Goal: Task Accomplishment & Management: Complete application form

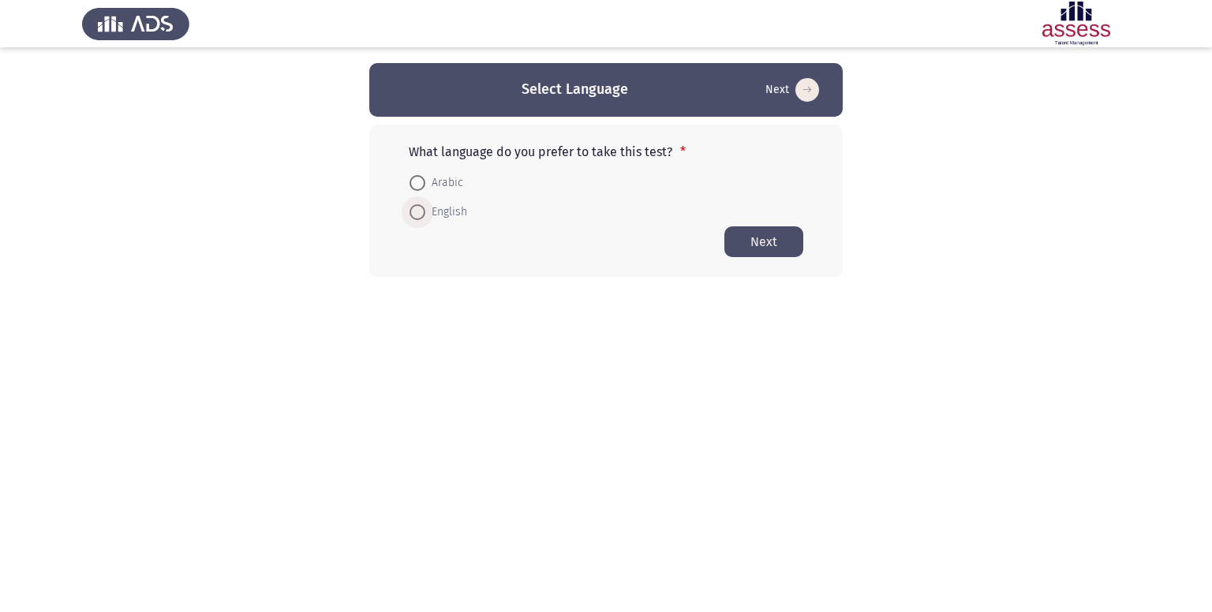
click at [440, 205] on span "English" at bounding box center [446, 212] width 42 height 19
click at [425, 205] on input "English" at bounding box center [417, 212] width 16 height 16
radio input "true"
click at [749, 244] on button "Next" at bounding box center [763, 241] width 79 height 31
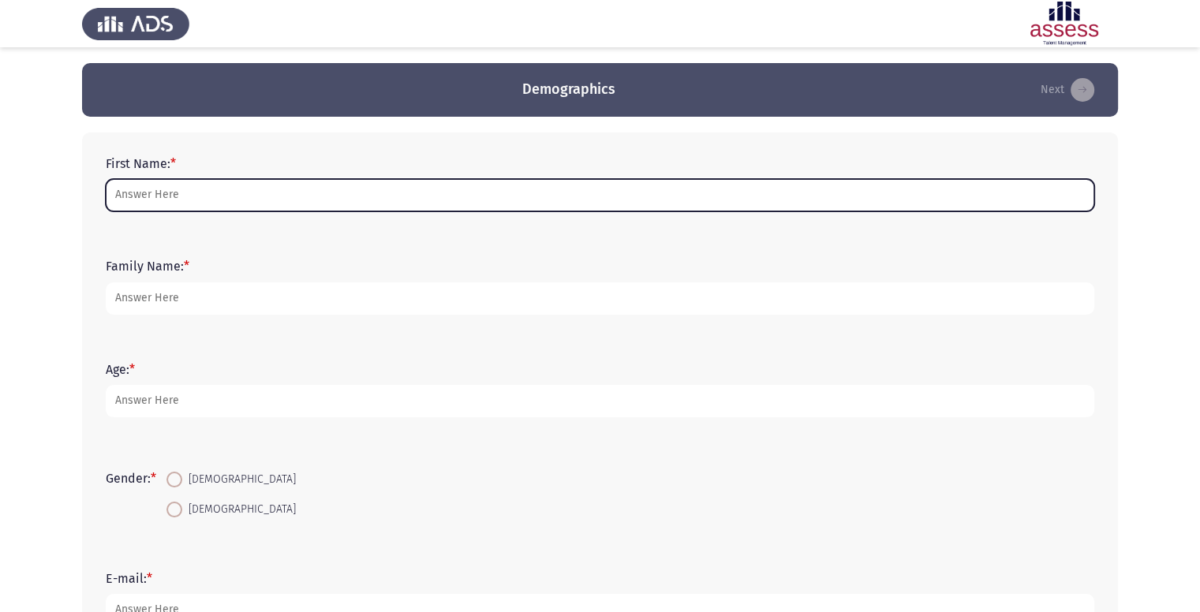
click at [288, 190] on input "First Name: *" at bounding box center [600, 195] width 988 height 32
type input "m"
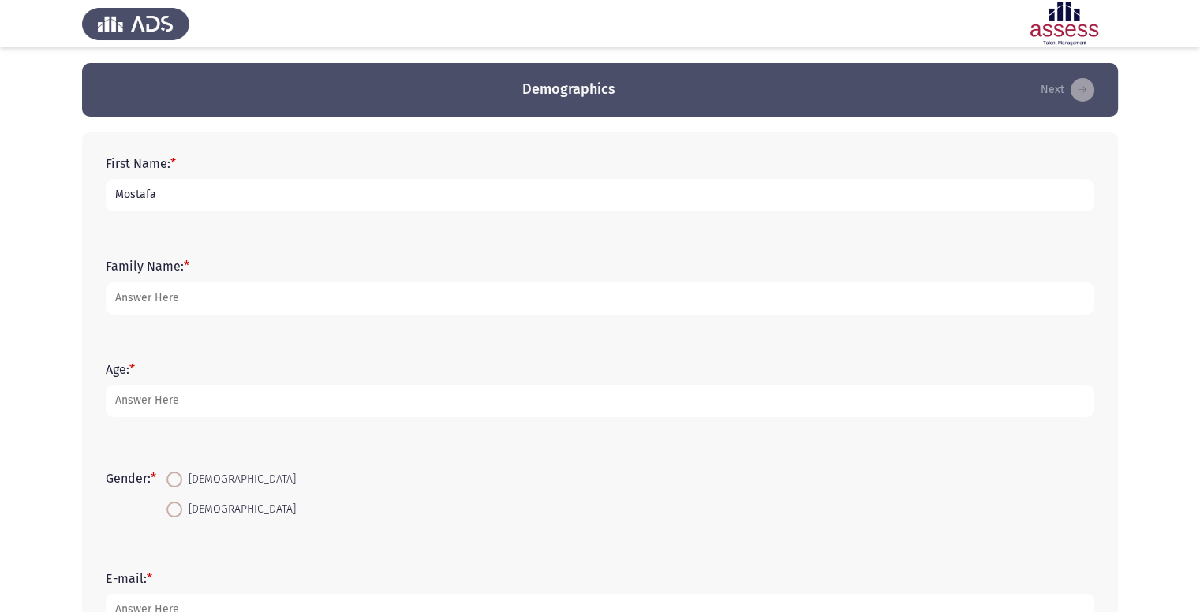
type input "Mostafa"
drag, startPoint x: 242, startPoint y: 319, endPoint x: 237, endPoint y: 304, distance: 16.0
click at [237, 304] on div "Family Name: *" at bounding box center [600, 286] width 1004 height 71
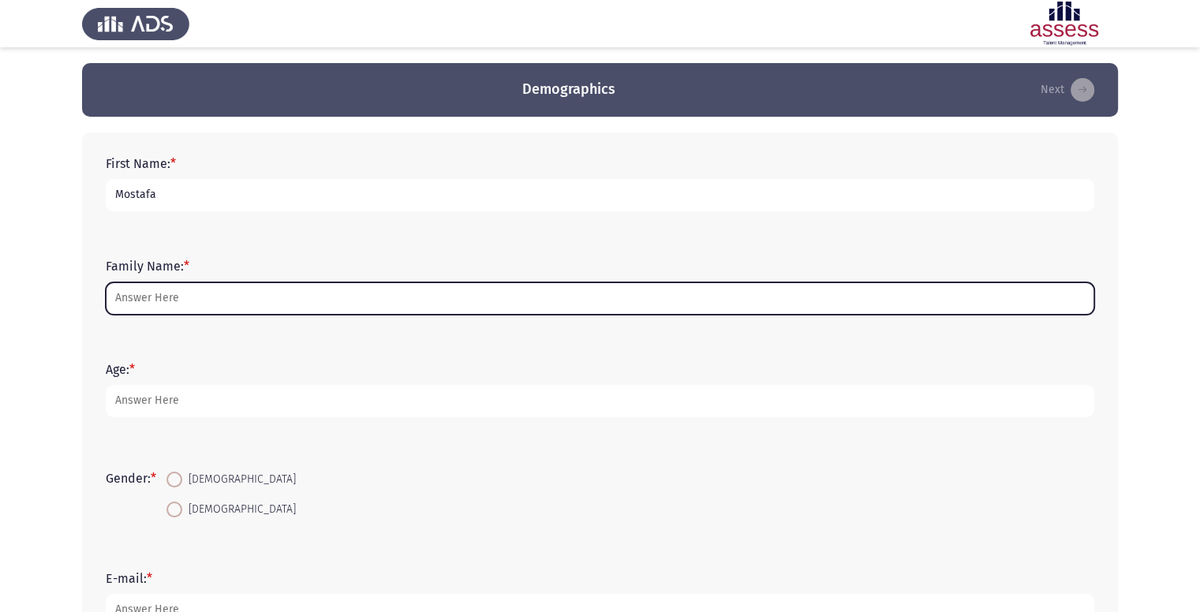
click at [237, 304] on input "Family Name: *" at bounding box center [600, 298] width 988 height 32
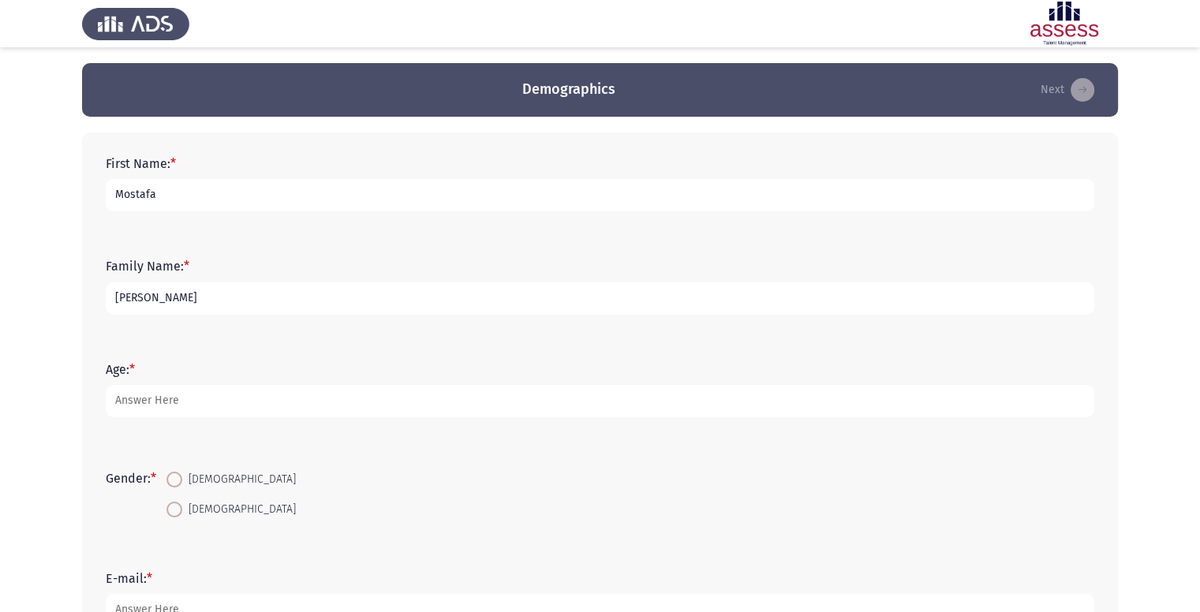
type input "[PERSON_NAME]"
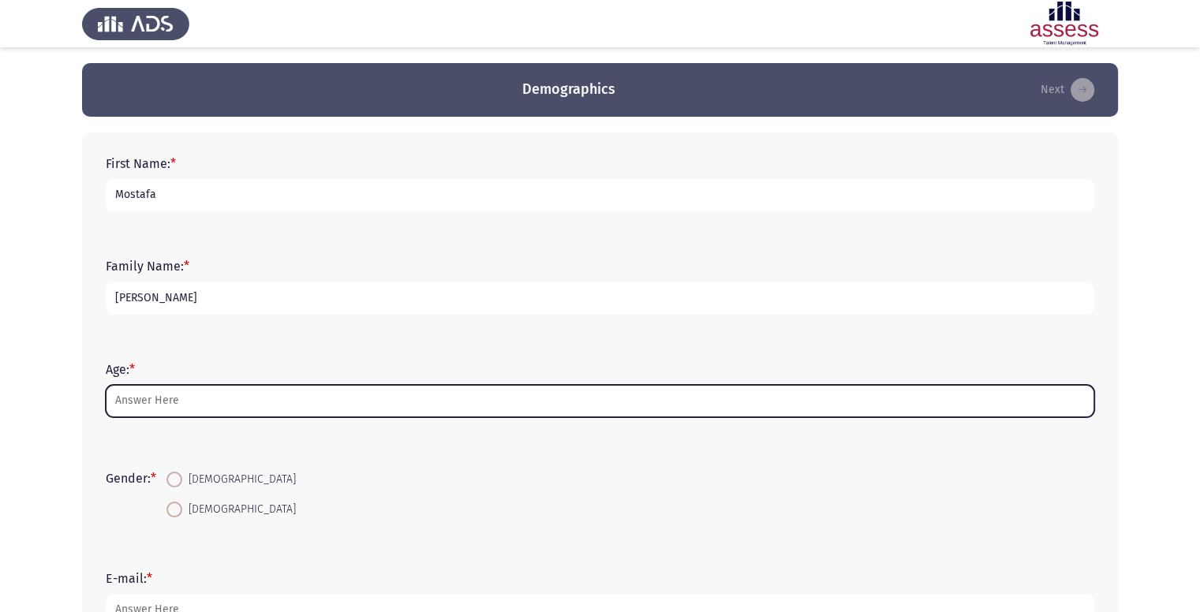
click at [179, 402] on input "Age: *" at bounding box center [600, 401] width 988 height 32
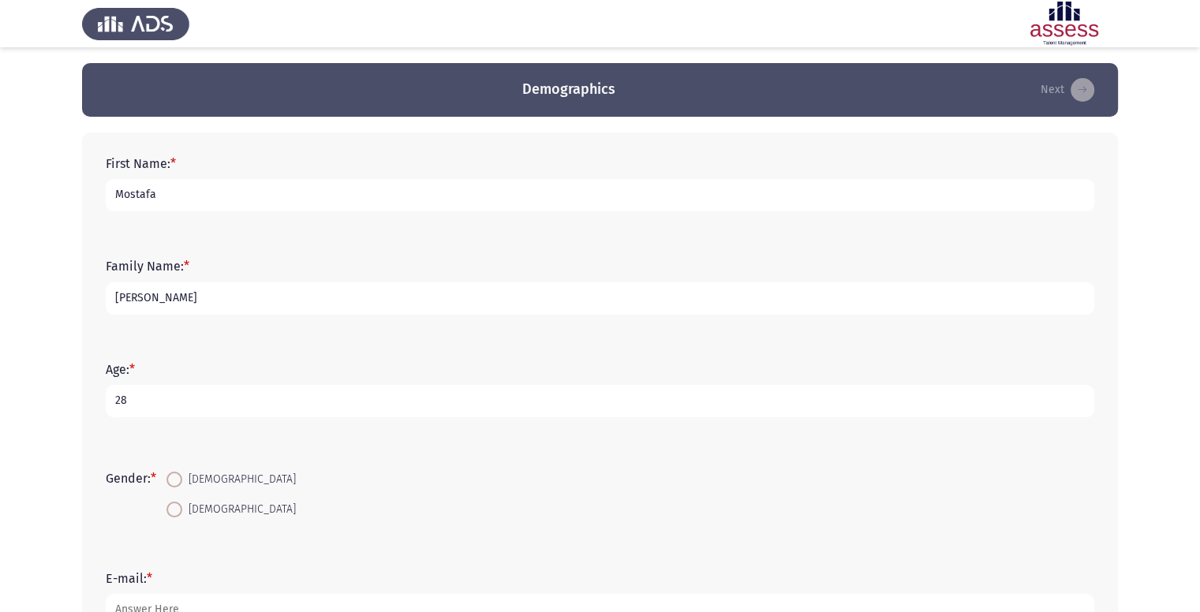
type input "28"
click at [177, 487] on mat-radio-button "[DEMOGRAPHIC_DATA]" at bounding box center [231, 479] width 150 height 29
click at [177, 487] on span at bounding box center [174, 480] width 16 height 16
click at [177, 487] on input "[DEMOGRAPHIC_DATA]" at bounding box center [174, 480] width 16 height 16
radio input "true"
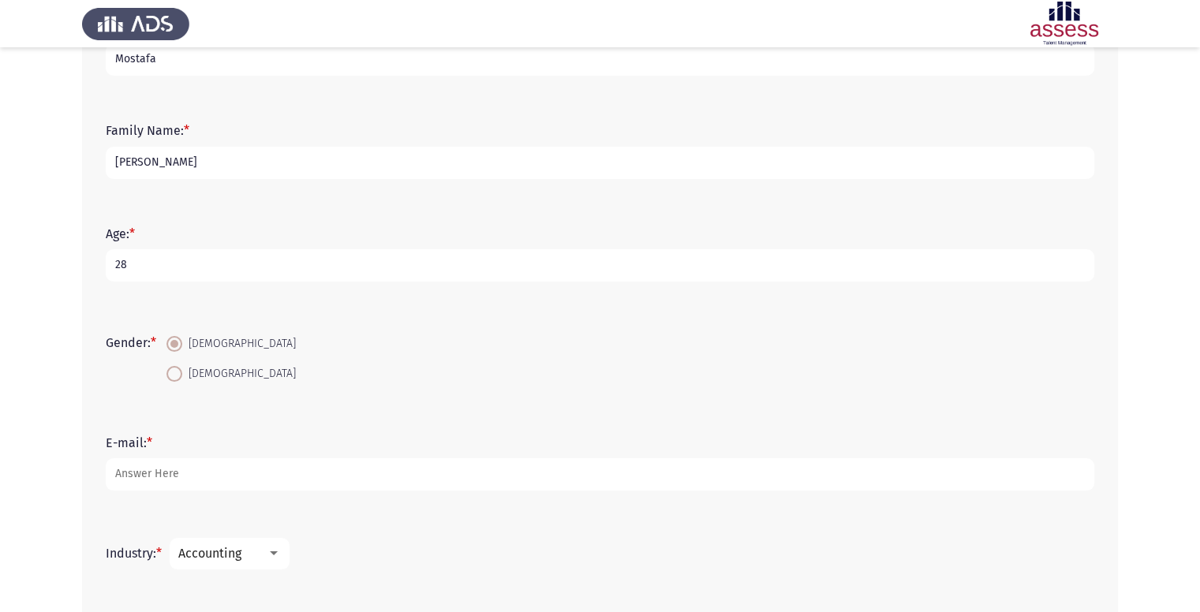
scroll to position [142, 0]
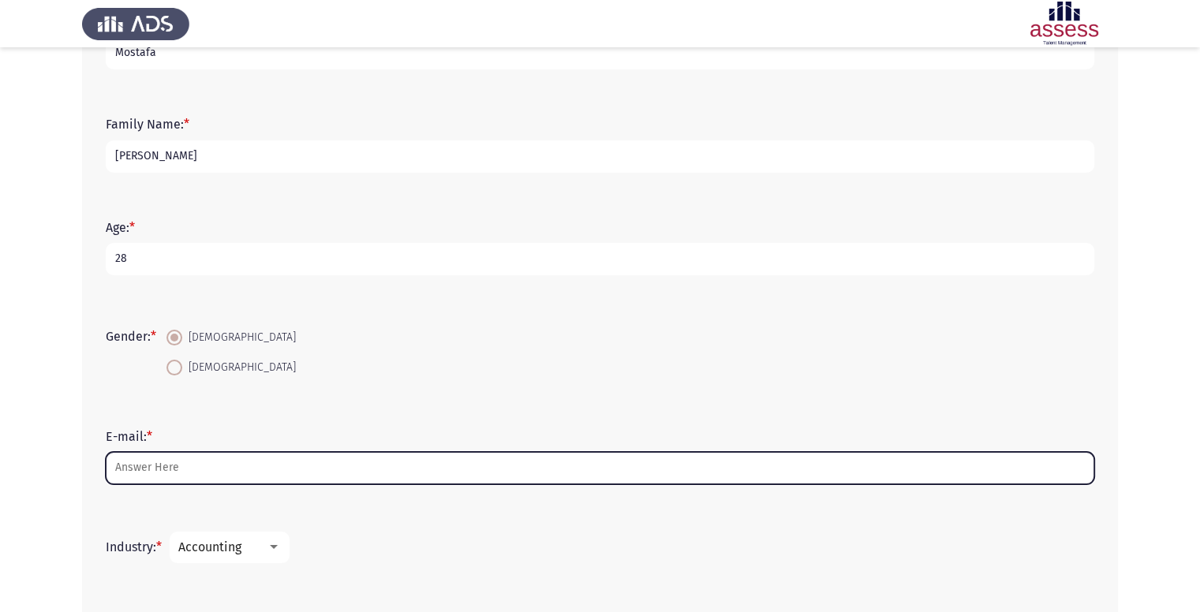
click at [259, 467] on input "E-mail: *" at bounding box center [600, 468] width 988 height 32
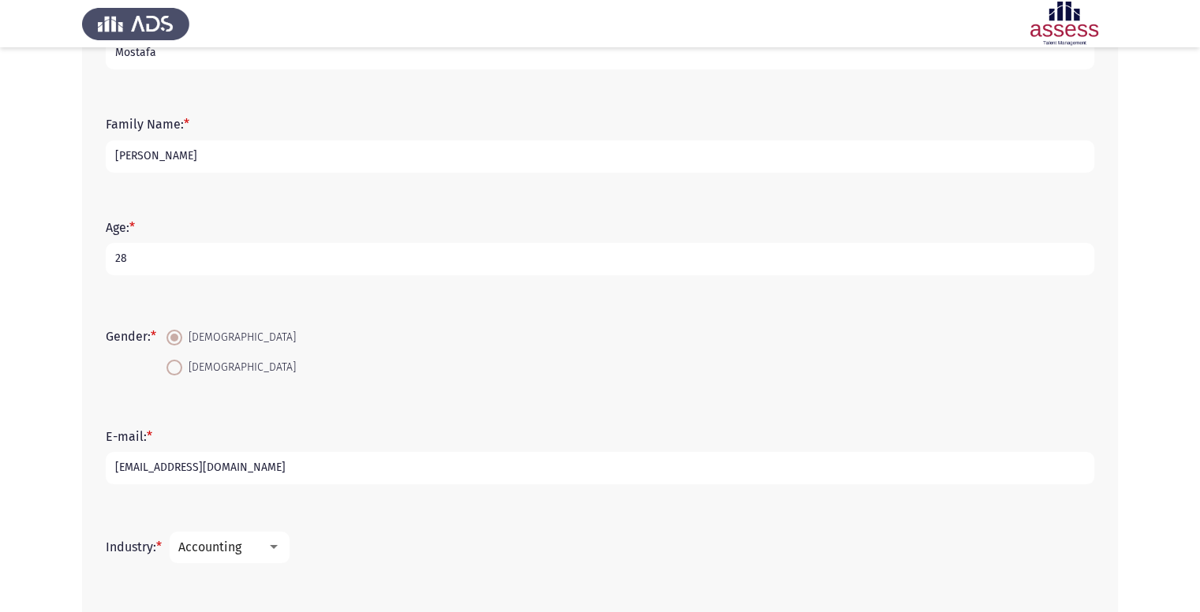
type input "[EMAIL_ADDRESS][DOMAIN_NAME]"
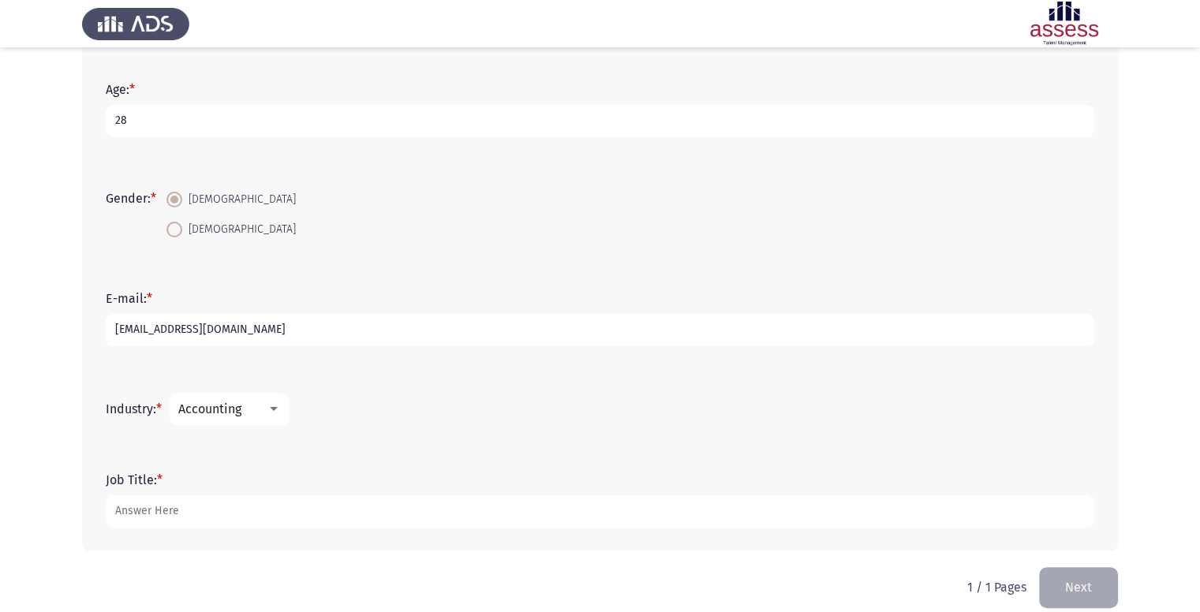
scroll to position [281, 0]
click at [248, 408] on div "Accounting" at bounding box center [222, 408] width 88 height 15
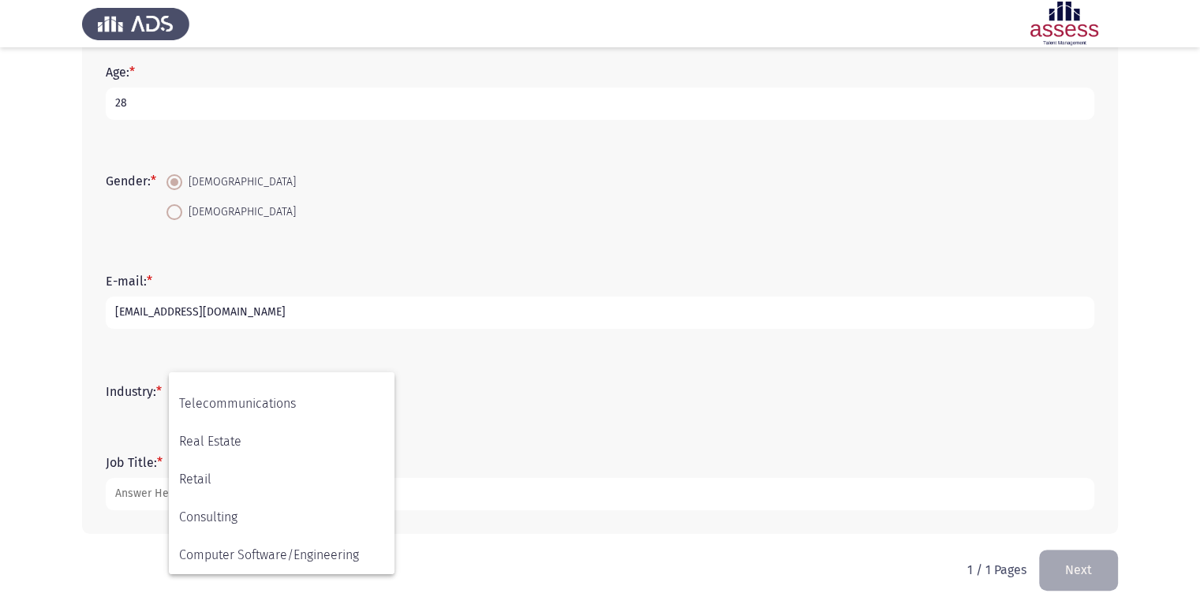
scroll to position [518, 0]
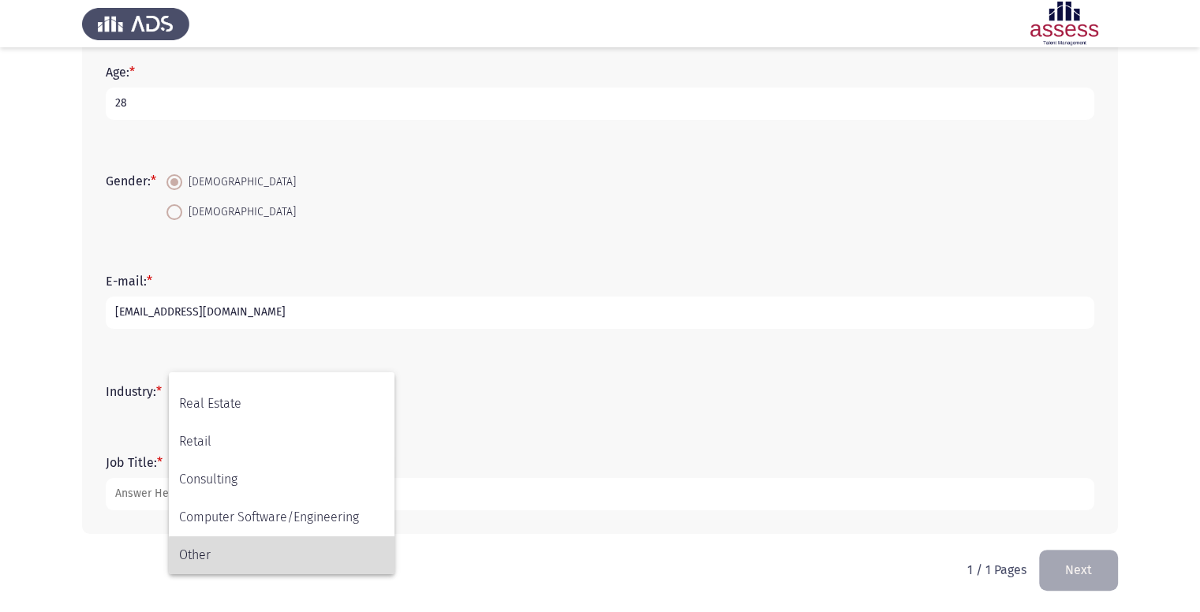
click at [306, 563] on span "Other" at bounding box center [281, 555] width 205 height 38
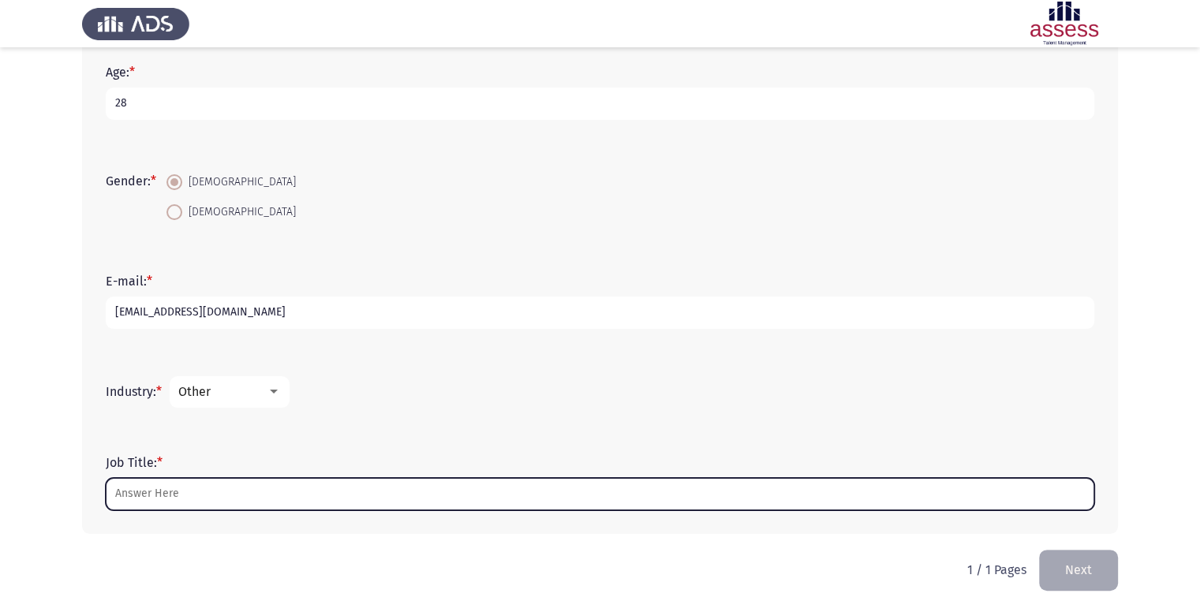
click at [265, 493] on input "Job Title: *" at bounding box center [600, 494] width 988 height 32
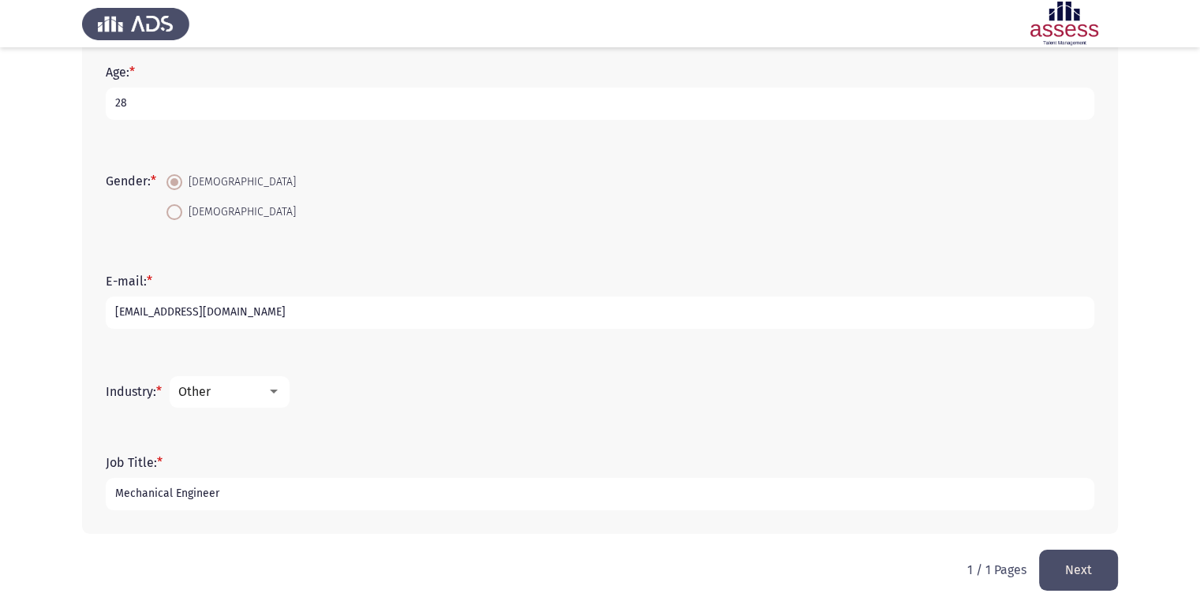
click at [309, 495] on input "Mechanical Engineer" at bounding box center [600, 494] width 988 height 32
type input "Mechanical Engineer"
click at [255, 399] on mat-select "Other" at bounding box center [230, 392] width 120 height 32
click at [273, 395] on div at bounding box center [274, 392] width 14 height 13
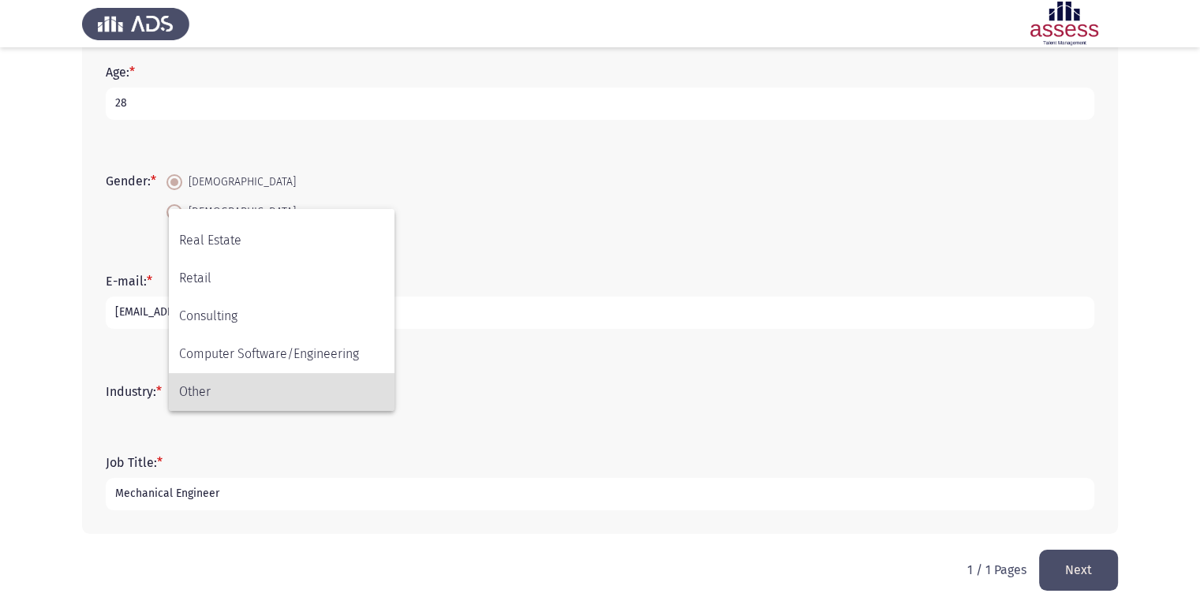
scroll to position [297, 0]
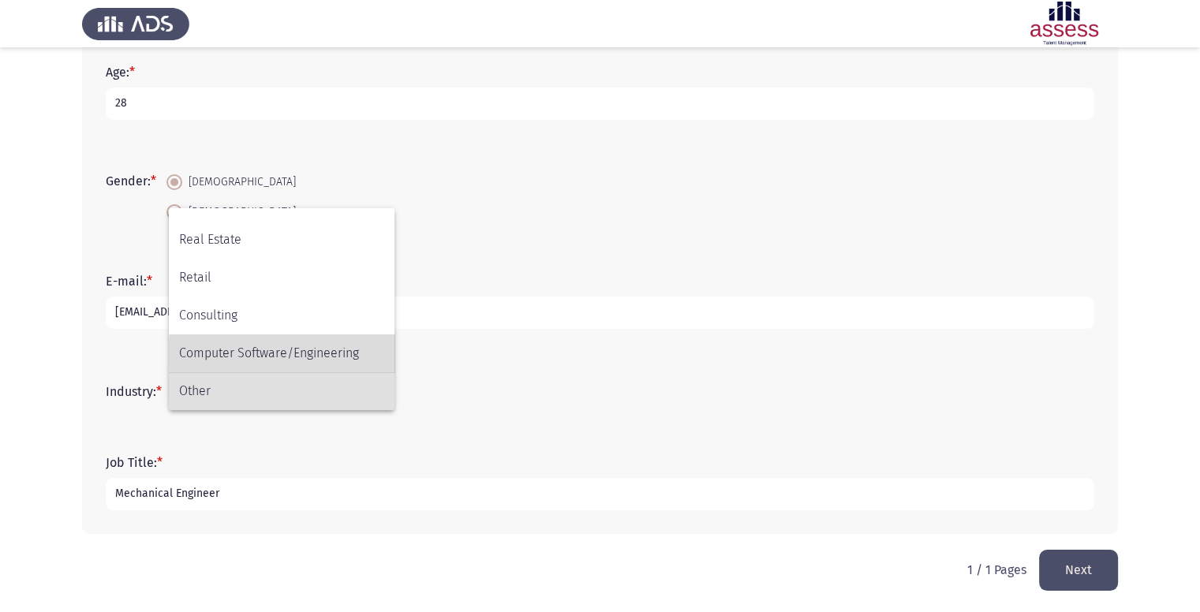
click at [331, 354] on span "Computer Software/Engineering" at bounding box center [281, 353] width 205 height 38
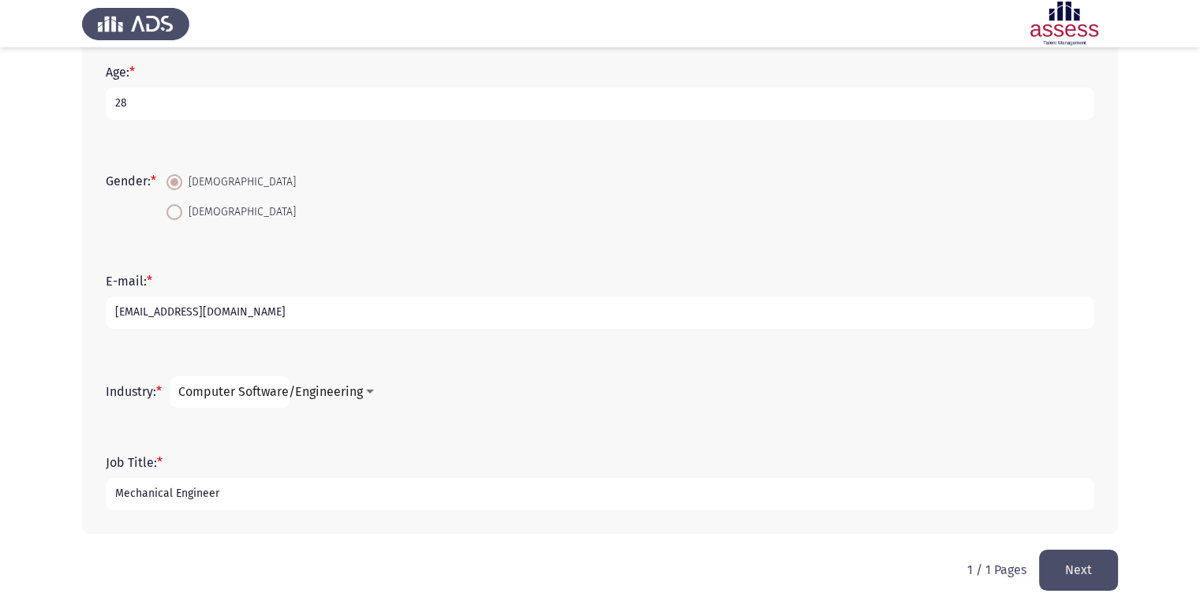
click at [360, 393] on span "Computer Software/Engineering" at bounding box center [270, 391] width 185 height 15
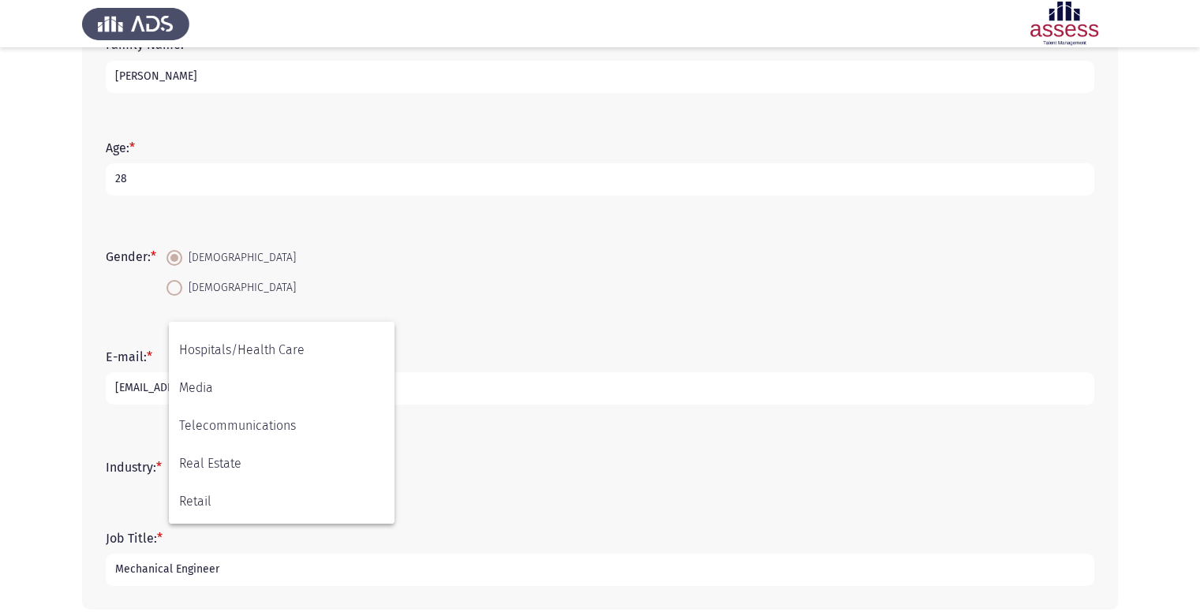
scroll to position [518, 0]
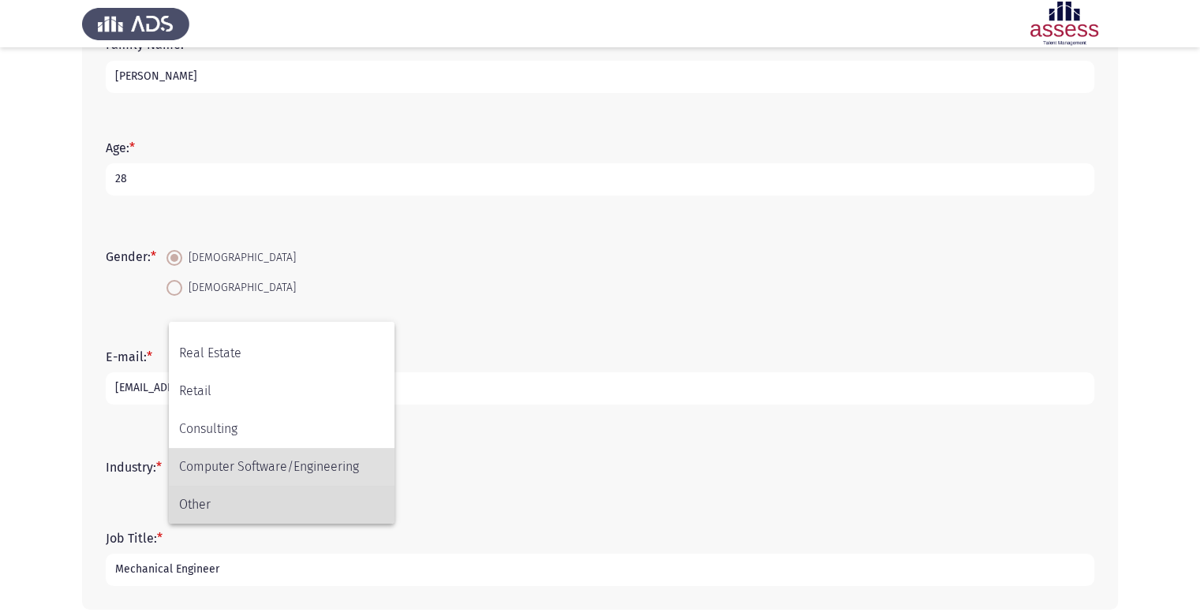
click at [268, 496] on span "Other" at bounding box center [281, 505] width 205 height 38
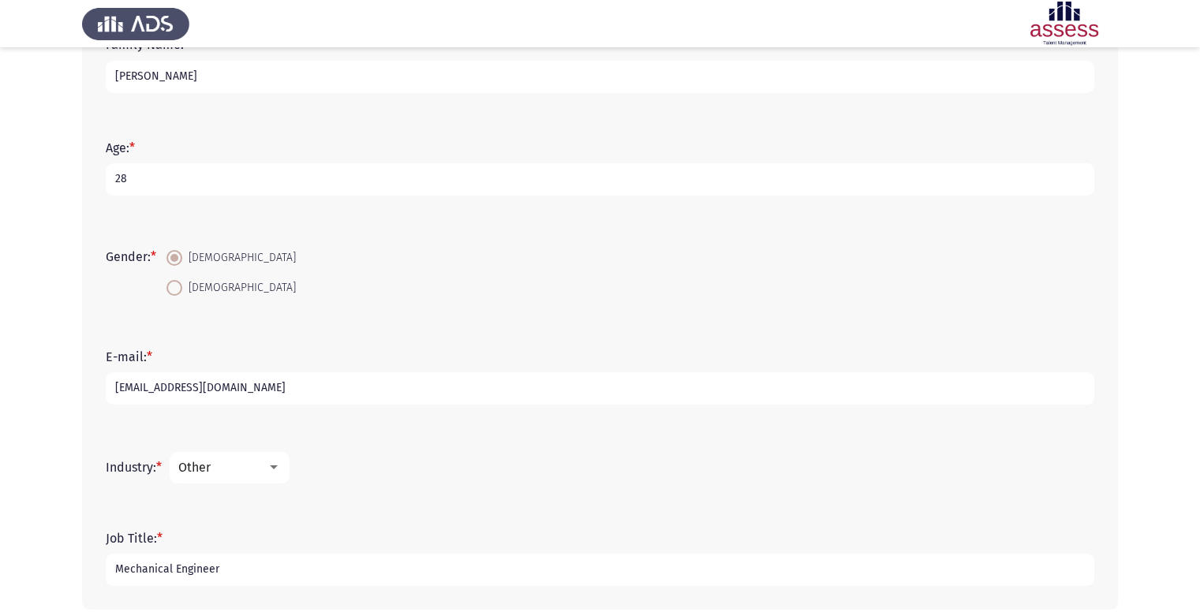
click at [239, 474] on mat-select "Other" at bounding box center [230, 468] width 120 height 32
click at [256, 465] on div "Other" at bounding box center [222, 467] width 88 height 15
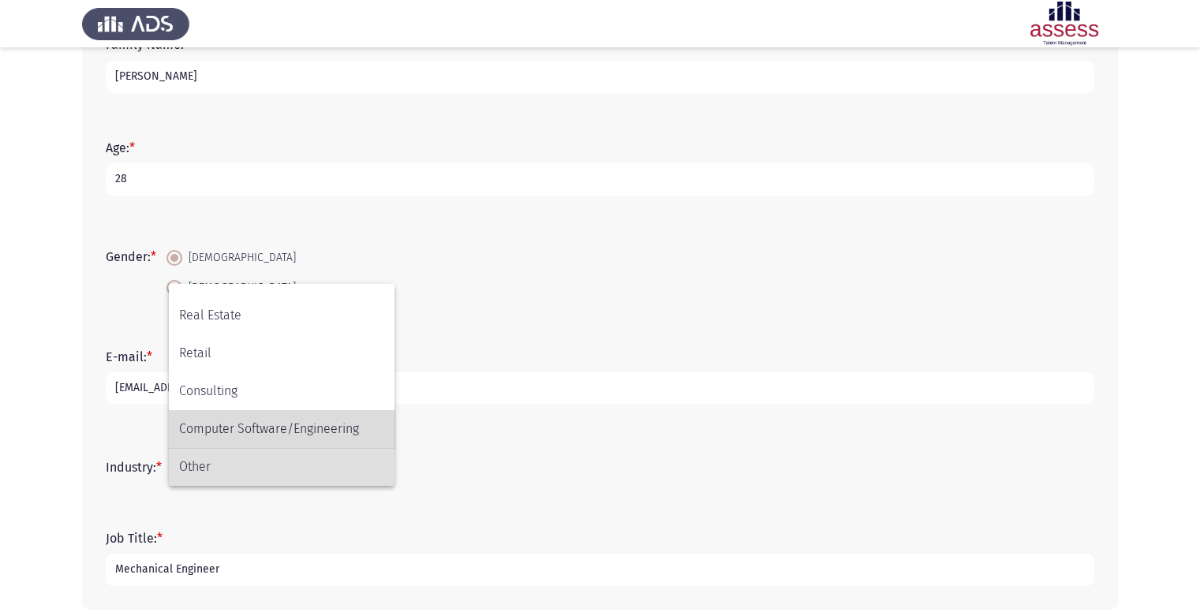
click at [286, 441] on span "Computer Software/Engineering" at bounding box center [281, 429] width 205 height 38
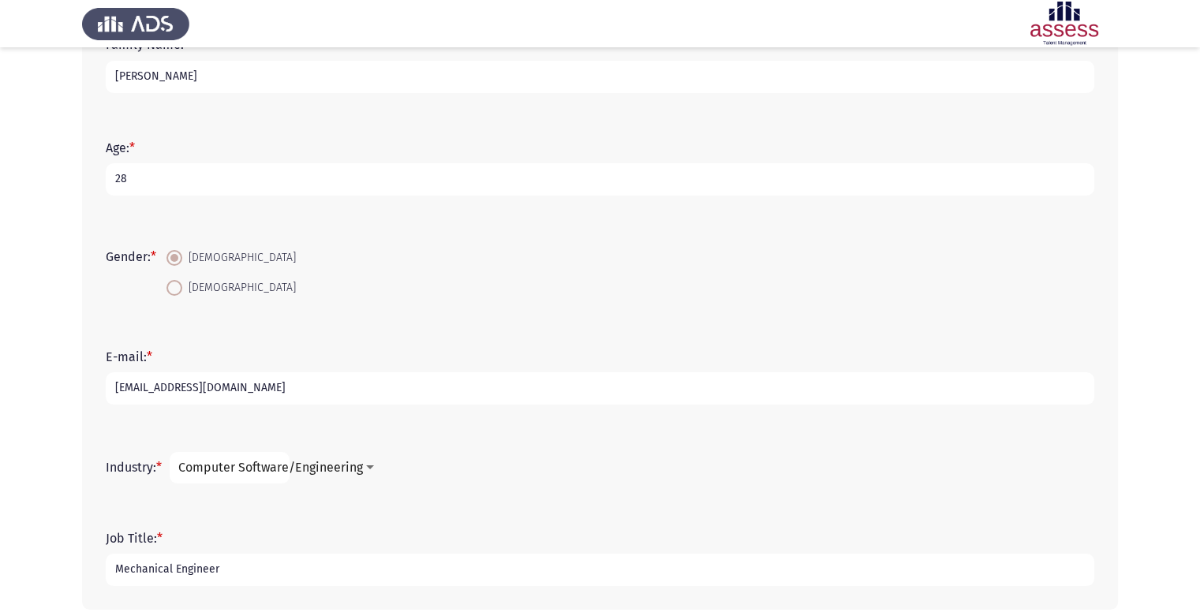
scroll to position [297, 0]
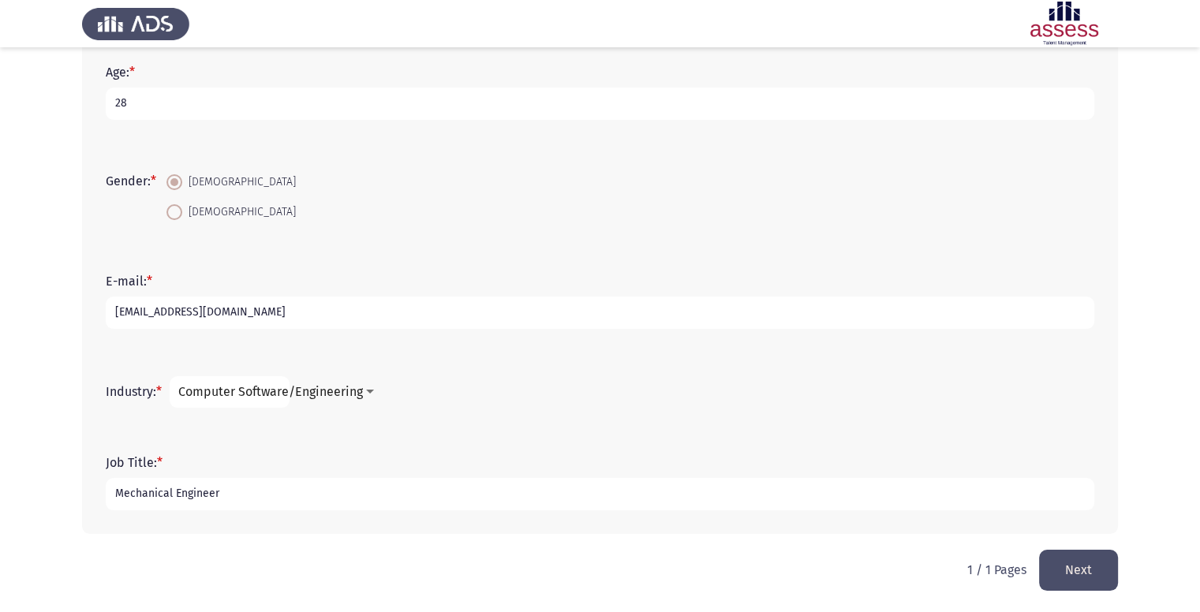
click at [1078, 569] on button "Next" at bounding box center [1078, 570] width 79 height 40
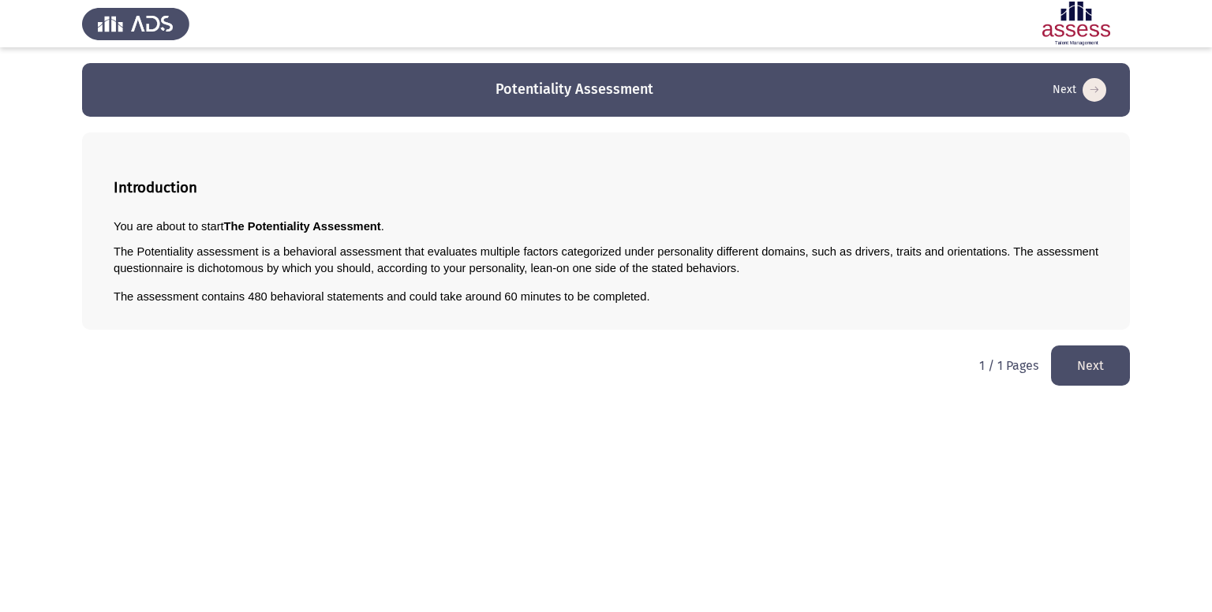
click at [1094, 349] on button "Next" at bounding box center [1090, 366] width 79 height 40
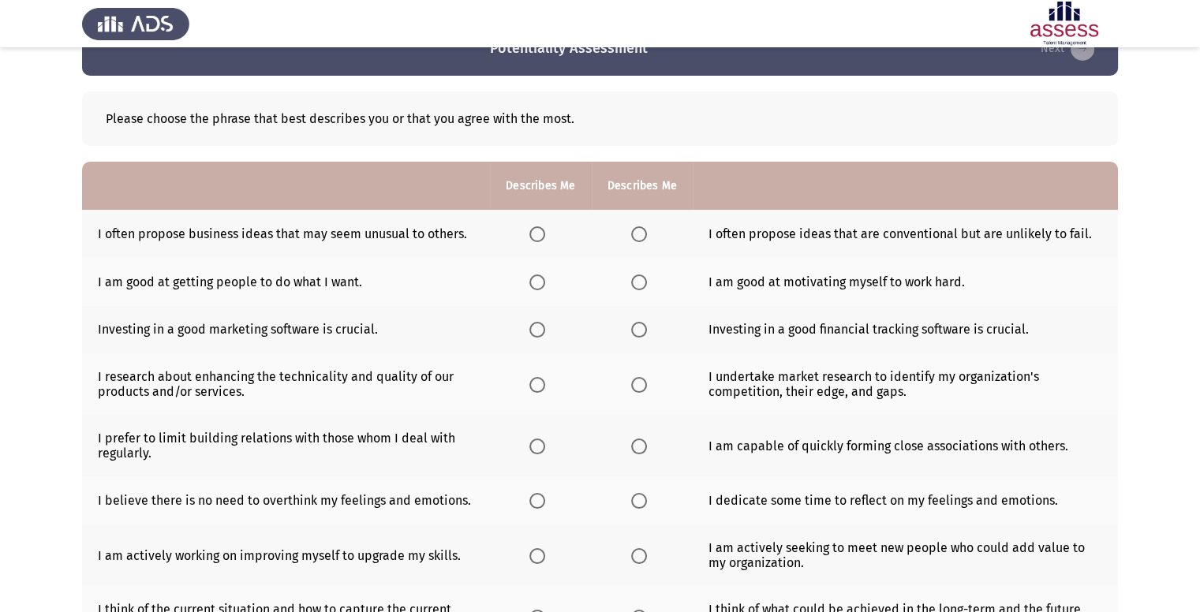
scroll to position [44, 0]
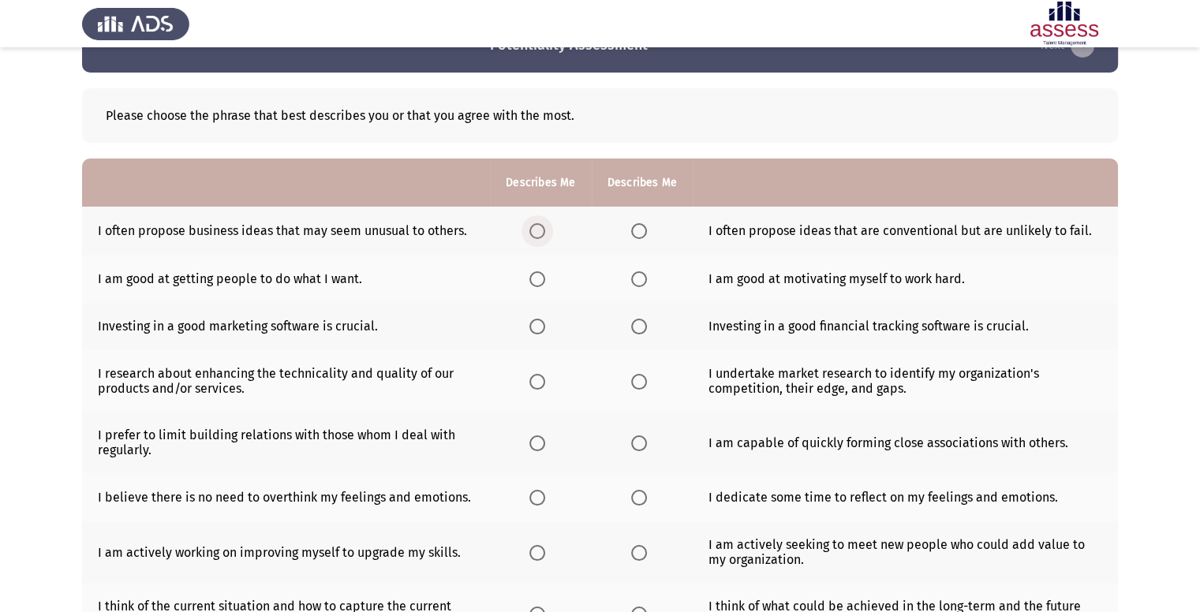
click at [535, 237] on span "Select an option" at bounding box center [537, 231] width 16 height 16
click at [535, 237] on input "Select an option" at bounding box center [537, 231] width 16 height 16
click at [636, 239] on th at bounding box center [642, 231] width 101 height 48
click at [637, 231] on span "Select an option" at bounding box center [639, 231] width 16 height 16
click at [637, 231] on input "Select an option" at bounding box center [639, 231] width 16 height 16
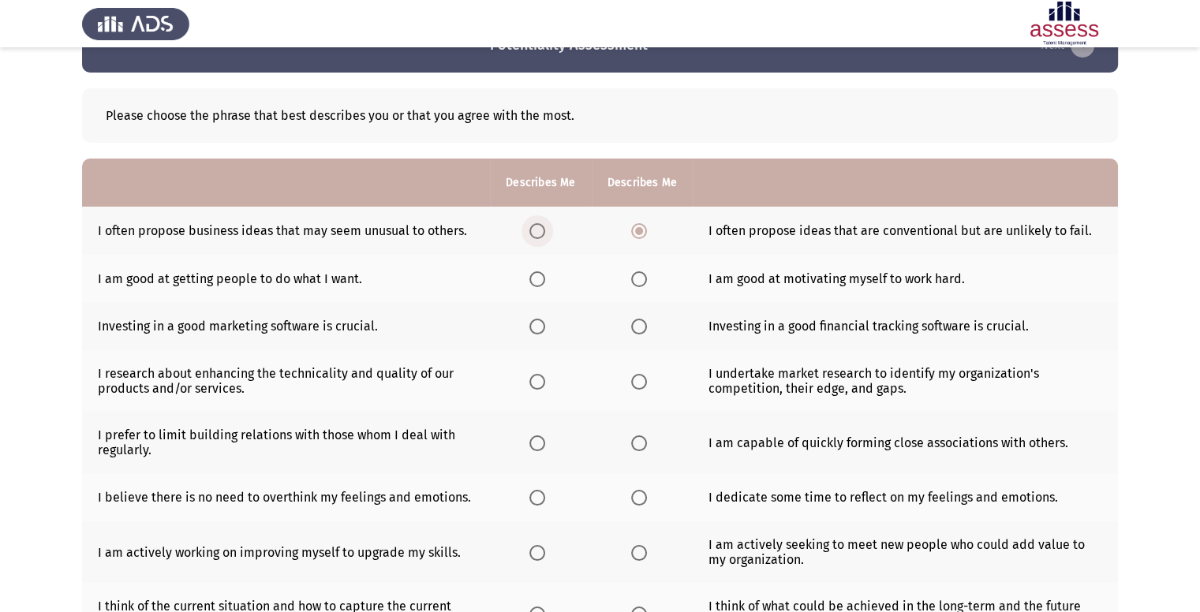
click at [539, 233] on span "Select an option" at bounding box center [537, 231] width 16 height 16
click at [539, 233] on input "Select an option" at bounding box center [537, 231] width 16 height 16
click at [635, 276] on span "Select an option" at bounding box center [639, 279] width 16 height 16
click at [635, 276] on input "Select an option" at bounding box center [639, 279] width 16 height 16
click at [540, 323] on span "Select an option" at bounding box center [537, 327] width 16 height 16
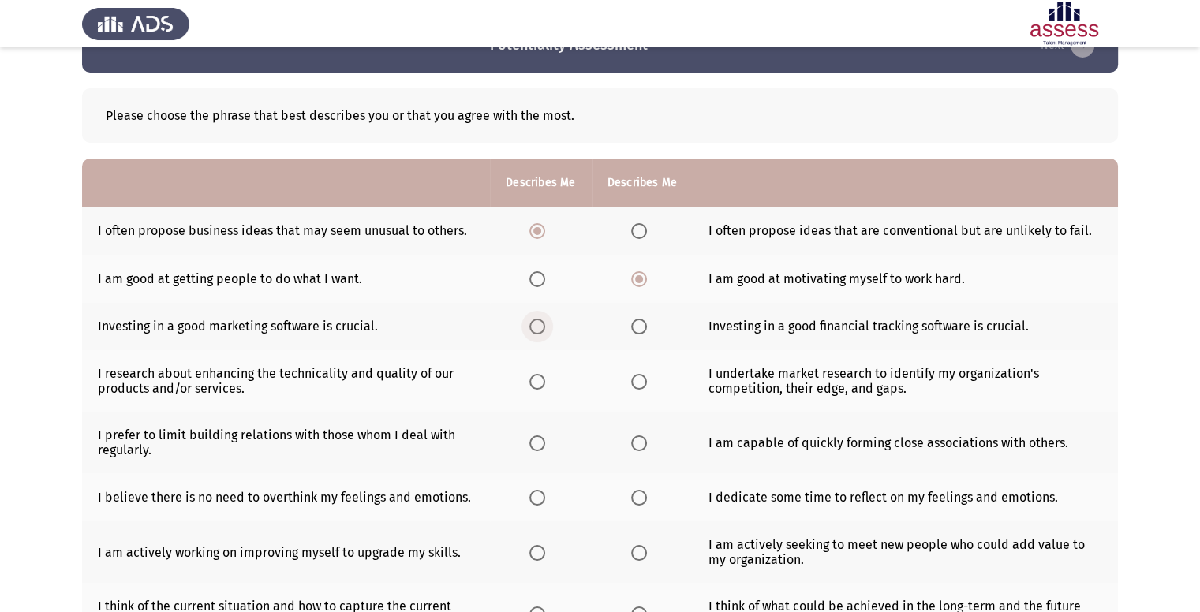
click at [540, 323] on input "Select an option" at bounding box center [537, 327] width 16 height 16
click at [641, 378] on span "Select an option" at bounding box center [639, 382] width 16 height 16
click at [641, 378] on input "Select an option" at bounding box center [639, 382] width 16 height 16
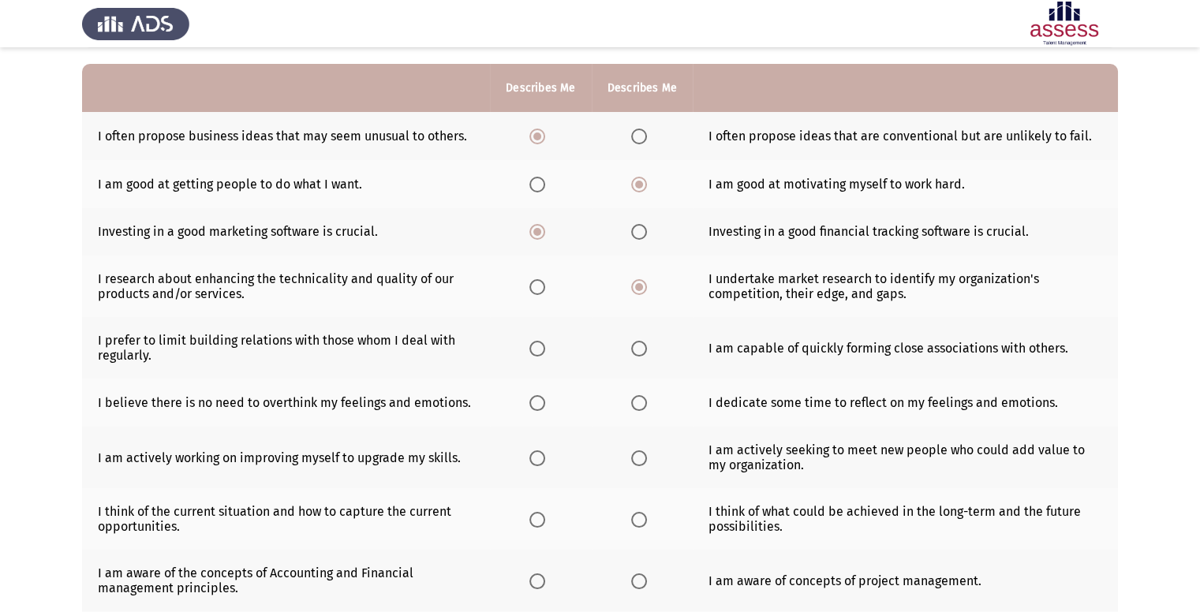
scroll to position [139, 0]
click at [635, 346] on span "Select an option" at bounding box center [639, 349] width 16 height 16
click at [635, 346] on input "Select an option" at bounding box center [639, 349] width 16 height 16
click at [539, 408] on span "Select an option" at bounding box center [537, 403] width 16 height 16
click at [539, 408] on input "Select an option" at bounding box center [537, 403] width 16 height 16
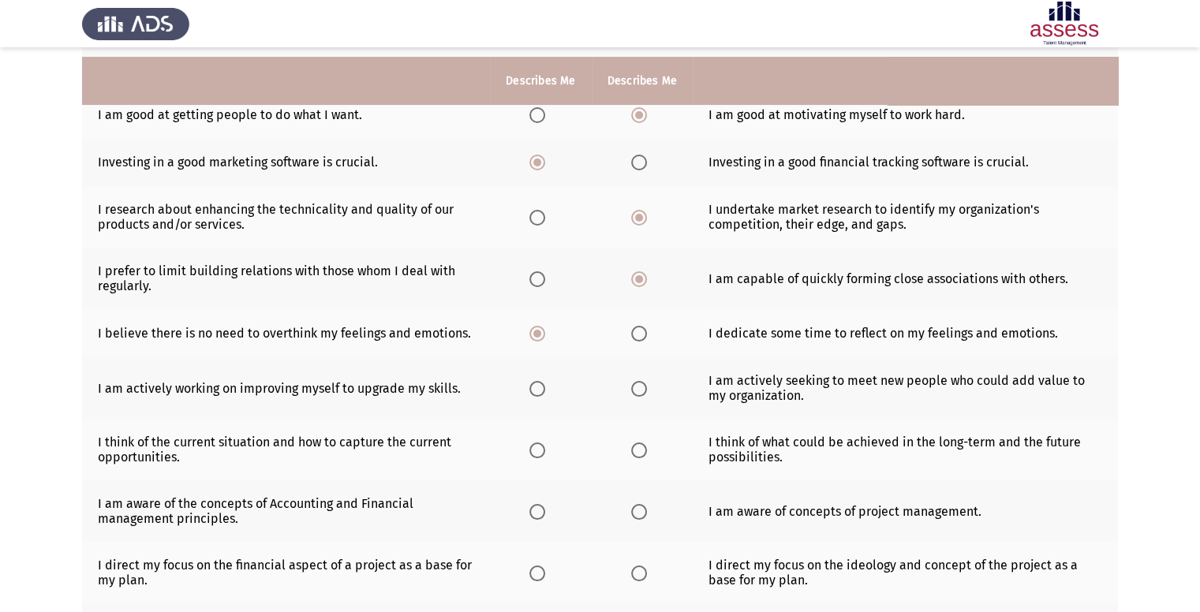
scroll to position [237, 0]
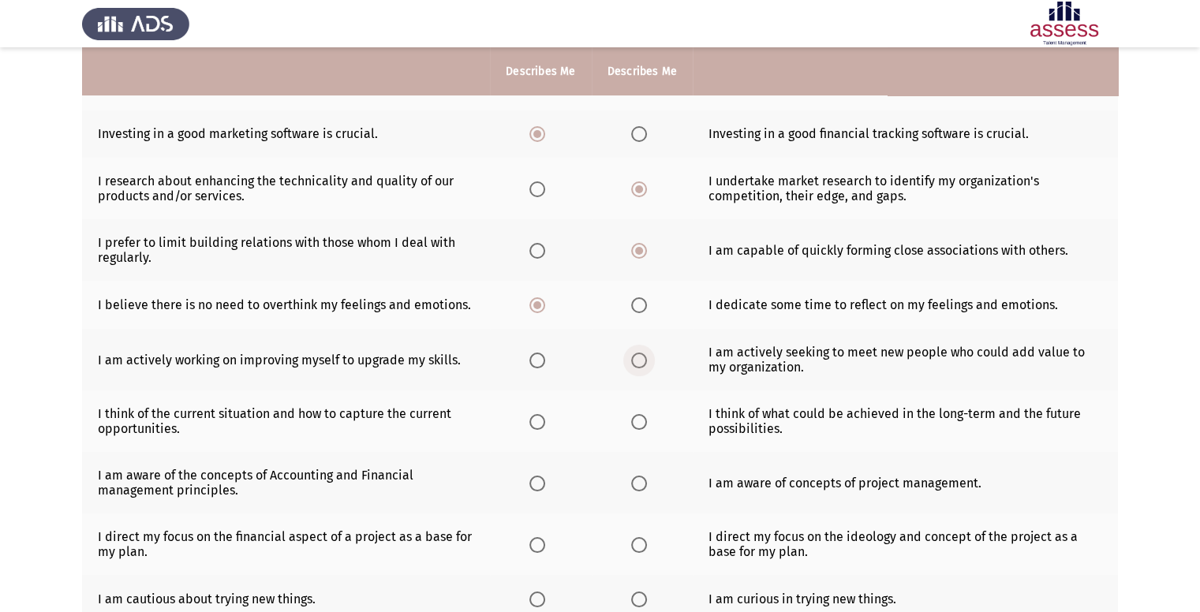
click at [639, 359] on span "Select an option" at bounding box center [639, 361] width 16 height 16
click at [639, 359] on input "Select an option" at bounding box center [639, 361] width 16 height 16
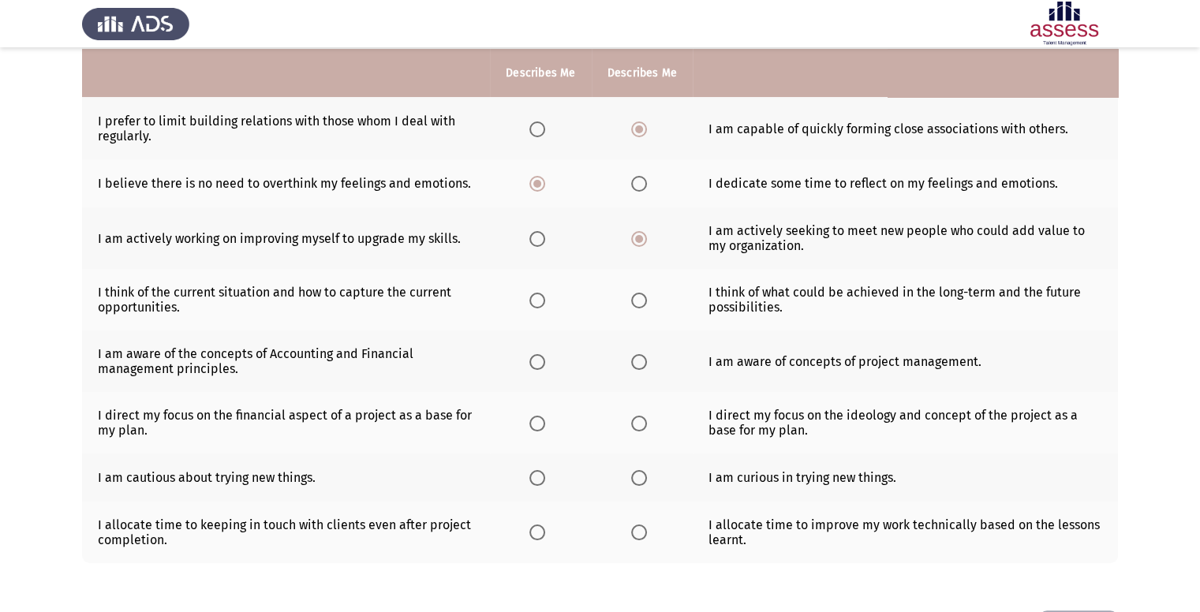
scroll to position [360, 0]
click at [643, 304] on span "Select an option" at bounding box center [639, 299] width 16 height 16
click at [643, 304] on input "Select an option" at bounding box center [639, 299] width 16 height 16
click at [641, 358] on span "Select an option" at bounding box center [639, 361] width 16 height 16
click at [641, 358] on input "Select an option" at bounding box center [639, 361] width 16 height 16
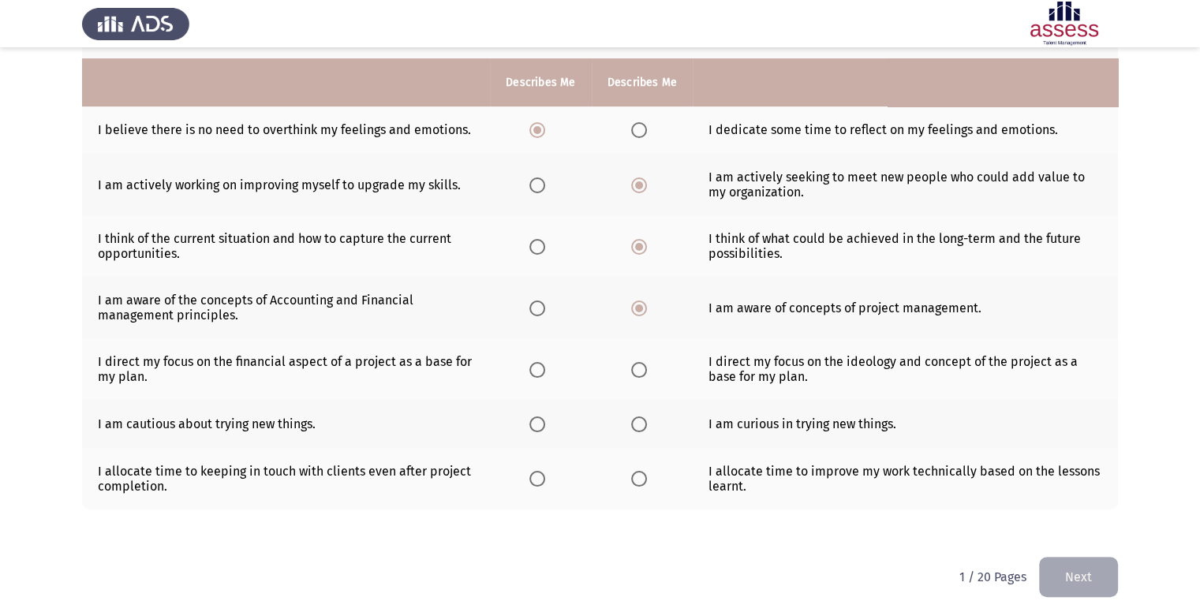
scroll to position [423, 0]
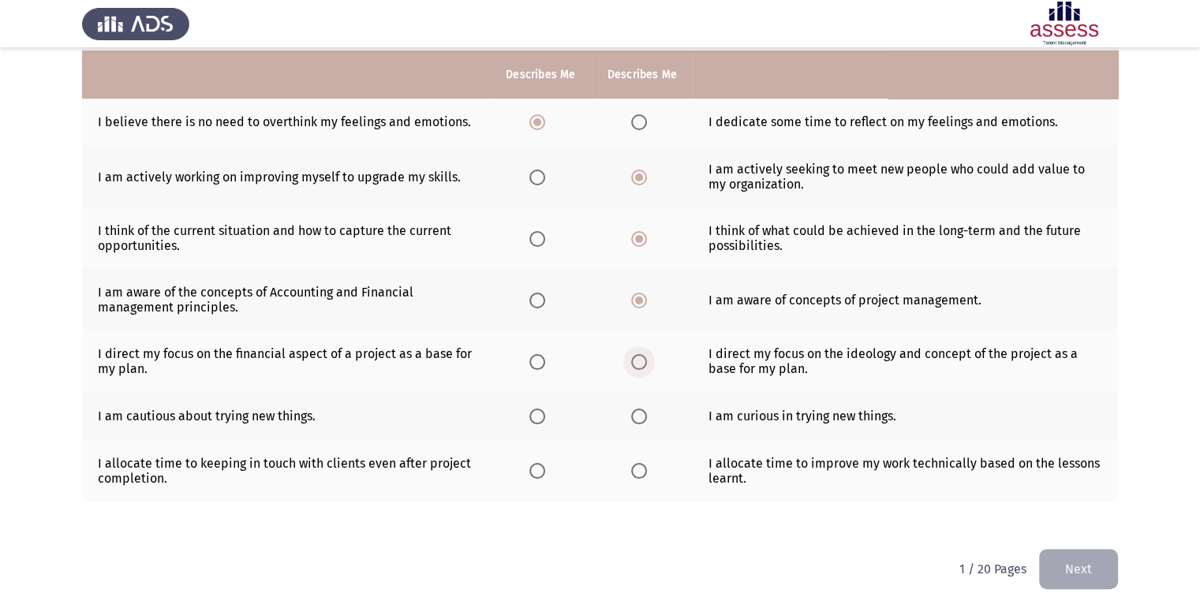
click at [647, 364] on span "Select an option" at bounding box center [639, 362] width 16 height 16
click at [647, 364] on input "Select an option" at bounding box center [639, 362] width 16 height 16
click at [641, 418] on span "Select an option" at bounding box center [639, 417] width 16 height 16
click at [641, 418] on input "Select an option" at bounding box center [639, 417] width 16 height 16
click at [529, 472] on th at bounding box center [540, 471] width 101 height 62
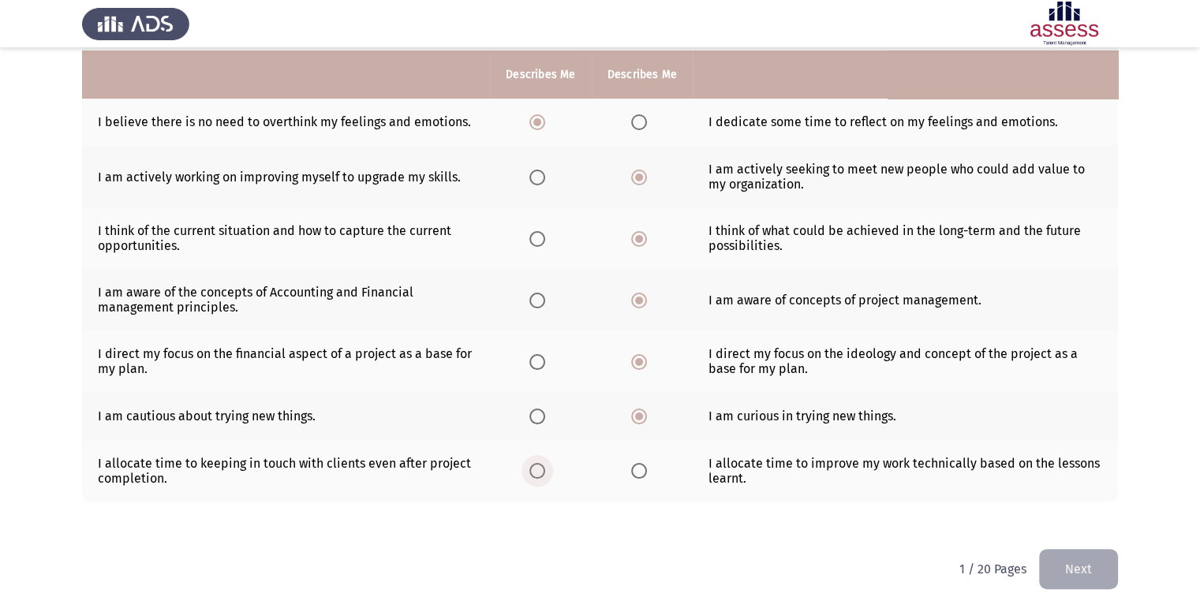
click at [539, 471] on span "Select an option" at bounding box center [537, 471] width 16 height 16
click at [539, 471] on input "Select an option" at bounding box center [537, 471] width 16 height 16
click at [1086, 566] on button "Next" at bounding box center [1078, 569] width 79 height 40
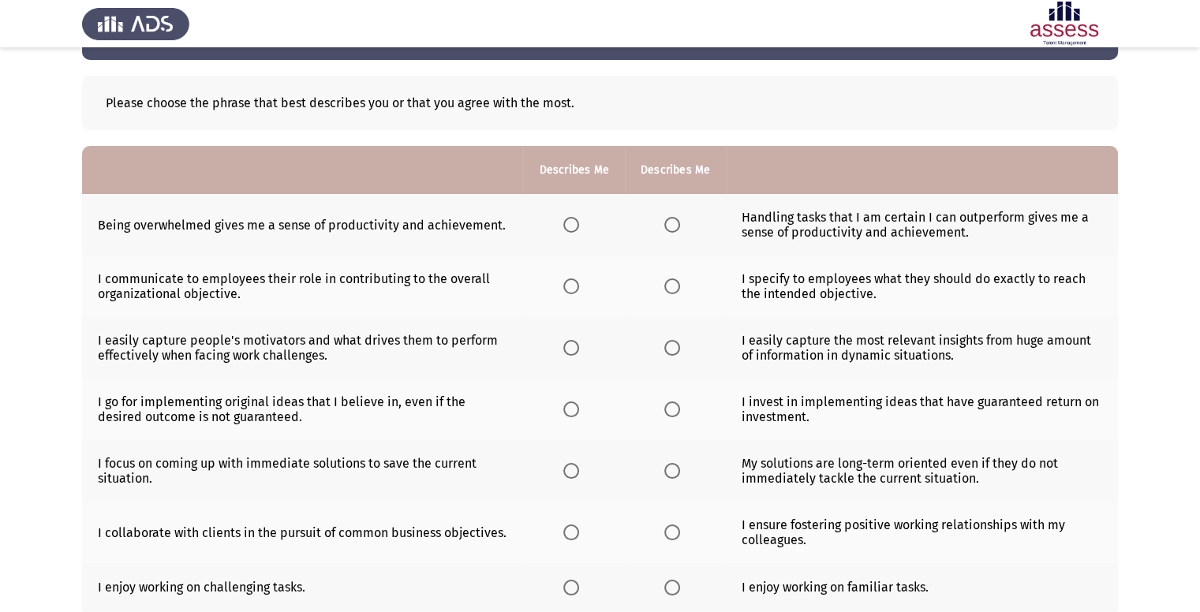
scroll to position [60, 0]
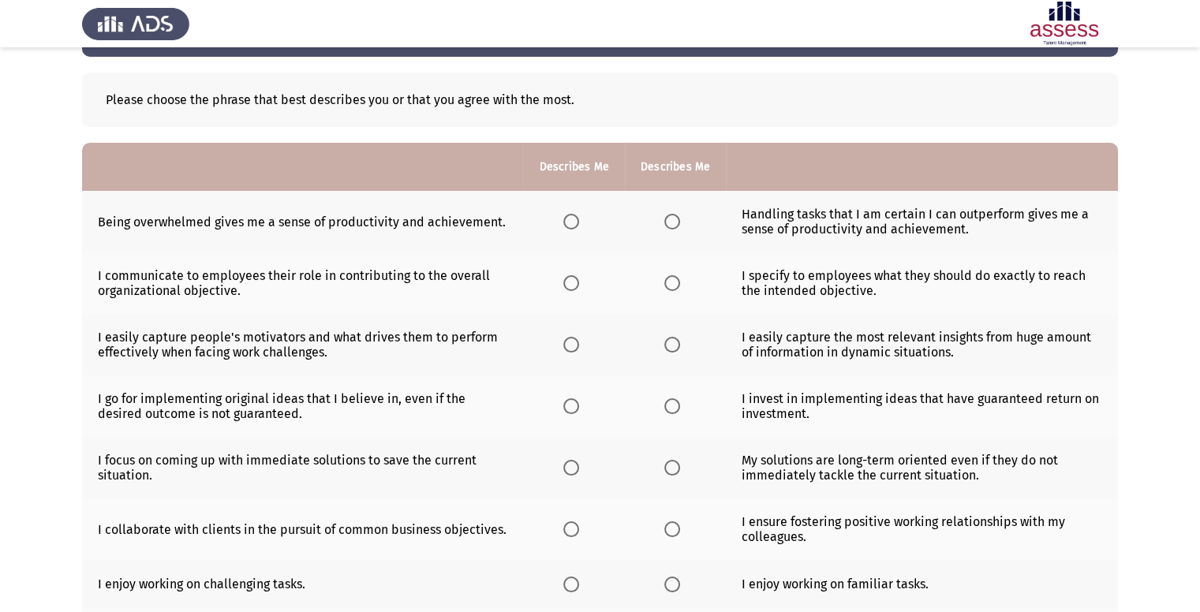
drag, startPoint x: 956, startPoint y: 213, endPoint x: 1000, endPoint y: 213, distance: 44.2
click at [1000, 213] on td "Handling tasks that I am certain I can outperform gives me a sense of productiv…" at bounding box center [922, 222] width 392 height 62
click at [671, 226] on span "Select an option" at bounding box center [672, 222] width 16 height 16
click at [671, 226] on input "Select an option" at bounding box center [672, 222] width 16 height 16
click at [564, 281] on span "Select an option" at bounding box center [571, 283] width 16 height 16
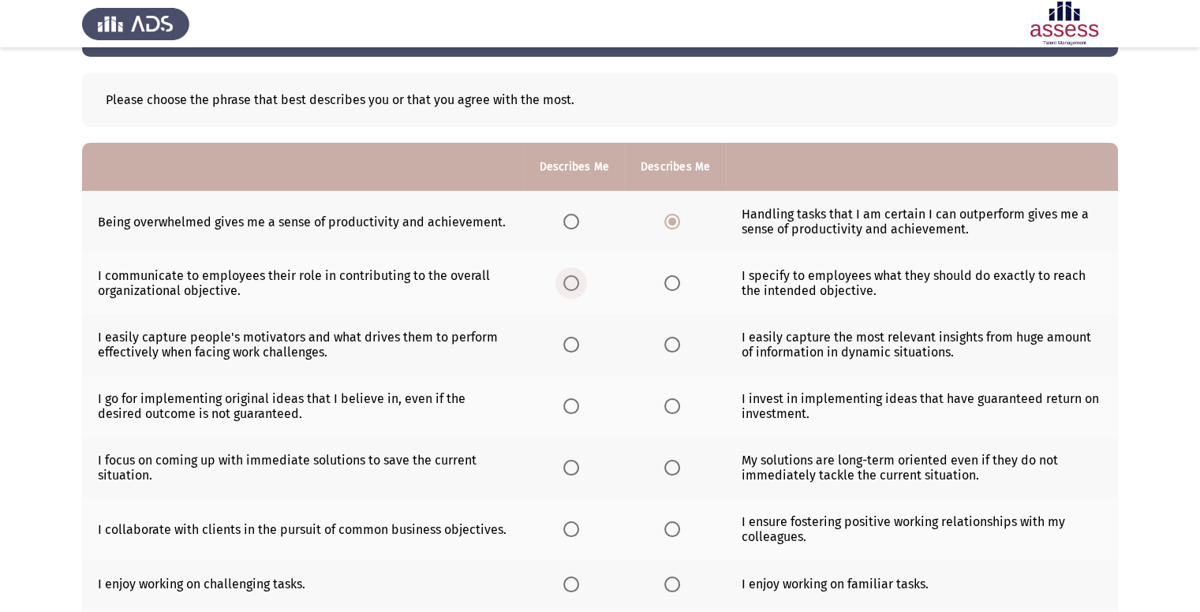
click at [564, 281] on input "Select an option" at bounding box center [571, 283] width 16 height 16
click at [668, 289] on span "Select an option" at bounding box center [672, 283] width 16 height 16
click at [668, 289] on input "Select an option" at bounding box center [672, 283] width 16 height 16
click at [574, 346] on span "Select an option" at bounding box center [571, 345] width 16 height 16
click at [574, 346] on input "Select an option" at bounding box center [571, 345] width 16 height 16
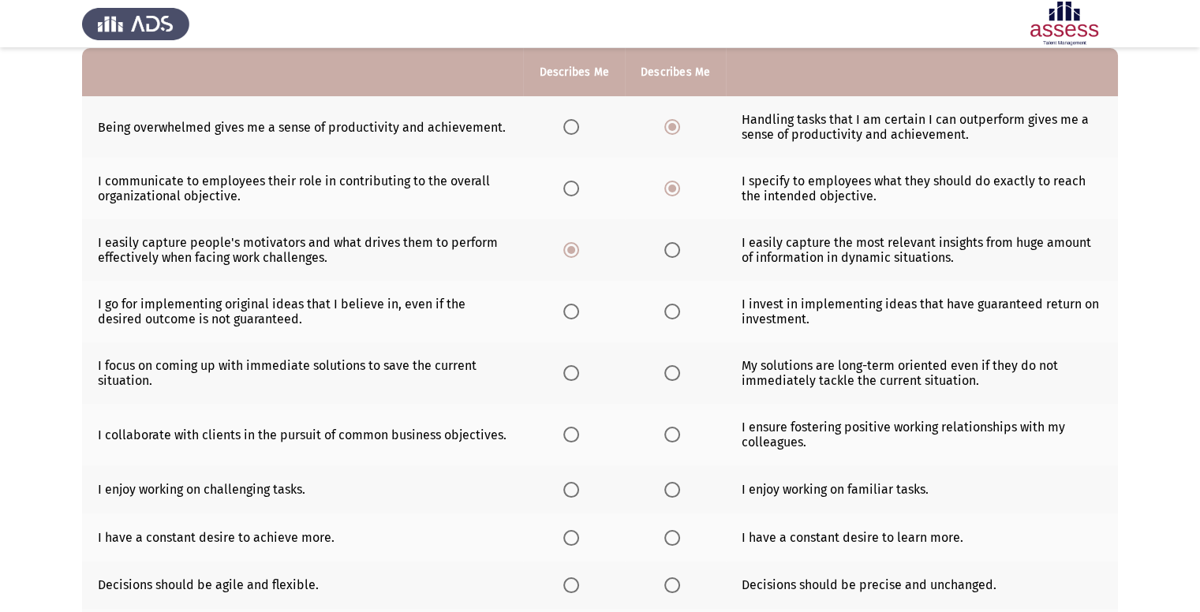
scroll to position [155, 0]
drag, startPoint x: 658, startPoint y: 310, endPoint x: 671, endPoint y: 310, distance: 12.6
click at [671, 310] on th at bounding box center [675, 312] width 101 height 62
click at [671, 310] on span "Select an option" at bounding box center [672, 312] width 16 height 16
click at [671, 310] on input "Select an option" at bounding box center [672, 312] width 16 height 16
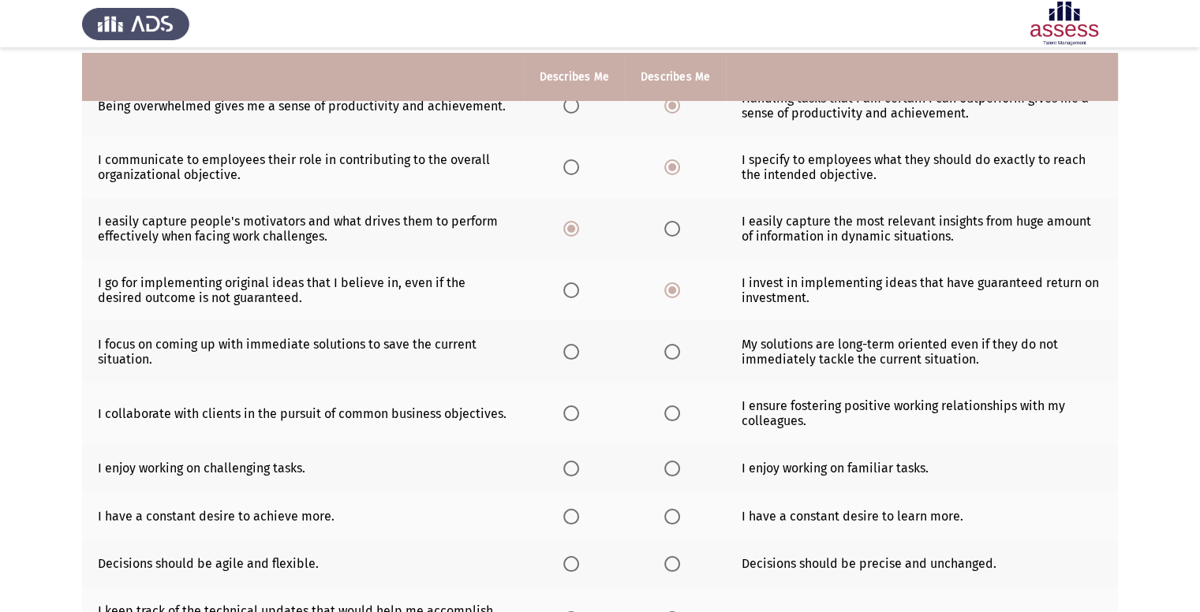
scroll to position [189, 0]
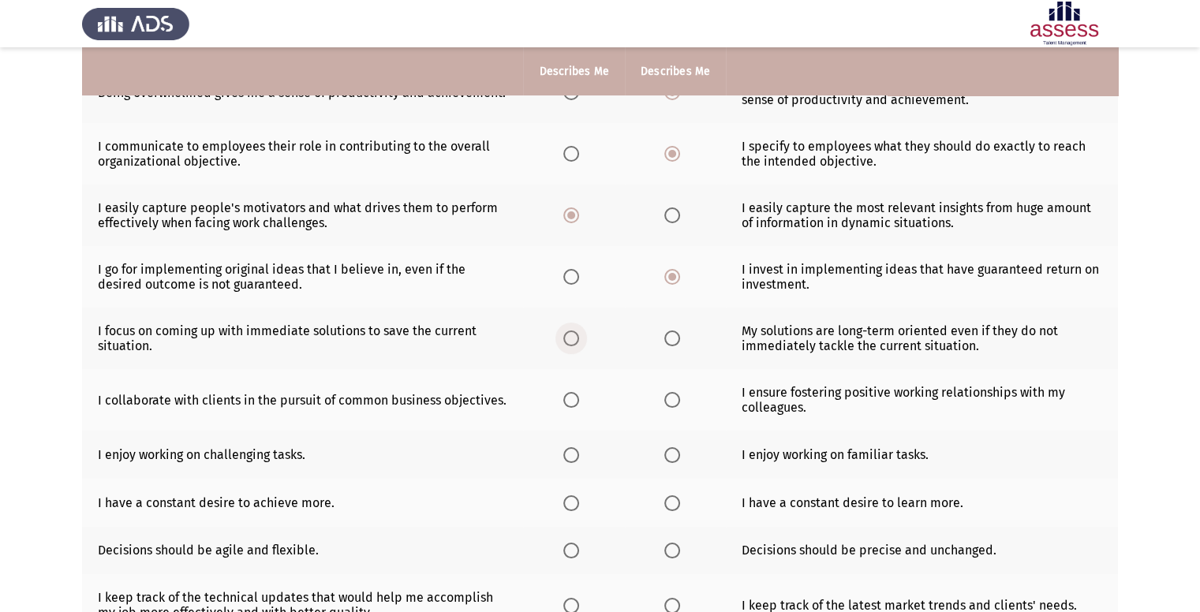
click at [565, 336] on span "Select an option" at bounding box center [571, 339] width 16 height 16
click at [565, 336] on input "Select an option" at bounding box center [571, 339] width 16 height 16
click at [671, 339] on span "Select an option" at bounding box center [672, 339] width 16 height 16
click at [671, 339] on input "Select an option" at bounding box center [672, 339] width 16 height 16
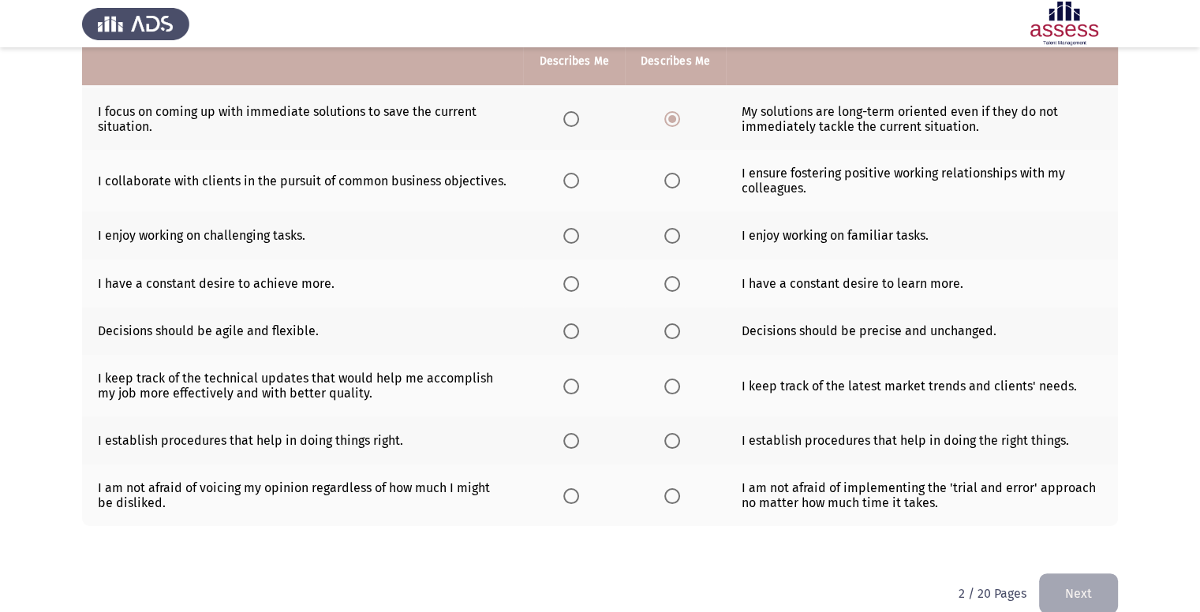
scroll to position [436, 0]
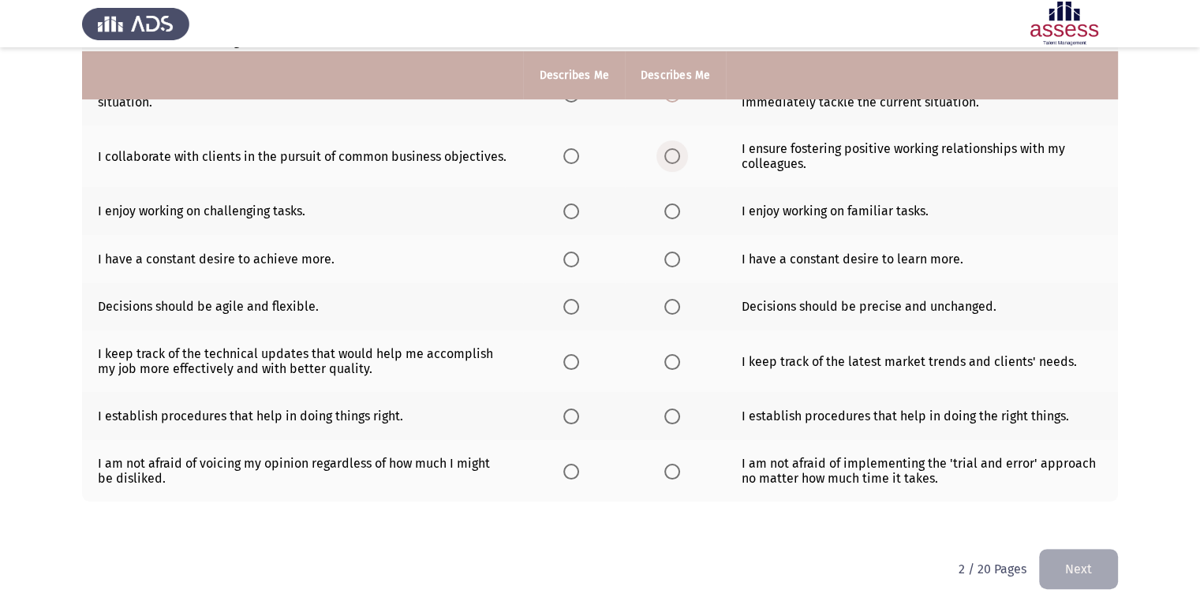
click at [674, 159] on span "Select an option" at bounding box center [672, 156] width 16 height 16
click at [674, 159] on input "Select an option" at bounding box center [672, 156] width 16 height 16
click at [566, 212] on span "Select an option" at bounding box center [571, 212] width 16 height 16
click at [566, 212] on input "Select an option" at bounding box center [571, 212] width 16 height 16
click at [570, 252] on span "Select an option" at bounding box center [571, 260] width 16 height 16
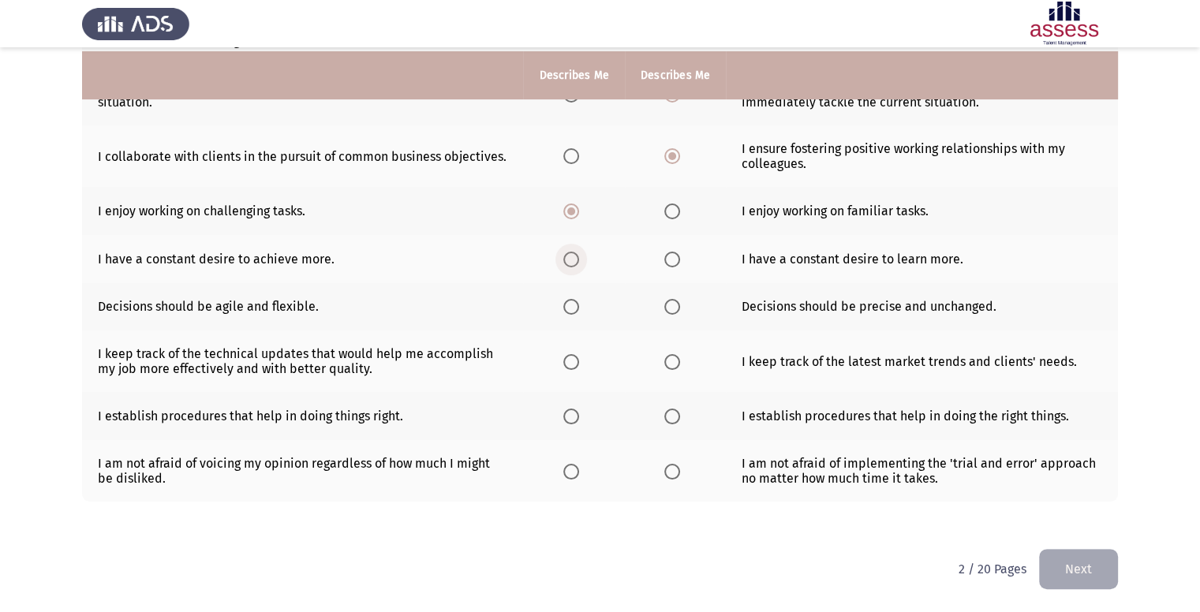
click at [570, 252] on input "Select an option" at bounding box center [571, 260] width 16 height 16
click at [581, 305] on label "Select an option" at bounding box center [574, 307] width 22 height 16
click at [579, 305] on input "Select an option" at bounding box center [571, 307] width 16 height 16
click at [669, 364] on span "Select an option" at bounding box center [672, 362] width 16 height 16
click at [669, 364] on input "Select an option" at bounding box center [672, 362] width 16 height 16
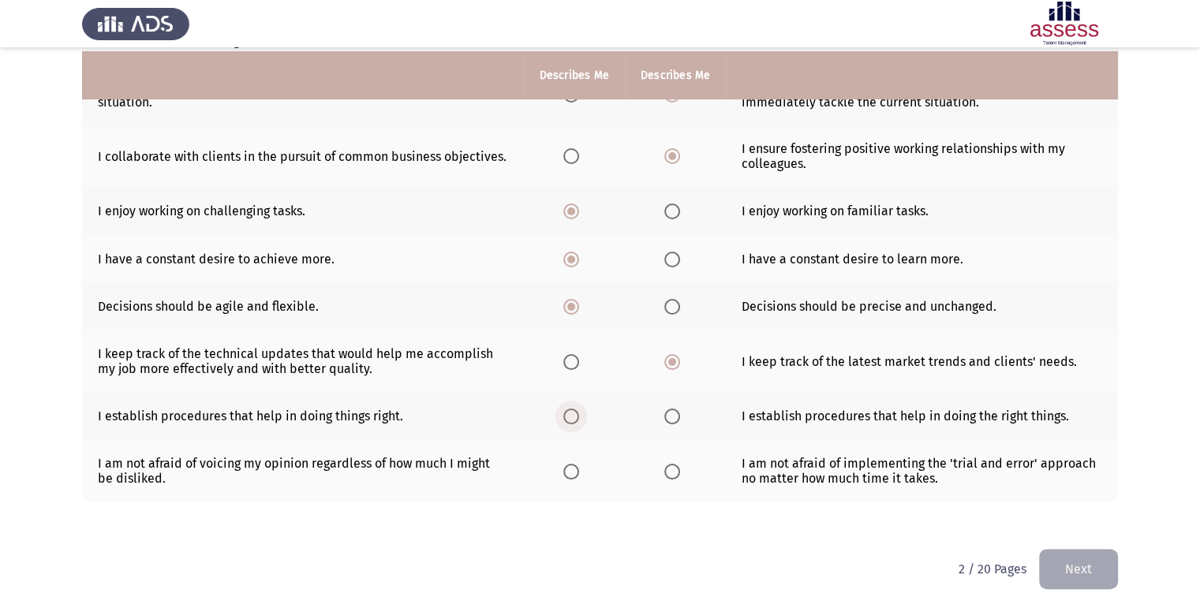
click at [573, 423] on span "Select an option" at bounding box center [571, 417] width 16 height 16
click at [573, 423] on input "Select an option" at bounding box center [571, 417] width 16 height 16
click at [679, 420] on label "Select an option" at bounding box center [675, 417] width 22 height 16
click at [679, 420] on input "Select an option" at bounding box center [672, 417] width 16 height 16
click at [666, 468] on span "Select an option" at bounding box center [672, 472] width 16 height 16
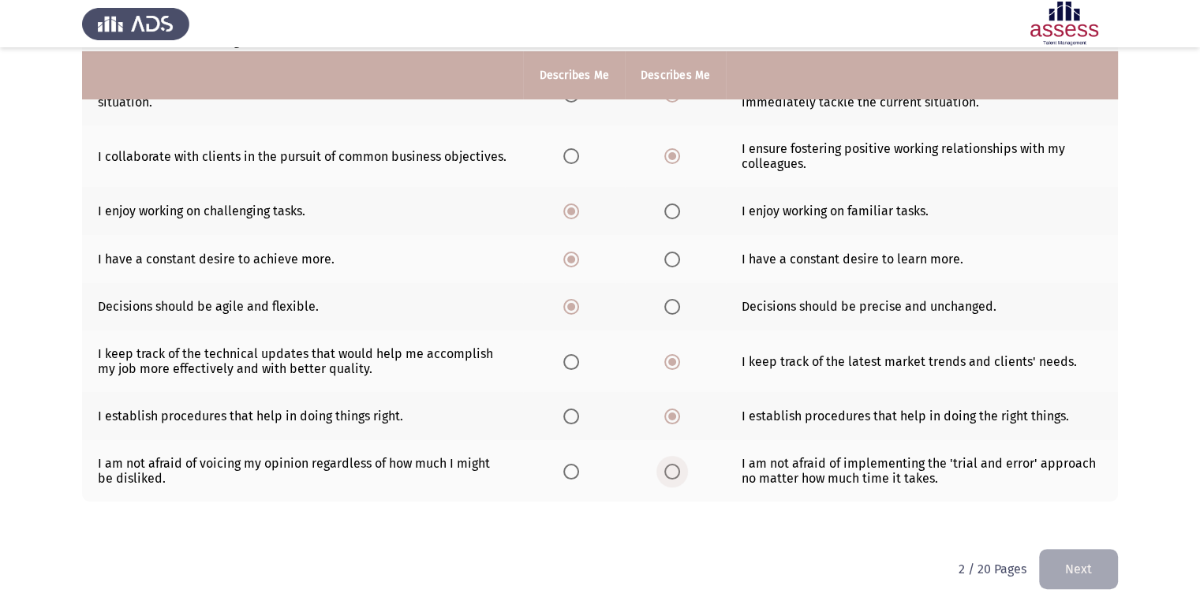
click at [666, 468] on input "Select an option" at bounding box center [672, 472] width 16 height 16
click at [571, 467] on span "Select an option" at bounding box center [571, 472] width 16 height 16
click at [571, 467] on input "Select an option" at bounding box center [571, 472] width 16 height 16
click at [1081, 570] on button "Next" at bounding box center [1078, 569] width 79 height 40
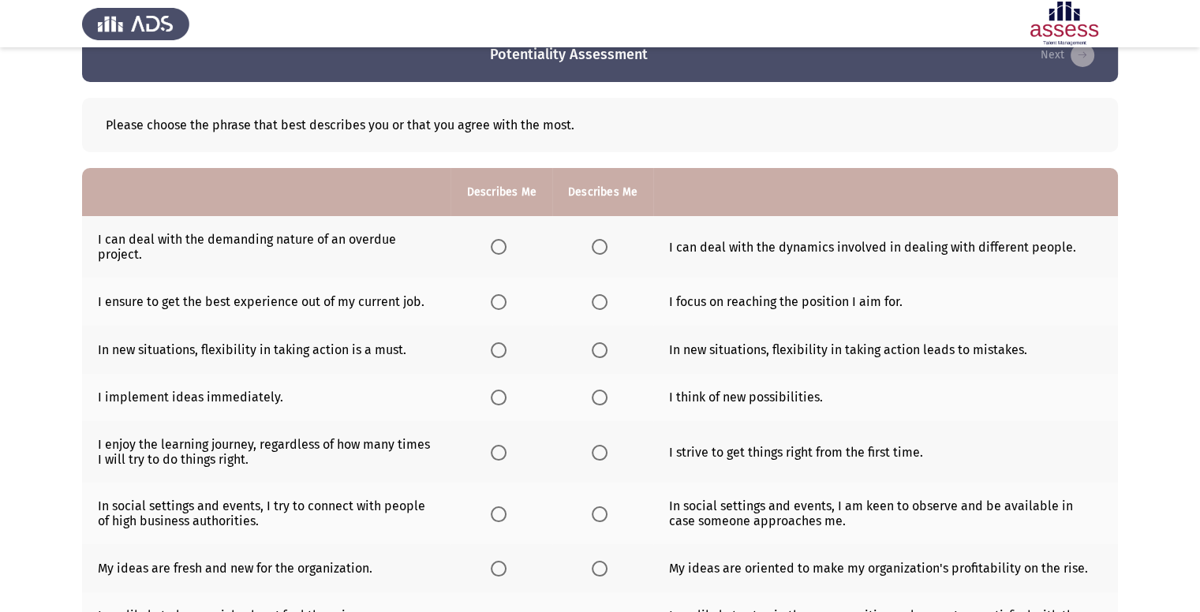
scroll to position [36, 0]
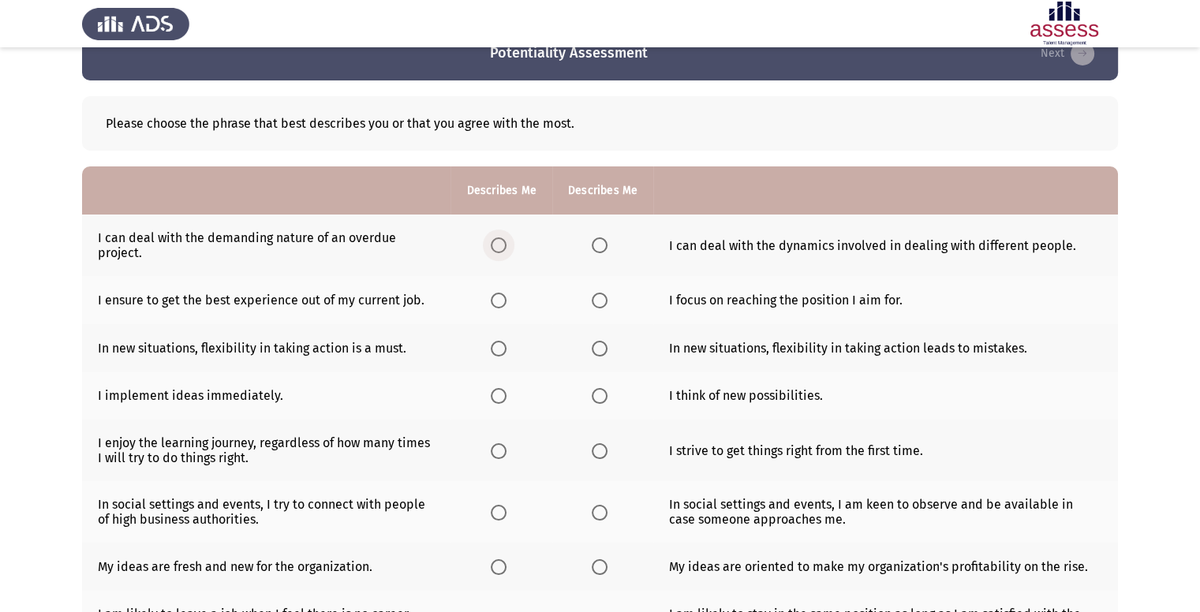
click at [499, 243] on span "Select an option" at bounding box center [499, 245] width 16 height 16
click at [499, 243] on input "Select an option" at bounding box center [499, 245] width 16 height 16
click at [603, 306] on span "Select an option" at bounding box center [600, 301] width 16 height 16
click at [603, 306] on input "Select an option" at bounding box center [600, 301] width 16 height 16
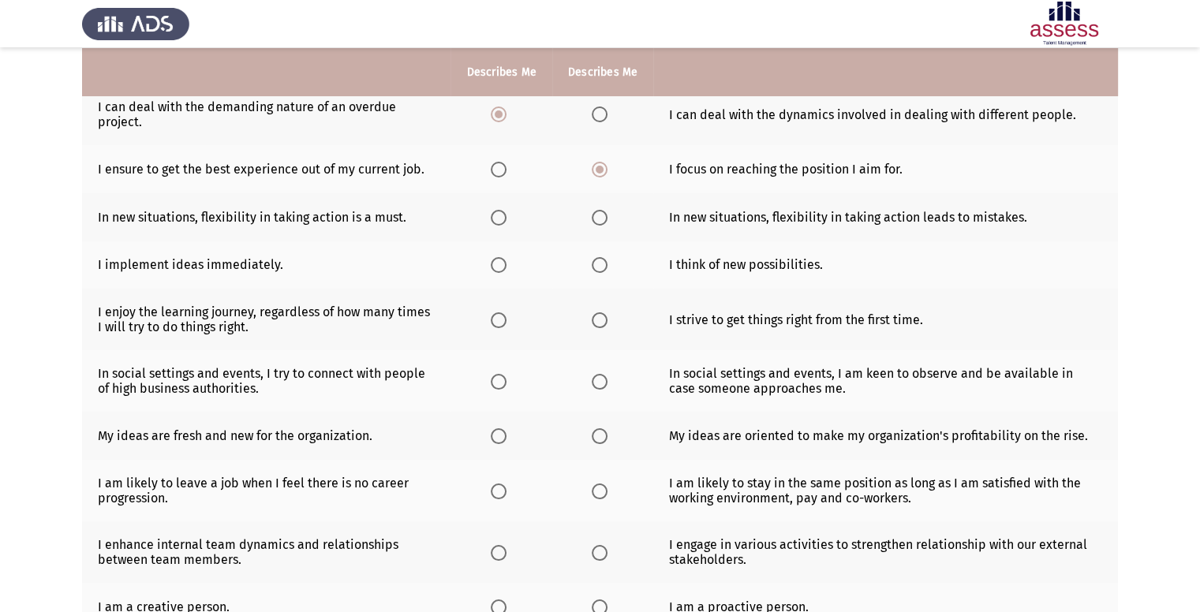
scroll to position [167, 0]
click at [497, 215] on span "Select an option" at bounding box center [499, 218] width 16 height 16
click at [497, 215] on input "Select an option" at bounding box center [499, 218] width 16 height 16
click at [593, 271] on span "Select an option" at bounding box center [600, 265] width 16 height 16
click at [593, 271] on input "Select an option" at bounding box center [600, 265] width 16 height 16
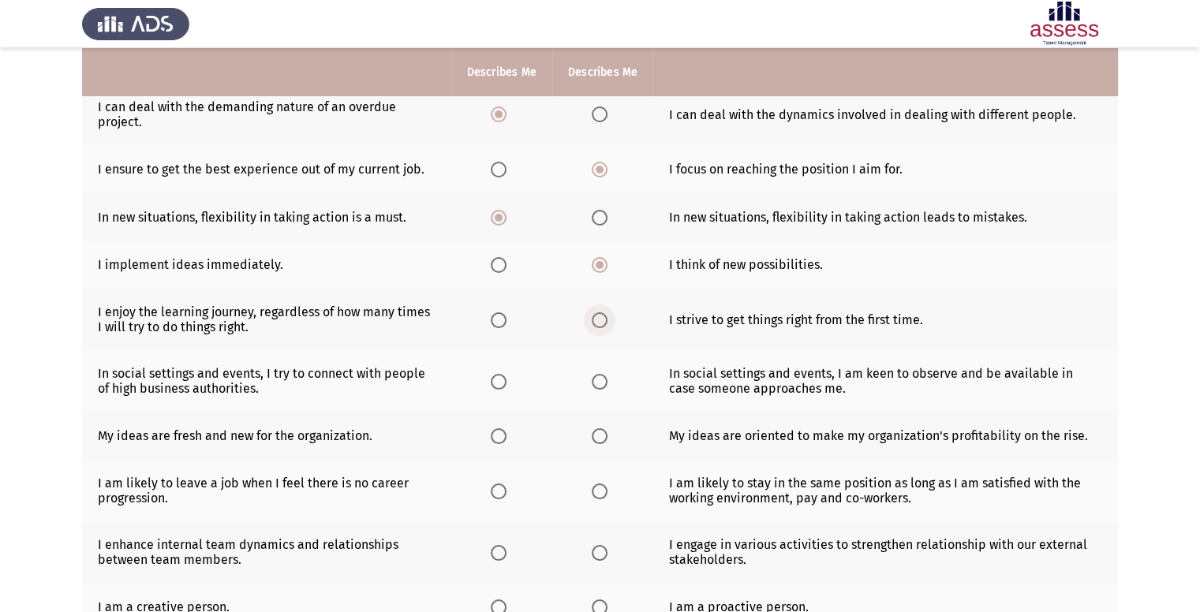
click at [594, 320] on span "Select an option" at bounding box center [600, 320] width 16 height 16
click at [594, 320] on input "Select an option" at bounding box center [600, 320] width 16 height 16
click at [500, 315] on span "Select an option" at bounding box center [499, 320] width 16 height 16
click at [500, 315] on input "Select an option" at bounding box center [499, 320] width 16 height 16
click at [508, 387] on label "Select an option" at bounding box center [502, 382] width 22 height 16
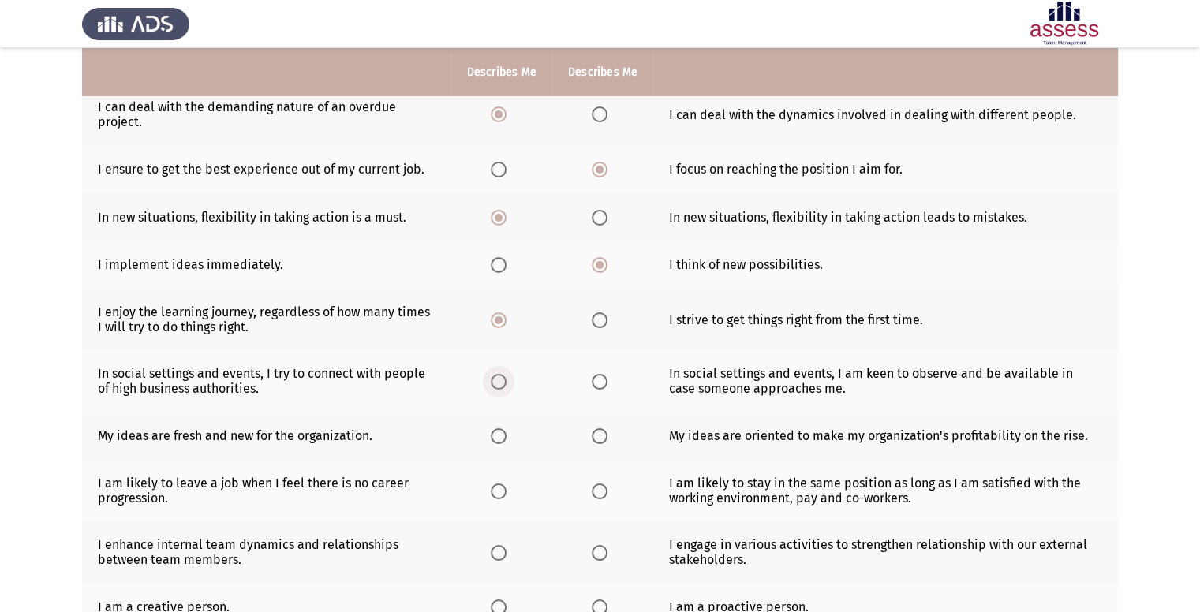
click at [506, 387] on input "Select an option" at bounding box center [499, 382] width 16 height 16
click at [595, 446] on th at bounding box center [602, 436] width 101 height 48
click at [598, 436] on span "Select an option" at bounding box center [600, 436] width 16 height 16
click at [598, 436] on input "Select an option" at bounding box center [600, 436] width 16 height 16
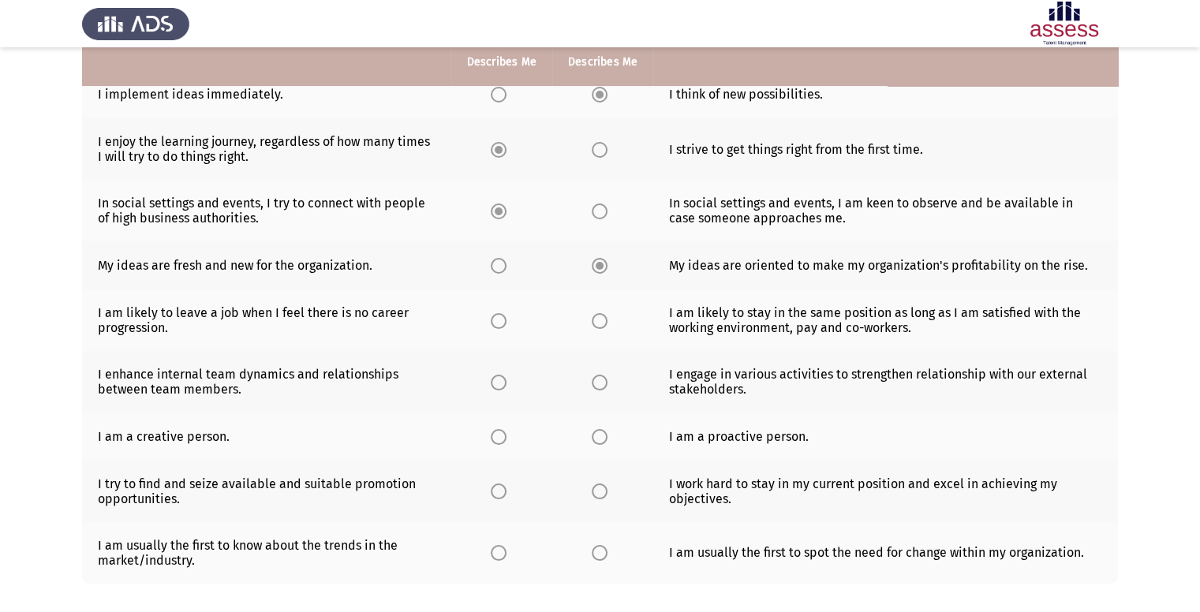
scroll to position [339, 0]
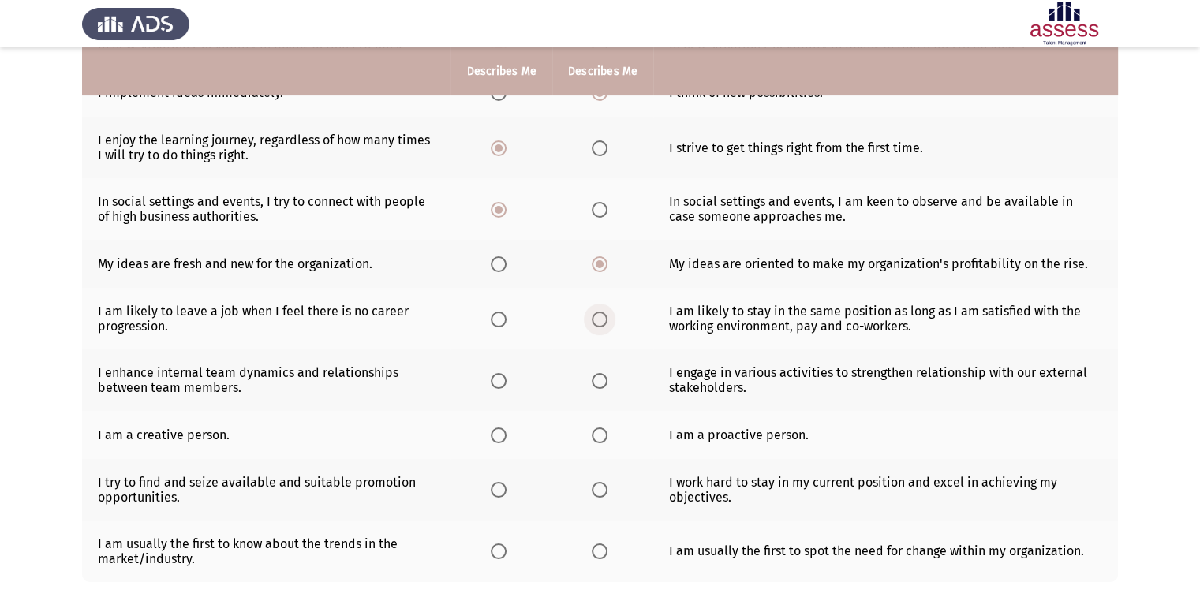
click at [604, 326] on span "Select an option" at bounding box center [600, 320] width 16 height 16
click at [604, 326] on input "Select an option" at bounding box center [600, 320] width 16 height 16
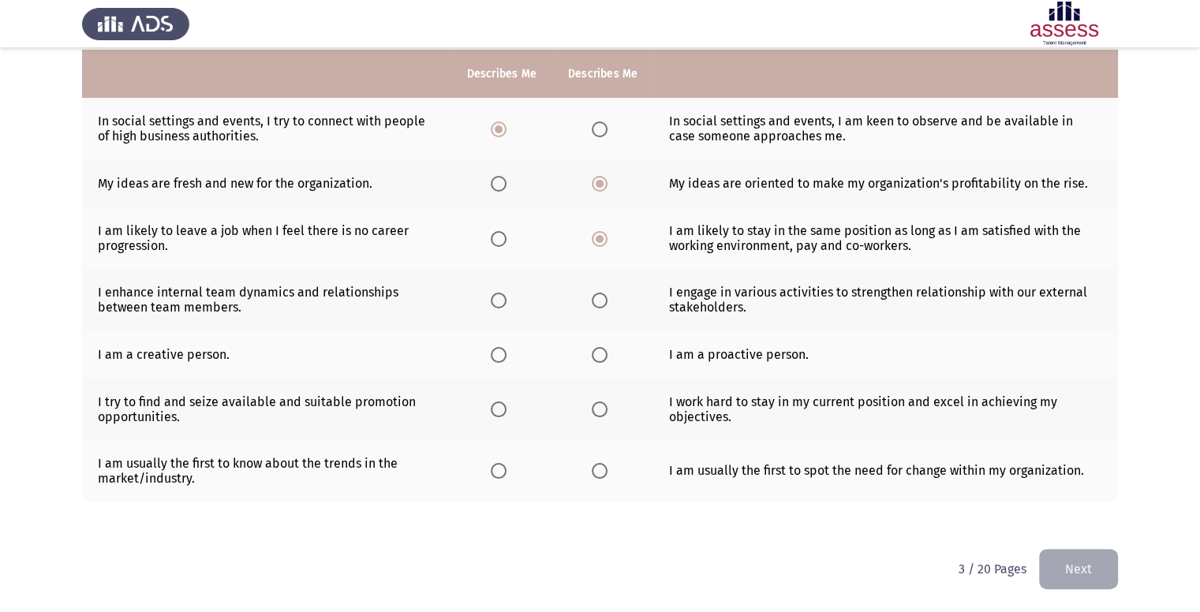
scroll to position [423, 0]
click at [595, 301] on span "Select an option" at bounding box center [600, 301] width 16 height 16
click at [595, 301] on input "Select an option" at bounding box center [600, 301] width 16 height 16
click at [593, 359] on span "Select an option" at bounding box center [600, 355] width 16 height 16
click at [593, 359] on input "Select an option" at bounding box center [600, 355] width 16 height 16
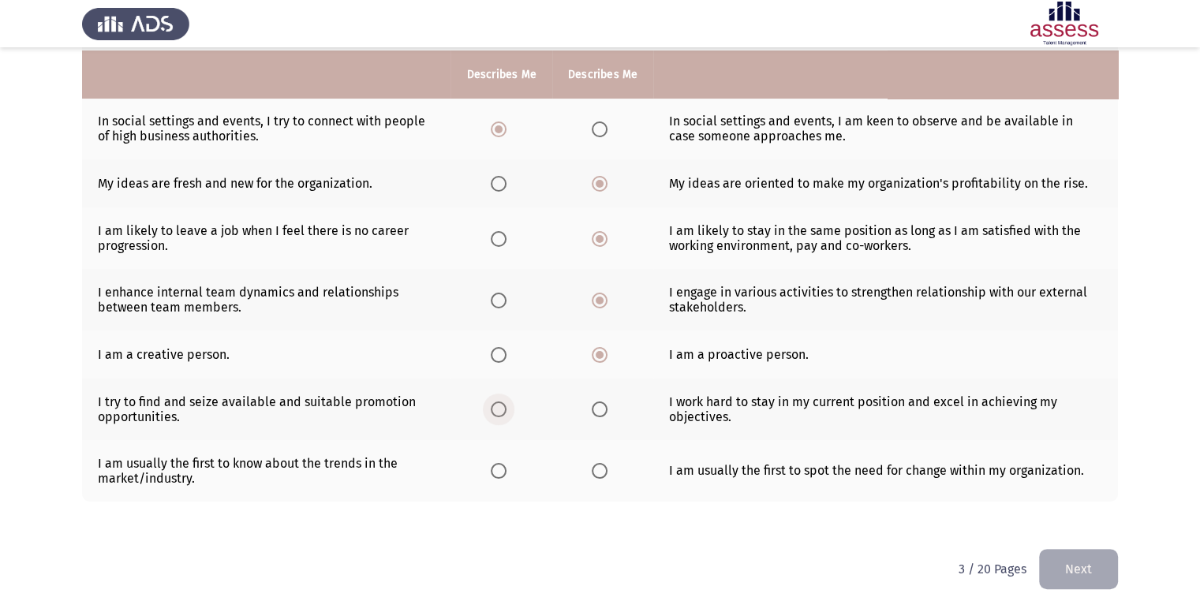
click at [499, 409] on span "Select an option" at bounding box center [499, 410] width 16 height 16
click at [499, 409] on input "Select an option" at bounding box center [499, 410] width 16 height 16
click at [492, 465] on span "Select an option" at bounding box center [499, 471] width 16 height 16
click at [492, 465] on input "Select an option" at bounding box center [499, 471] width 16 height 16
click at [1067, 567] on button "Next" at bounding box center [1078, 569] width 79 height 40
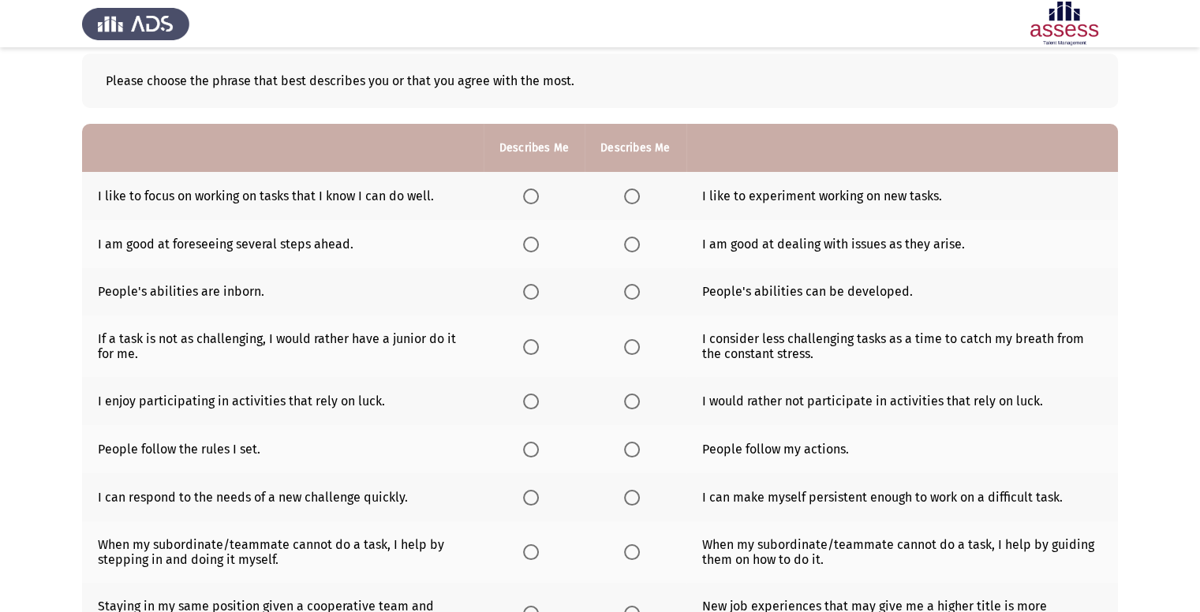
scroll to position [92, 0]
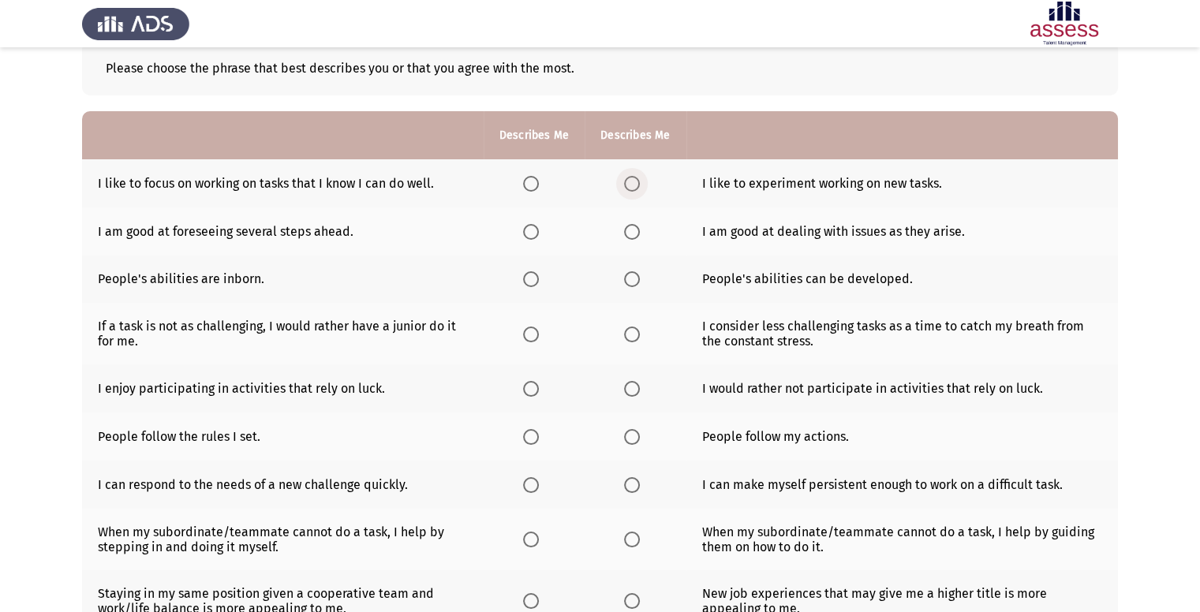
click at [624, 188] on span "Select an option" at bounding box center [632, 184] width 16 height 16
click at [624, 188] on input "Select an option" at bounding box center [632, 184] width 16 height 16
click at [628, 237] on span "Select an option" at bounding box center [632, 232] width 16 height 16
click at [628, 237] on input "Select an option" at bounding box center [632, 232] width 16 height 16
click at [624, 282] on span "Select an option" at bounding box center [632, 279] width 16 height 16
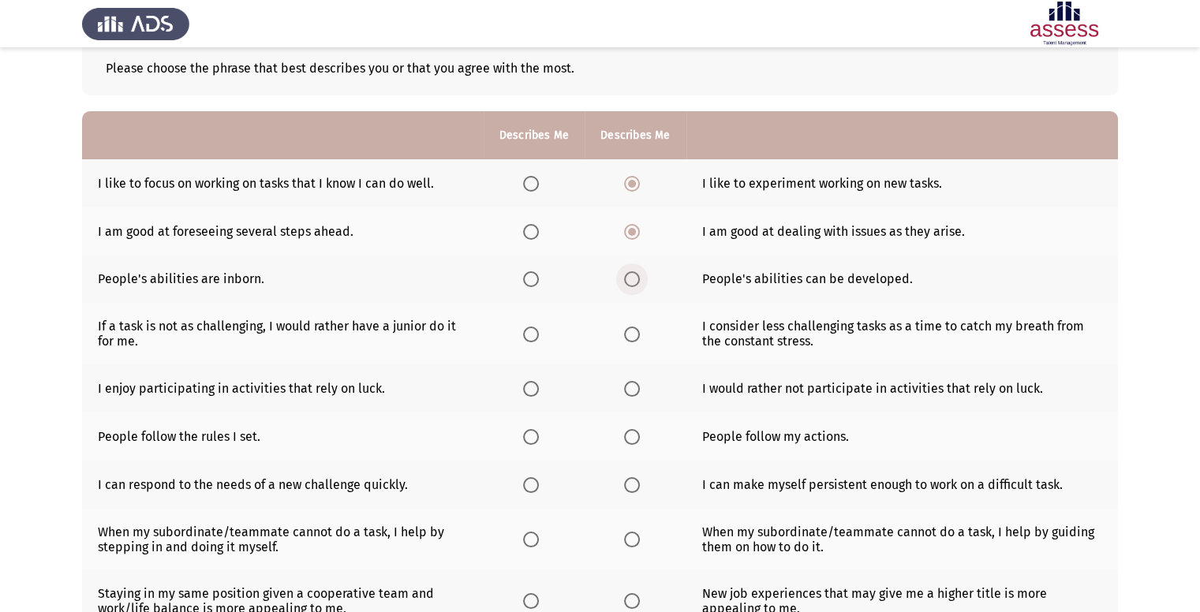
click at [624, 282] on input "Select an option" at bounding box center [632, 279] width 16 height 16
click at [537, 327] on span "Select an option" at bounding box center [531, 335] width 16 height 16
click at [537, 327] on input "Select an option" at bounding box center [531, 335] width 16 height 16
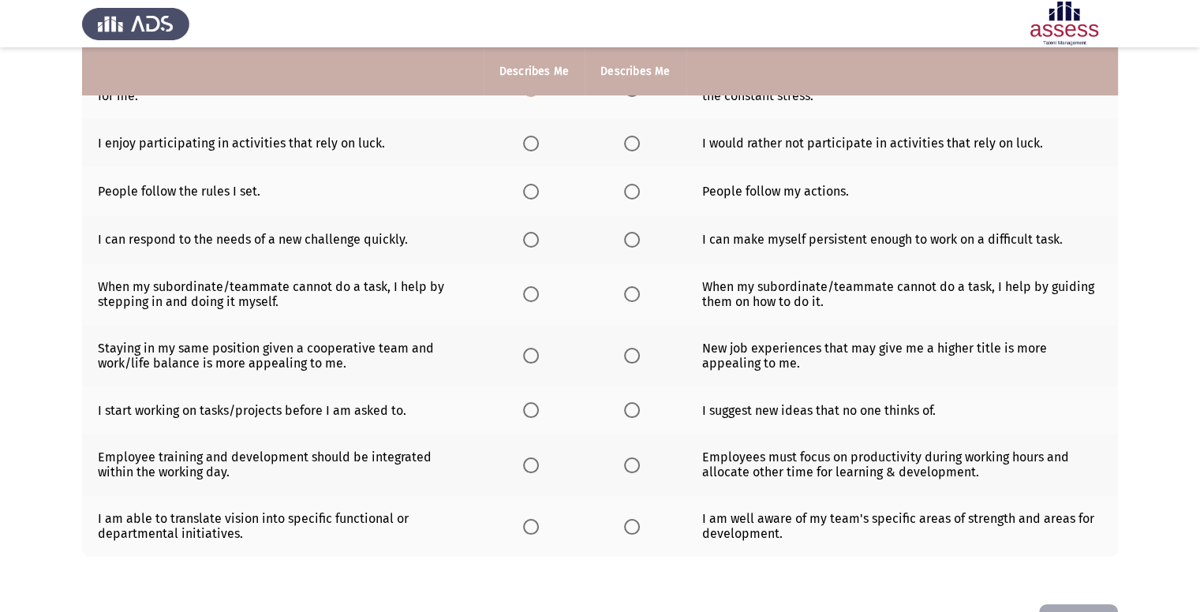
scroll to position [336, 0]
click at [529, 146] on span "Select an option" at bounding box center [531, 144] width 16 height 16
click at [529, 146] on input "Select an option" at bounding box center [531, 144] width 16 height 16
click at [527, 195] on span "Select an option" at bounding box center [531, 193] width 16 height 16
click at [527, 195] on input "Select an option" at bounding box center [531, 193] width 16 height 16
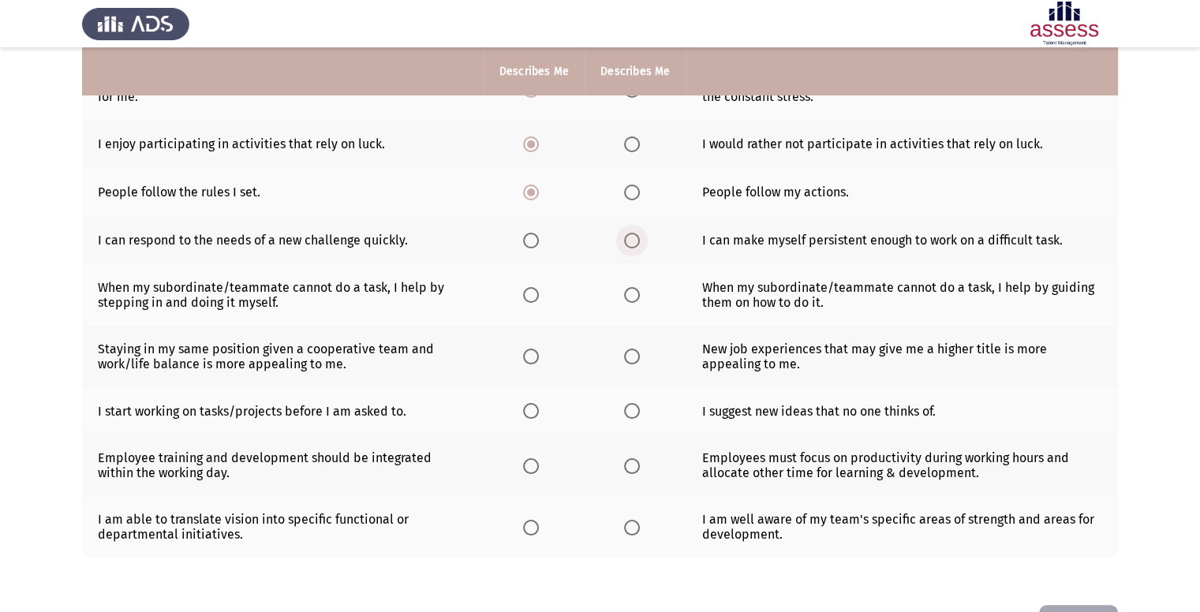
click at [624, 237] on span "Select an option" at bounding box center [632, 241] width 16 height 16
click at [624, 237] on input "Select an option" at bounding box center [632, 241] width 16 height 16
click at [632, 303] on span "Select an option" at bounding box center [632, 295] width 16 height 16
click at [632, 303] on input "Select an option" at bounding box center [632, 295] width 16 height 16
click at [630, 364] on span "Select an option" at bounding box center [632, 357] width 16 height 16
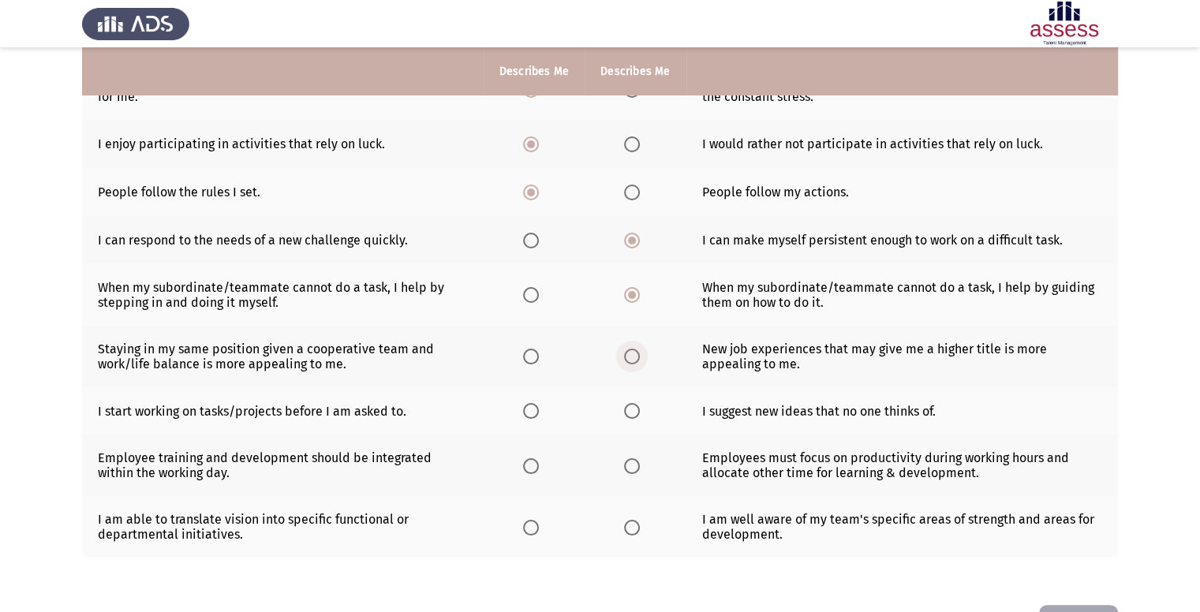
click at [630, 364] on input "Select an option" at bounding box center [632, 357] width 16 height 16
click at [631, 414] on span "Select an option" at bounding box center [632, 411] width 16 height 16
click at [631, 414] on input "Select an option" at bounding box center [632, 411] width 16 height 16
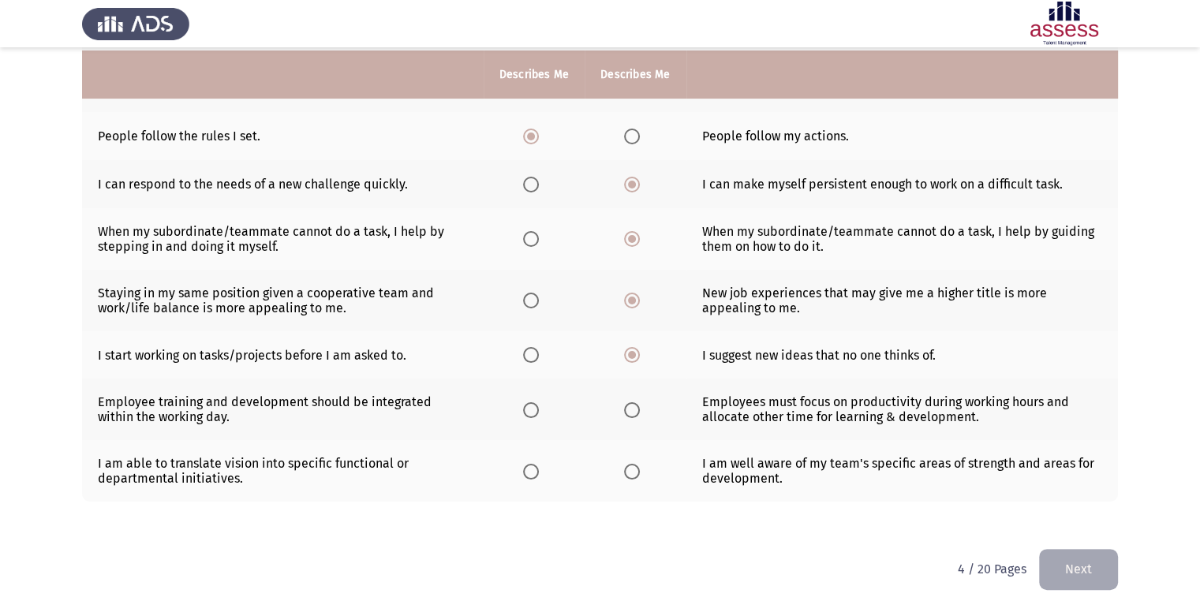
scroll to position [394, 0]
click at [531, 402] on mat-radio-button "Select an option" at bounding box center [534, 410] width 22 height 17
click at [531, 409] on span "Select an option" at bounding box center [531, 410] width 16 height 16
click at [531, 409] on input "Select an option" at bounding box center [531, 410] width 16 height 16
click at [634, 471] on span "Select an option" at bounding box center [632, 472] width 16 height 16
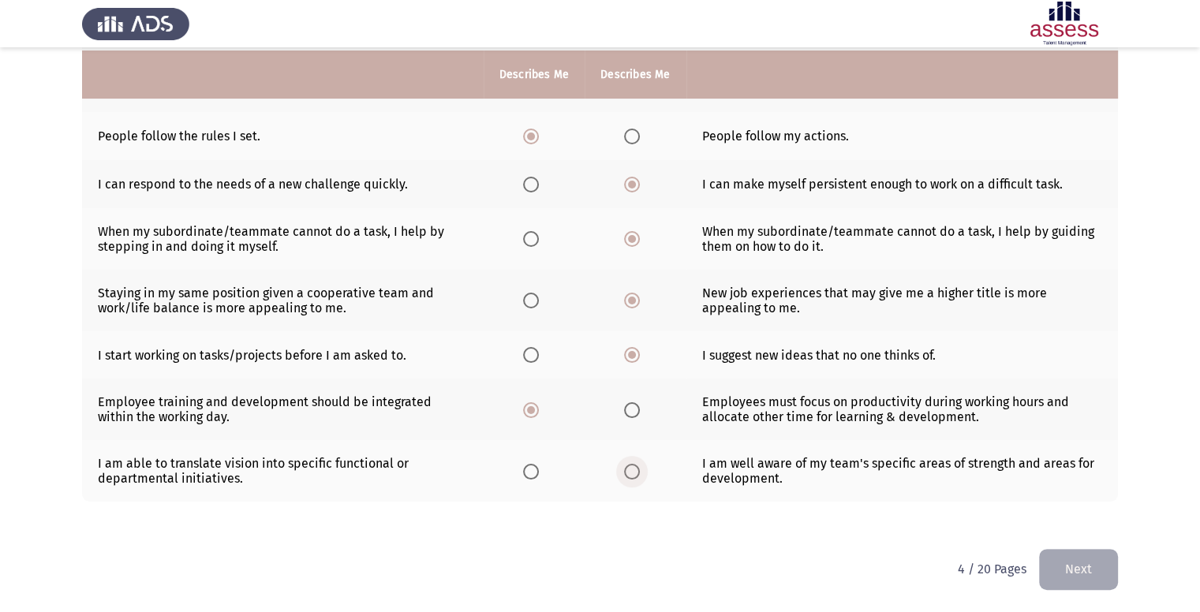
click at [634, 471] on input "Select an option" at bounding box center [632, 472] width 16 height 16
click at [1104, 566] on button "Next" at bounding box center [1078, 569] width 79 height 40
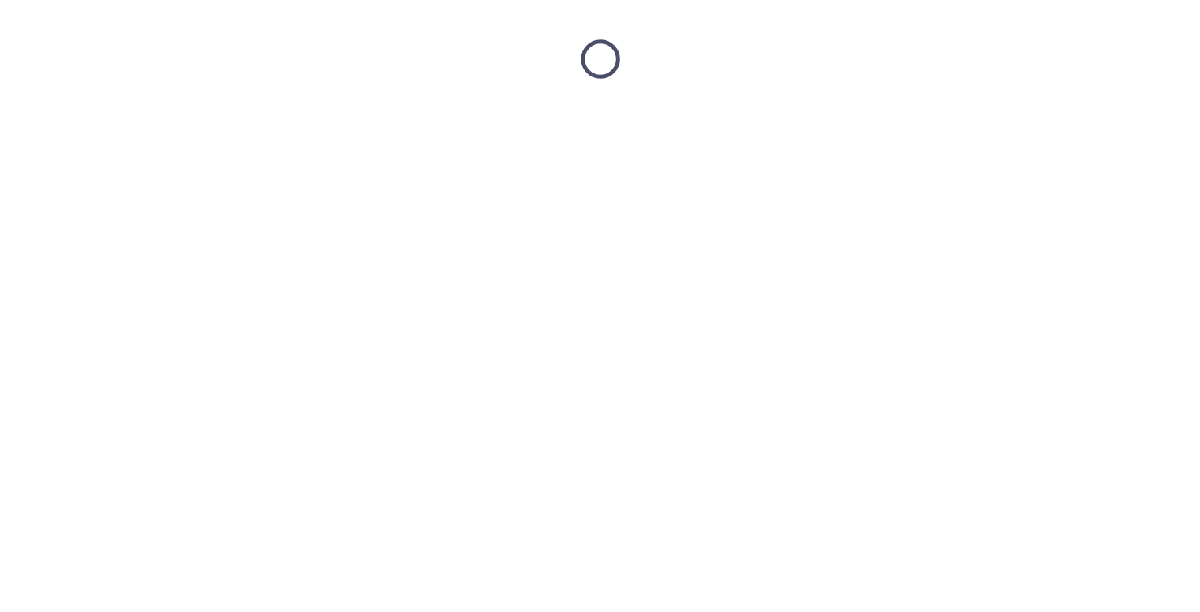
scroll to position [0, 0]
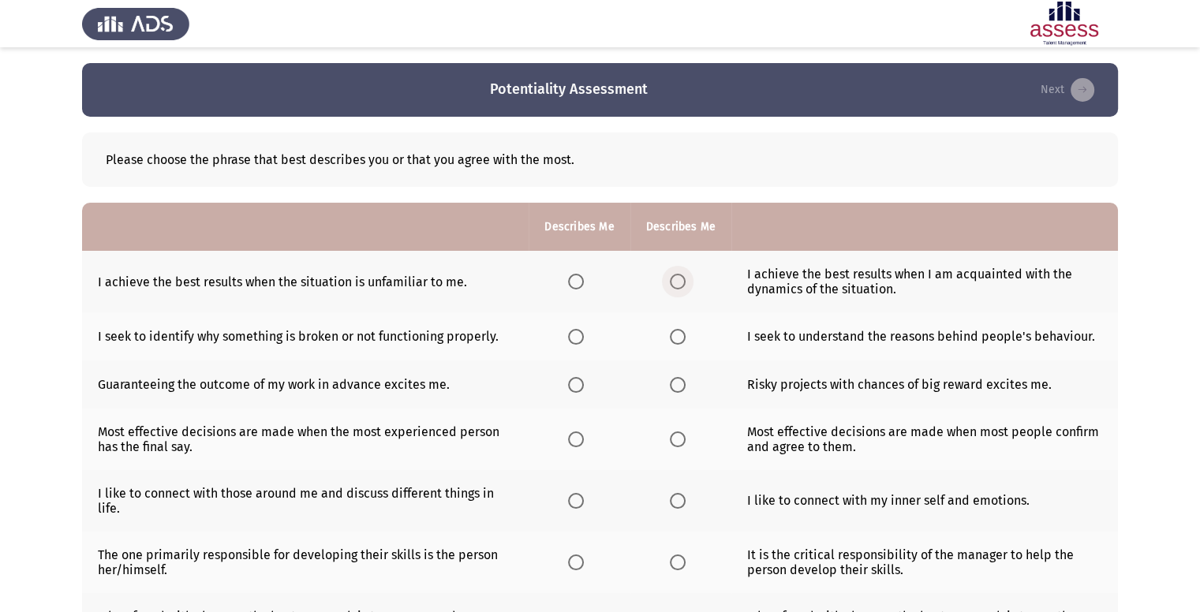
click at [675, 285] on span "Select an option" at bounding box center [678, 282] width 16 height 16
click at [675, 285] on input "Select an option" at bounding box center [678, 282] width 16 height 16
click at [678, 338] on span "Select an option" at bounding box center [678, 337] width 16 height 16
click at [678, 338] on input "Select an option" at bounding box center [678, 337] width 16 height 16
click at [689, 379] on label "Select an option" at bounding box center [681, 385] width 22 height 16
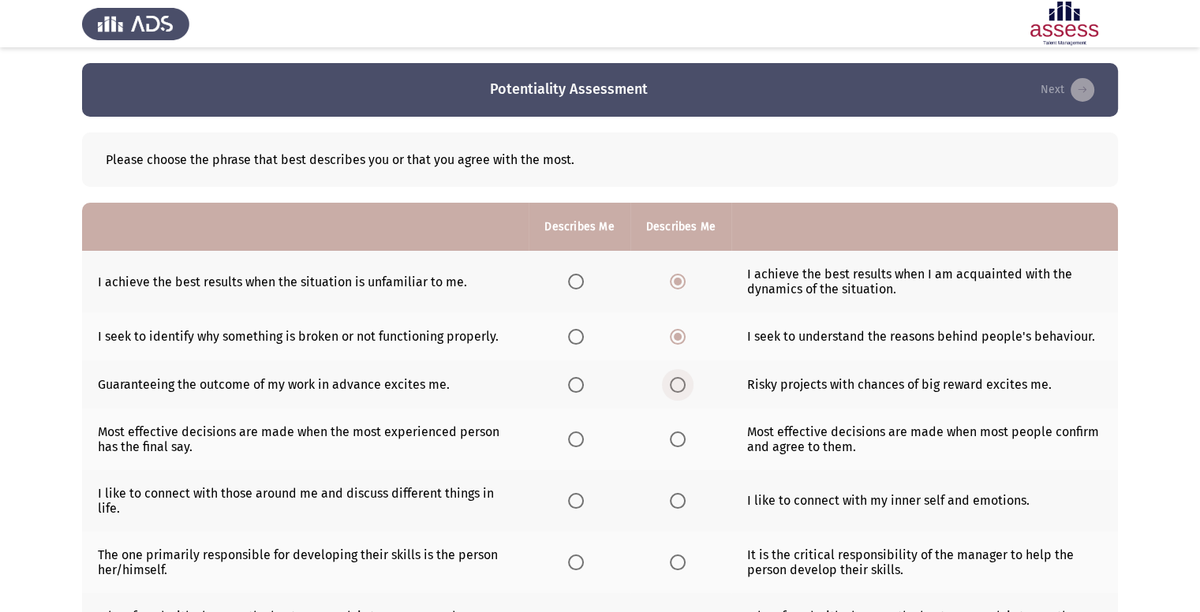
click at [686, 379] on input "Select an option" at bounding box center [678, 385] width 16 height 16
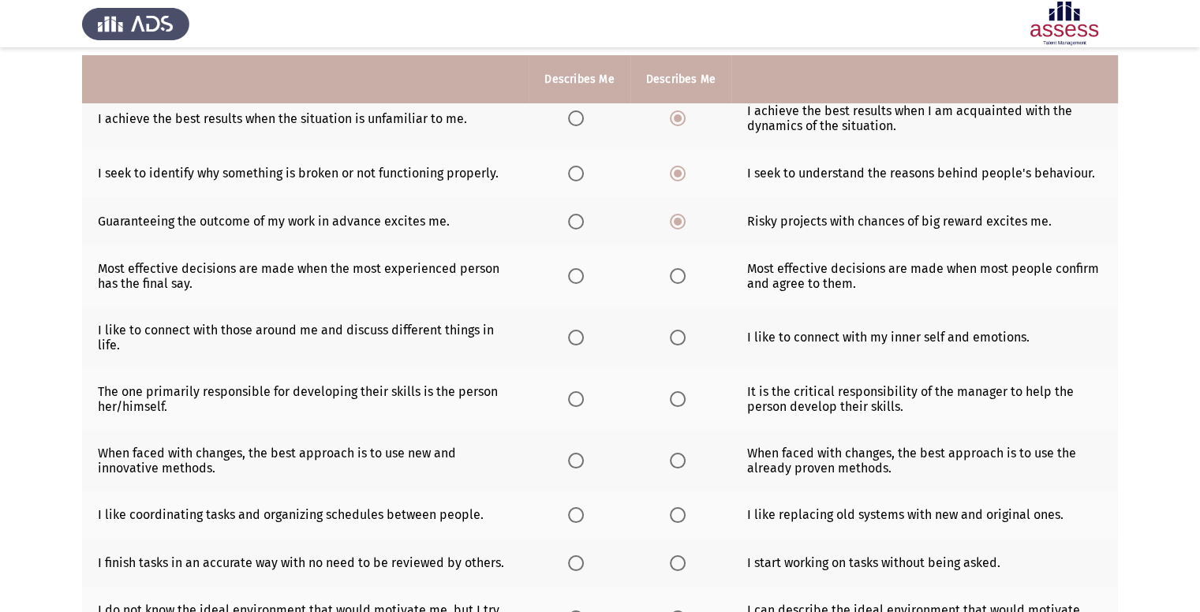
scroll to position [172, 0]
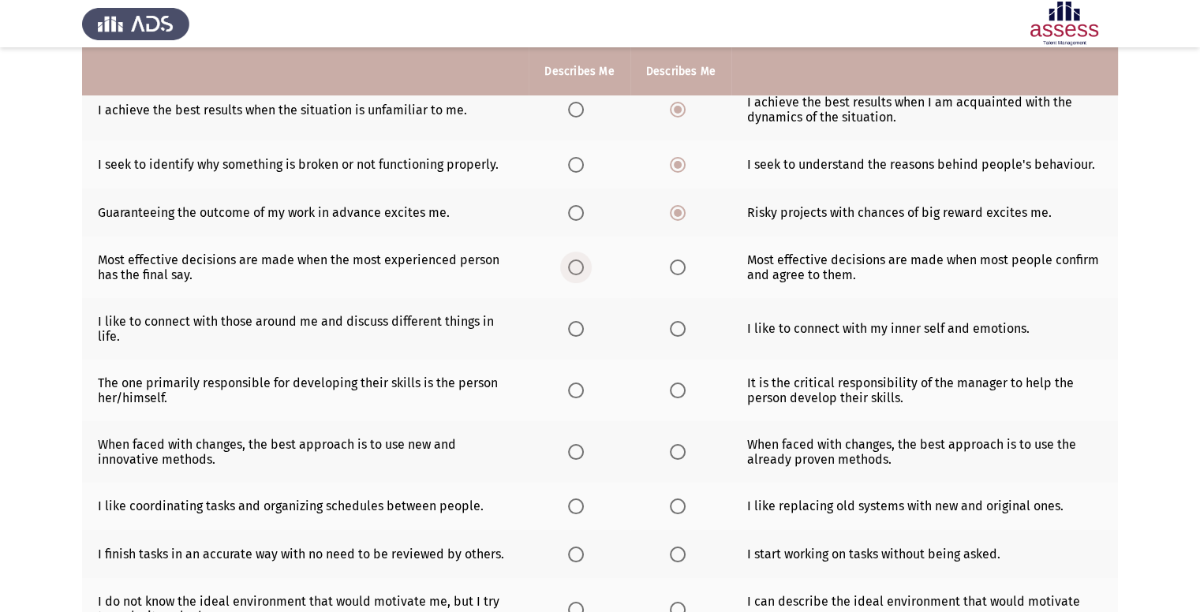
click at [574, 275] on span "Select an option" at bounding box center [576, 268] width 16 height 16
click at [574, 275] on input "Select an option" at bounding box center [576, 268] width 16 height 16
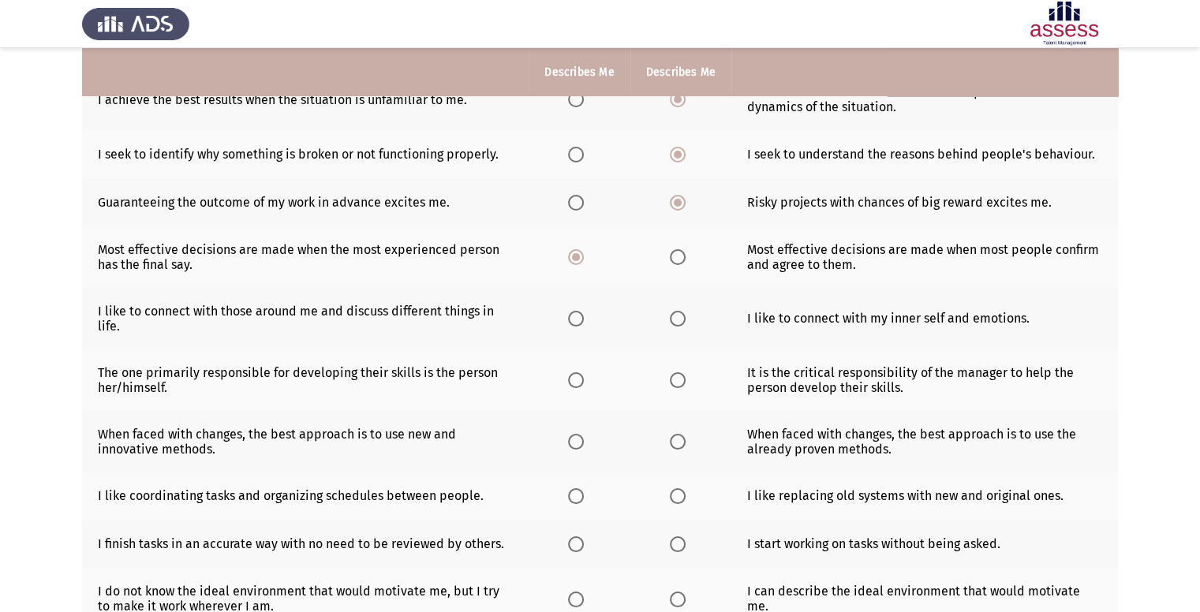
scroll to position [183, 0]
click at [579, 318] on span "Select an option" at bounding box center [576, 318] width 16 height 16
click at [579, 318] on input "Select an option" at bounding box center [576, 318] width 16 height 16
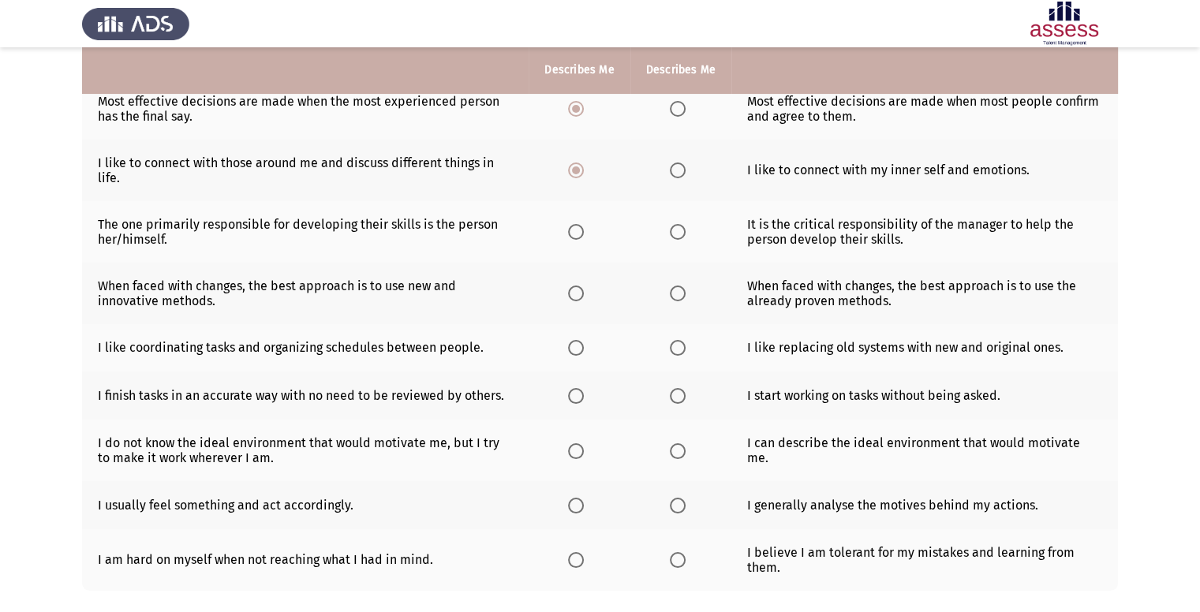
scroll to position [344, 0]
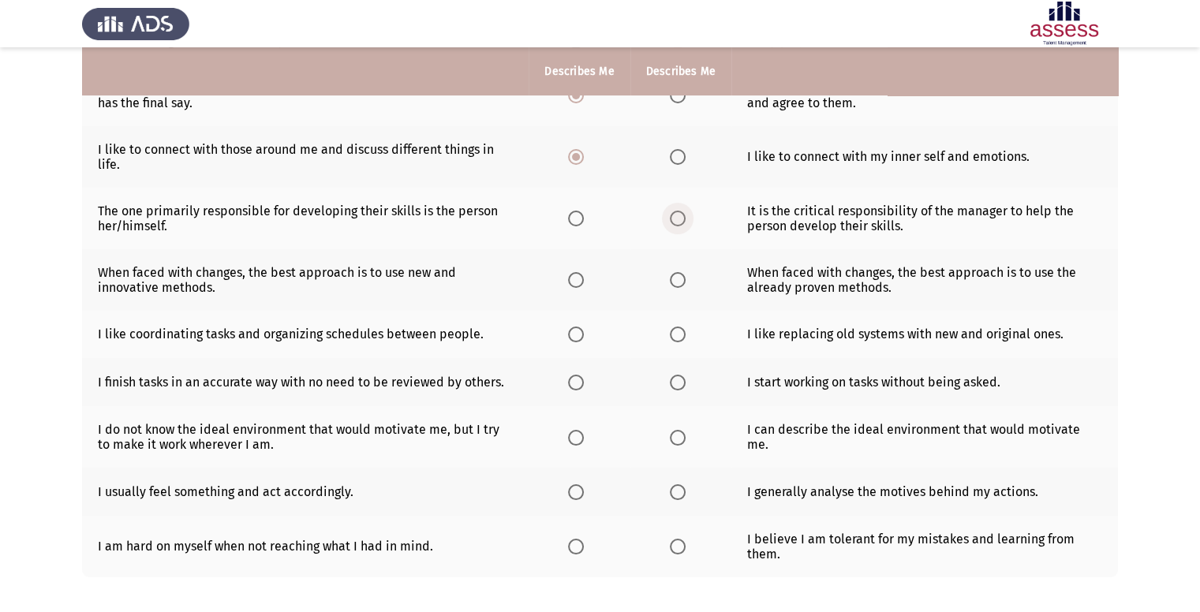
click at [682, 214] on span "Select an option" at bounding box center [678, 219] width 16 height 16
click at [682, 214] on input "Select an option" at bounding box center [678, 219] width 16 height 16
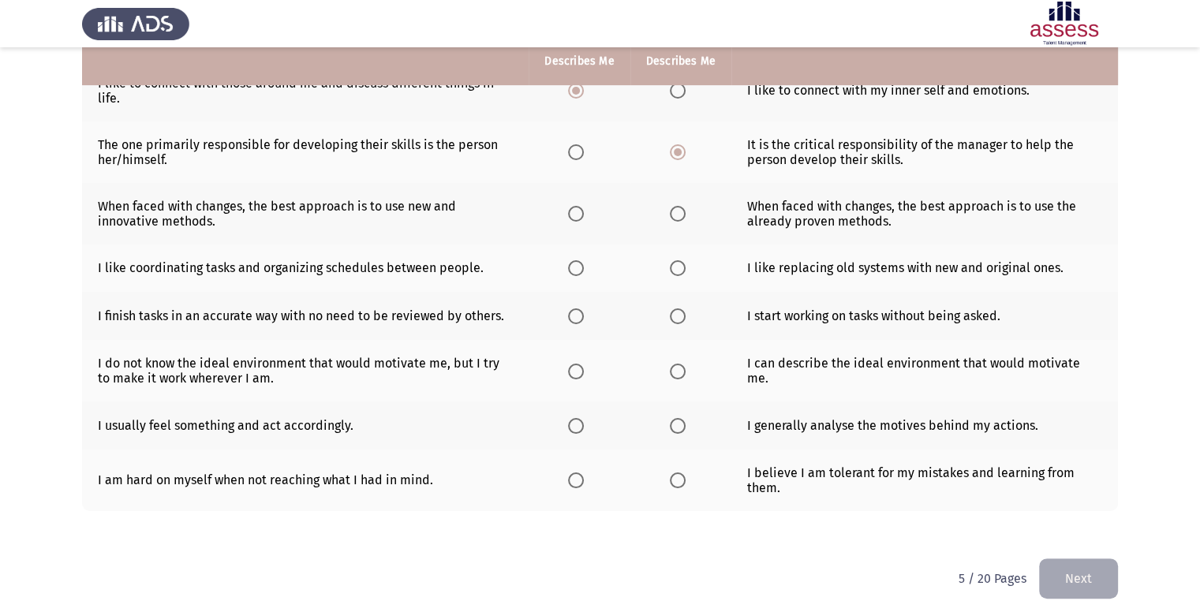
scroll to position [423, 0]
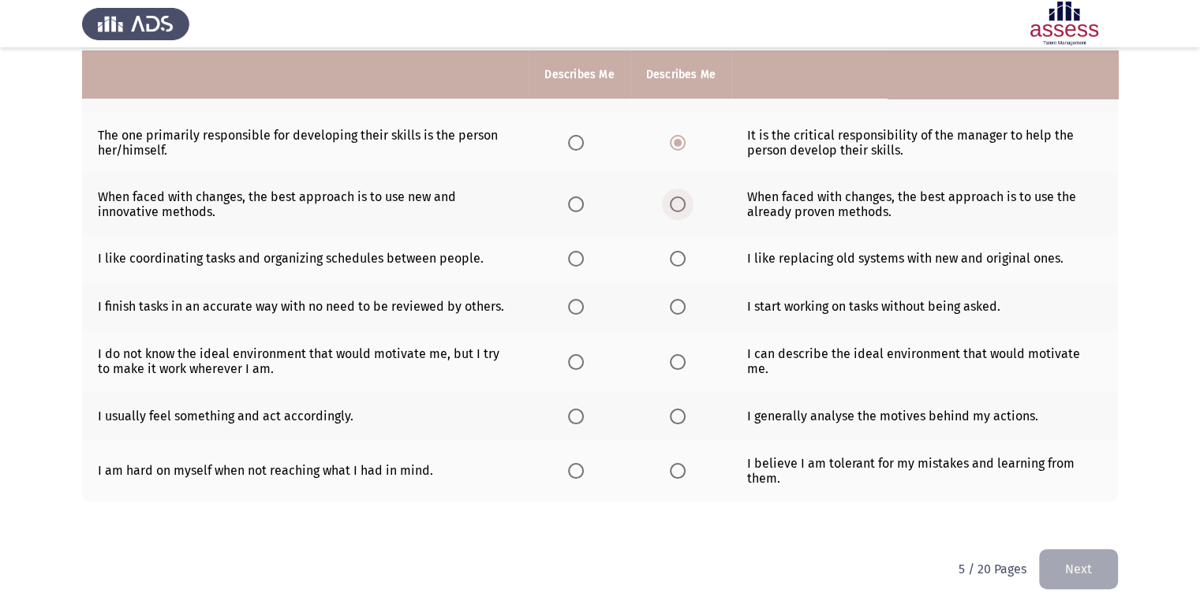
click at [671, 211] on span "Select an option" at bounding box center [678, 204] width 16 height 16
click at [671, 211] on input "Select an option" at bounding box center [678, 204] width 16 height 16
click at [574, 260] on span "Select an option" at bounding box center [576, 259] width 16 height 16
click at [574, 260] on input "Select an option" at bounding box center [576, 259] width 16 height 16
click at [681, 303] on span "Select an option" at bounding box center [678, 307] width 16 height 16
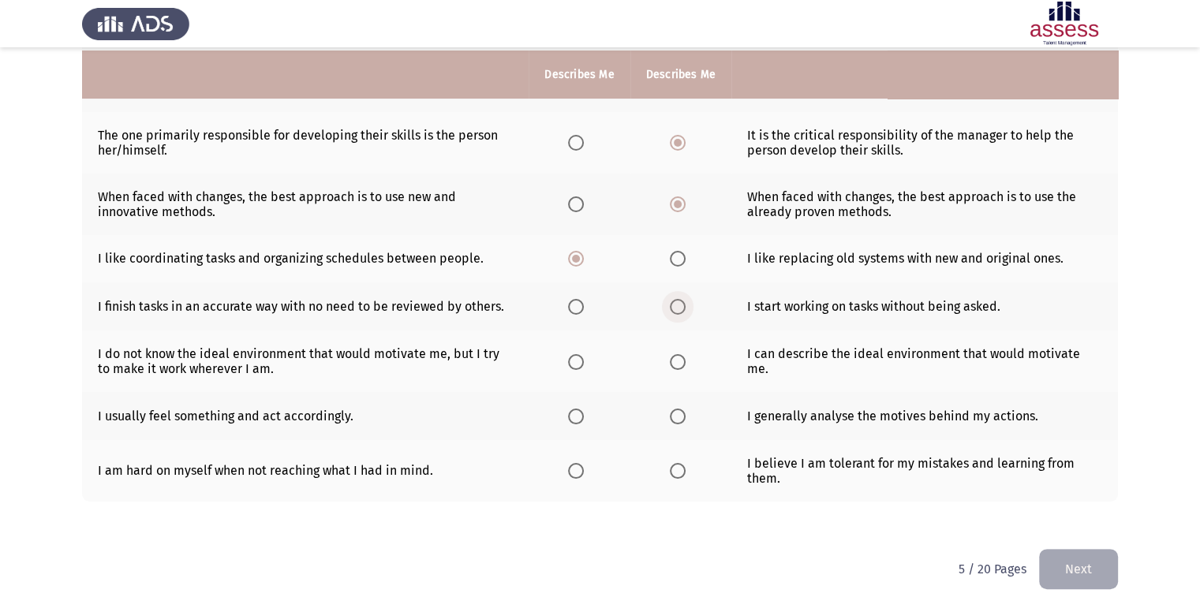
click at [681, 303] on input "Select an option" at bounding box center [678, 307] width 16 height 16
click at [582, 362] on span "Select an option" at bounding box center [576, 362] width 16 height 16
click at [582, 362] on input "Select an option" at bounding box center [576, 362] width 16 height 16
click at [688, 415] on label "Select an option" at bounding box center [681, 417] width 22 height 16
click at [686, 415] on input "Select an option" at bounding box center [678, 417] width 16 height 16
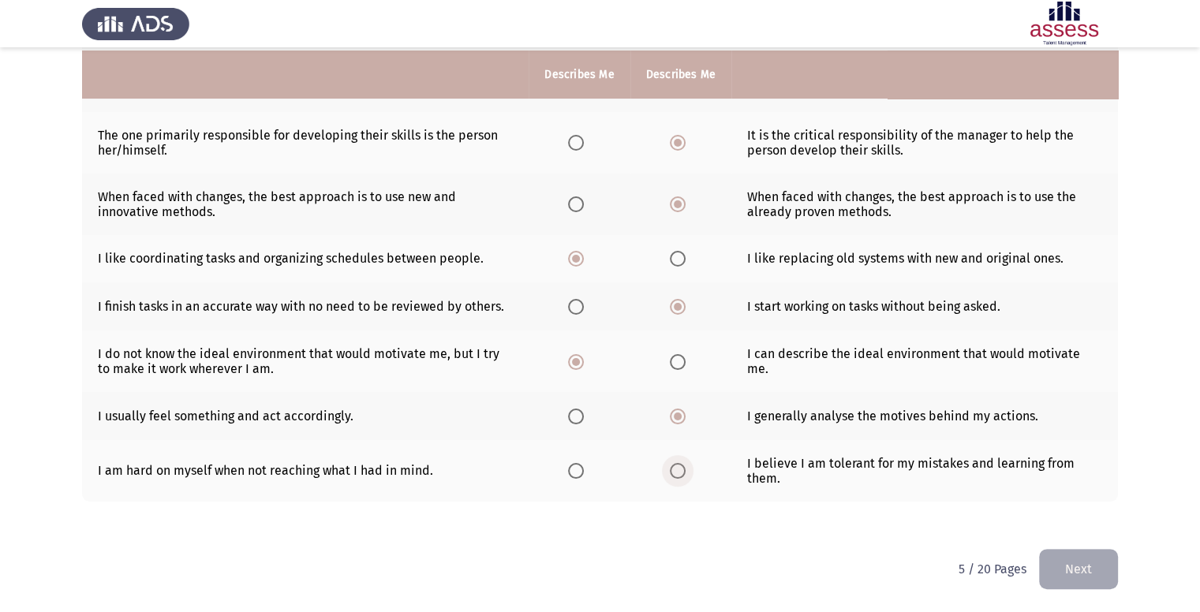
click at [671, 475] on span "Select an option" at bounding box center [678, 471] width 16 height 16
click at [671, 475] on input "Select an option" at bounding box center [678, 471] width 16 height 16
click at [1100, 554] on button "Next" at bounding box center [1078, 569] width 79 height 40
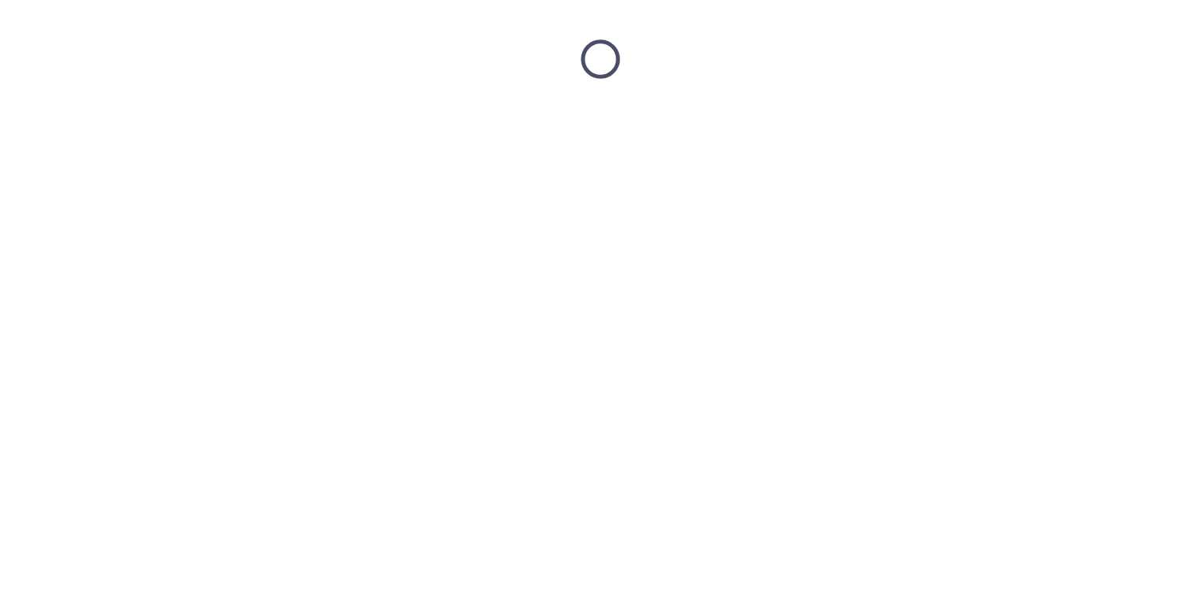
scroll to position [0, 0]
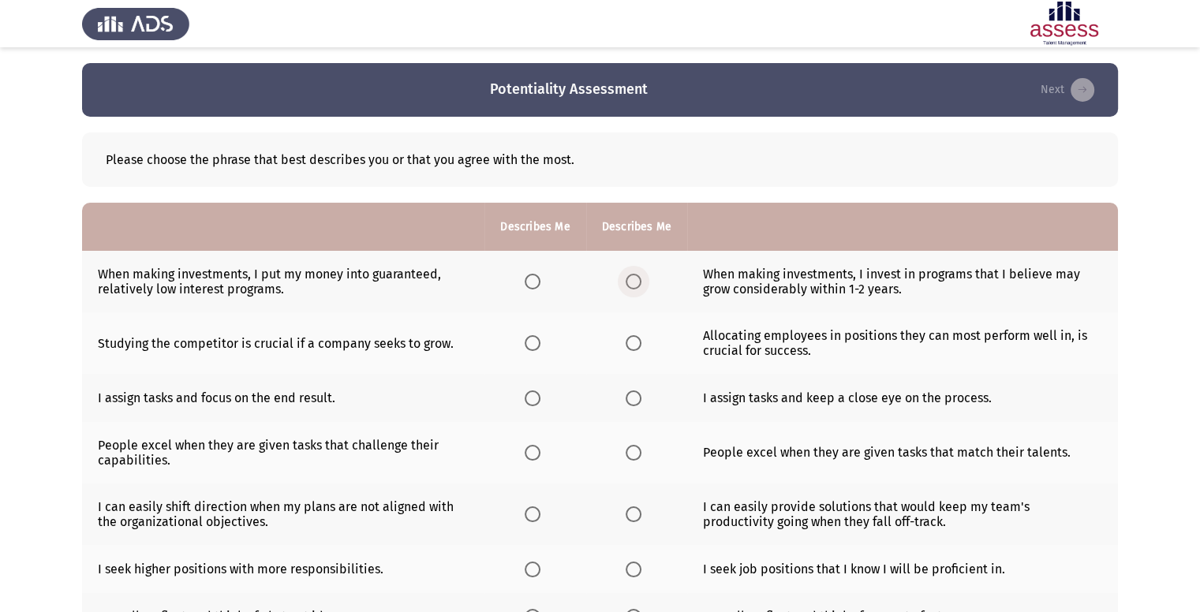
click at [628, 279] on span "Select an option" at bounding box center [634, 282] width 16 height 16
click at [628, 279] on input "Select an option" at bounding box center [634, 282] width 16 height 16
click at [533, 342] on span "Select an option" at bounding box center [533, 343] width 16 height 16
click at [533, 342] on input "Select an option" at bounding box center [533, 343] width 16 height 16
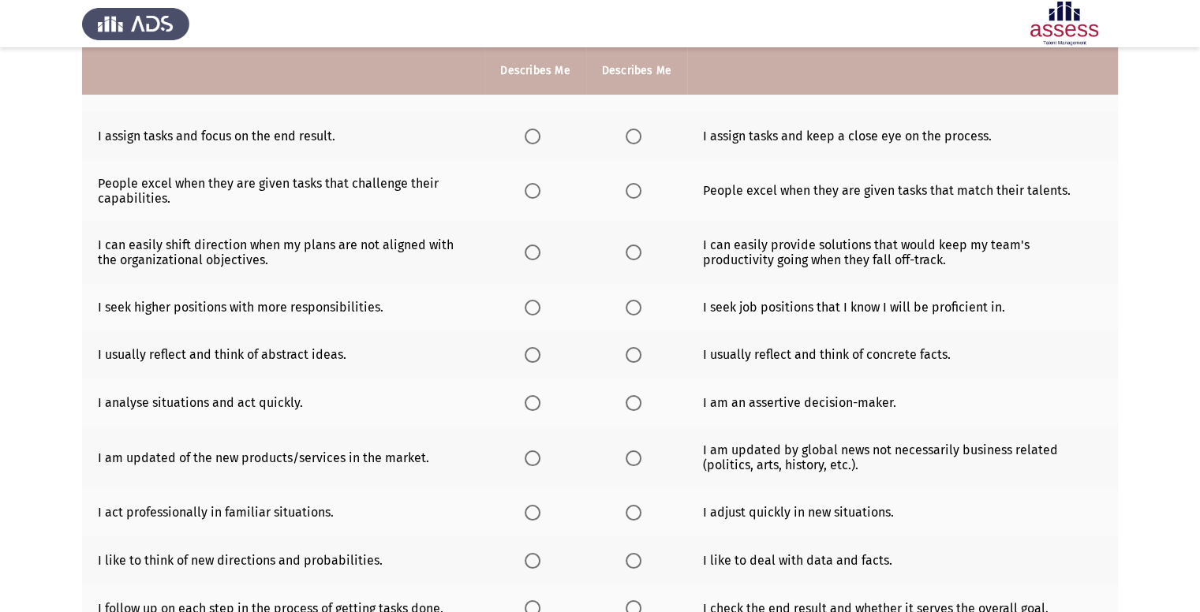
scroll to position [262, 0]
click at [628, 136] on span "Select an option" at bounding box center [634, 137] width 16 height 16
click at [628, 136] on input "Select an option" at bounding box center [634, 137] width 16 height 16
click at [631, 187] on span "Select an option" at bounding box center [634, 191] width 16 height 16
click at [631, 187] on input "Select an option" at bounding box center [634, 191] width 16 height 16
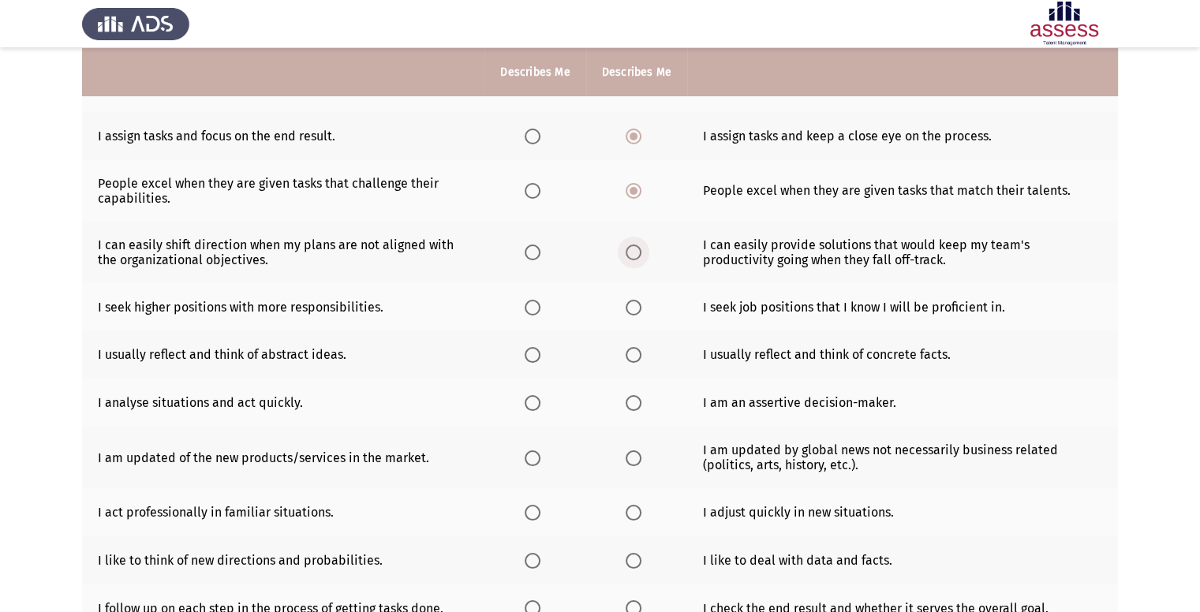
click at [626, 255] on span "Select an option" at bounding box center [634, 253] width 16 height 16
click at [626, 255] on input "Select an option" at bounding box center [634, 253] width 16 height 16
click at [529, 312] on span "Select an option" at bounding box center [533, 308] width 16 height 16
click at [529, 312] on input "Select an option" at bounding box center [533, 308] width 16 height 16
click at [532, 357] on span "Select an option" at bounding box center [533, 355] width 16 height 16
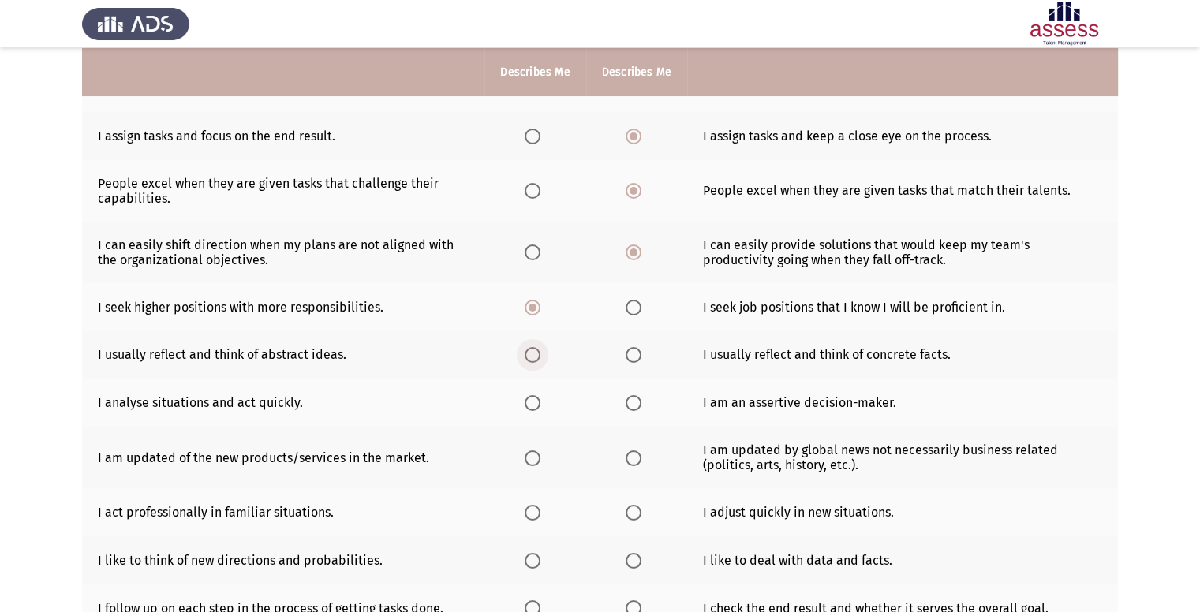
click at [532, 357] on input "Select an option" at bounding box center [533, 355] width 16 height 16
click at [536, 409] on span "Select an option" at bounding box center [533, 403] width 16 height 16
click at [536, 409] on input "Select an option" at bounding box center [533, 403] width 16 height 16
click at [626, 452] on span "Select an option" at bounding box center [634, 458] width 16 height 16
click at [626, 452] on input "Select an option" at bounding box center [634, 458] width 16 height 16
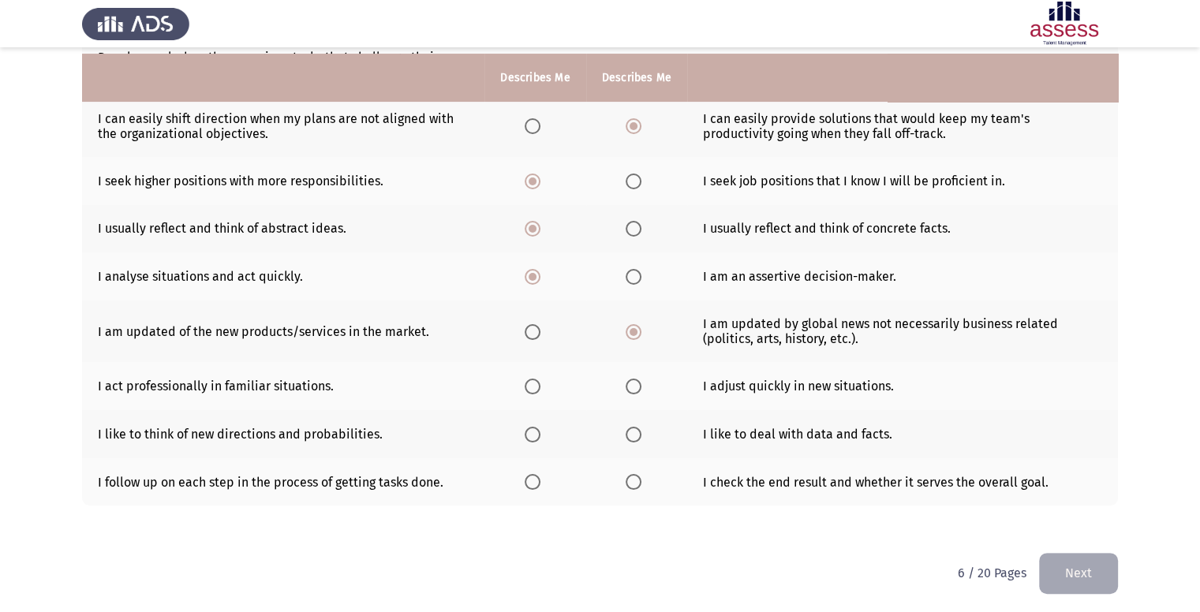
scroll to position [394, 0]
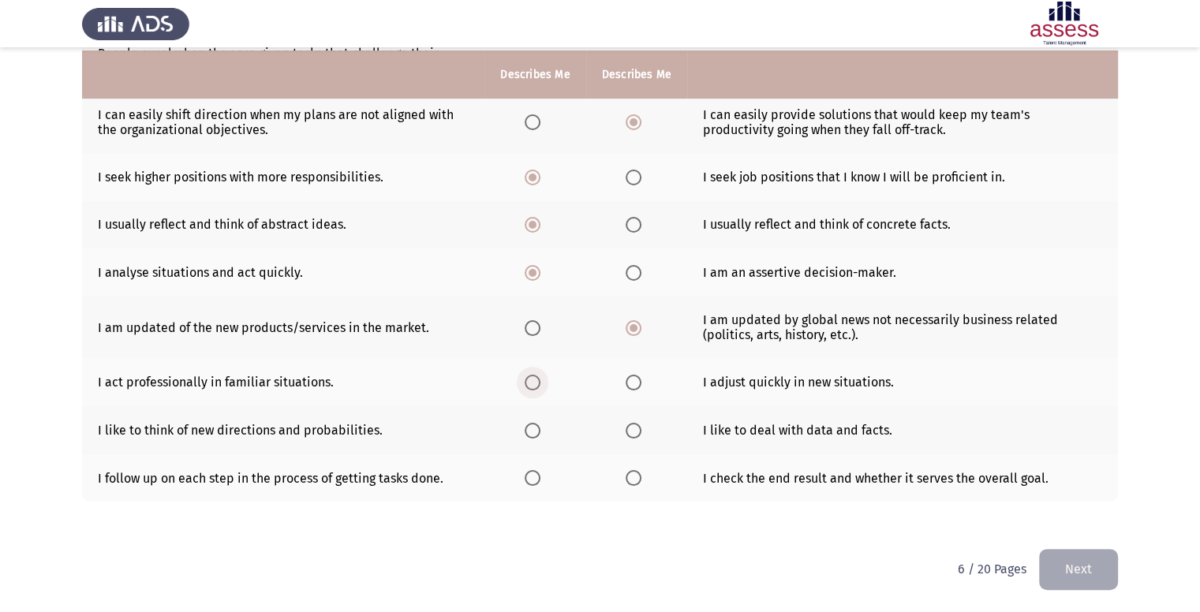
click at [536, 380] on span "Select an option" at bounding box center [533, 383] width 16 height 16
click at [536, 380] on input "Select an option" at bounding box center [533, 383] width 16 height 16
click at [640, 385] on span "Select an option" at bounding box center [634, 383] width 16 height 16
click at [640, 385] on input "Select an option" at bounding box center [634, 383] width 16 height 16
click at [626, 435] on span "Select an option" at bounding box center [634, 431] width 16 height 16
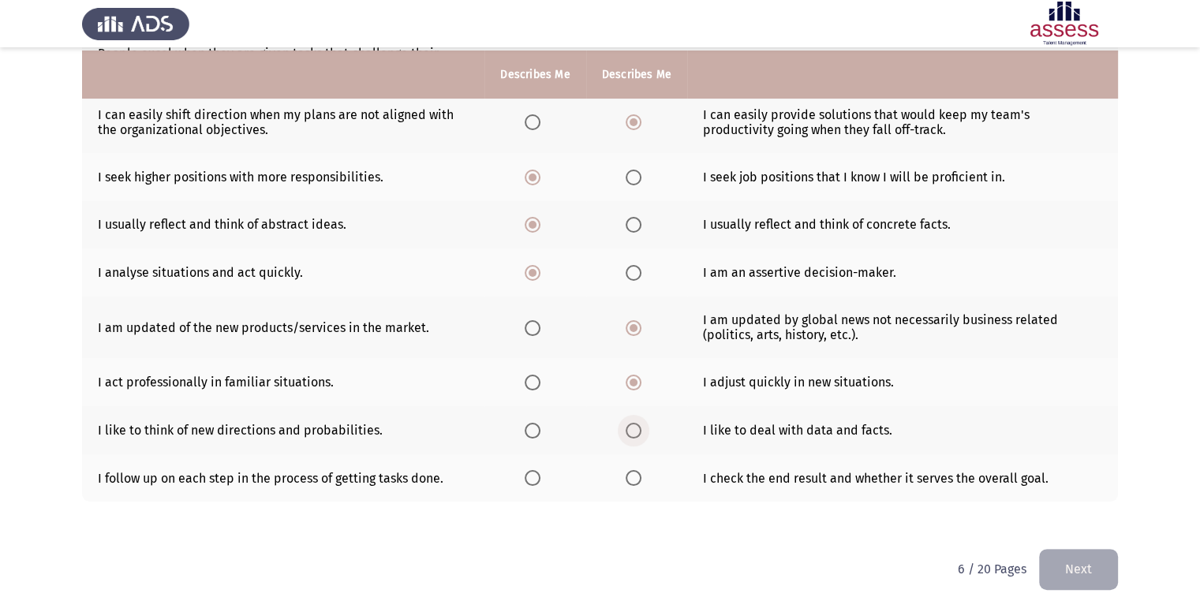
click at [626, 435] on input "Select an option" at bounding box center [634, 431] width 16 height 16
click at [526, 482] on span "Select an option" at bounding box center [533, 478] width 16 height 16
click at [526, 482] on input "Select an option" at bounding box center [533, 478] width 16 height 16
click at [1079, 562] on button "Next" at bounding box center [1078, 569] width 79 height 40
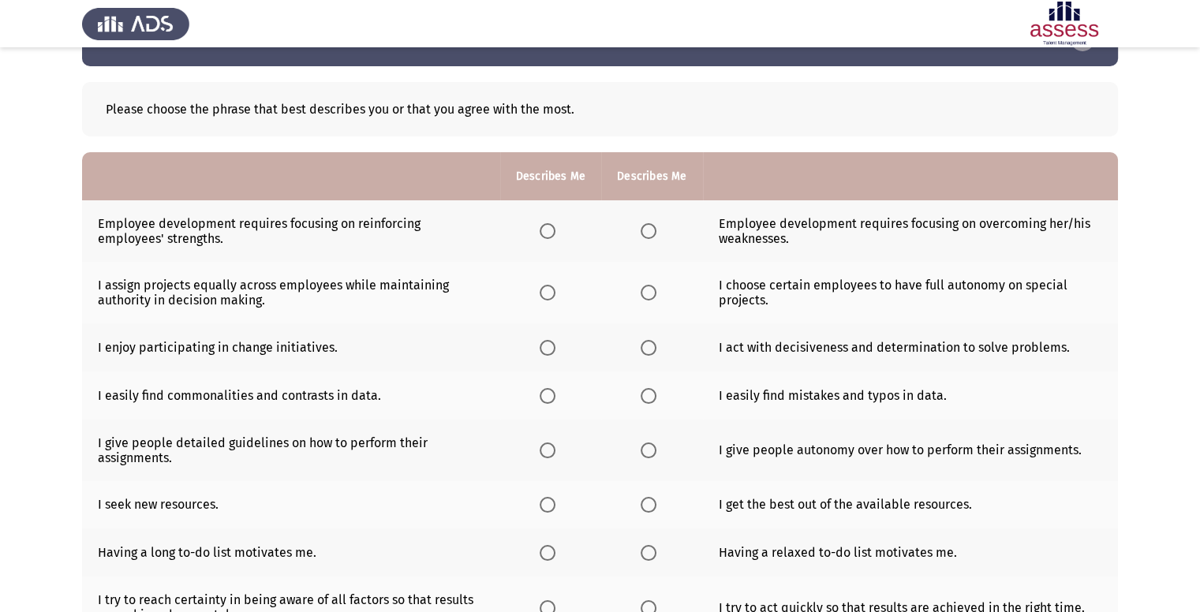
scroll to position [62, 0]
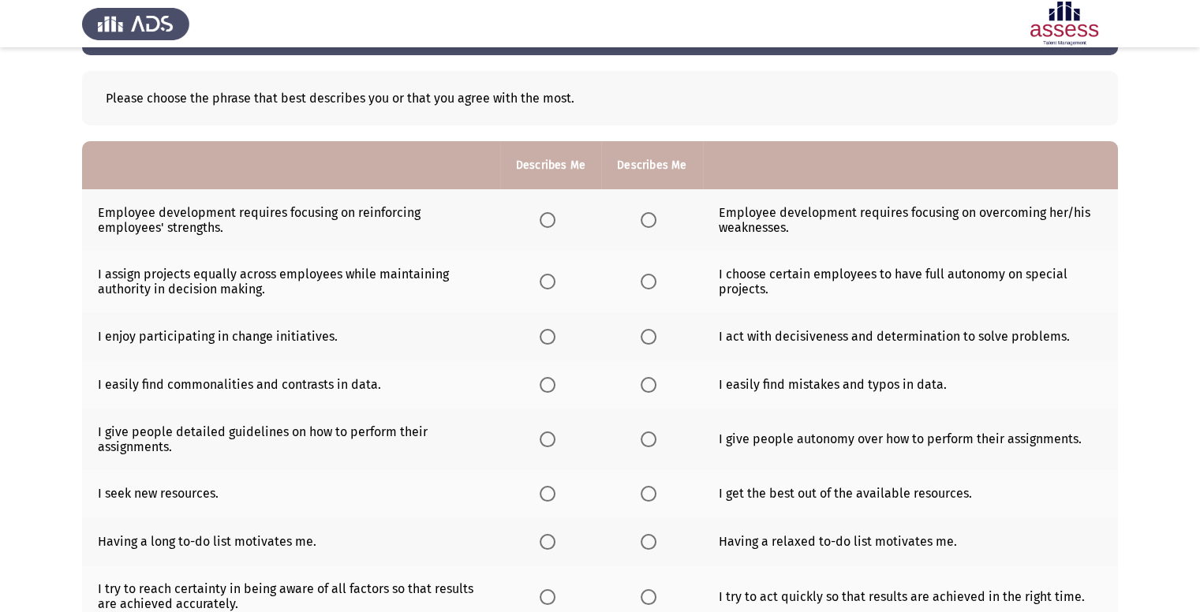
click at [644, 225] on span "Select an option" at bounding box center [649, 220] width 16 height 16
click at [644, 225] on input "Select an option" at bounding box center [649, 220] width 16 height 16
click at [540, 281] on span "Select an option" at bounding box center [548, 282] width 16 height 16
click at [540, 281] on input "Select an option" at bounding box center [548, 282] width 16 height 16
click at [648, 338] on span "Select an option" at bounding box center [649, 337] width 16 height 16
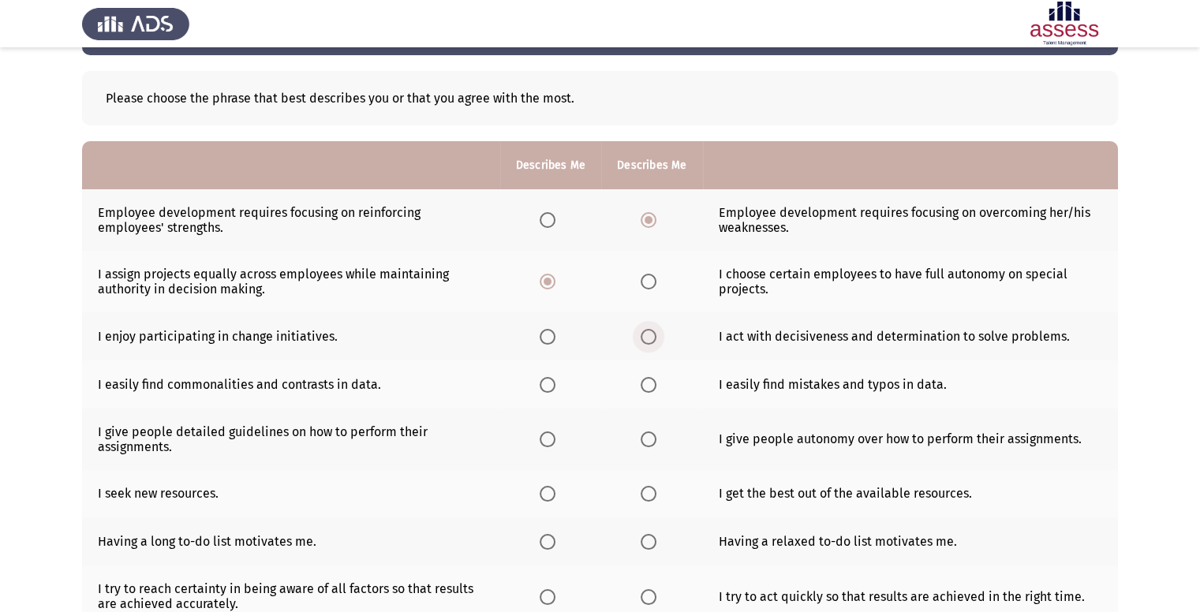
click at [648, 338] on input "Select an option" at bounding box center [649, 337] width 16 height 16
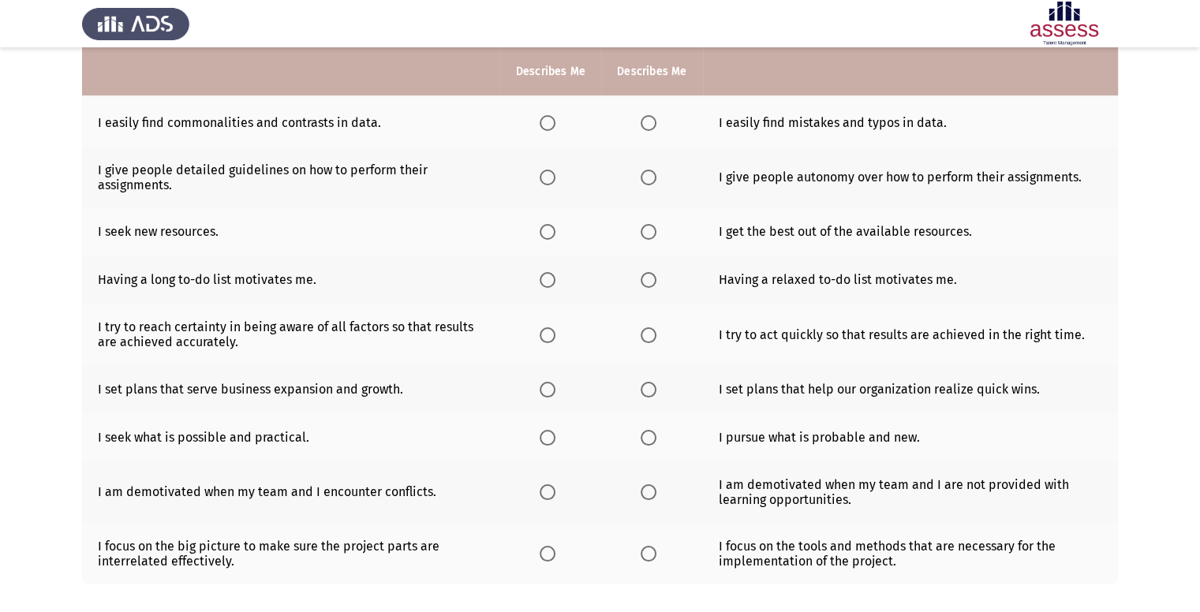
scroll to position [324, 0]
click at [549, 121] on span "Select an option" at bounding box center [548, 122] width 16 height 16
click at [549, 121] on input "Select an option" at bounding box center [548, 122] width 16 height 16
click at [643, 175] on span "Select an option" at bounding box center [649, 177] width 16 height 16
click at [643, 175] on input "Select an option" at bounding box center [649, 177] width 16 height 16
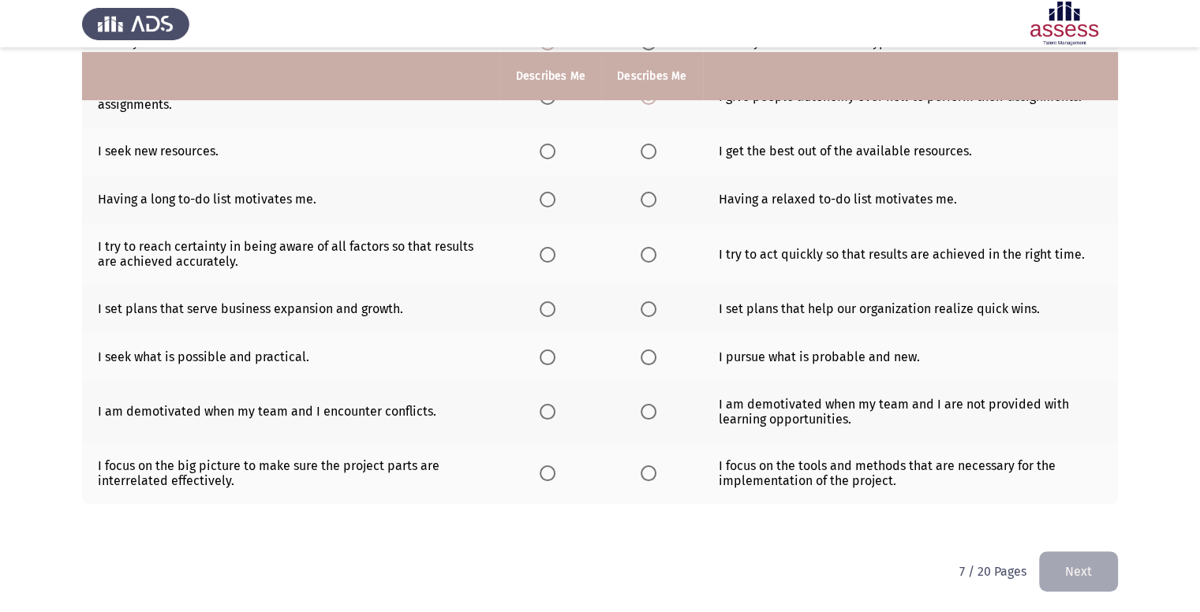
scroll to position [409, 0]
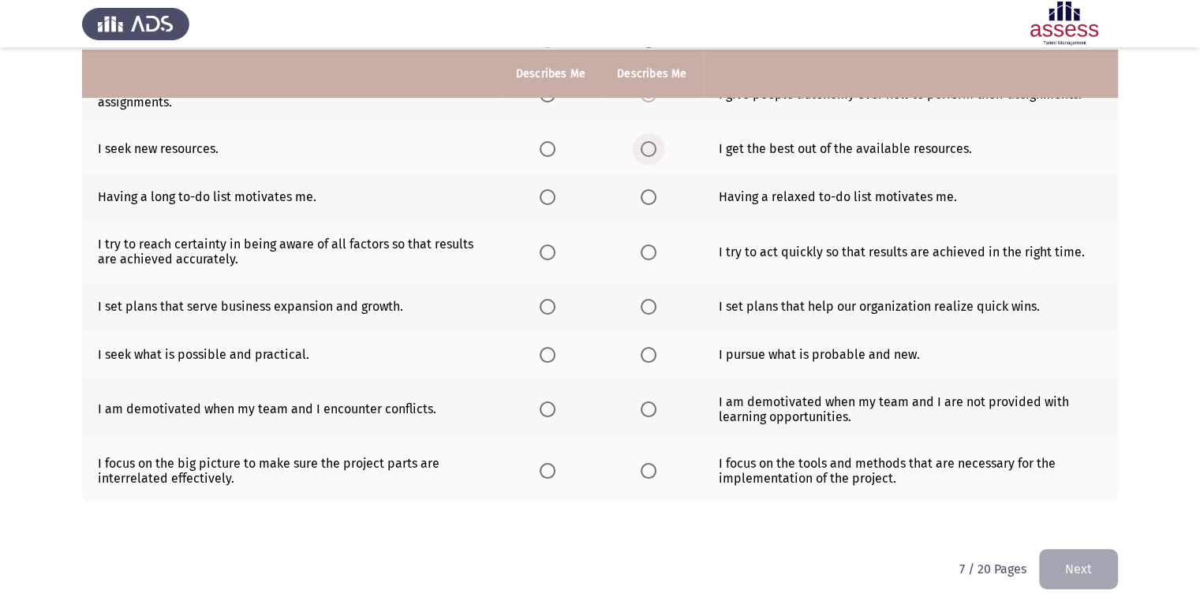
click at [648, 146] on span "Select an option" at bounding box center [649, 149] width 16 height 16
click at [648, 146] on input "Select an option" at bounding box center [649, 149] width 16 height 16
click at [650, 204] on span "Select an option" at bounding box center [649, 197] width 16 height 16
click at [650, 204] on input "Select an option" at bounding box center [649, 197] width 16 height 16
click at [545, 210] on th at bounding box center [550, 197] width 101 height 48
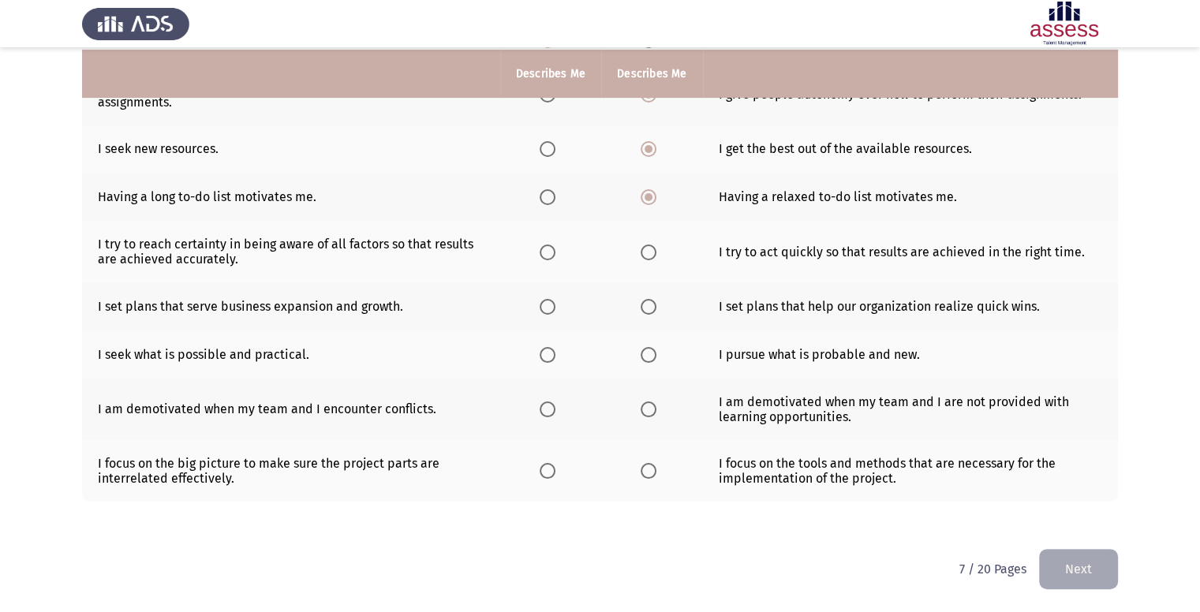
click at [543, 209] on th at bounding box center [550, 197] width 101 height 48
click at [542, 204] on span "Select an option" at bounding box center [548, 197] width 16 height 16
click at [542, 204] on input "Select an option" at bounding box center [548, 197] width 16 height 16
click at [637, 190] on th at bounding box center [651, 197] width 101 height 48
click at [641, 190] on span "Select an option" at bounding box center [649, 197] width 16 height 16
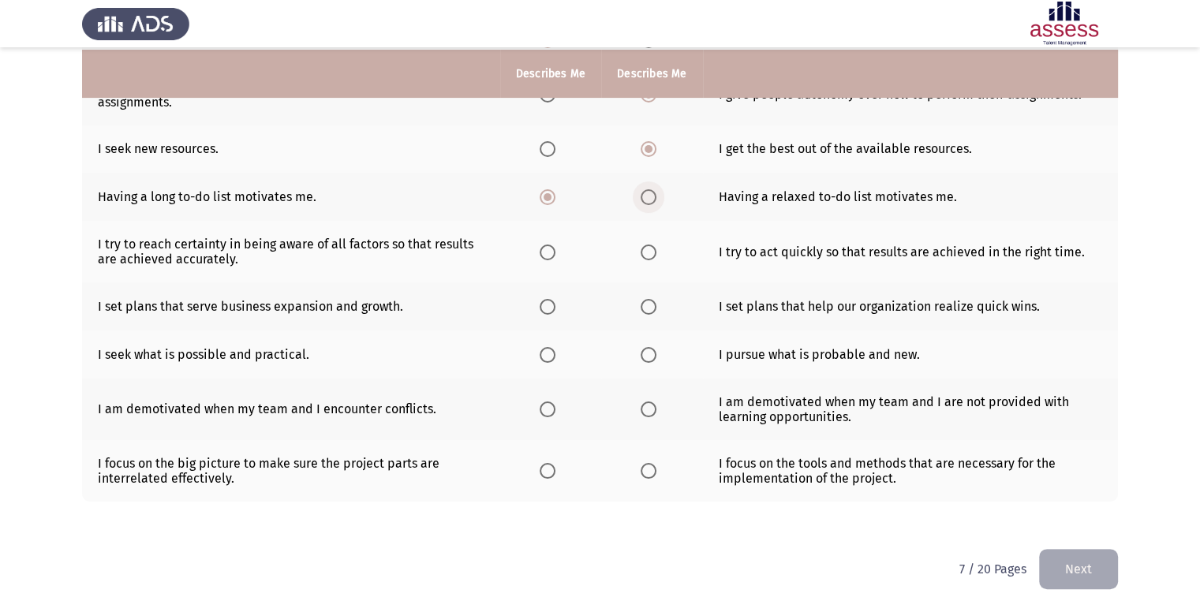
click at [641, 190] on input "Select an option" at bounding box center [649, 197] width 16 height 16
click at [544, 193] on span "Select an option" at bounding box center [548, 197] width 16 height 16
click at [544, 193] on input "Select an option" at bounding box center [548, 197] width 16 height 16
click at [543, 252] on span "Select an option" at bounding box center [548, 253] width 16 height 16
click at [543, 252] on input "Select an option" at bounding box center [548, 253] width 16 height 16
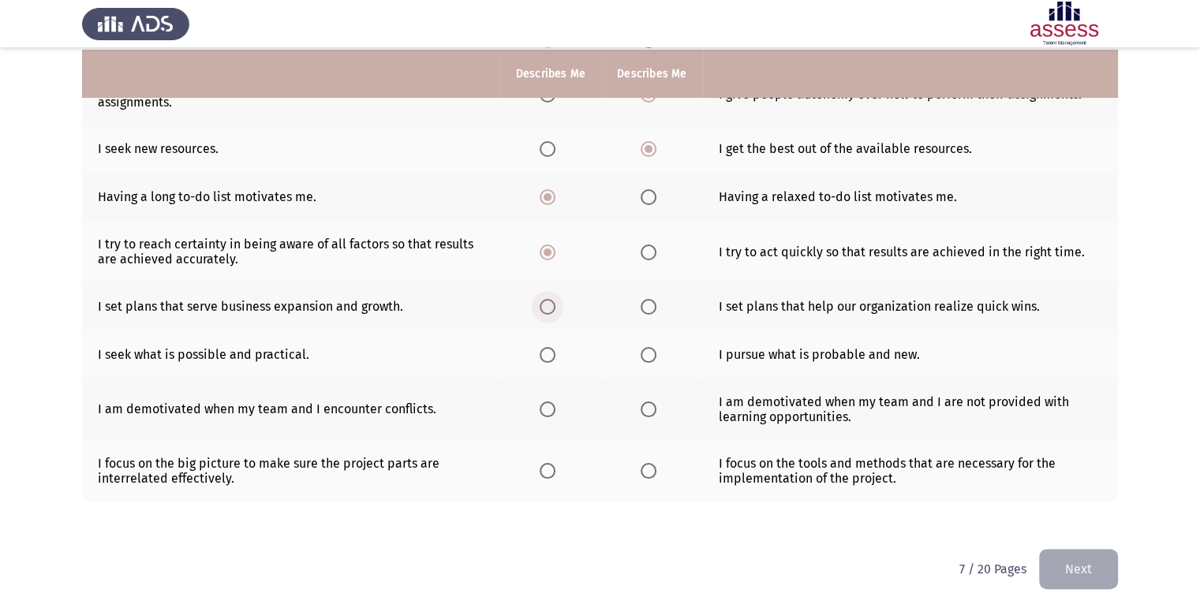
click at [549, 299] on span "Select an option" at bounding box center [548, 307] width 16 height 16
click at [549, 299] on input "Select an option" at bounding box center [548, 307] width 16 height 16
click at [540, 352] on span "Select an option" at bounding box center [548, 355] width 16 height 16
click at [540, 352] on input "Select an option" at bounding box center [548, 355] width 16 height 16
click at [644, 416] on span "Select an option" at bounding box center [649, 410] width 16 height 16
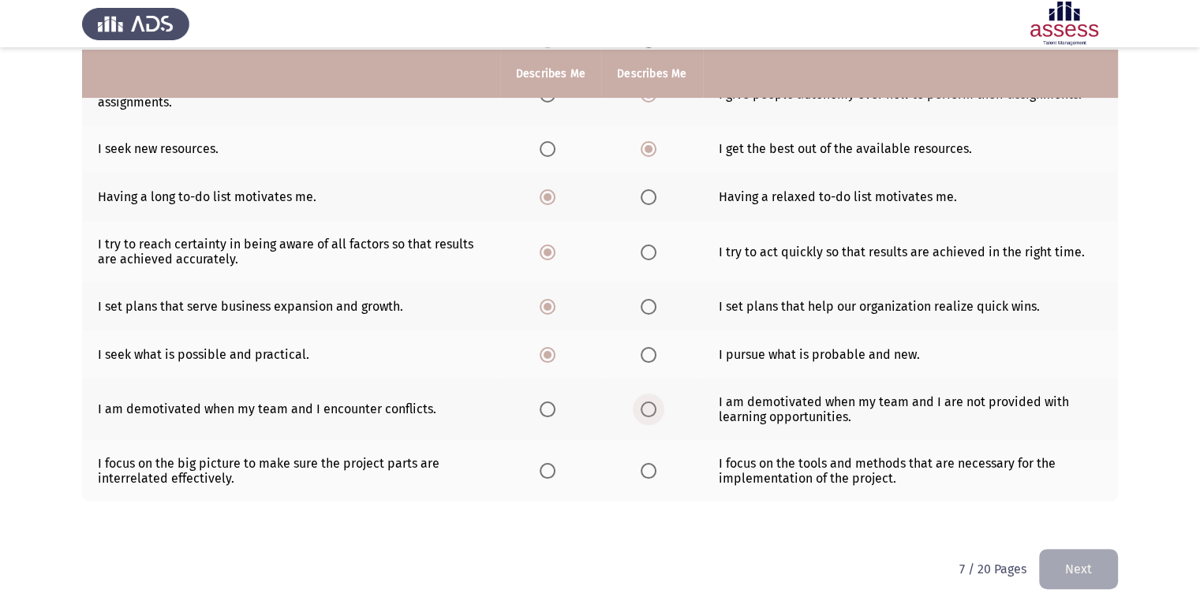
click at [644, 416] on input "Select an option" at bounding box center [649, 410] width 16 height 16
click at [644, 466] on span "Select an option" at bounding box center [649, 471] width 16 height 16
click at [644, 466] on input "Select an option" at bounding box center [649, 471] width 16 height 16
click at [1077, 558] on button "Next" at bounding box center [1078, 569] width 79 height 40
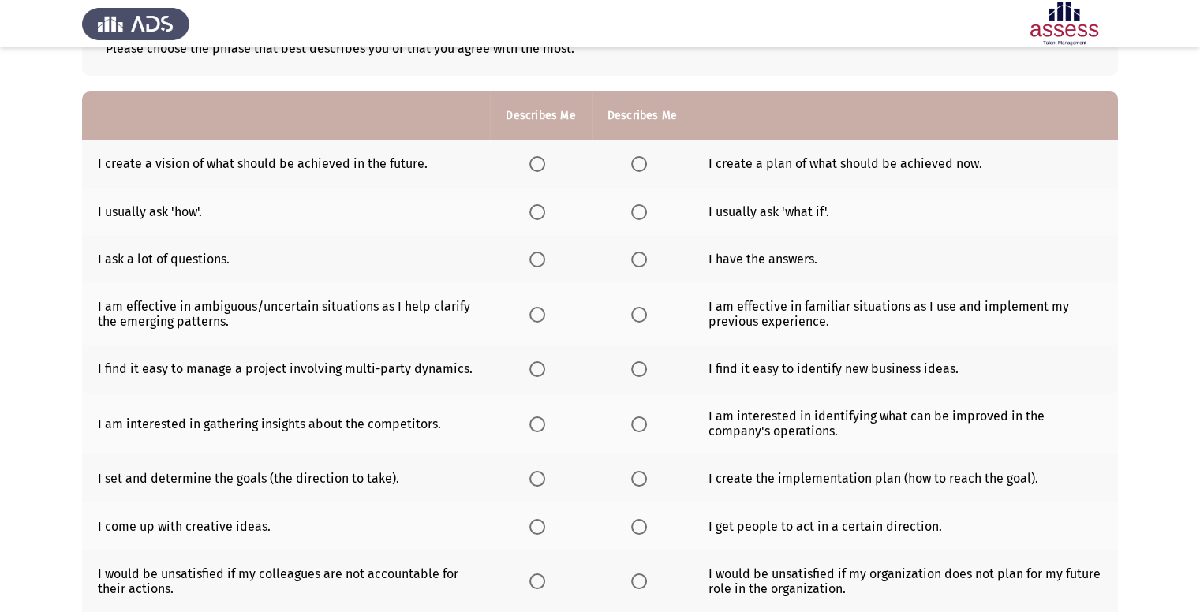
scroll to position [110, 0]
click at [530, 168] on span "Select an option" at bounding box center [537, 165] width 16 height 16
click at [530, 168] on input "Select an option" at bounding box center [537, 165] width 16 height 16
click at [547, 218] on label "Select an option" at bounding box center [540, 213] width 22 height 16
click at [545, 218] on input "Select an option" at bounding box center [537, 213] width 16 height 16
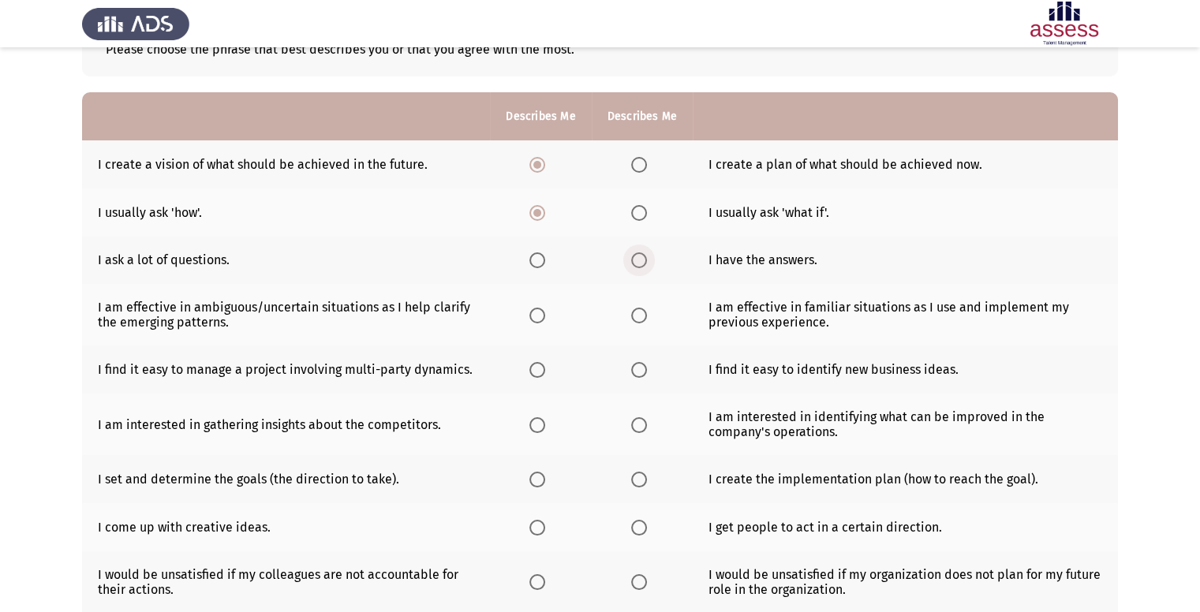
click at [639, 263] on span "Select an option" at bounding box center [639, 260] width 16 height 16
click at [639, 263] on input "Select an option" at bounding box center [639, 260] width 16 height 16
click at [534, 316] on span "Select an option" at bounding box center [537, 316] width 16 height 16
click at [534, 316] on input "Select an option" at bounding box center [537, 316] width 16 height 16
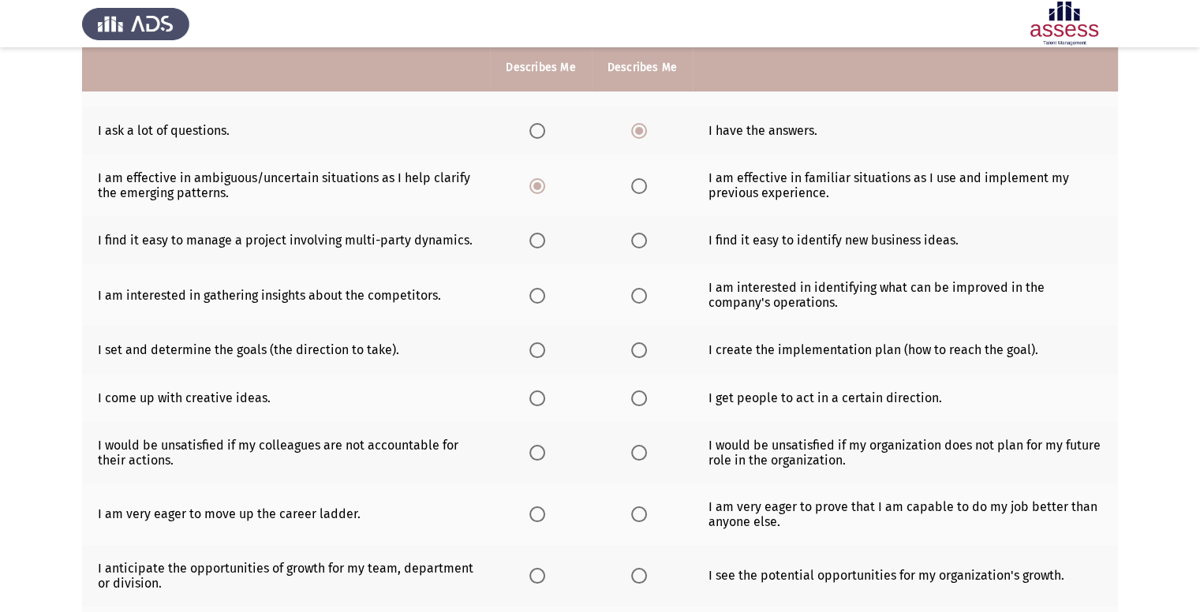
scroll to position [243, 0]
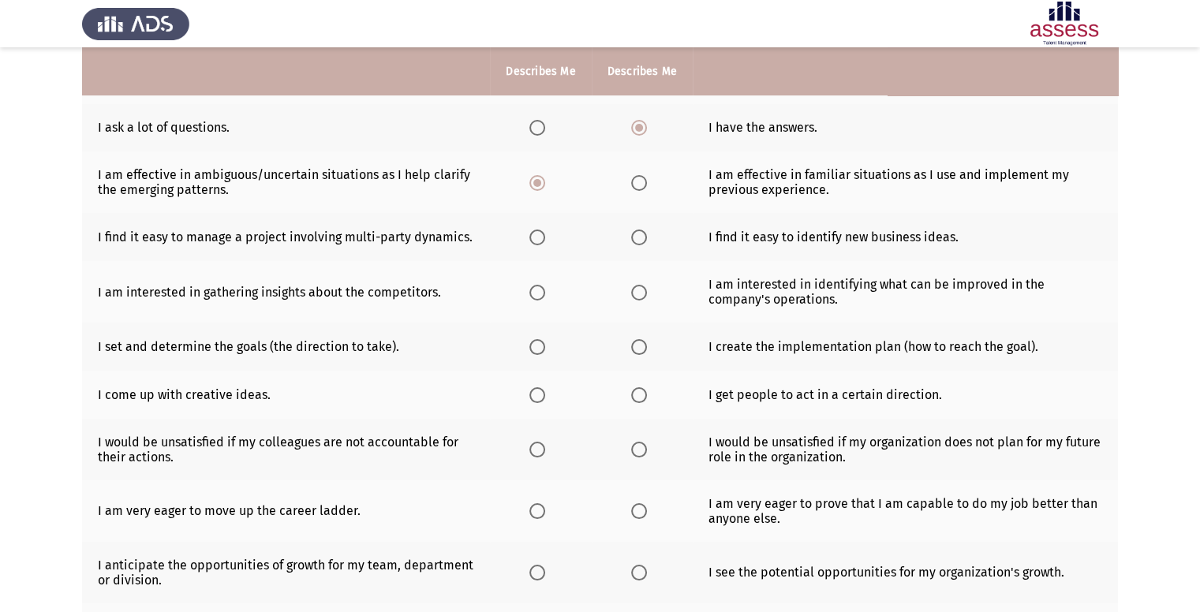
click at [543, 245] on span "Select an option" at bounding box center [537, 238] width 16 height 16
click at [543, 245] on input "Select an option" at bounding box center [537, 238] width 16 height 16
click at [545, 293] on label "Select an option" at bounding box center [540, 293] width 22 height 16
click at [545, 293] on input "Select an option" at bounding box center [537, 293] width 16 height 16
click at [636, 350] on span "Select an option" at bounding box center [639, 347] width 16 height 16
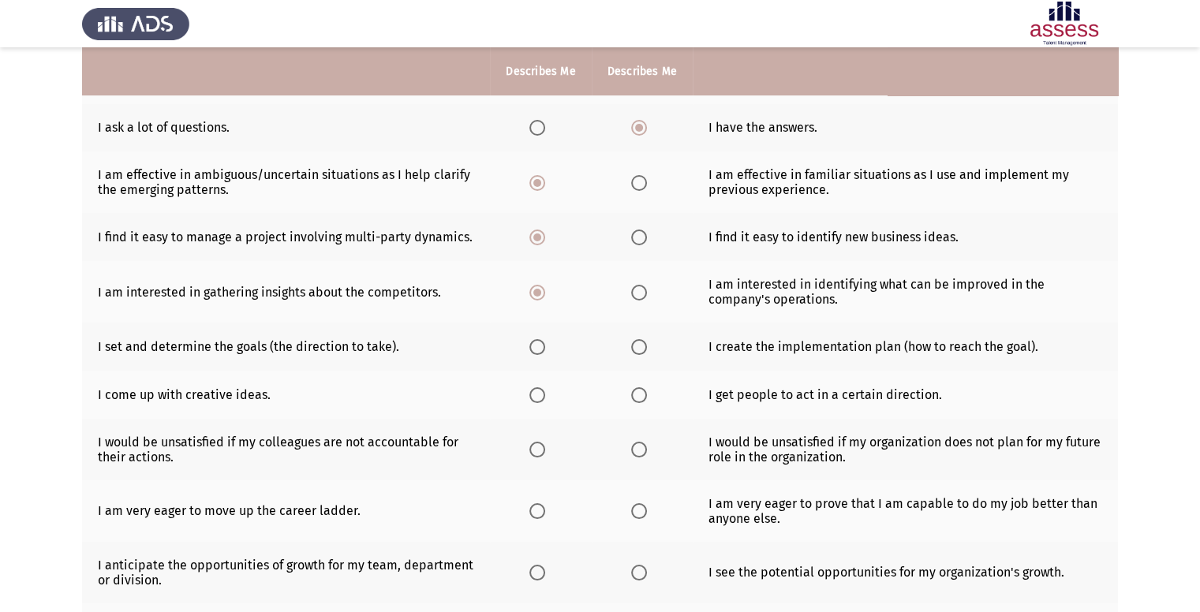
click at [636, 350] on input "Select an option" at bounding box center [639, 347] width 16 height 16
click at [639, 395] on span "Select an option" at bounding box center [639, 395] width 16 height 16
click at [639, 395] on input "Select an option" at bounding box center [639, 395] width 16 height 16
click at [524, 404] on th at bounding box center [540, 395] width 101 height 48
click at [543, 402] on span "Select an option" at bounding box center [537, 395] width 16 height 16
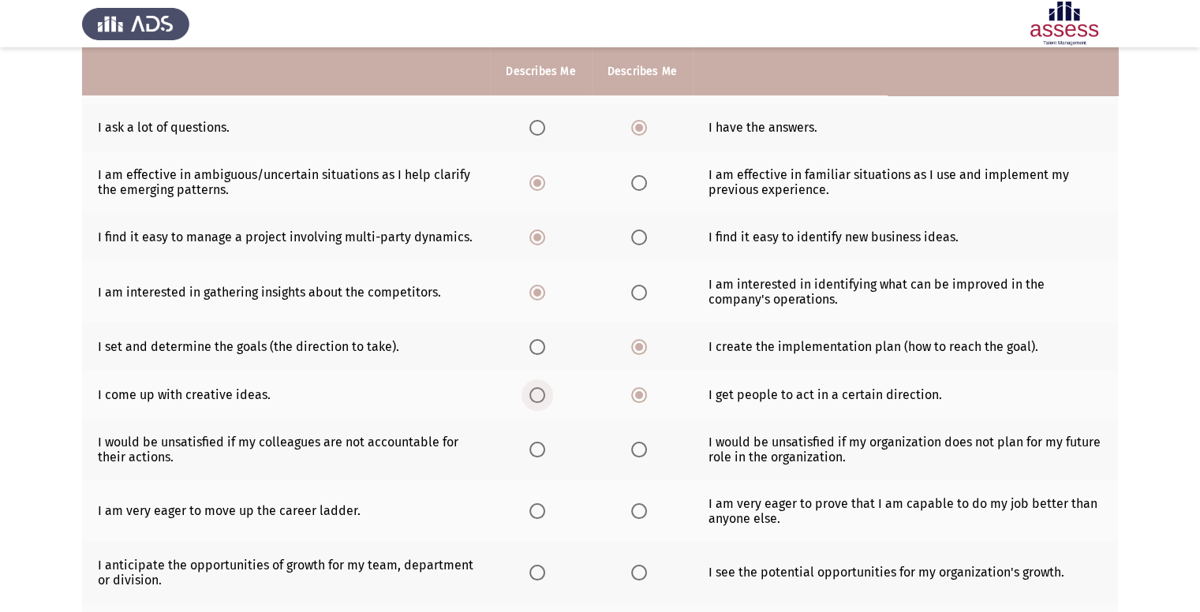
click at [543, 402] on input "Select an option" at bounding box center [537, 395] width 16 height 16
click at [633, 390] on span "Select an option" at bounding box center [639, 395] width 16 height 16
click at [633, 390] on input "Select an option" at bounding box center [639, 395] width 16 height 16
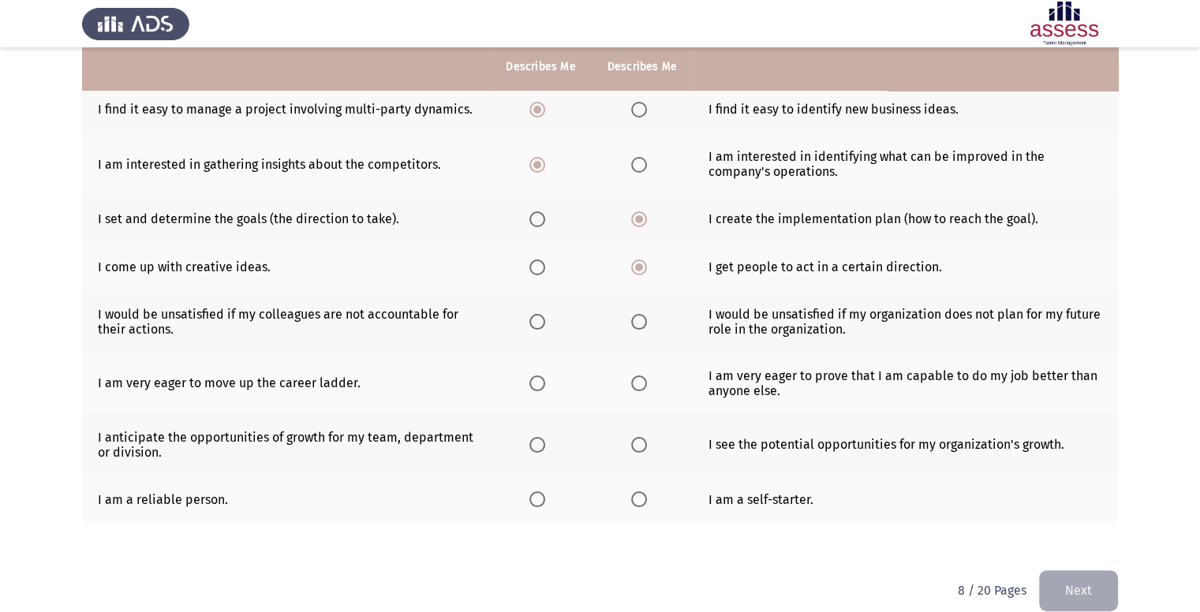
scroll to position [376, 0]
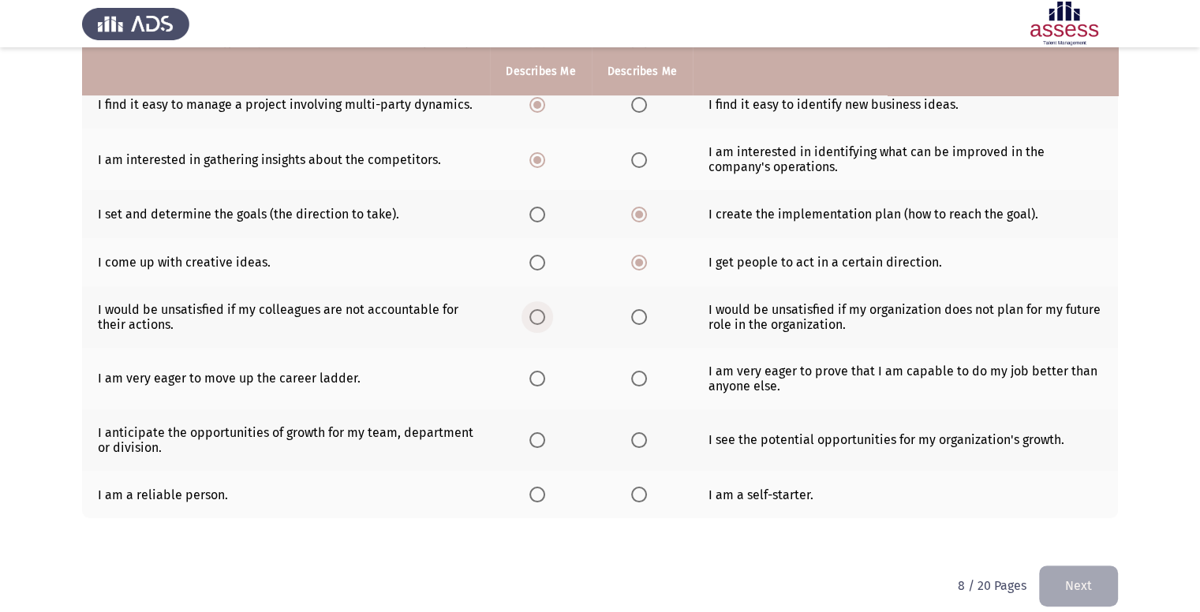
click at [546, 313] on label "Select an option" at bounding box center [540, 317] width 22 height 16
click at [545, 313] on input "Select an option" at bounding box center [537, 317] width 16 height 16
click at [525, 383] on th at bounding box center [540, 379] width 101 height 62
click at [536, 383] on span "Select an option" at bounding box center [537, 379] width 16 height 16
click at [536, 383] on input "Select an option" at bounding box center [537, 379] width 16 height 16
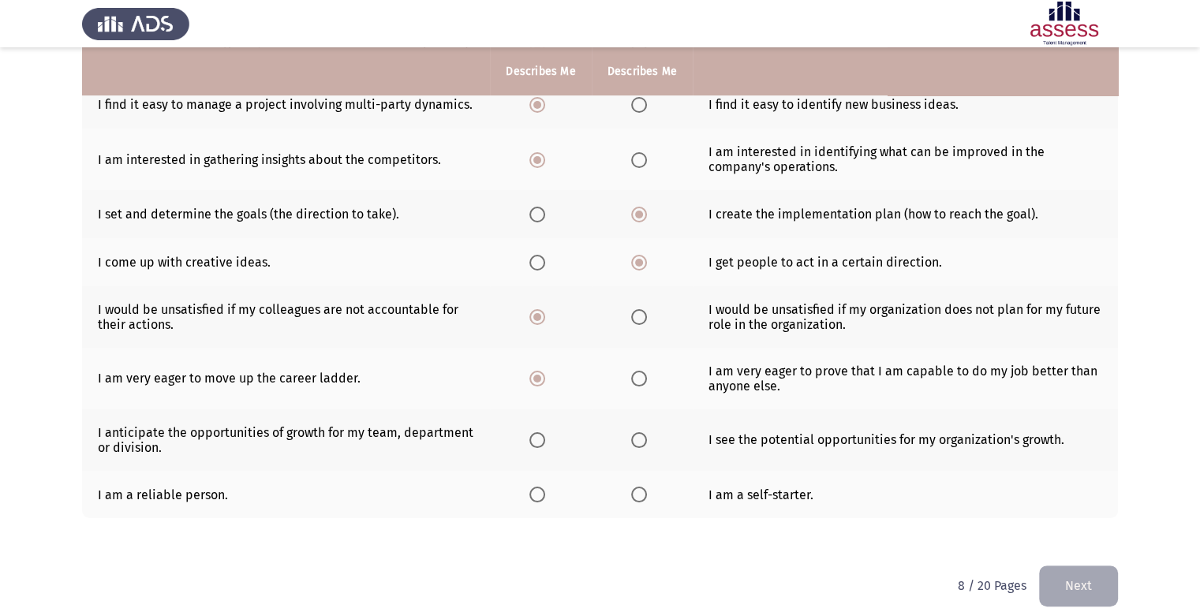
click at [646, 384] on label "Select an option" at bounding box center [642, 379] width 22 height 16
click at [646, 384] on input "Select an option" at bounding box center [639, 379] width 16 height 16
click at [536, 376] on span "Select an option" at bounding box center [537, 379] width 16 height 16
click at [536, 376] on input "Select an option" at bounding box center [537, 379] width 16 height 16
click at [544, 444] on span "Select an option" at bounding box center [537, 440] width 16 height 16
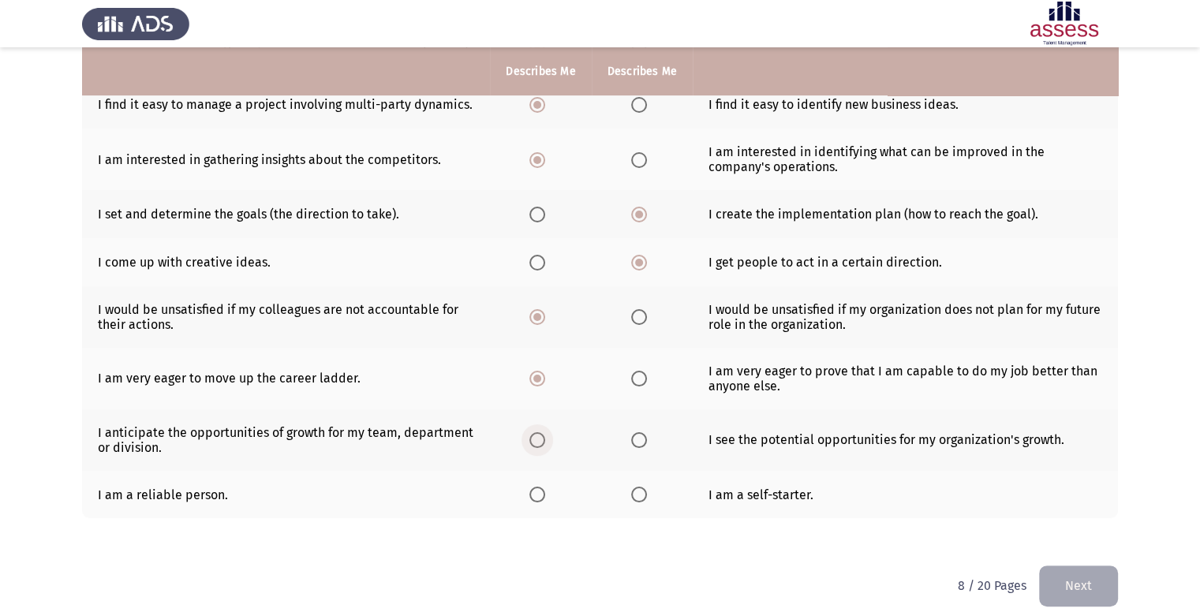
click at [544, 444] on input "Select an option" at bounding box center [537, 440] width 16 height 16
click at [642, 497] on span "Select an option" at bounding box center [639, 495] width 16 height 16
click at [642, 497] on input "Select an option" at bounding box center [639, 495] width 16 height 16
click at [1086, 575] on button "Next" at bounding box center [1078, 586] width 79 height 40
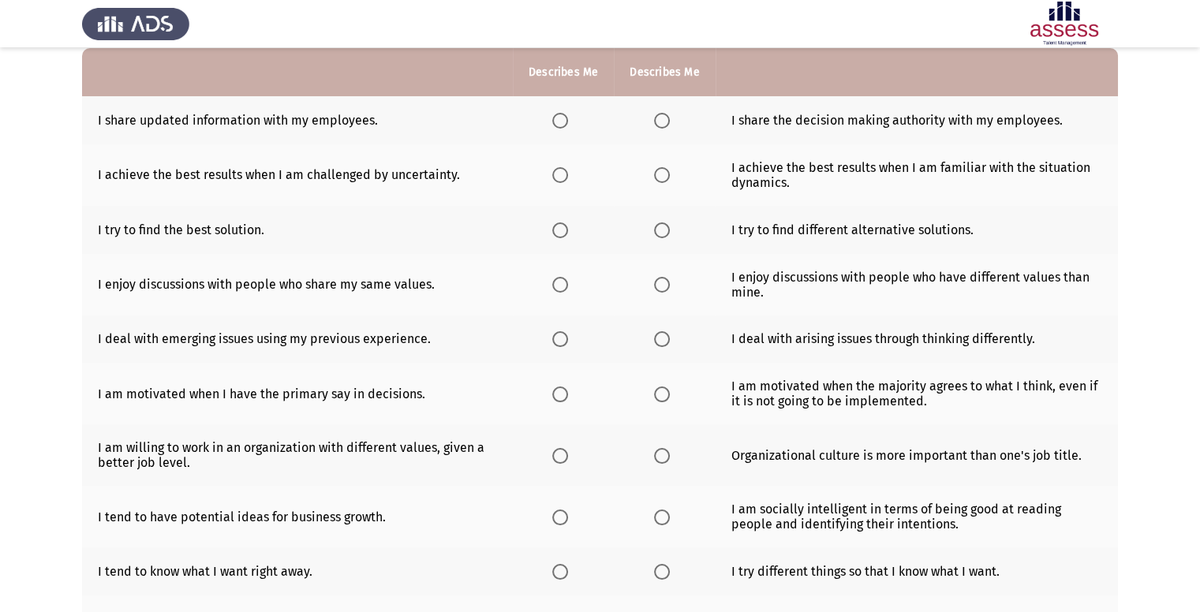
scroll to position [156, 0]
click at [562, 119] on span "Select an option" at bounding box center [560, 119] width 16 height 16
click at [562, 119] on input "Select an option" at bounding box center [560, 119] width 16 height 16
click at [706, 110] on th at bounding box center [664, 119] width 101 height 48
click at [656, 117] on span "Select an option" at bounding box center [662, 119] width 16 height 16
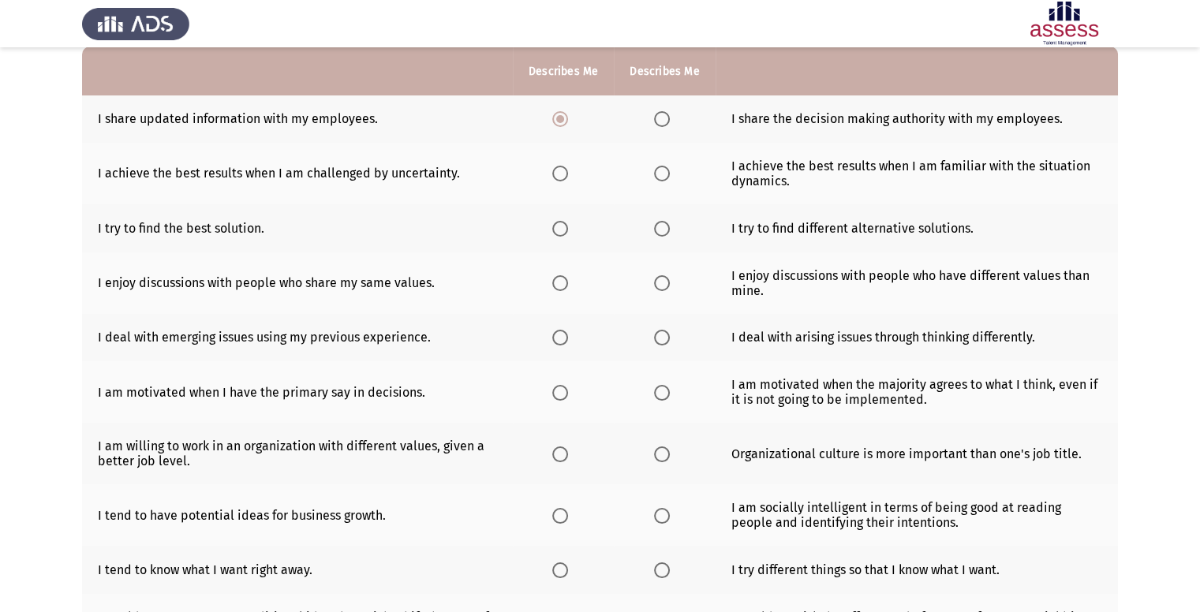
click at [656, 117] on input "Select an option" at bounding box center [662, 119] width 16 height 16
click at [571, 129] on th at bounding box center [563, 119] width 101 height 48
click at [566, 120] on span "Select an option" at bounding box center [560, 119] width 16 height 16
click at [566, 120] on input "Select an option" at bounding box center [560, 119] width 16 height 16
click at [565, 226] on span "Select an option" at bounding box center [560, 229] width 16 height 16
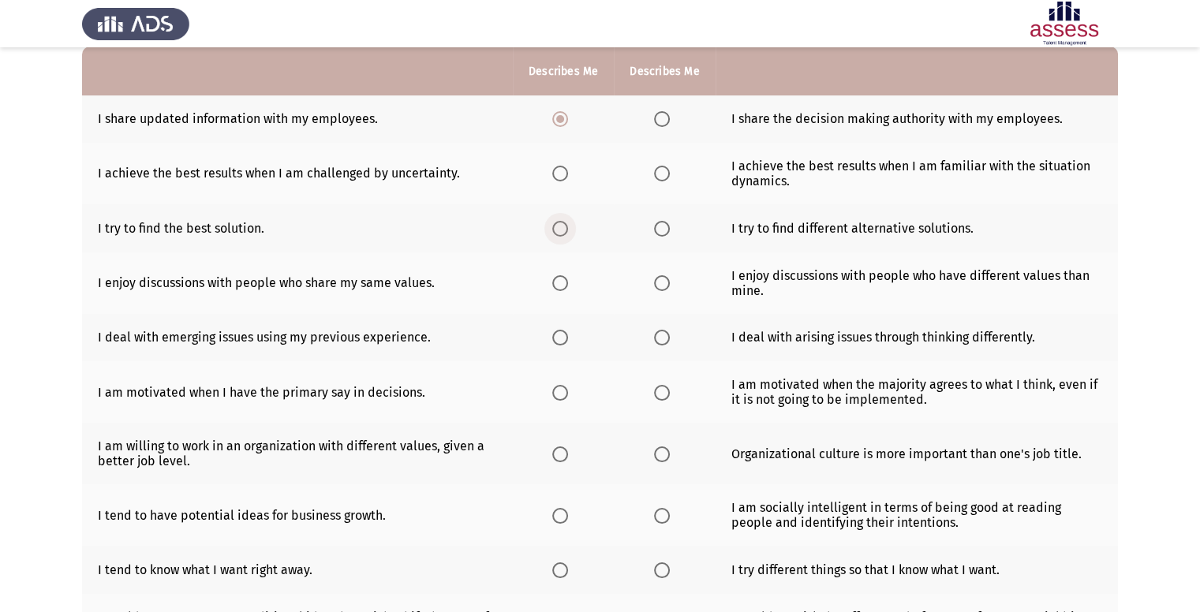
click at [565, 226] on input "Select an option" at bounding box center [560, 229] width 16 height 16
click at [671, 183] on th at bounding box center [664, 174] width 101 height 62
click at [669, 181] on span "Select an option" at bounding box center [662, 174] width 16 height 16
click at [669, 181] on input "Select an option" at bounding box center [662, 174] width 16 height 16
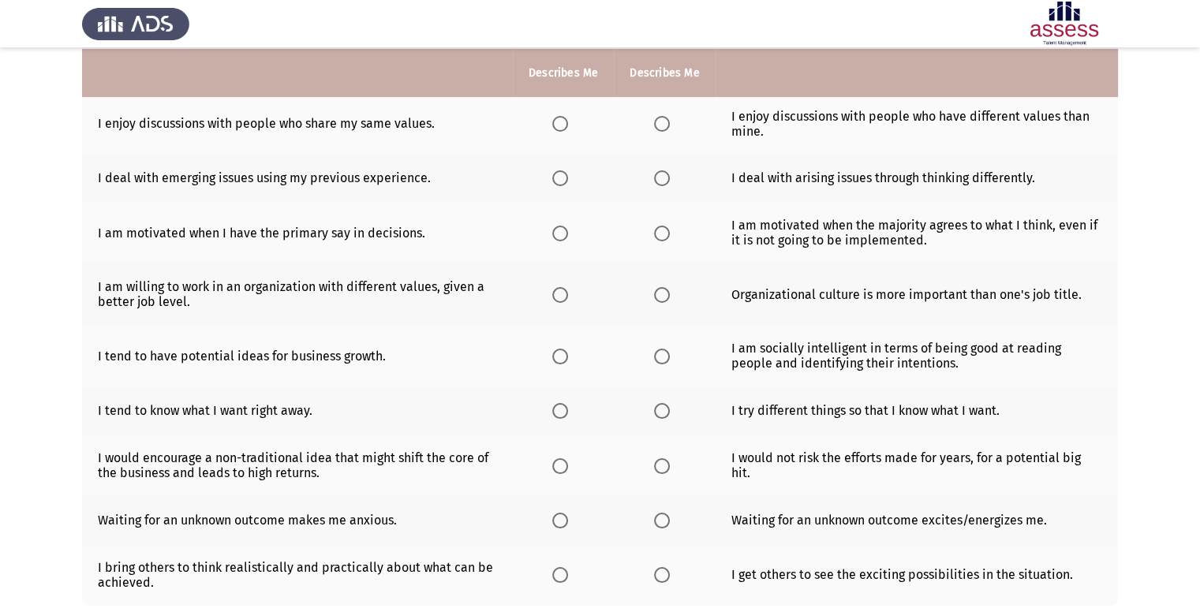
scroll to position [317, 0]
click at [557, 122] on span "Select an option" at bounding box center [560, 122] width 16 height 16
click at [557, 122] on input "Select an option" at bounding box center [560, 122] width 16 height 16
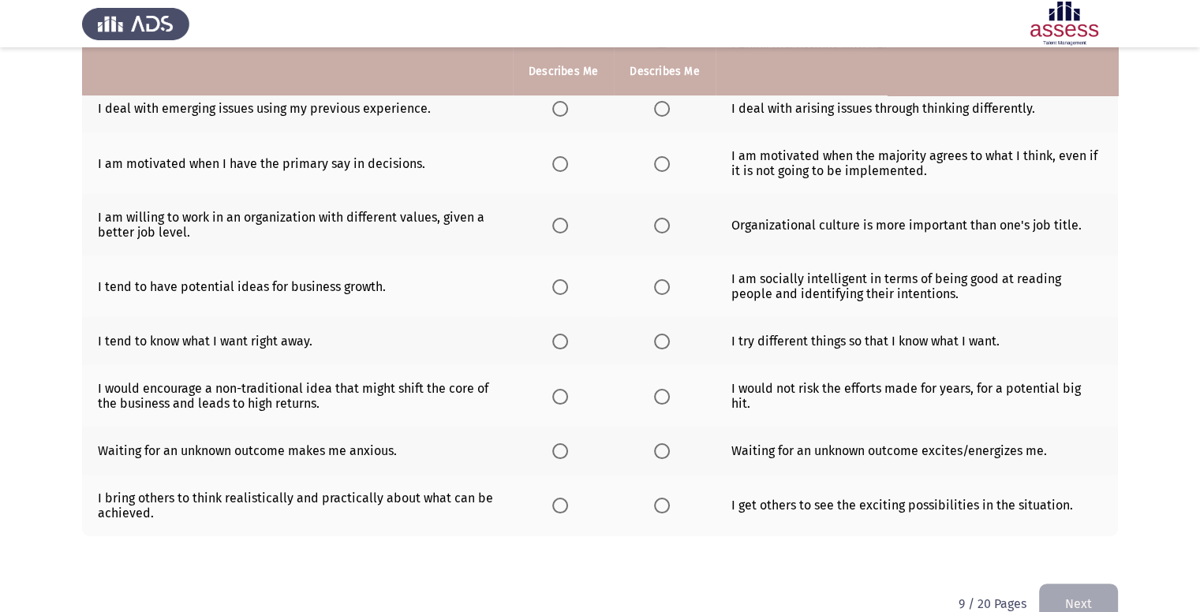
scroll to position [385, 0]
click at [571, 105] on label "Select an option" at bounding box center [563, 109] width 22 height 16
click at [568, 105] on input "Select an option" at bounding box center [560, 109] width 16 height 16
click at [668, 115] on span "Select an option" at bounding box center [662, 109] width 16 height 16
click at [668, 115] on input "Select an option" at bounding box center [662, 109] width 16 height 16
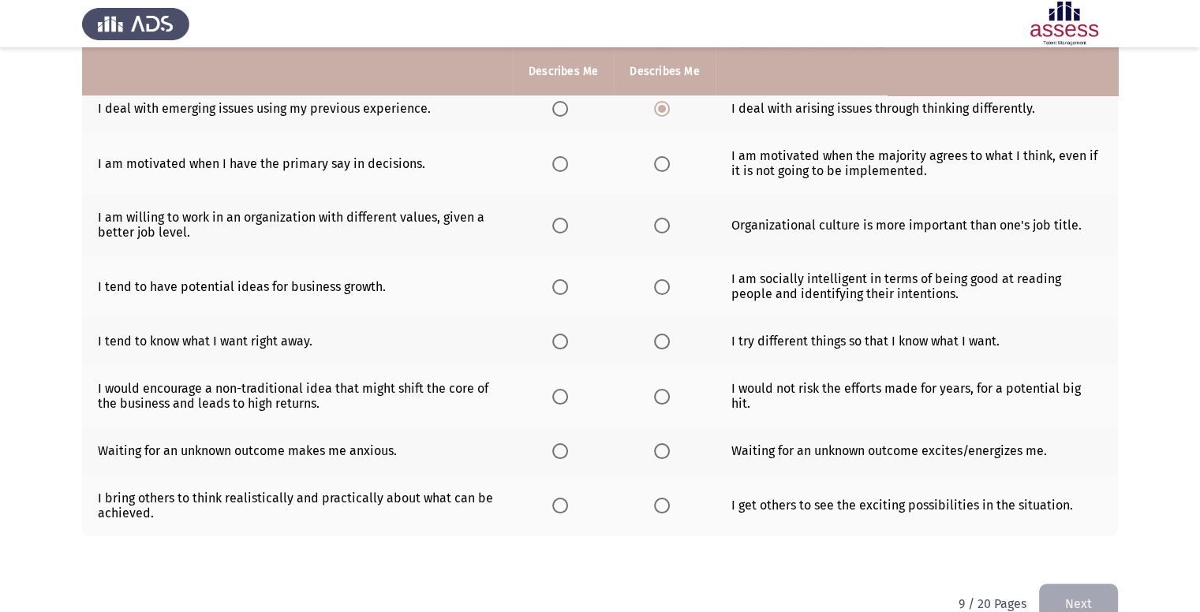
click at [567, 128] on th at bounding box center [563, 109] width 101 height 48
click at [564, 117] on span "Select an option" at bounding box center [560, 109] width 16 height 16
click at [564, 117] on input "Select an option" at bounding box center [560, 109] width 16 height 16
click at [656, 108] on span "Select an option" at bounding box center [662, 109] width 16 height 16
click at [656, 108] on input "Select an option" at bounding box center [662, 109] width 16 height 16
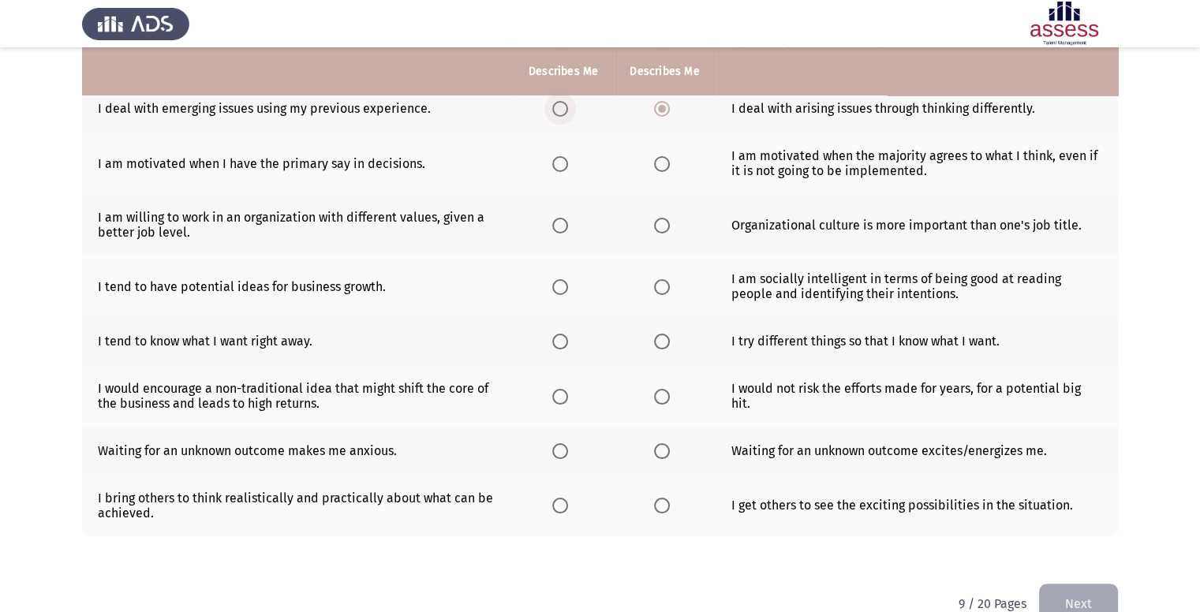
click at [562, 116] on span "Select an option" at bounding box center [560, 109] width 16 height 16
click at [562, 116] on input "Select an option" at bounding box center [560, 109] width 16 height 16
click at [564, 169] on span "Select an option" at bounding box center [560, 164] width 16 height 16
click at [564, 169] on input "Select an option" at bounding box center [560, 164] width 16 height 16
click at [568, 226] on span "Select an option" at bounding box center [560, 226] width 16 height 16
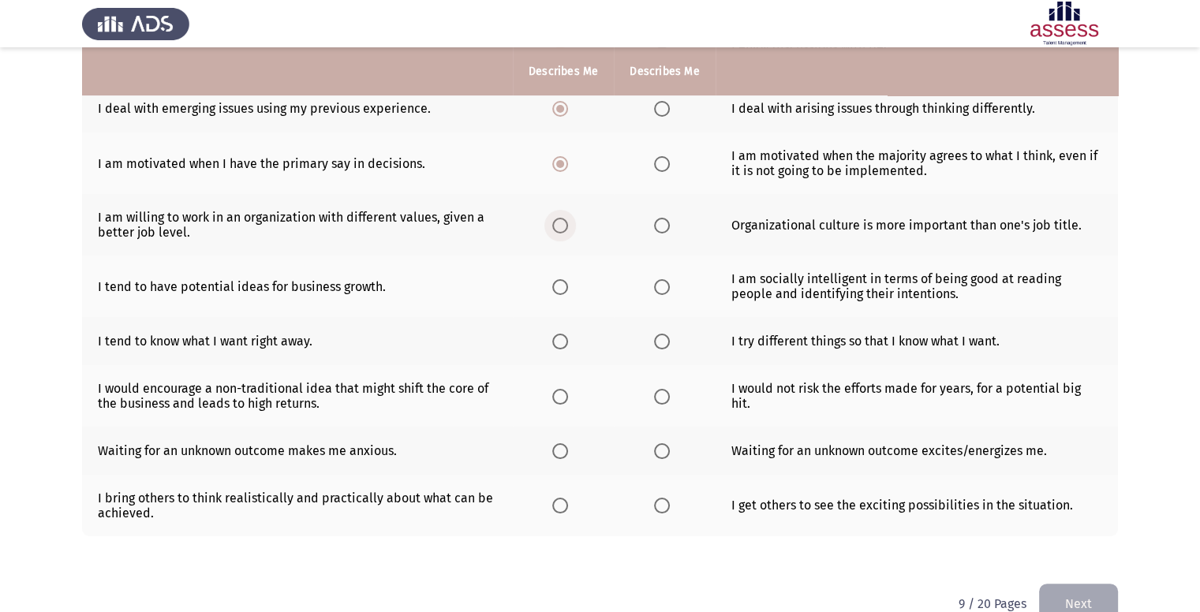
click at [568, 226] on input "Select an option" at bounding box center [560, 226] width 16 height 16
click at [661, 293] on span "Select an option" at bounding box center [662, 287] width 16 height 16
click at [661, 293] on input "Select an option" at bounding box center [662, 287] width 16 height 16
click at [559, 335] on span "Select an option" at bounding box center [560, 342] width 16 height 16
click at [559, 335] on input "Select an option" at bounding box center [560, 342] width 16 height 16
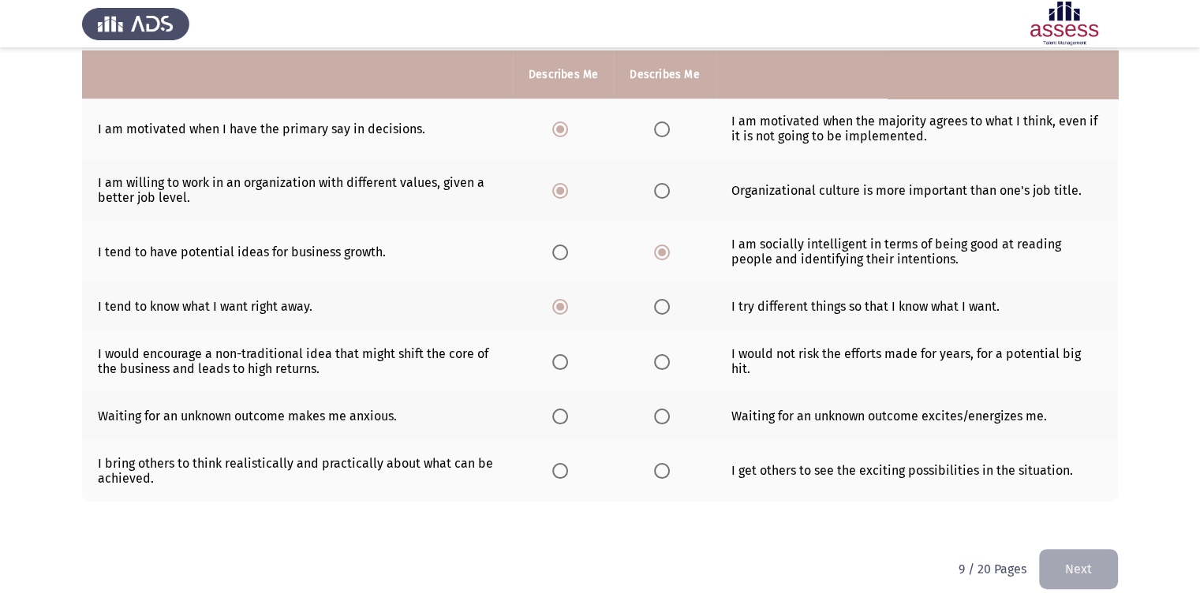
scroll to position [423, 0]
click at [570, 359] on label "Select an option" at bounding box center [563, 362] width 22 height 16
click at [568, 359] on input "Select an option" at bounding box center [560, 362] width 16 height 16
click at [562, 416] on span "Select an option" at bounding box center [560, 417] width 16 height 16
click at [562, 416] on input "Select an option" at bounding box center [560, 417] width 16 height 16
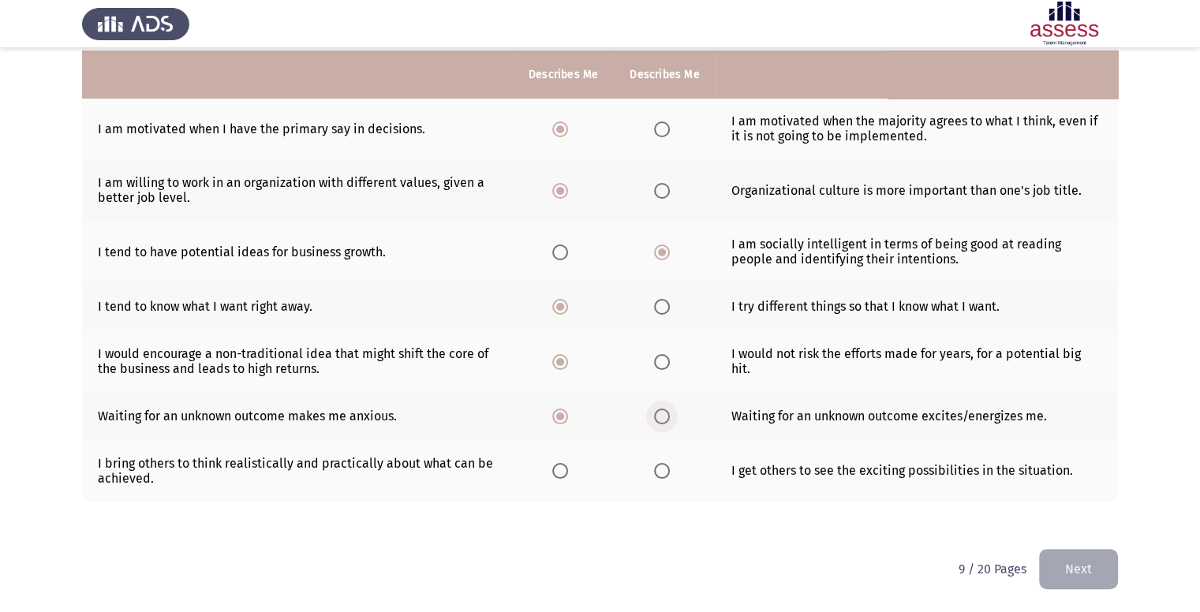
click at [663, 419] on span "Select an option" at bounding box center [662, 417] width 16 height 16
click at [663, 419] on input "Select an option" at bounding box center [662, 417] width 16 height 16
click at [657, 476] on span "Select an option" at bounding box center [662, 471] width 16 height 16
click at [657, 476] on input "Select an option" at bounding box center [662, 471] width 16 height 16
click at [563, 476] on span "Select an option" at bounding box center [560, 471] width 16 height 16
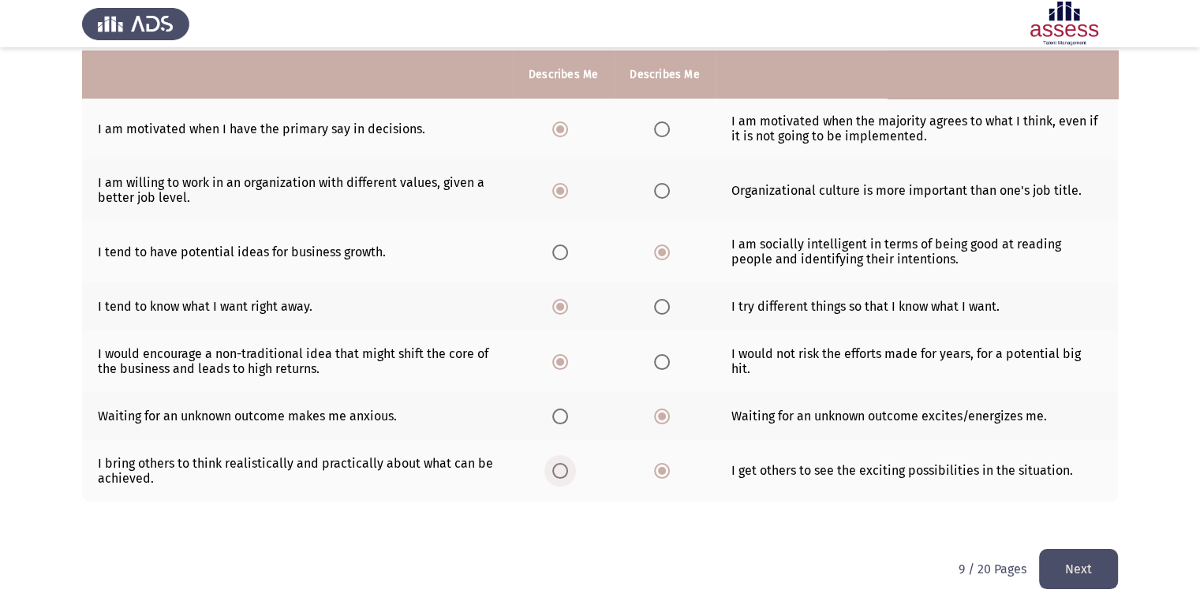
click at [563, 476] on input "Select an option" at bounding box center [560, 471] width 16 height 16
click at [662, 471] on span "Select an option" at bounding box center [662, 471] width 0 height 0
click at [661, 471] on input "Select an option" at bounding box center [662, 471] width 16 height 16
click at [1079, 562] on button "Next" at bounding box center [1078, 569] width 79 height 40
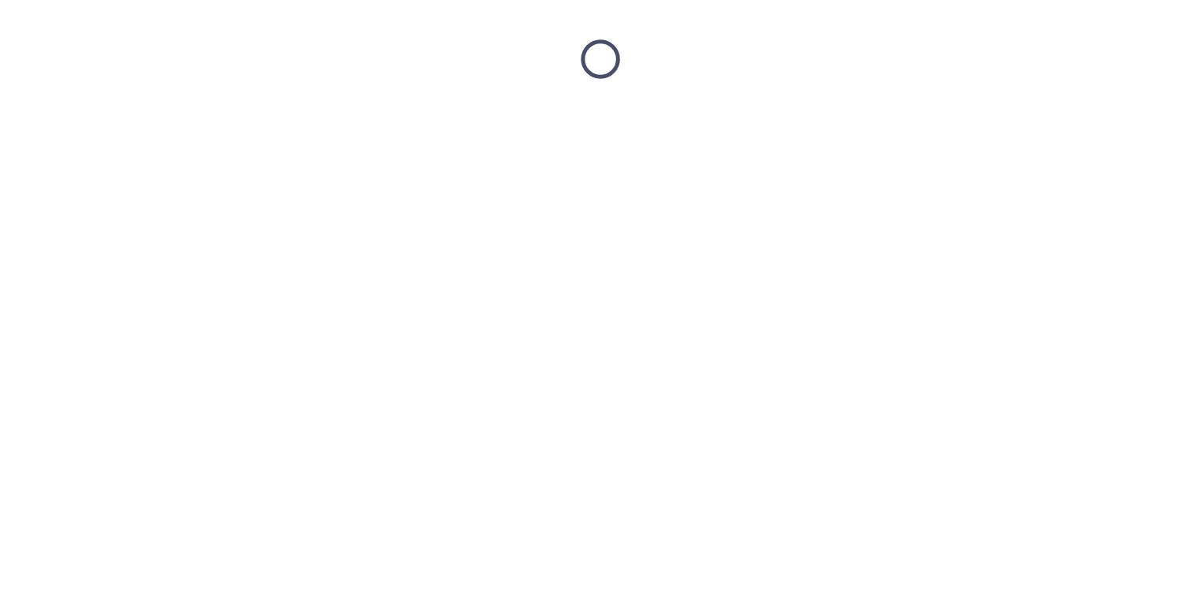
scroll to position [0, 0]
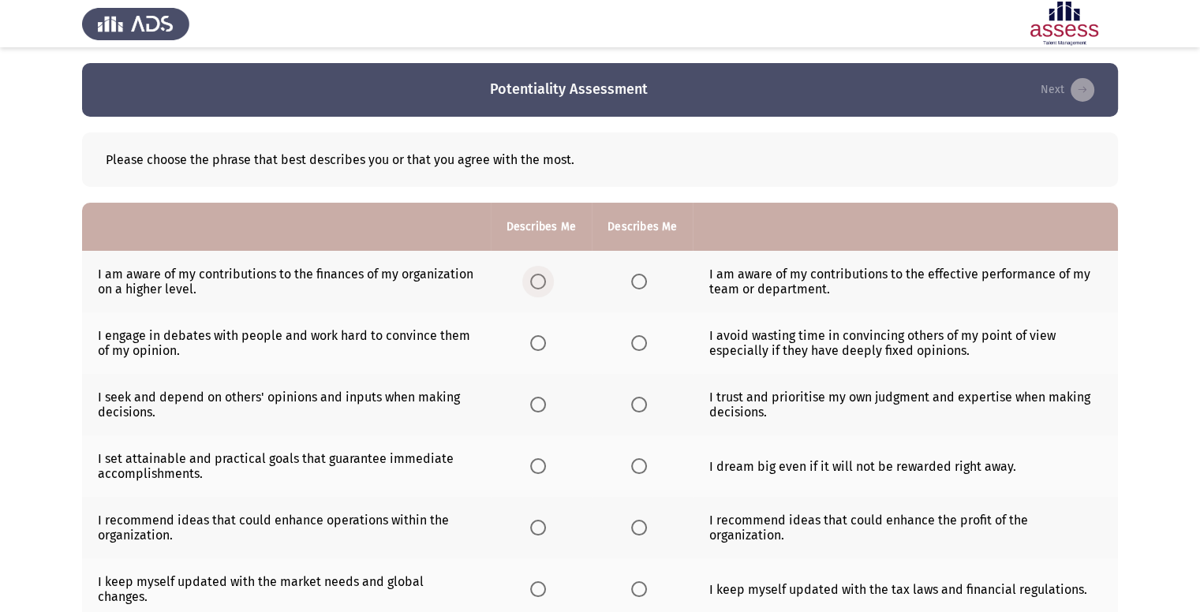
click at [540, 282] on span "Select an option" at bounding box center [538, 282] width 16 height 16
click at [540, 282] on input "Select an option" at bounding box center [538, 282] width 16 height 16
click at [540, 338] on span "Select an option" at bounding box center [538, 343] width 16 height 16
click at [540, 338] on input "Select an option" at bounding box center [538, 343] width 16 height 16
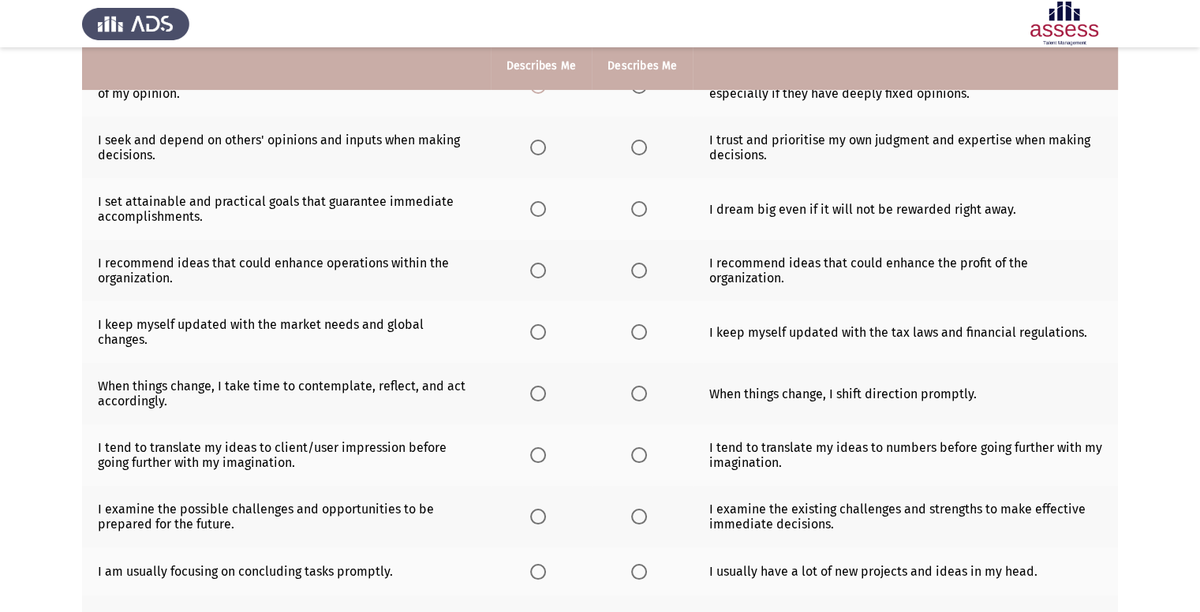
scroll to position [267, 0]
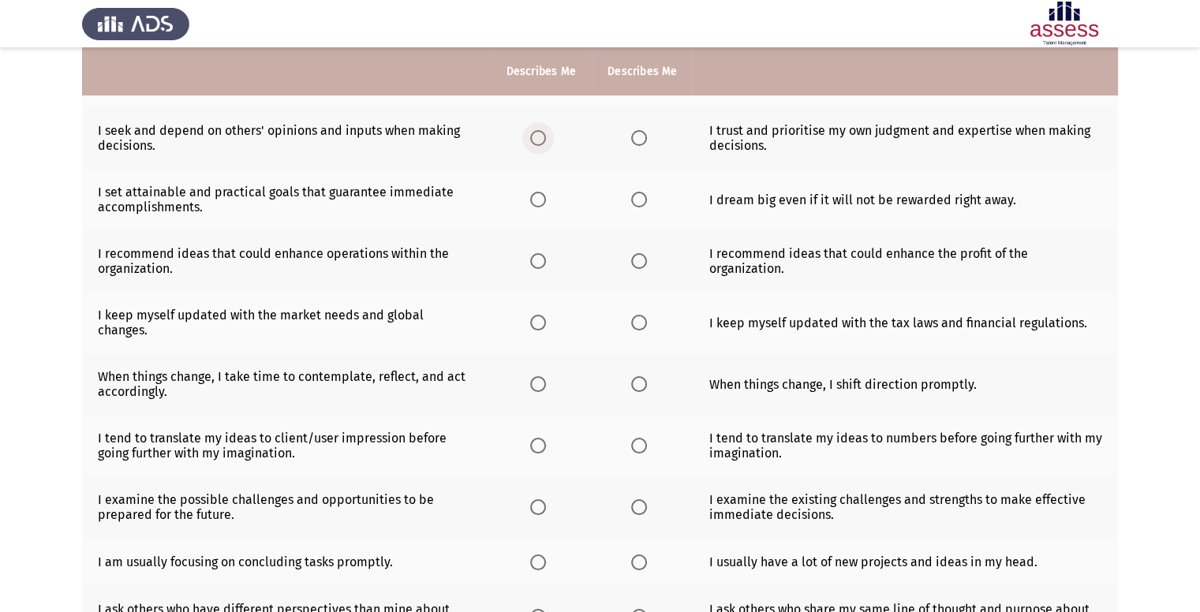
click at [546, 143] on span "Select an option" at bounding box center [538, 138] width 16 height 16
click at [546, 143] on input "Select an option" at bounding box center [538, 138] width 16 height 16
click at [646, 201] on label "Select an option" at bounding box center [642, 200] width 22 height 16
click at [646, 201] on input "Select an option" at bounding box center [639, 200] width 16 height 16
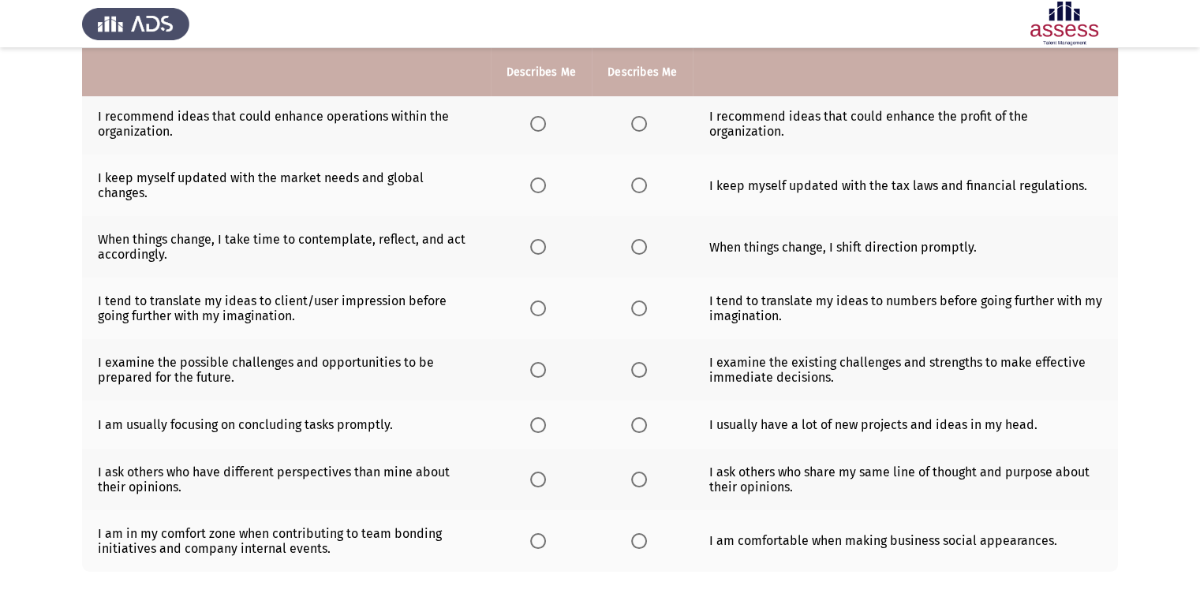
scroll to position [405, 0]
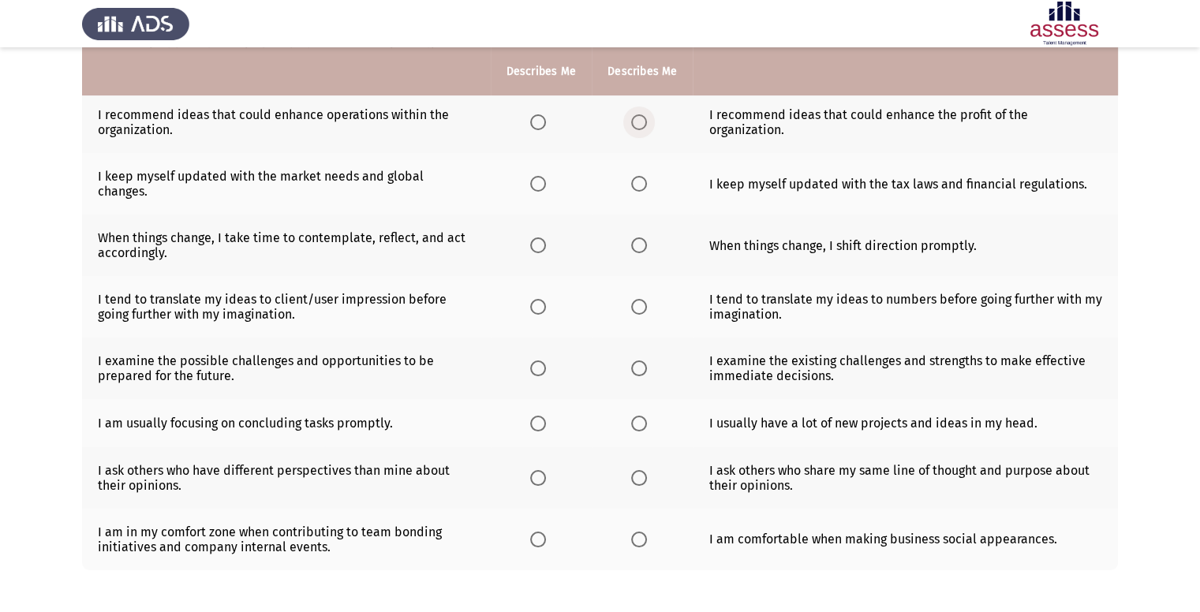
click at [643, 119] on span "Select an option" at bounding box center [639, 122] width 16 height 16
click at [643, 119] on input "Select an option" at bounding box center [639, 122] width 16 height 16
click at [536, 178] on span "Select an option" at bounding box center [538, 184] width 16 height 16
click at [536, 178] on input "Select an option" at bounding box center [538, 184] width 16 height 16
click at [533, 237] on span "Select an option" at bounding box center [538, 245] width 16 height 16
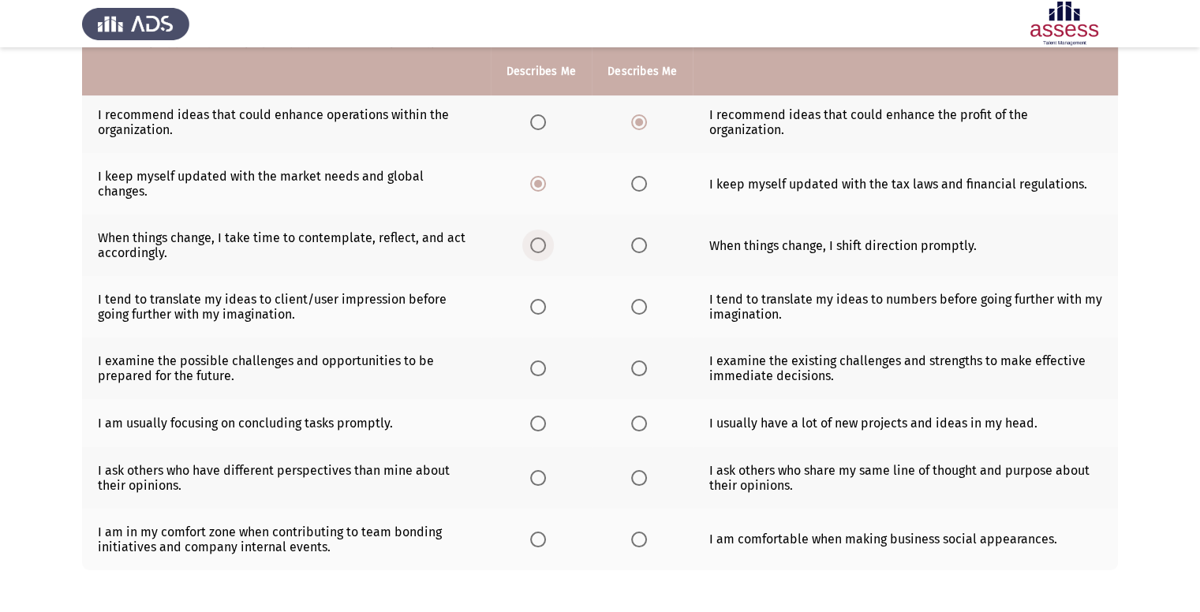
click at [533, 237] on input "Select an option" at bounding box center [538, 245] width 16 height 16
click at [643, 299] on span "Select an option" at bounding box center [639, 307] width 16 height 16
click at [643, 299] on input "Select an option" at bounding box center [639, 307] width 16 height 16
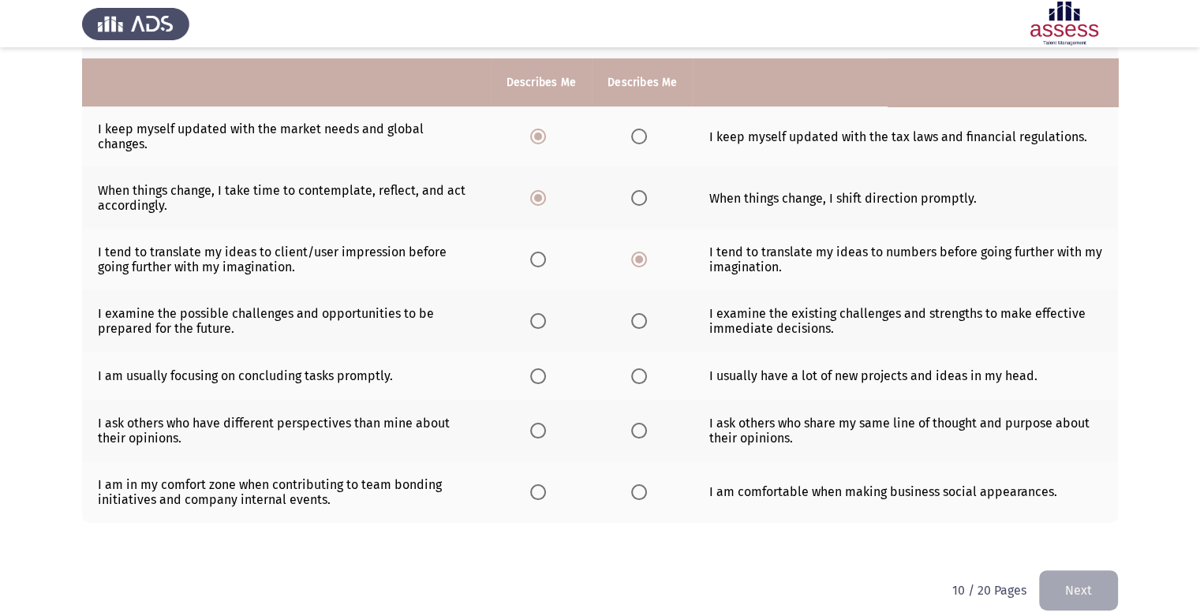
scroll to position [464, 0]
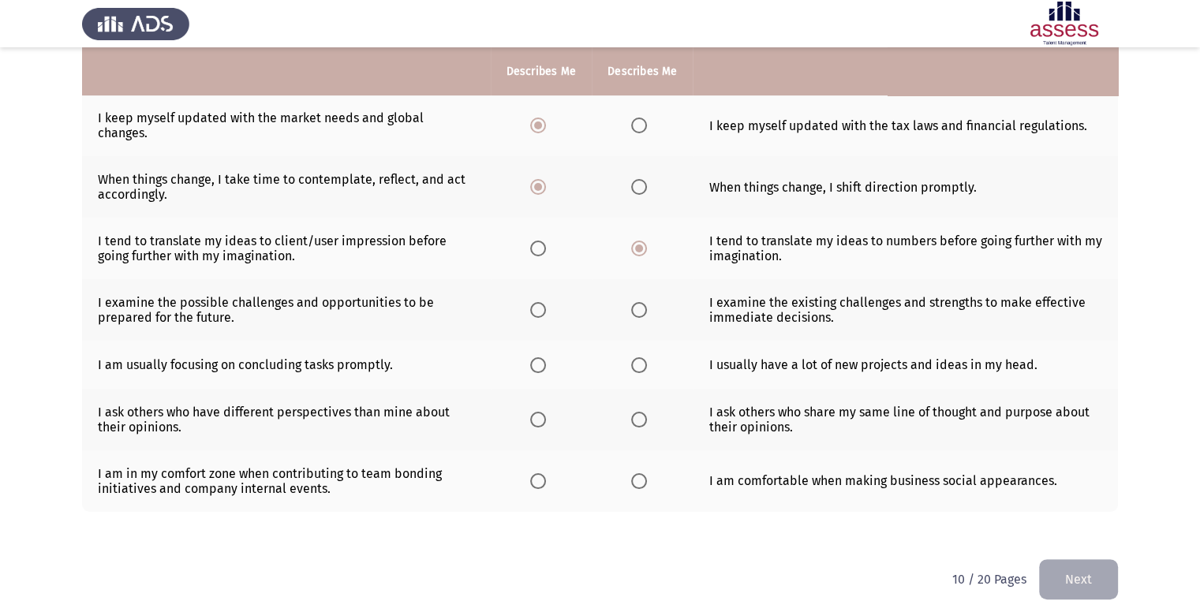
click at [525, 297] on th at bounding box center [541, 310] width 101 height 62
click at [533, 302] on span "Select an option" at bounding box center [538, 310] width 16 height 16
click at [533, 302] on input "Select an option" at bounding box center [538, 310] width 16 height 16
click at [545, 361] on span "Select an option" at bounding box center [538, 365] width 16 height 16
click at [545, 361] on input "Select an option" at bounding box center [538, 365] width 16 height 16
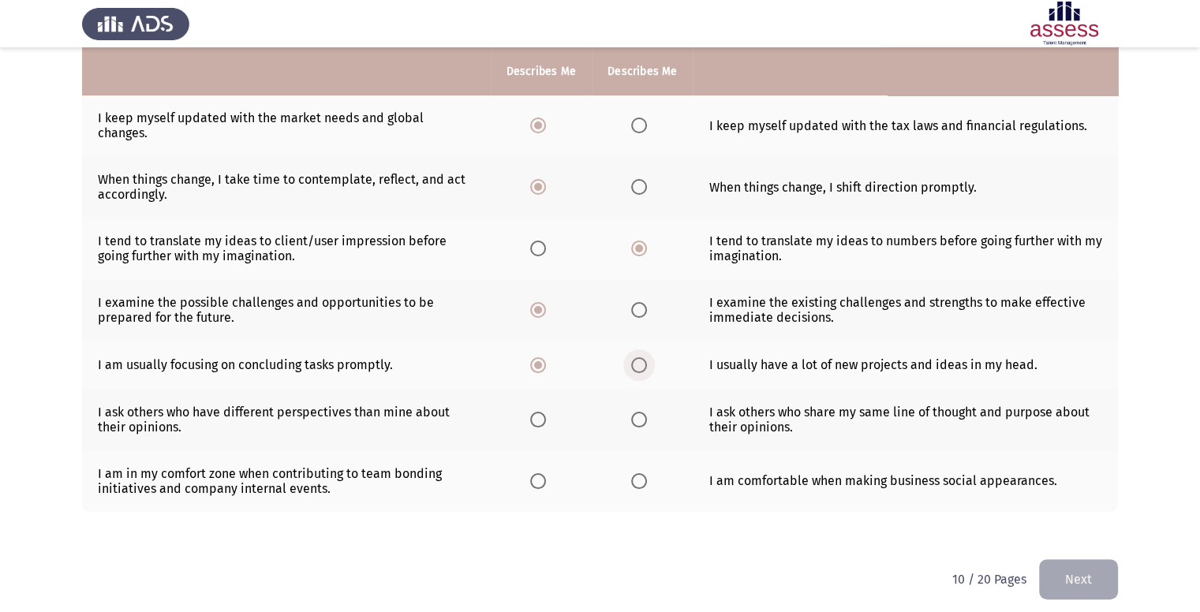
click at [641, 357] on span "Select an option" at bounding box center [639, 365] width 16 height 16
click at [641, 357] on input "Select an option" at bounding box center [639, 365] width 16 height 16
click at [543, 412] on span "Select an option" at bounding box center [538, 420] width 16 height 16
click at [543, 412] on input "Select an option" at bounding box center [538, 420] width 16 height 16
click at [633, 473] on span "Select an option" at bounding box center [639, 481] width 16 height 16
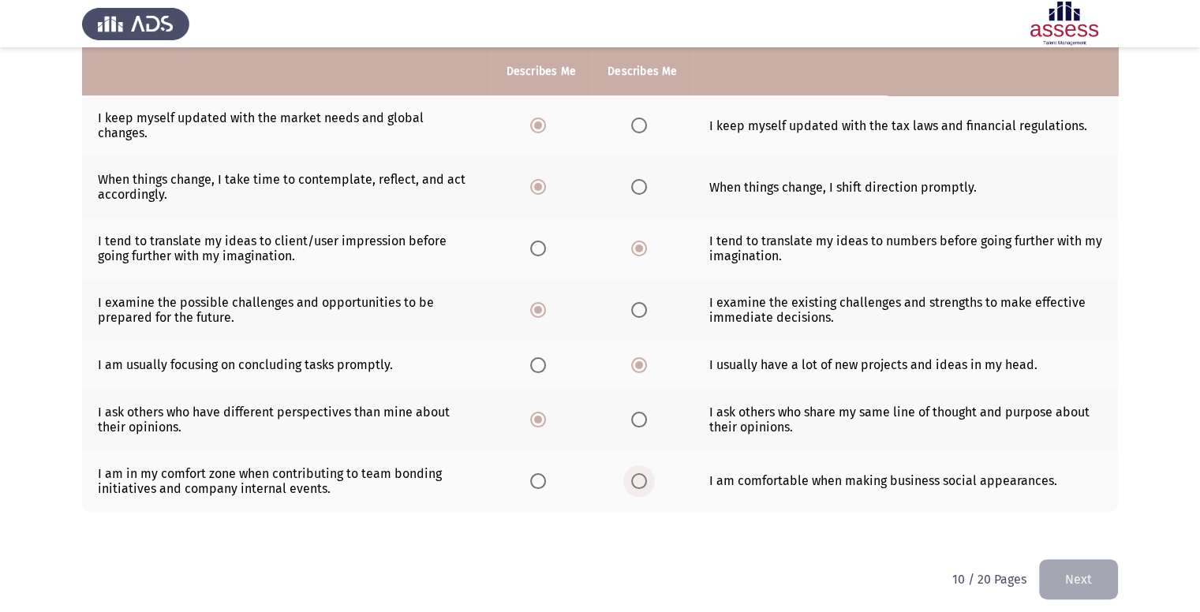
click at [633, 473] on input "Select an option" at bounding box center [639, 481] width 16 height 16
click at [1084, 562] on button "Next" at bounding box center [1078, 579] width 79 height 40
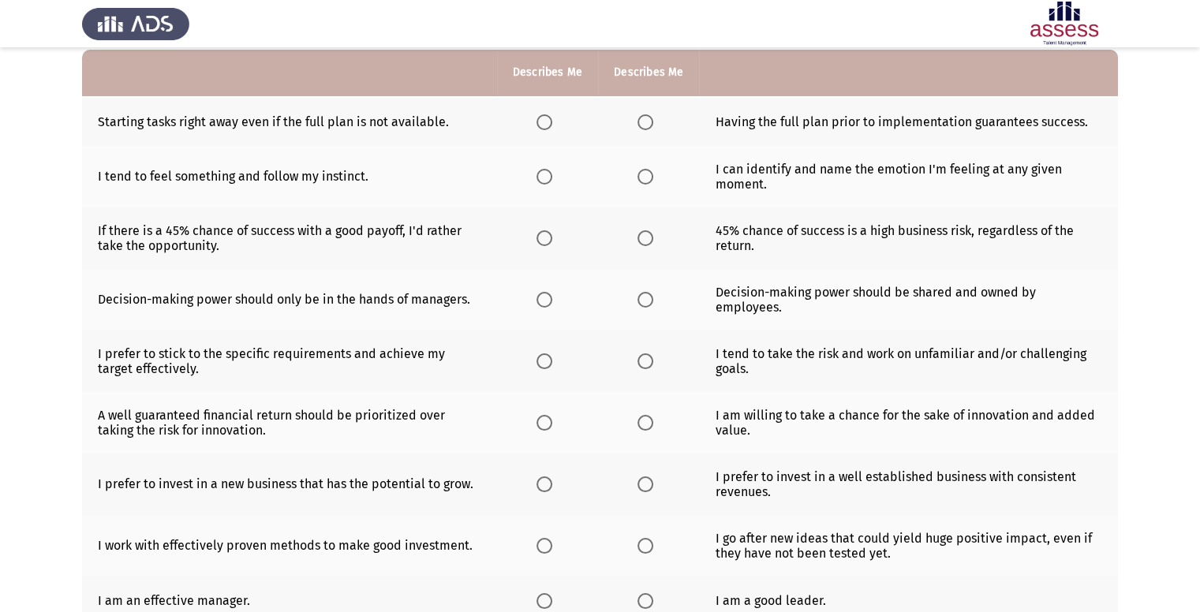
scroll to position [154, 0]
click at [536, 123] on span "Select an option" at bounding box center [544, 122] width 16 height 16
click at [536, 123] on input "Select an option" at bounding box center [544, 122] width 16 height 16
click at [645, 175] on span "Select an option" at bounding box center [645, 176] width 16 height 16
click at [645, 175] on input "Select an option" at bounding box center [645, 176] width 16 height 16
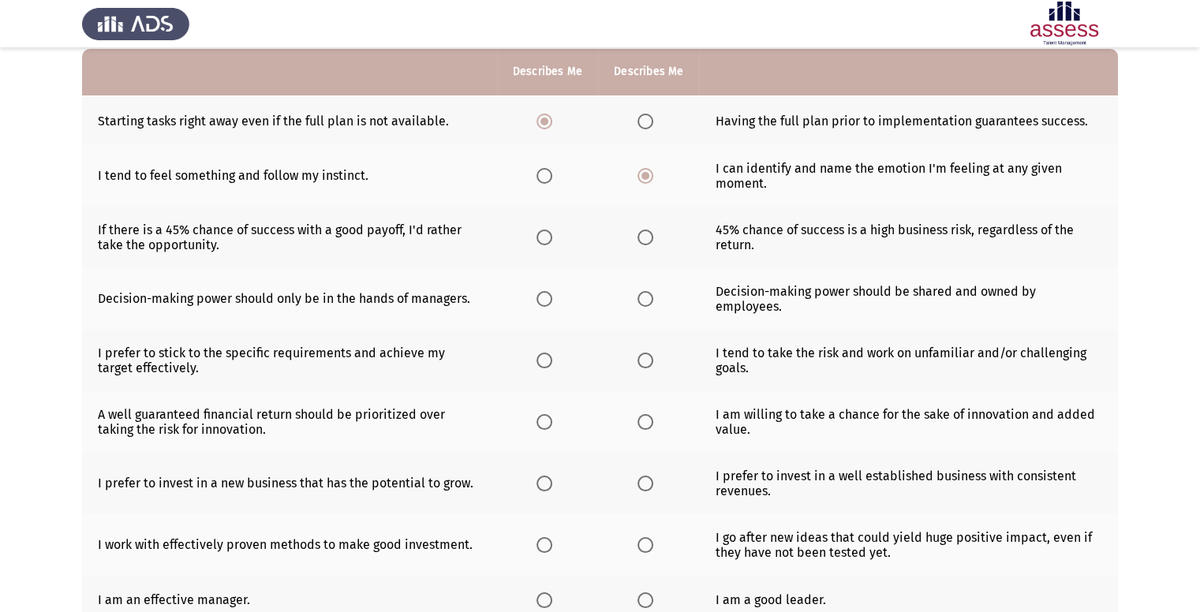
drag, startPoint x: 521, startPoint y: 256, endPoint x: 534, endPoint y: 246, distance: 16.3
click at [534, 246] on th at bounding box center [547, 238] width 101 height 62
click at [544, 244] on span "Select an option" at bounding box center [544, 238] width 16 height 16
click at [544, 244] on input "Select an option" at bounding box center [544, 238] width 16 height 16
click at [540, 297] on span "Select an option" at bounding box center [544, 299] width 16 height 16
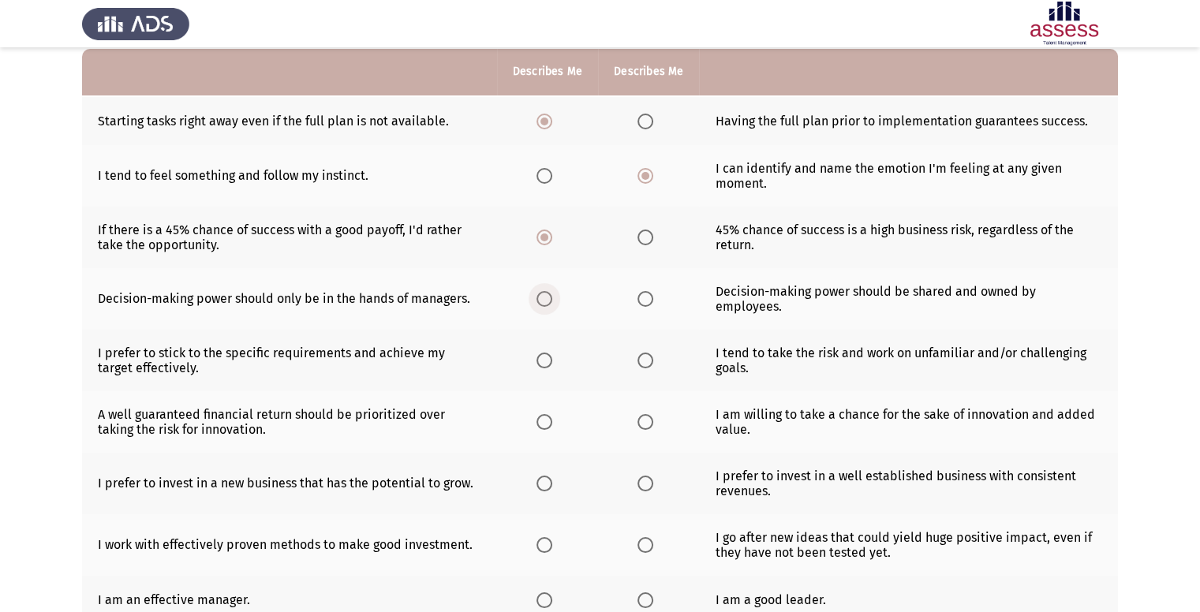
click at [540, 297] on input "Select an option" at bounding box center [544, 299] width 16 height 16
click at [647, 304] on span "Select an option" at bounding box center [645, 299] width 16 height 16
click at [647, 304] on input "Select an option" at bounding box center [645, 299] width 16 height 16
click at [547, 363] on span "Select an option" at bounding box center [544, 361] width 16 height 16
click at [547, 363] on input "Select an option" at bounding box center [544, 361] width 16 height 16
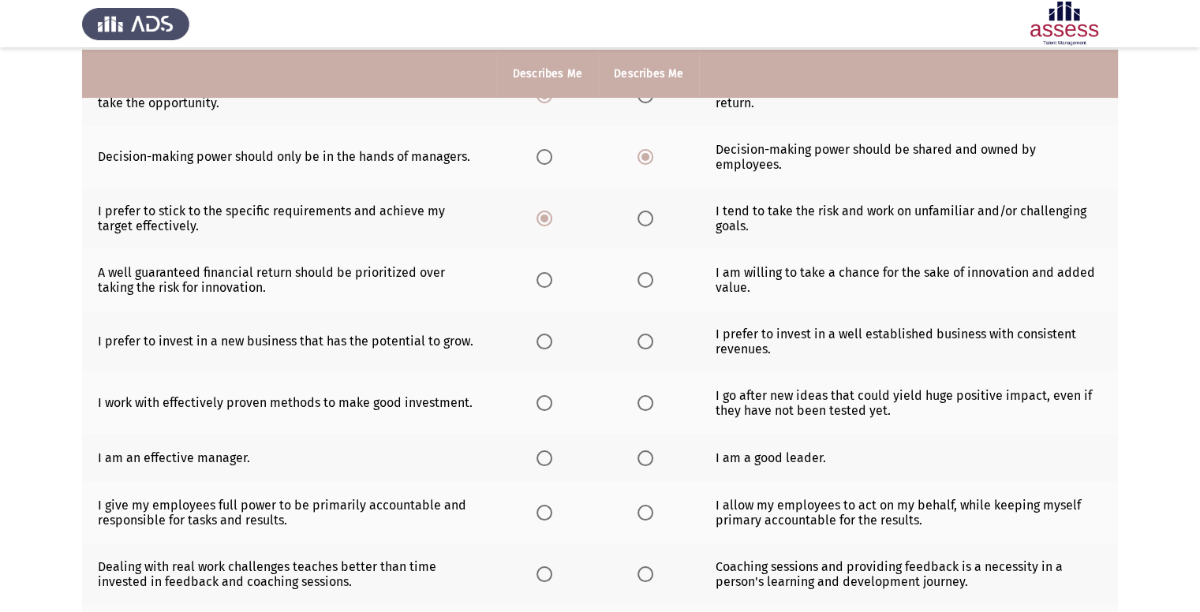
scroll to position [298, 0]
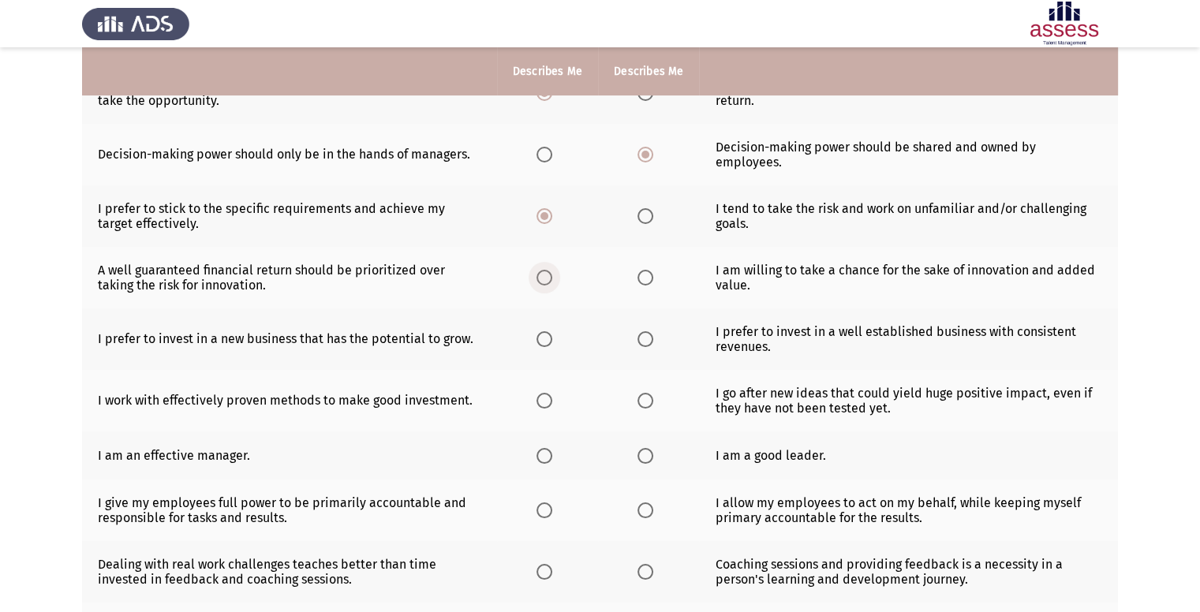
click at [540, 283] on span "Select an option" at bounding box center [544, 278] width 16 height 16
click at [540, 283] on input "Select an option" at bounding box center [544, 278] width 16 height 16
click at [552, 345] on label "Select an option" at bounding box center [547, 339] width 22 height 16
click at [552, 345] on input "Select an option" at bounding box center [544, 339] width 16 height 16
click at [549, 400] on span "Select an option" at bounding box center [544, 401] width 16 height 16
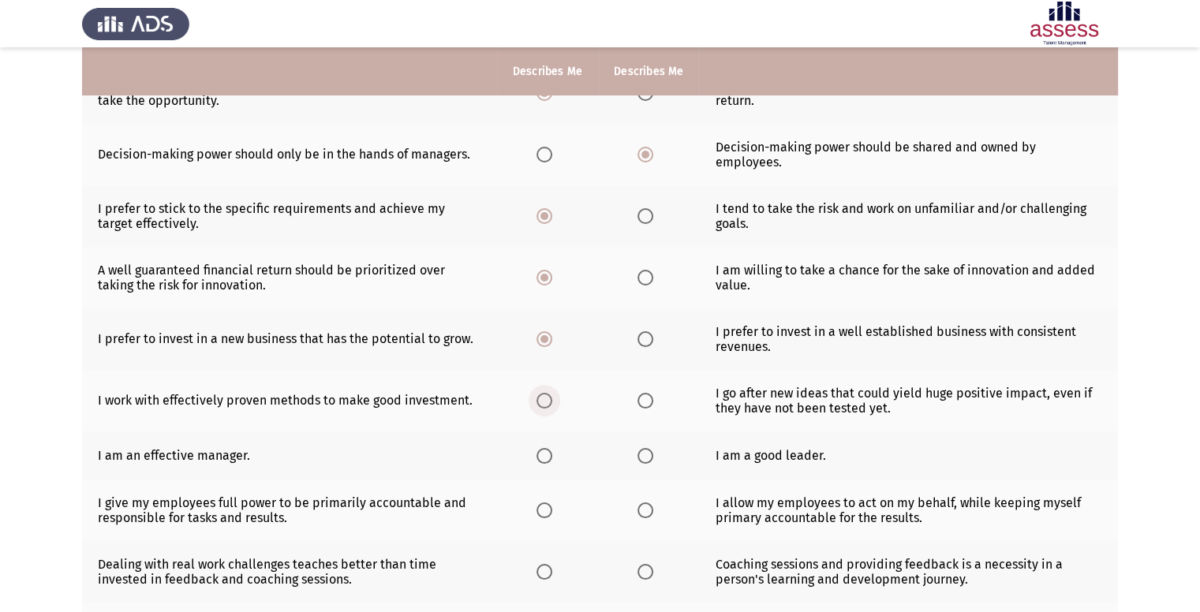
click at [549, 400] on input "Select an option" at bounding box center [544, 401] width 16 height 16
click at [644, 464] on span "Select an option" at bounding box center [645, 456] width 16 height 16
click at [644, 464] on input "Select an option" at bounding box center [645, 456] width 16 height 16
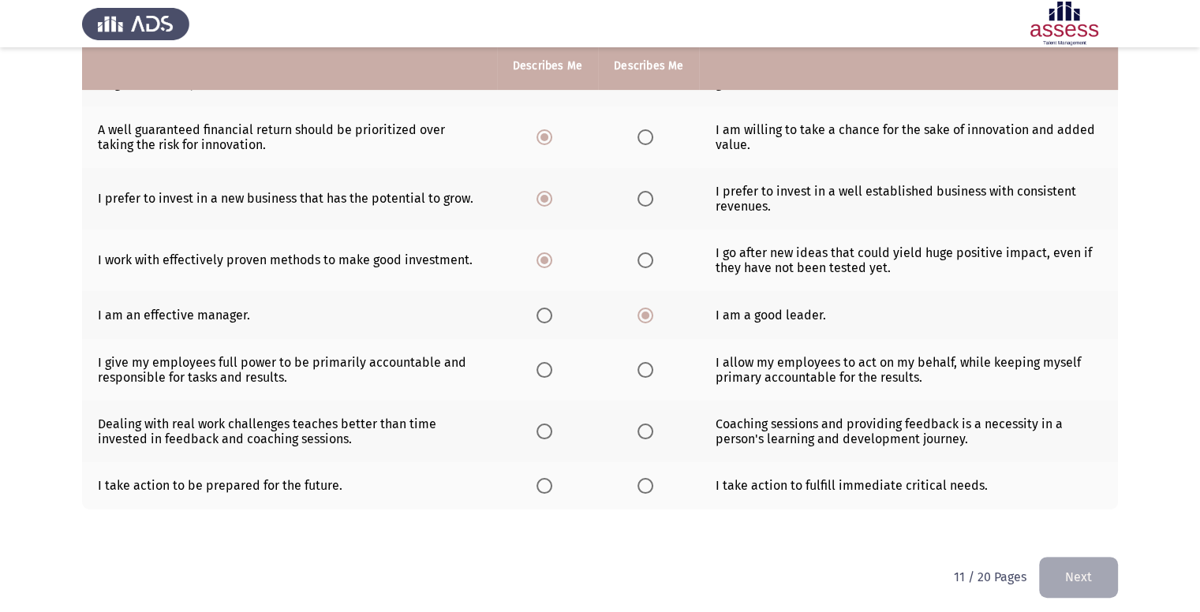
scroll to position [450, 0]
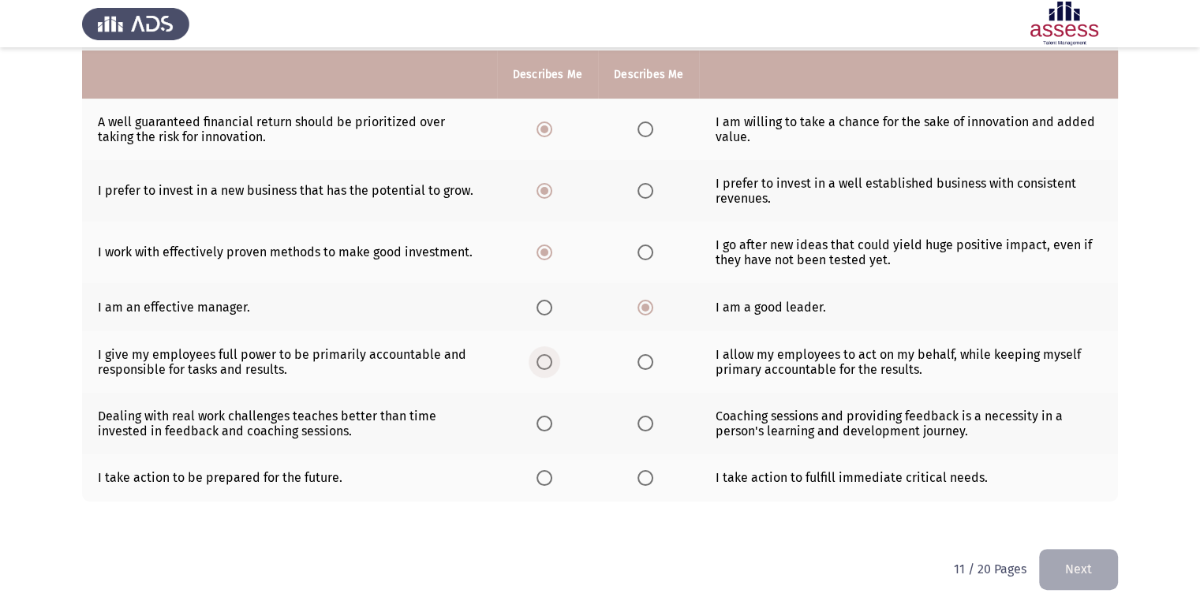
click at [545, 359] on span "Select an option" at bounding box center [544, 362] width 16 height 16
click at [545, 359] on input "Select an option" at bounding box center [544, 362] width 16 height 16
click at [546, 423] on span "Select an option" at bounding box center [544, 424] width 16 height 16
click at [546, 423] on input "Select an option" at bounding box center [544, 424] width 16 height 16
drag, startPoint x: 642, startPoint y: 411, endPoint x: 647, endPoint y: 423, distance: 12.7
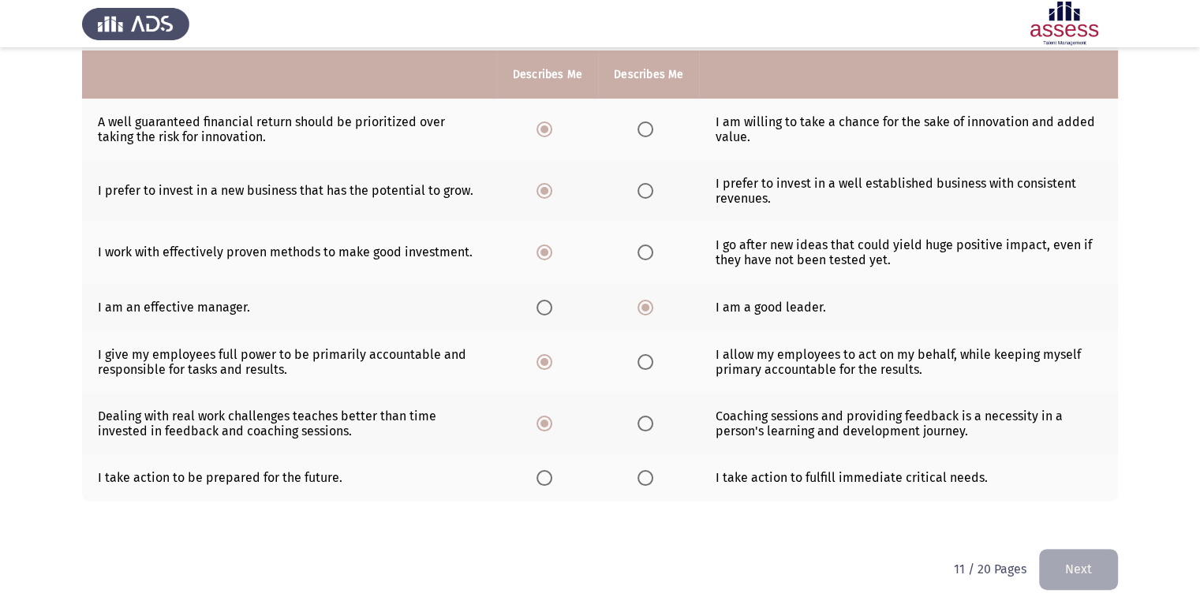
click at [647, 423] on th at bounding box center [648, 424] width 101 height 62
click at [647, 423] on span "Select an option" at bounding box center [645, 424] width 16 height 16
click at [647, 423] on input "Select an option" at bounding box center [645, 424] width 16 height 16
click at [648, 480] on span "Select an option" at bounding box center [645, 478] width 16 height 16
click at [648, 480] on input "Select an option" at bounding box center [645, 478] width 16 height 16
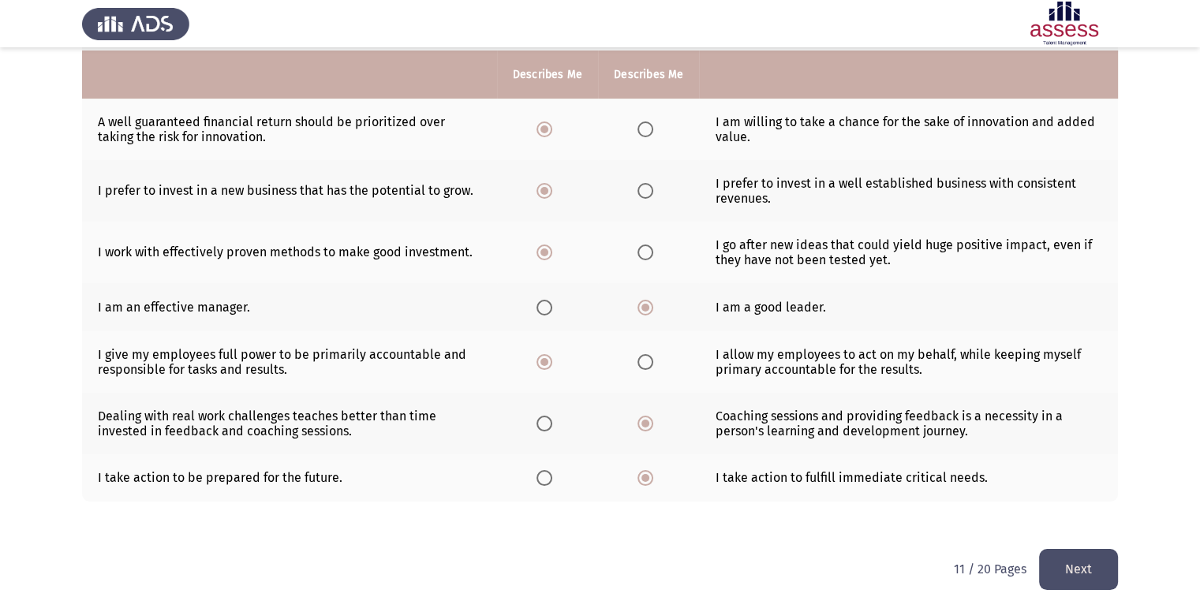
click at [1073, 566] on button "Next" at bounding box center [1078, 569] width 79 height 40
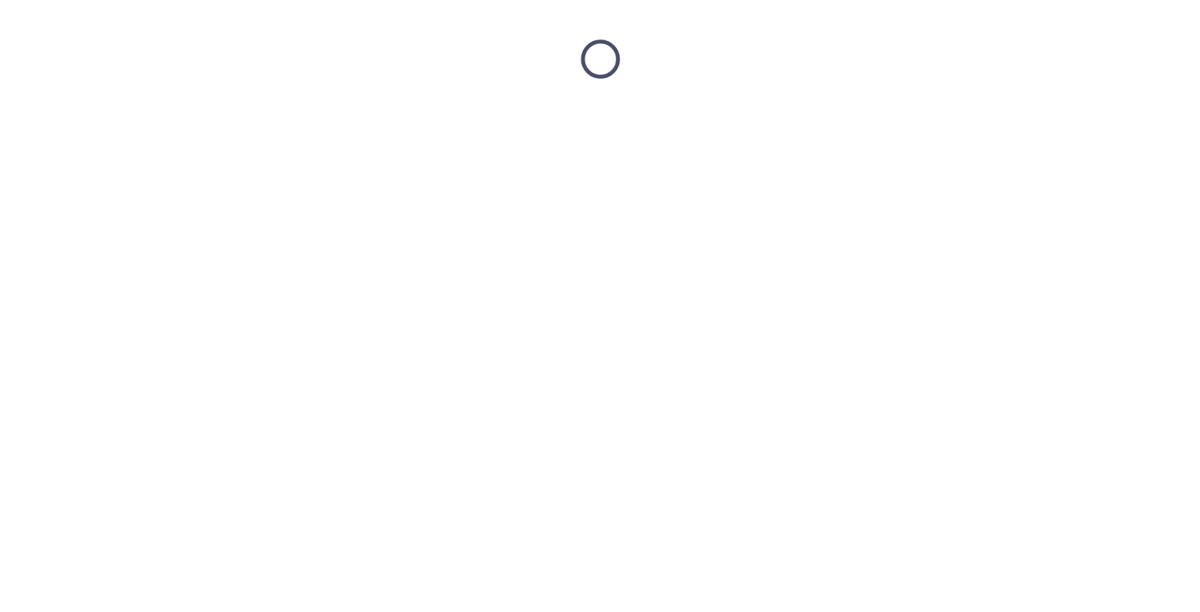
scroll to position [0, 0]
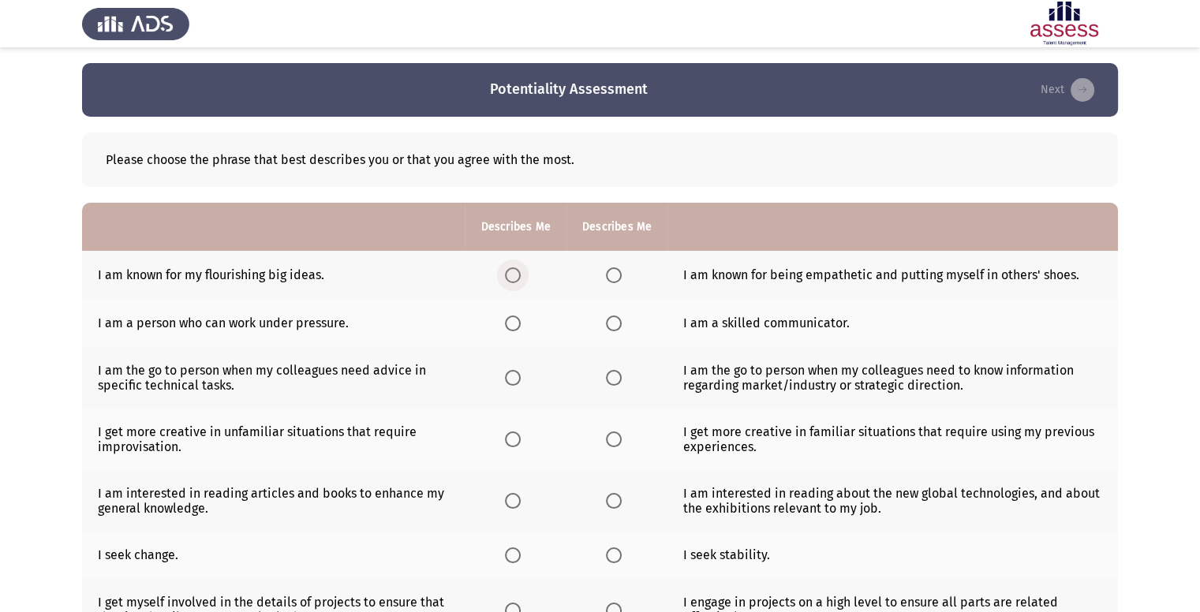
click at [506, 267] on span "Select an option" at bounding box center [513, 275] width 16 height 16
click at [506, 267] on input "Select an option" at bounding box center [513, 275] width 16 height 16
click at [612, 325] on span "Select an option" at bounding box center [614, 324] width 16 height 16
click at [612, 325] on input "Select an option" at bounding box center [614, 324] width 16 height 16
click at [517, 321] on span "Select an option" at bounding box center [513, 324] width 16 height 16
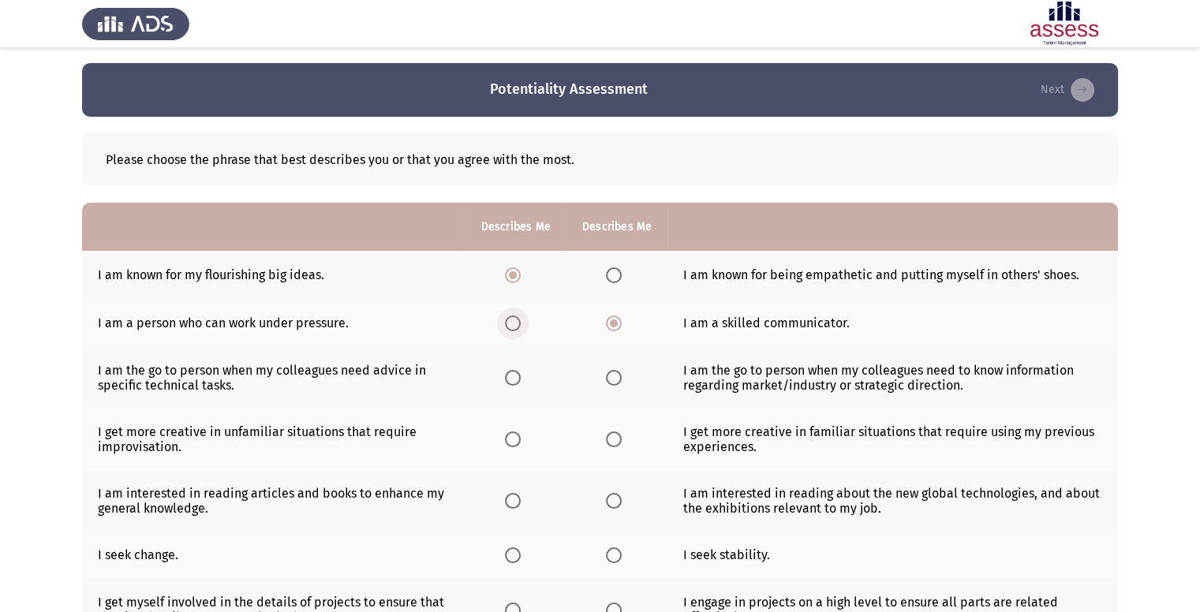
click at [517, 321] on input "Select an option" at bounding box center [513, 324] width 16 height 16
click at [611, 375] on span "Select an option" at bounding box center [614, 378] width 16 height 16
click at [611, 375] on input "Select an option" at bounding box center [614, 378] width 16 height 16
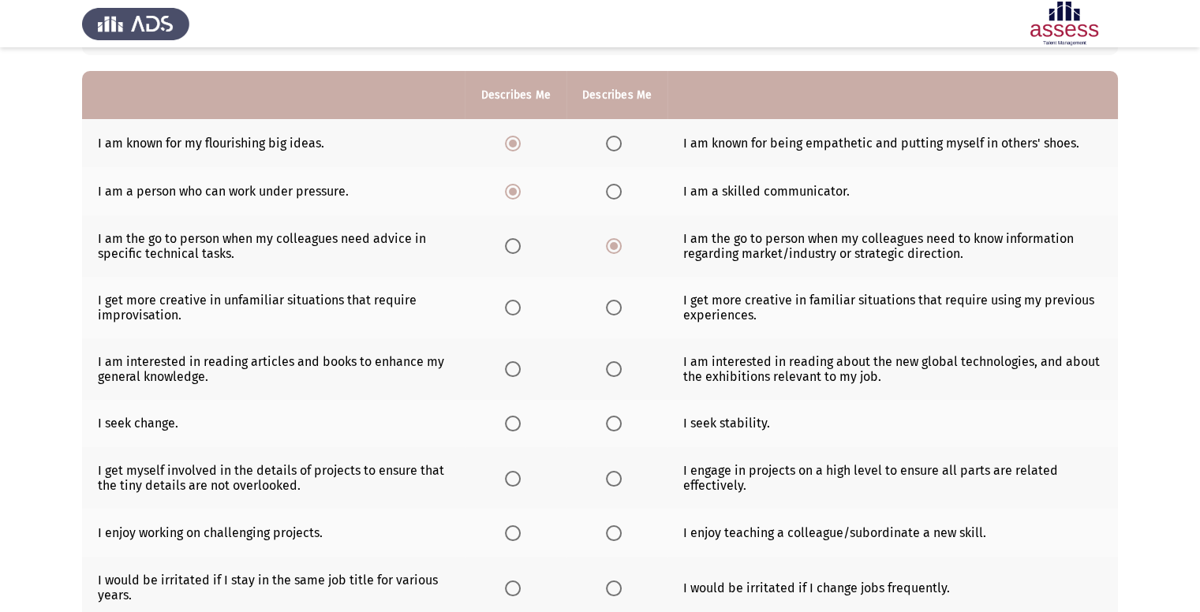
scroll to position [136, 0]
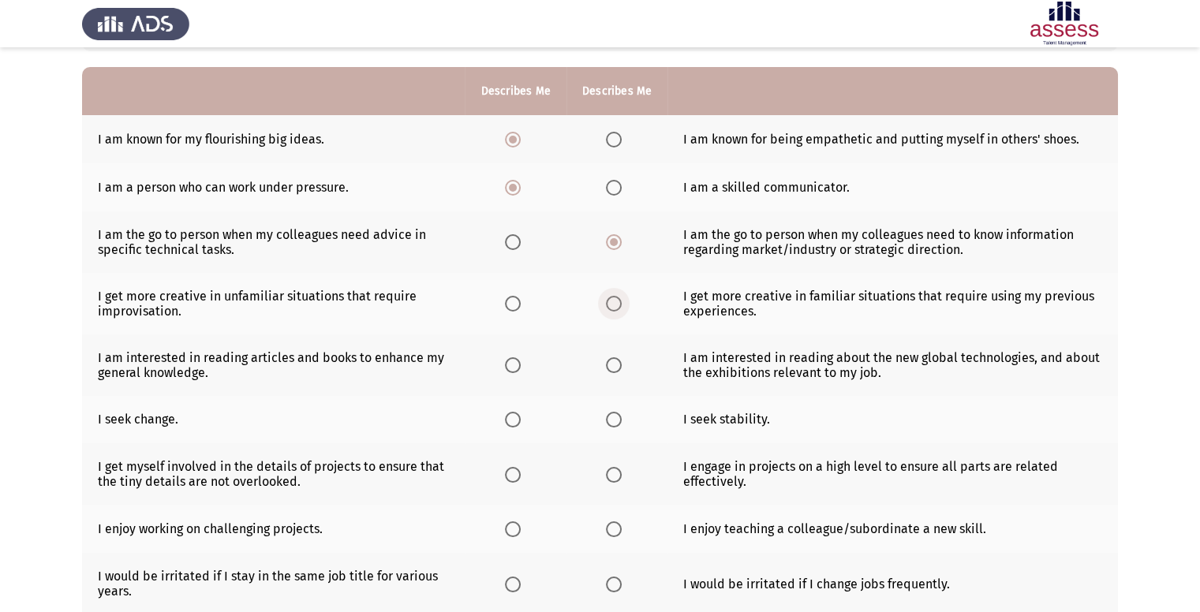
click at [622, 300] on label "Select an option" at bounding box center [617, 304] width 22 height 16
click at [622, 300] on input "Select an option" at bounding box center [614, 304] width 16 height 16
drag, startPoint x: 502, startPoint y: 372, endPoint x: 513, endPoint y: 365, distance: 12.7
click at [513, 365] on th at bounding box center [515, 365] width 101 height 62
click at [513, 365] on span "Select an option" at bounding box center [513, 365] width 16 height 16
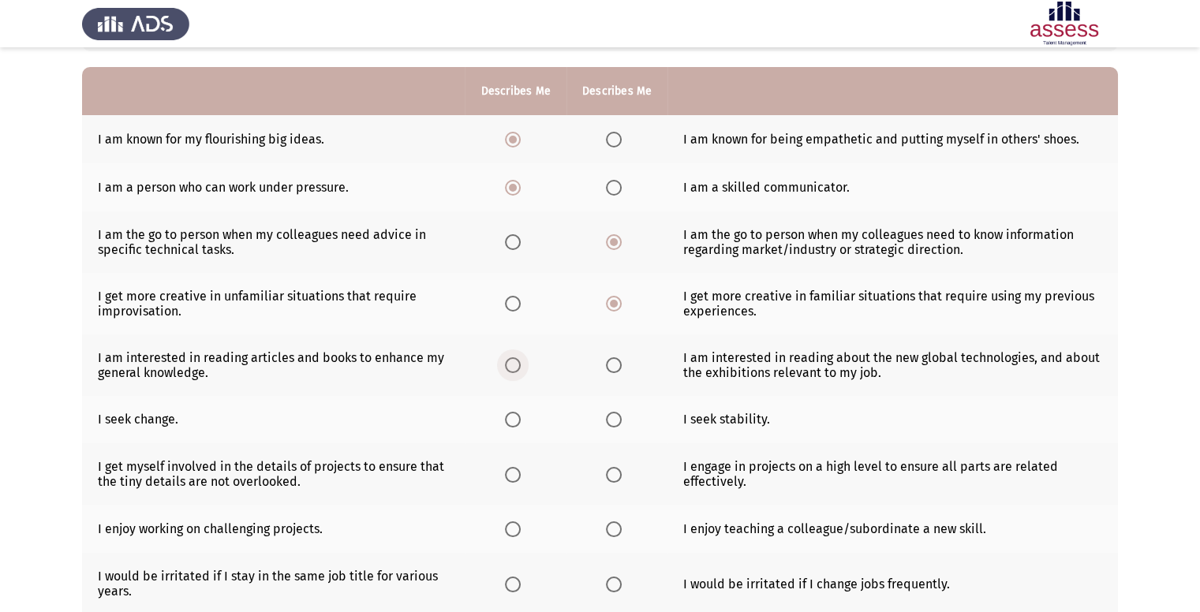
click at [513, 365] on input "Select an option" at bounding box center [513, 365] width 16 height 16
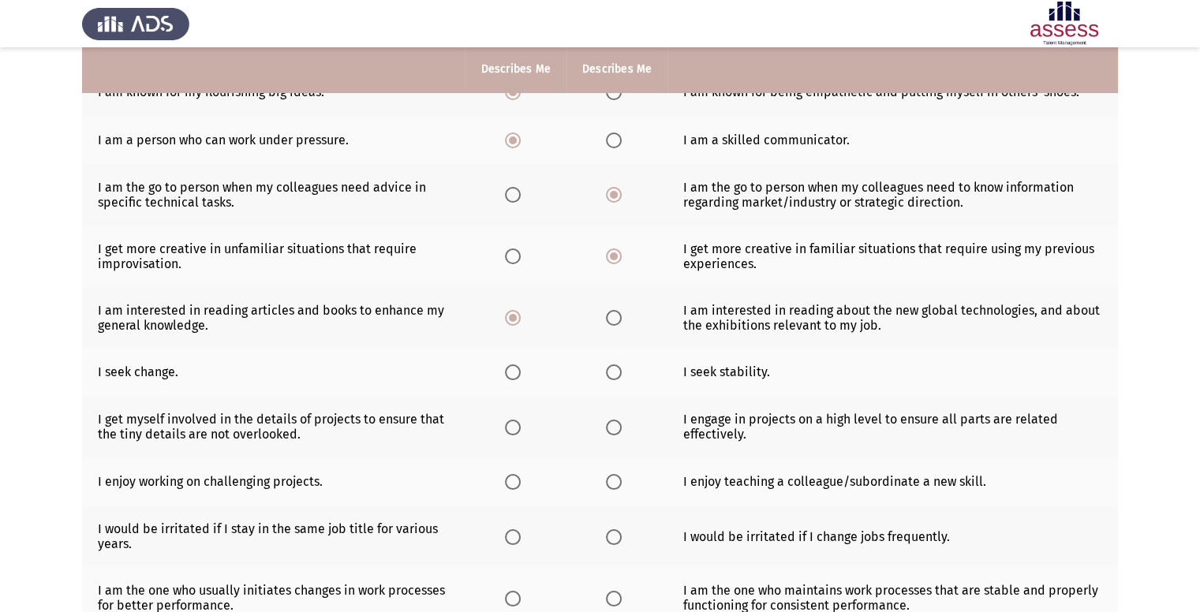
scroll to position [186, 0]
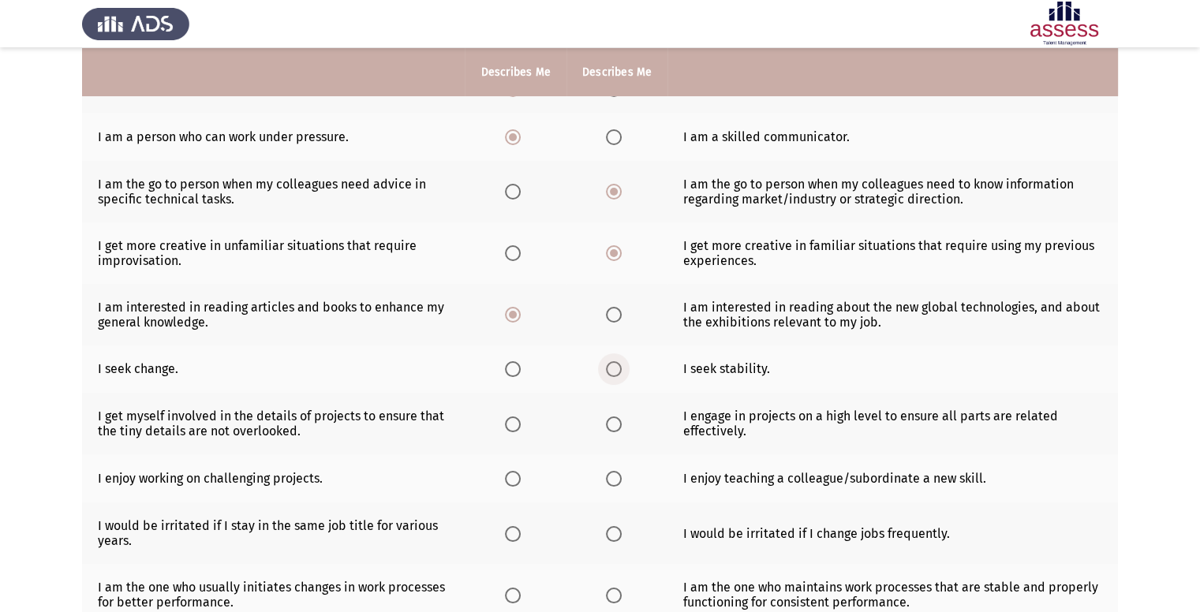
click at [606, 372] on span "Select an option" at bounding box center [614, 369] width 16 height 16
click at [606, 372] on input "Select an option" at bounding box center [614, 369] width 16 height 16
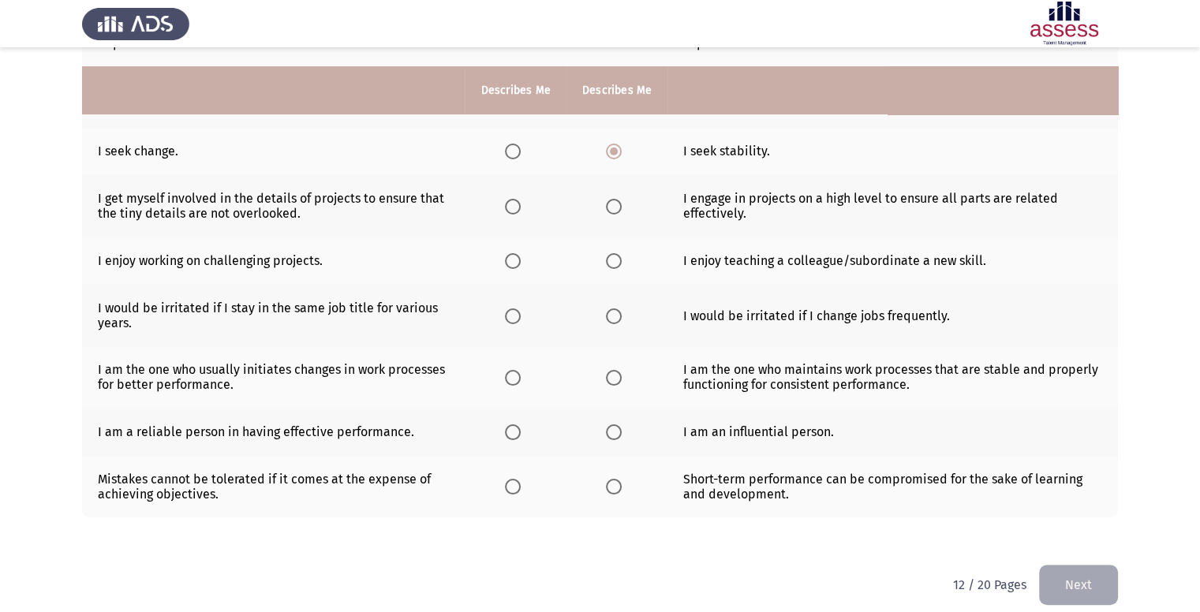
scroll to position [423, 0]
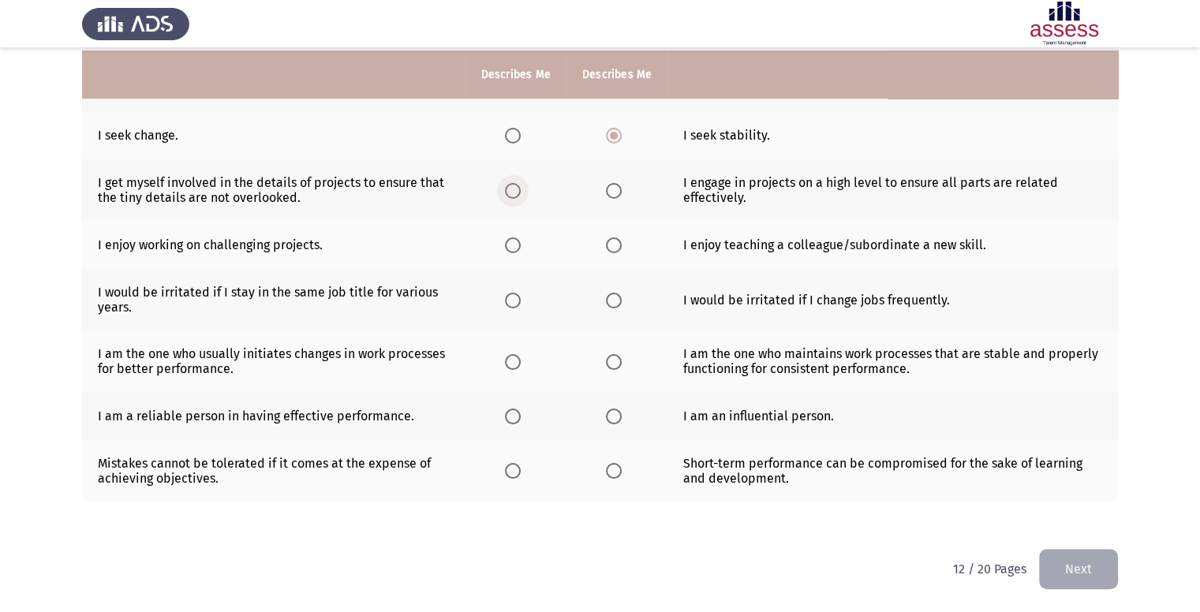
click at [510, 196] on span "Select an option" at bounding box center [513, 191] width 16 height 16
click at [510, 196] on input "Select an option" at bounding box center [513, 191] width 16 height 16
drag, startPoint x: 586, startPoint y: 178, endPoint x: 629, endPoint y: 191, distance: 44.7
click at [629, 191] on th at bounding box center [616, 190] width 101 height 62
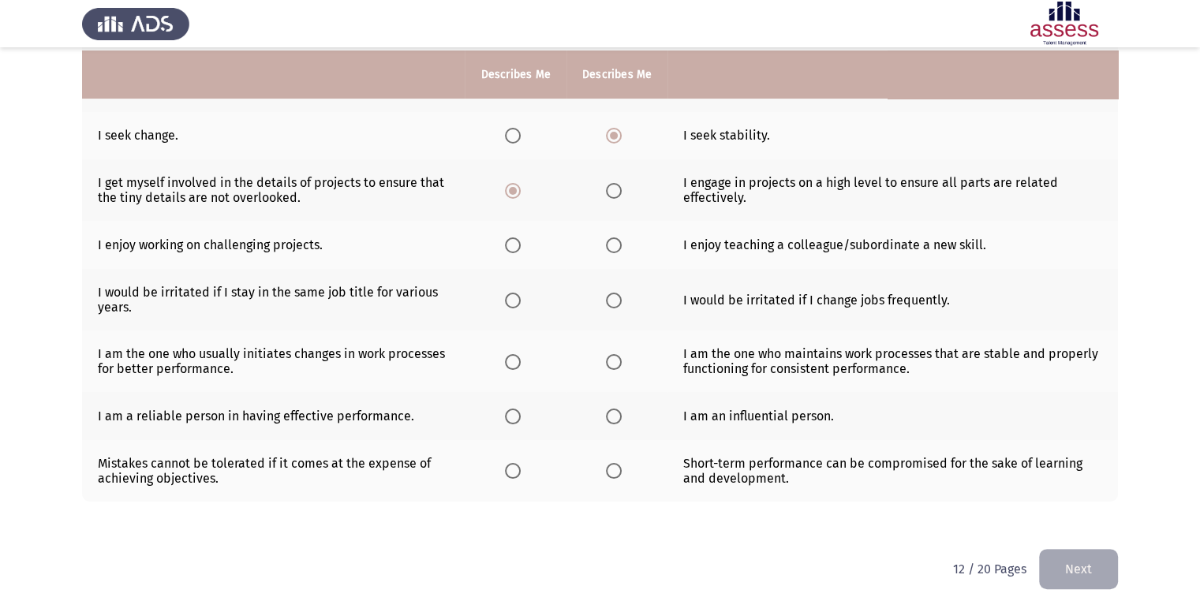
click at [629, 191] on th at bounding box center [616, 190] width 101 height 62
click at [621, 193] on label "Select an option" at bounding box center [617, 191] width 22 height 16
click at [621, 193] on input "Select an option" at bounding box center [614, 191] width 16 height 16
click at [514, 251] on span "Select an option" at bounding box center [513, 245] width 16 height 16
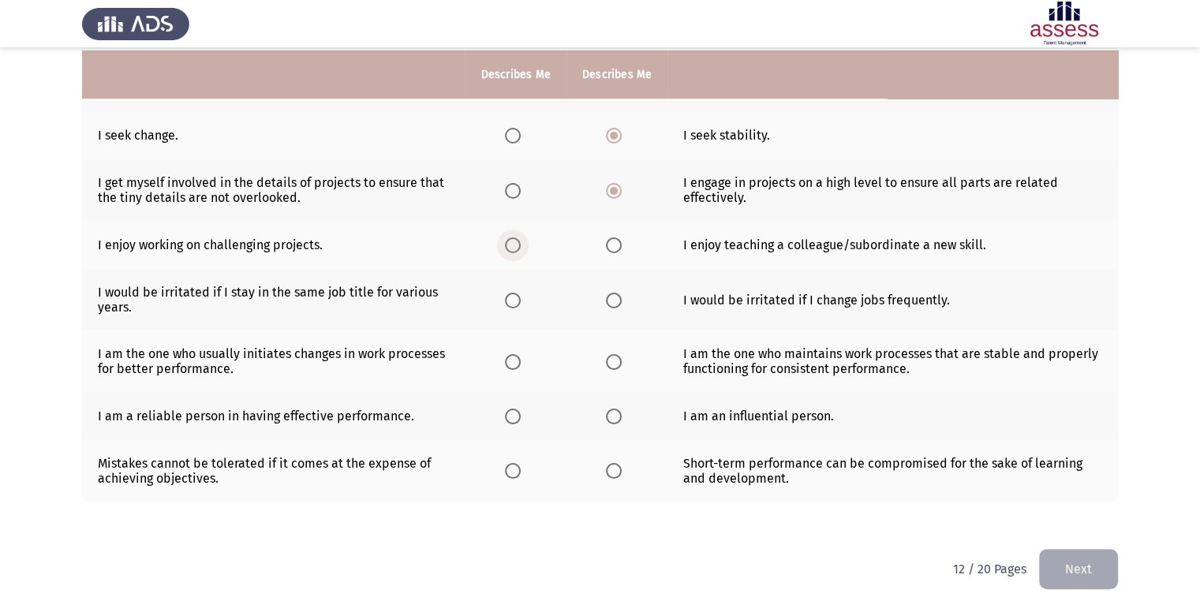
click at [514, 251] on input "Select an option" at bounding box center [513, 245] width 16 height 16
click at [612, 310] on th at bounding box center [616, 300] width 101 height 62
click at [612, 301] on span "Select an option" at bounding box center [614, 301] width 16 height 16
click at [612, 301] on input "Select an option" at bounding box center [614, 301] width 16 height 16
click at [607, 361] on span "Select an option" at bounding box center [614, 362] width 16 height 16
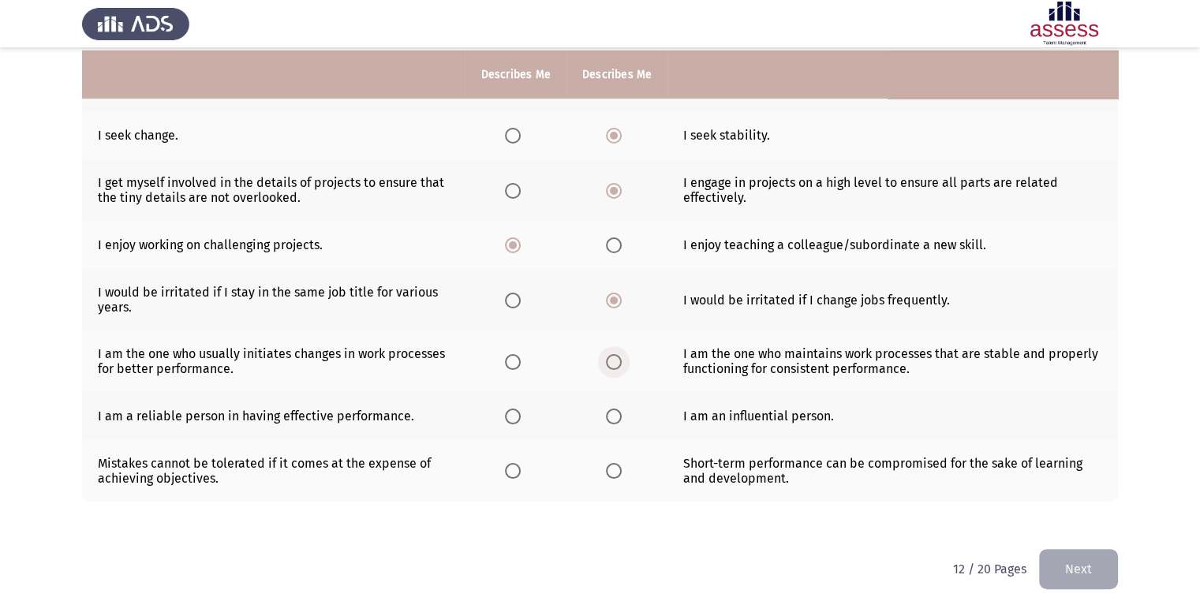
click at [607, 361] on input "Select an option" at bounding box center [614, 362] width 16 height 16
click at [514, 415] on span "Select an option" at bounding box center [513, 417] width 16 height 16
click at [514, 415] on input "Select an option" at bounding box center [513, 417] width 16 height 16
click at [520, 465] on span "Select an option" at bounding box center [513, 471] width 16 height 16
click at [520, 465] on input "Select an option" at bounding box center [513, 471] width 16 height 16
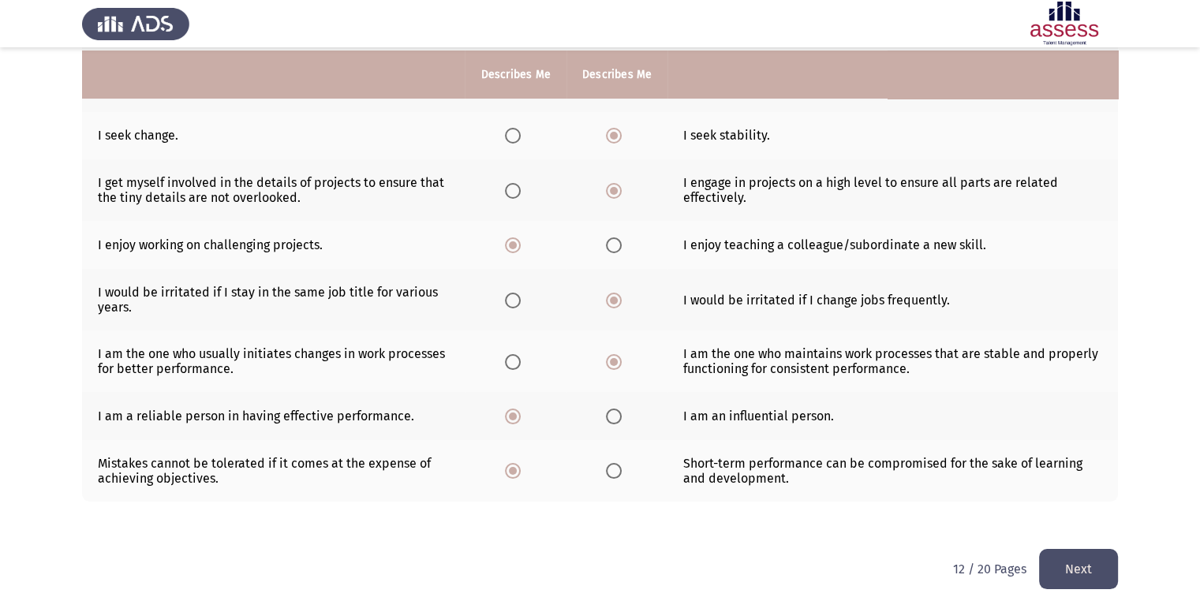
click at [1097, 553] on button "Next" at bounding box center [1078, 569] width 79 height 40
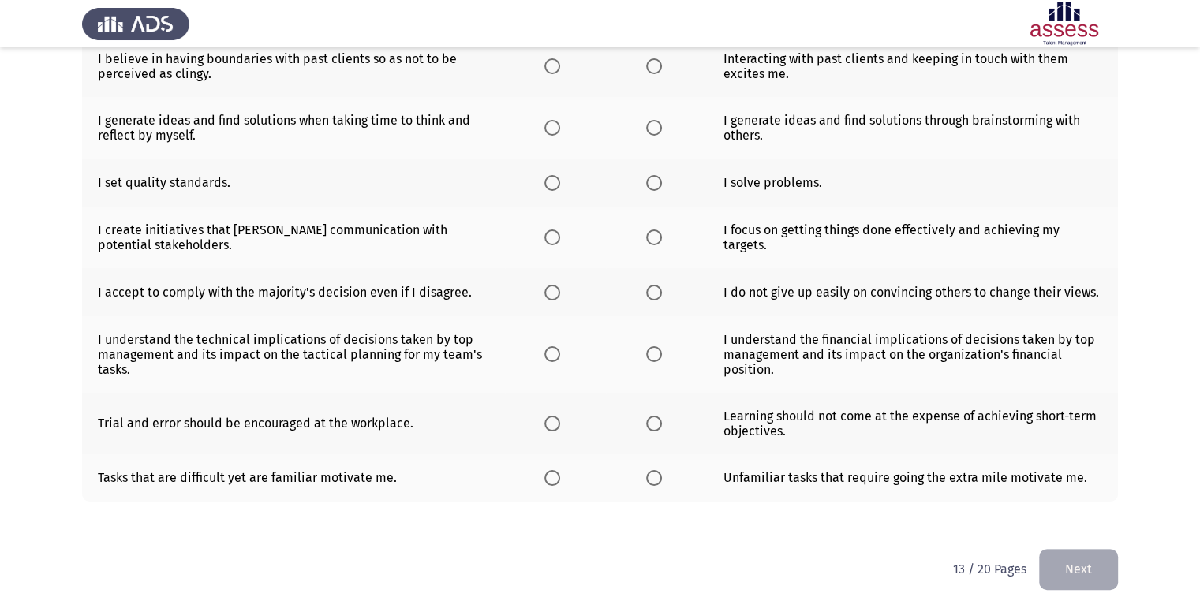
scroll to position [0, 0]
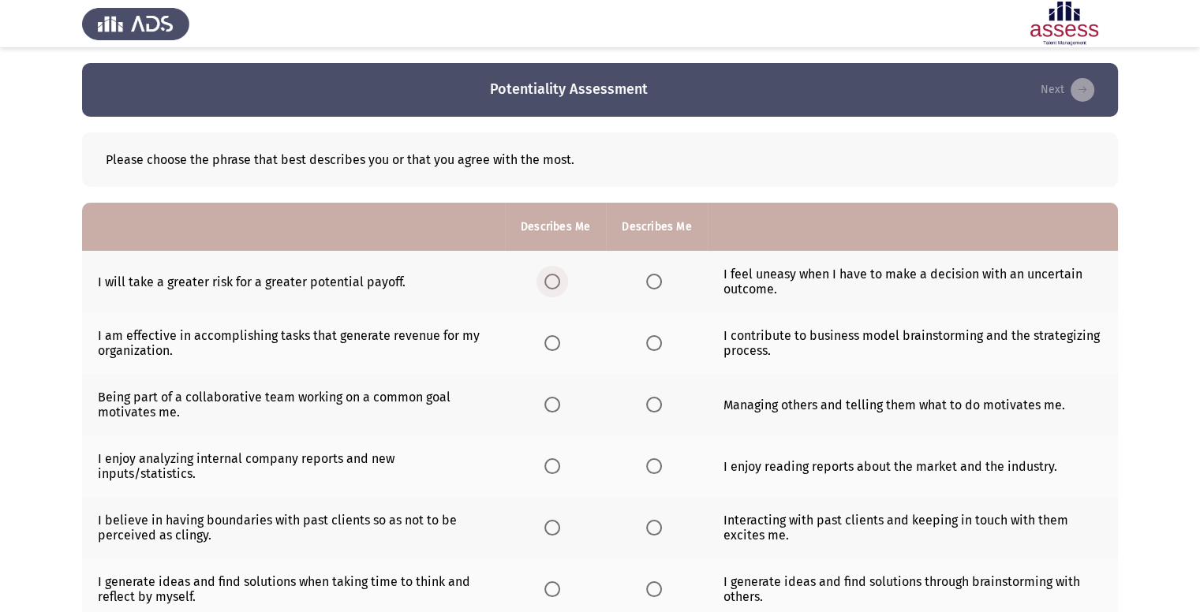
click at [566, 282] on label "Select an option" at bounding box center [555, 282] width 22 height 16
click at [560, 282] on input "Select an option" at bounding box center [552, 282] width 16 height 16
click at [667, 350] on th at bounding box center [656, 343] width 101 height 62
click at [648, 343] on span "Select an option" at bounding box center [654, 343] width 16 height 16
click at [648, 343] on input "Select an option" at bounding box center [654, 343] width 16 height 16
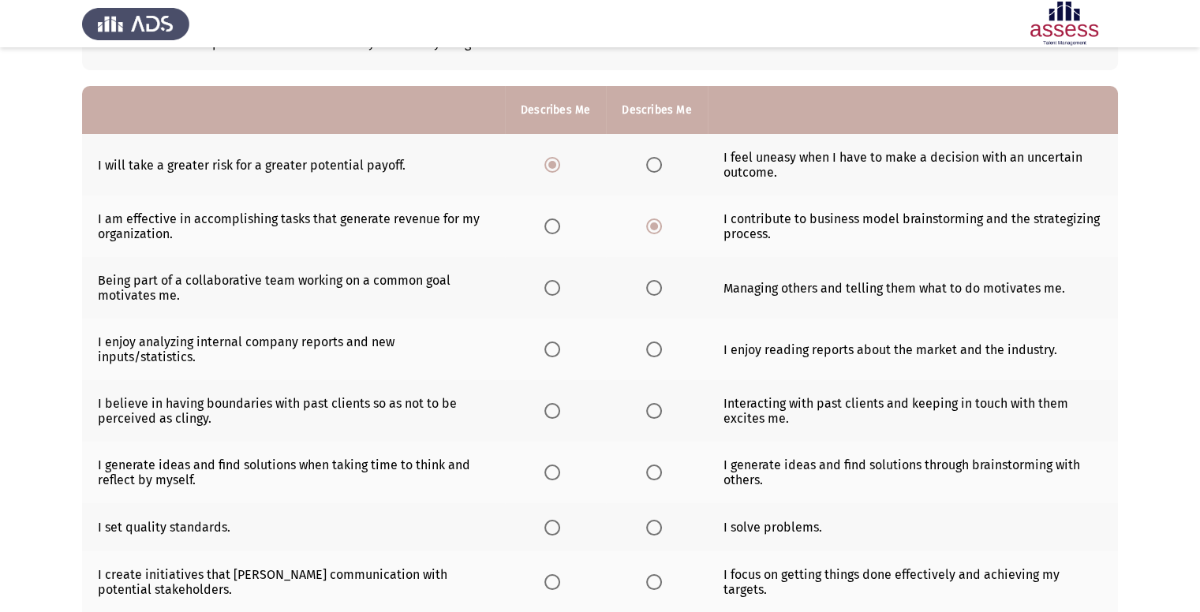
scroll to position [128, 0]
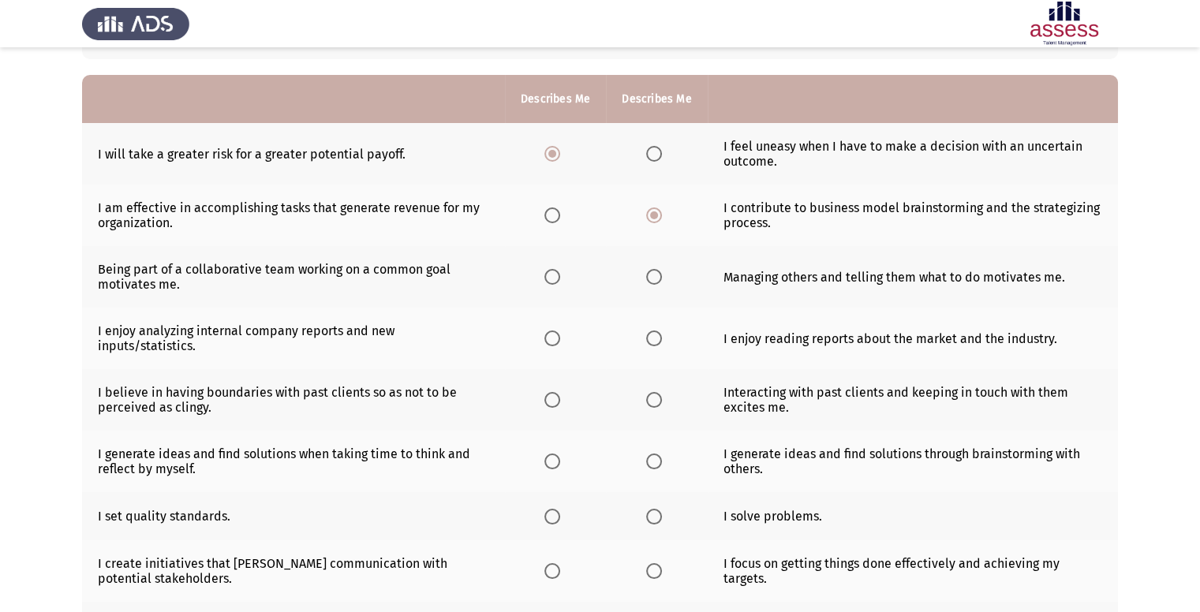
click at [660, 286] on th at bounding box center [656, 277] width 101 height 62
click at [656, 284] on span "Select an option" at bounding box center [654, 277] width 16 height 16
click at [656, 284] on input "Select an option" at bounding box center [654, 277] width 16 height 16
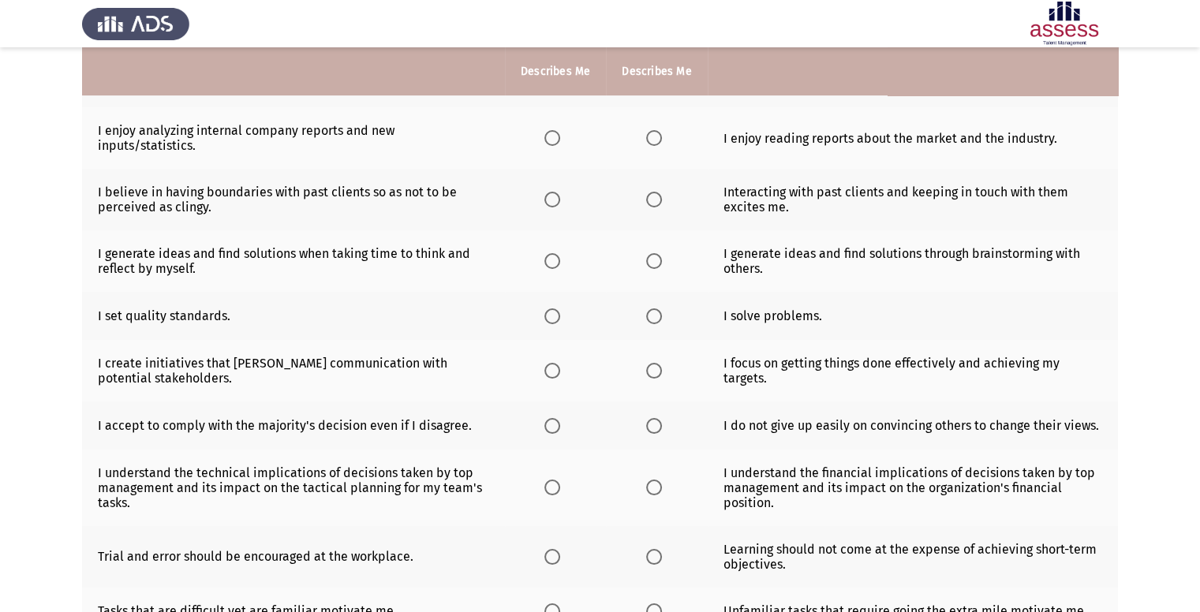
scroll to position [328, 0]
click at [654, 144] on span "Select an option" at bounding box center [654, 138] width 16 height 16
click at [654, 144] on input "Select an option" at bounding box center [654, 138] width 16 height 16
click at [646, 202] on span "Select an option" at bounding box center [654, 200] width 16 height 16
click at [646, 202] on input "Select an option" at bounding box center [654, 200] width 16 height 16
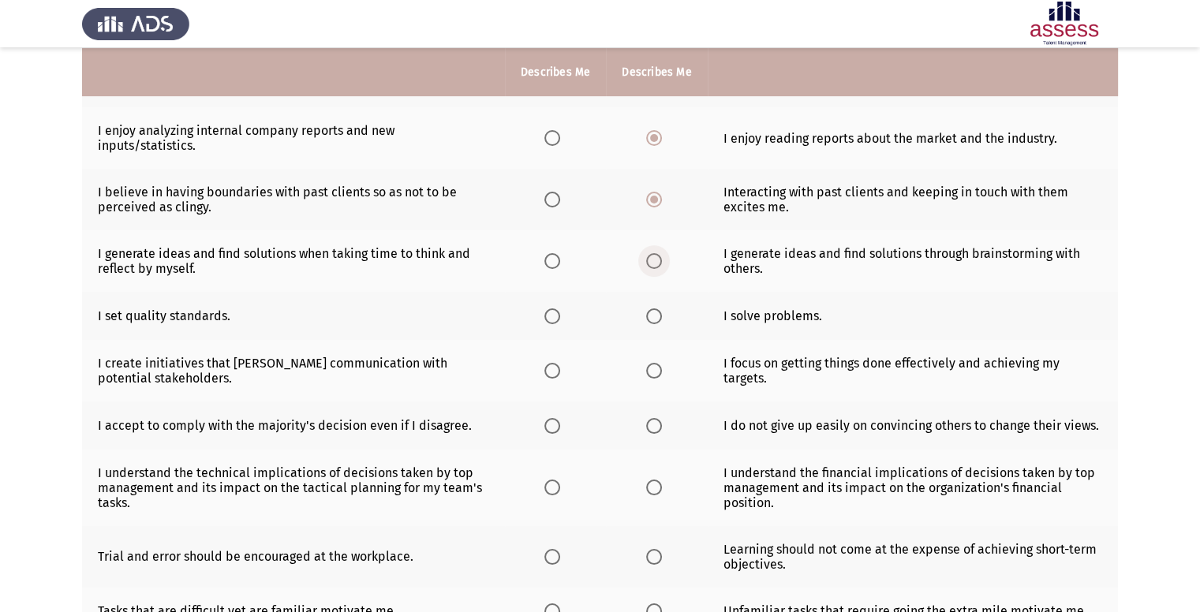
click at [646, 257] on span "Select an option" at bounding box center [654, 261] width 16 height 16
click at [646, 257] on input "Select an option" at bounding box center [654, 261] width 16 height 16
click at [654, 320] on span "Select an option" at bounding box center [654, 316] width 16 height 16
click at [654, 320] on input "Select an option" at bounding box center [654, 316] width 16 height 16
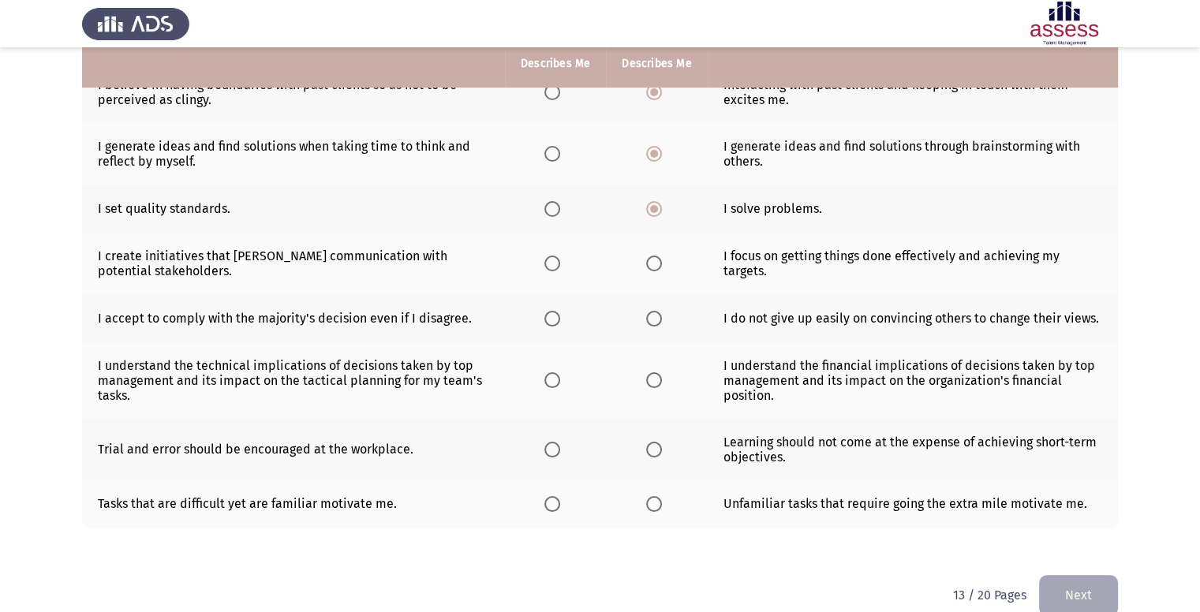
scroll to position [465, 0]
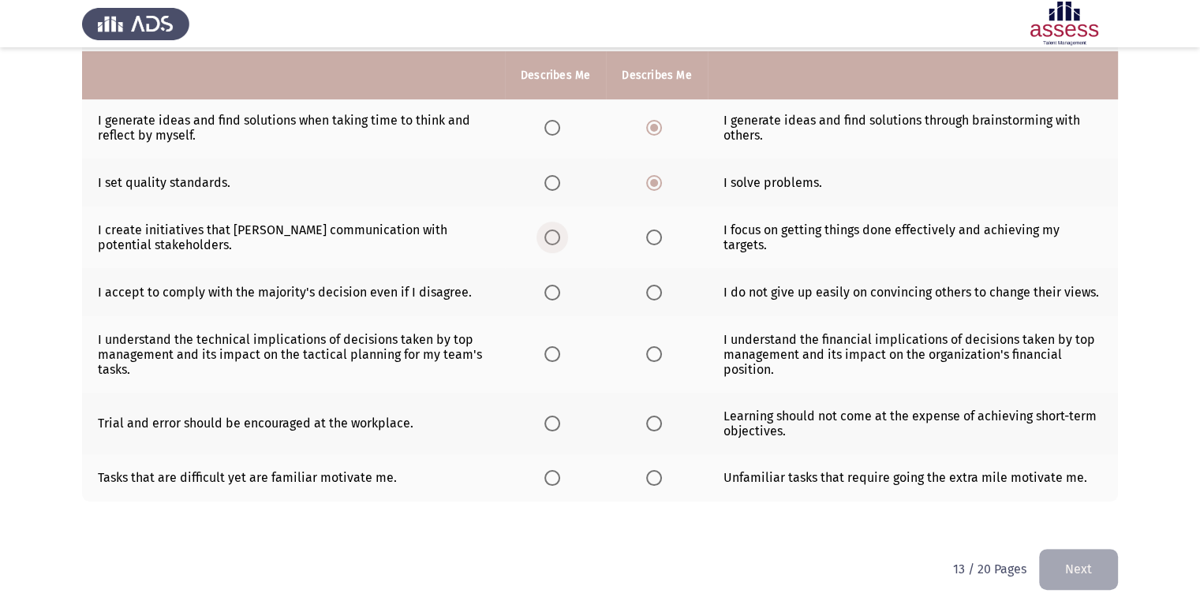
click at [555, 233] on span "Select an option" at bounding box center [552, 238] width 16 height 16
click at [555, 233] on input "Select an option" at bounding box center [552, 238] width 16 height 16
click at [661, 295] on label "Select an option" at bounding box center [657, 293] width 22 height 16
click at [661, 295] on input "Select an option" at bounding box center [654, 293] width 16 height 16
click at [656, 357] on span "Select an option" at bounding box center [654, 354] width 16 height 16
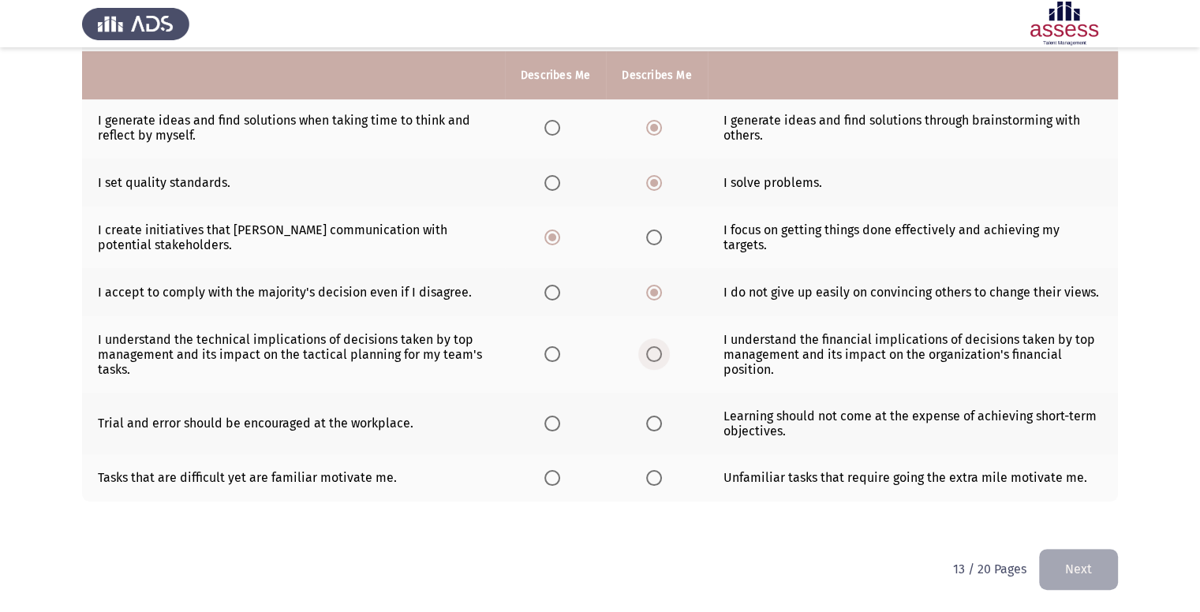
click at [656, 357] on input "Select an option" at bounding box center [654, 354] width 16 height 16
click at [536, 421] on th at bounding box center [555, 424] width 101 height 62
click at [549, 422] on span "Select an option" at bounding box center [552, 424] width 16 height 16
click at [549, 422] on input "Select an option" at bounding box center [552, 424] width 16 height 16
click at [559, 486] on span "Select an option" at bounding box center [552, 478] width 16 height 16
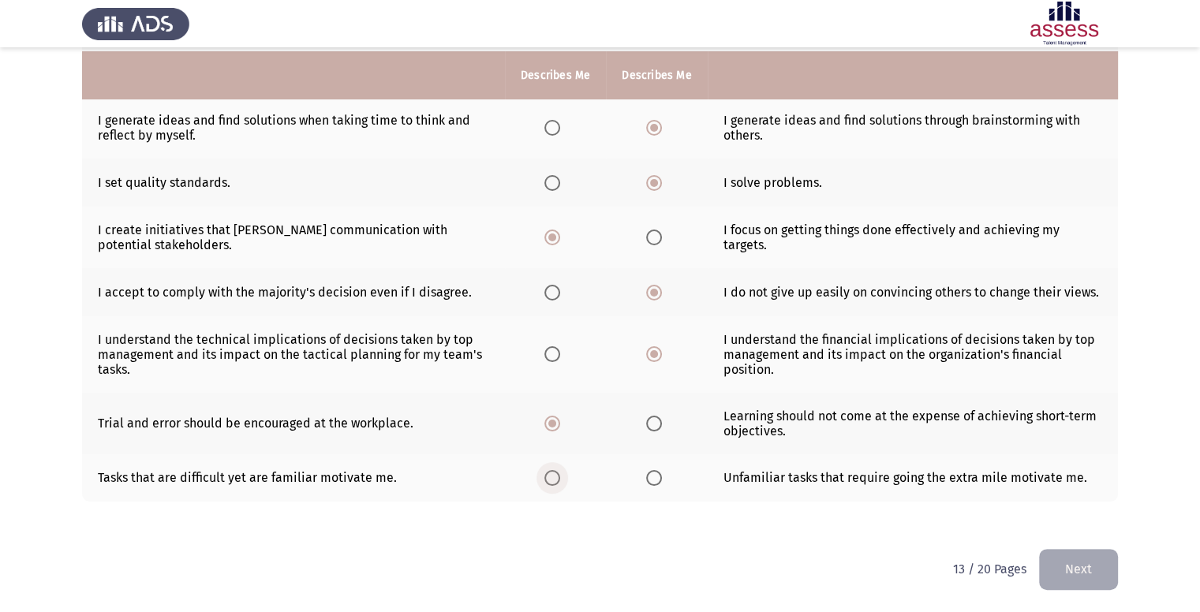
click at [559, 486] on input "Select an option" at bounding box center [552, 478] width 16 height 16
click at [1090, 572] on button "Next" at bounding box center [1078, 569] width 79 height 40
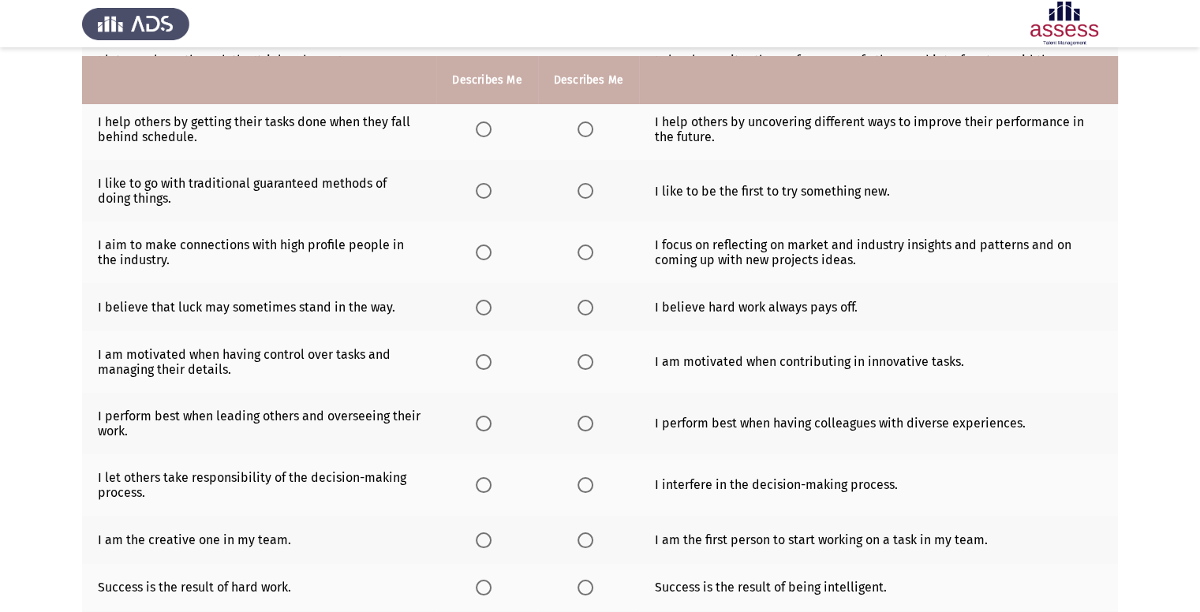
scroll to position [229, 0]
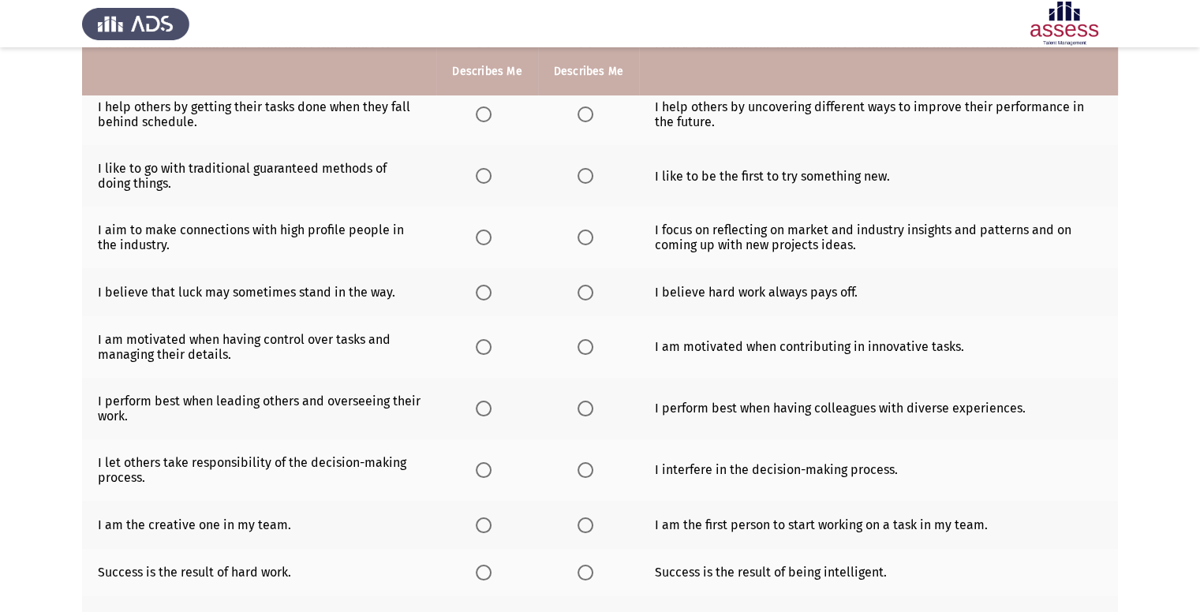
click at [585, 121] on span "Select an option" at bounding box center [585, 115] width 16 height 16
click at [585, 121] on input "Select an option" at bounding box center [585, 115] width 16 height 16
click at [477, 116] on span "Select an option" at bounding box center [484, 115] width 16 height 16
click at [477, 116] on input "Select an option" at bounding box center [484, 115] width 16 height 16
click at [488, 174] on span "Select an option" at bounding box center [484, 176] width 16 height 16
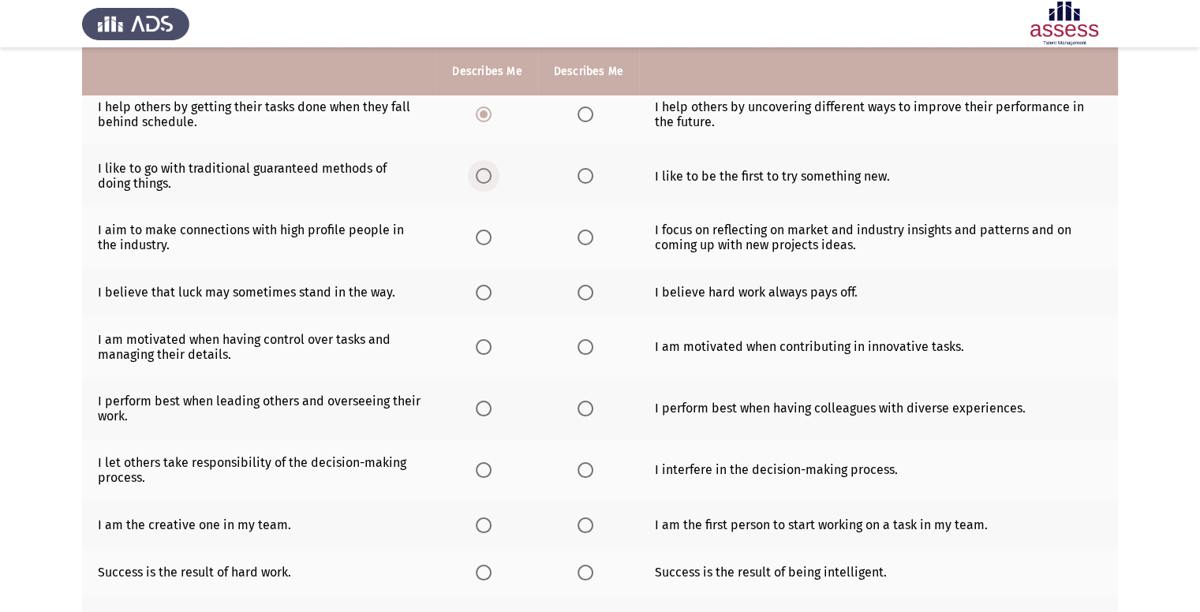
click at [488, 174] on input "Select an option" at bounding box center [484, 176] width 16 height 16
click at [483, 231] on span "Select an option" at bounding box center [484, 238] width 16 height 16
click at [483, 231] on input "Select an option" at bounding box center [484, 238] width 16 height 16
click at [593, 295] on label "Select an option" at bounding box center [588, 293] width 22 height 16
click at [593, 295] on input "Select an option" at bounding box center [585, 293] width 16 height 16
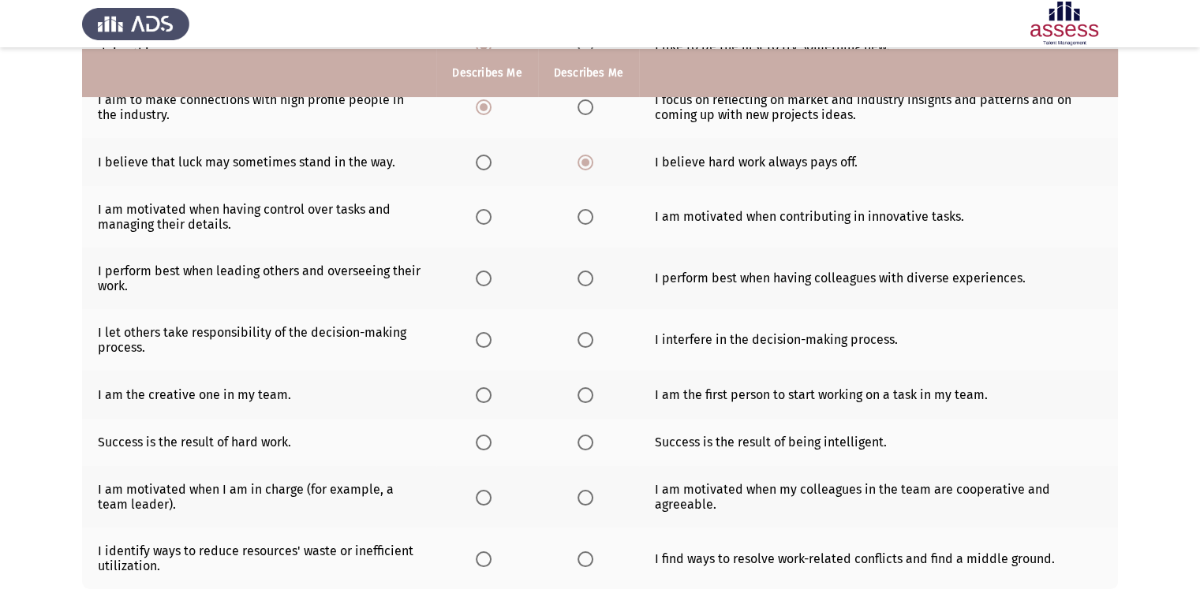
scroll to position [362, 0]
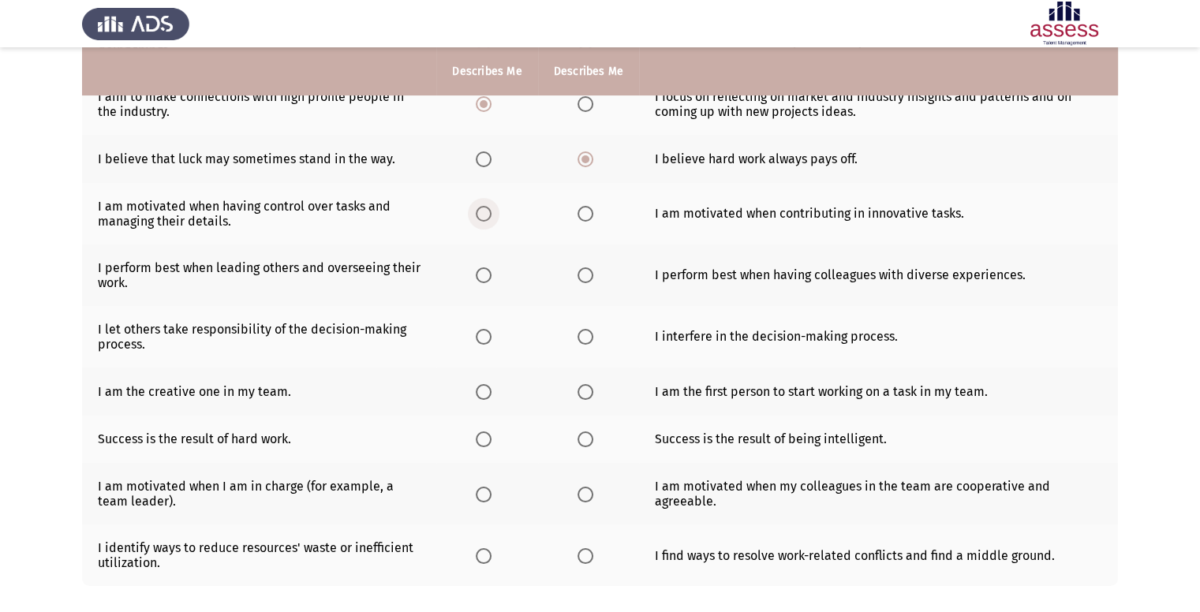
click at [482, 219] on span "Select an option" at bounding box center [484, 214] width 16 height 16
click at [482, 219] on input "Select an option" at bounding box center [484, 214] width 16 height 16
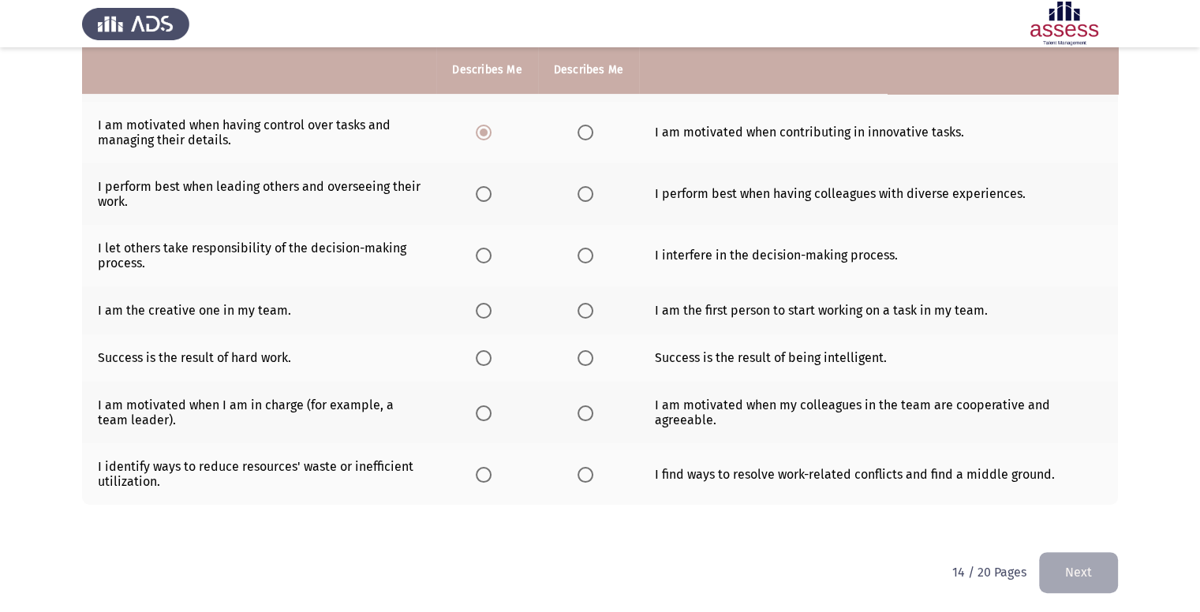
scroll to position [450, 0]
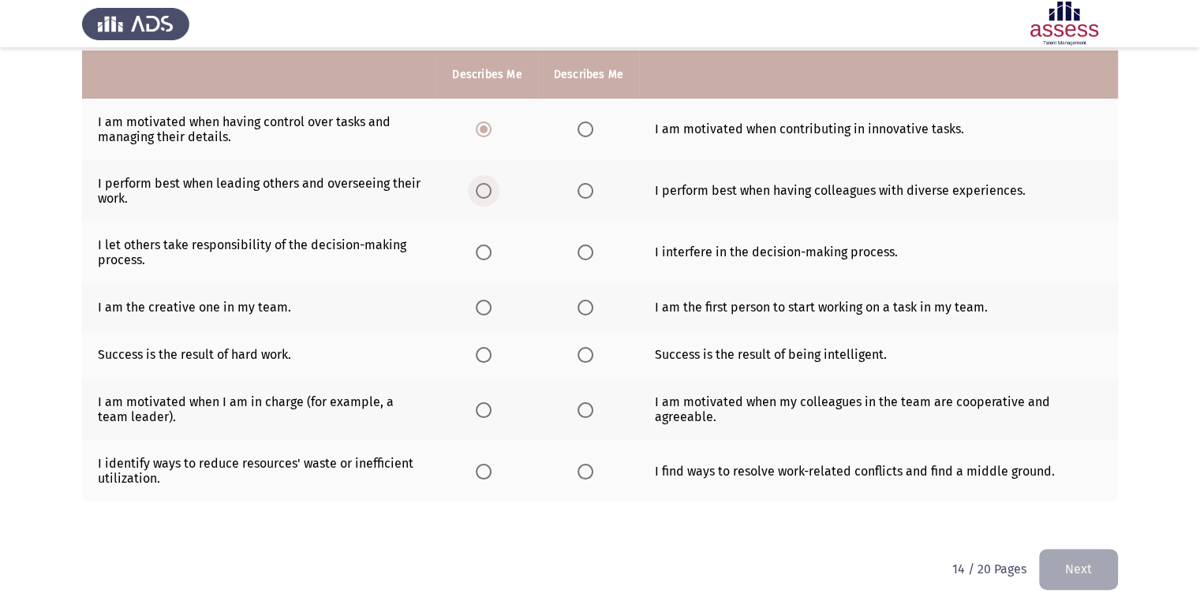
click at [476, 192] on span "Select an option" at bounding box center [484, 191] width 16 height 16
click at [476, 192] on input "Select an option" at bounding box center [484, 191] width 16 height 16
click at [580, 252] on span "Select an option" at bounding box center [585, 253] width 16 height 16
click at [580, 252] on input "Select an option" at bounding box center [585, 253] width 16 height 16
click at [573, 295] on th at bounding box center [588, 307] width 101 height 48
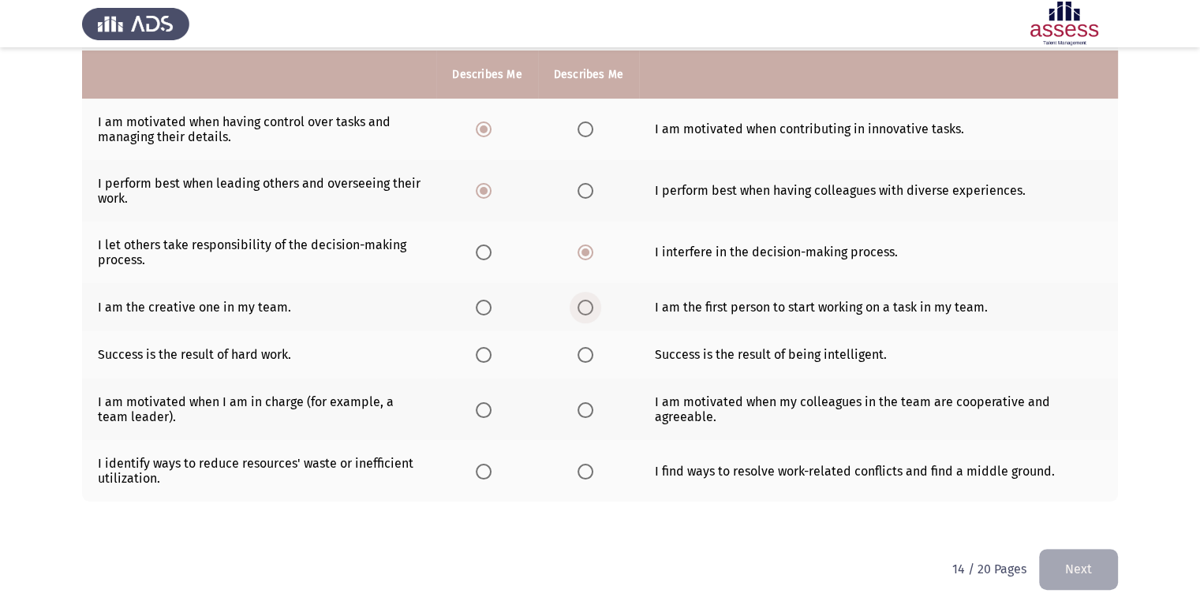
click at [580, 301] on span "Select an option" at bounding box center [585, 308] width 16 height 16
click at [580, 301] on input "Select an option" at bounding box center [585, 308] width 16 height 16
click at [489, 361] on span "Select an option" at bounding box center [484, 355] width 16 height 16
click at [489, 361] on input "Select an option" at bounding box center [484, 355] width 16 height 16
click at [485, 408] on span "Select an option" at bounding box center [484, 410] width 16 height 16
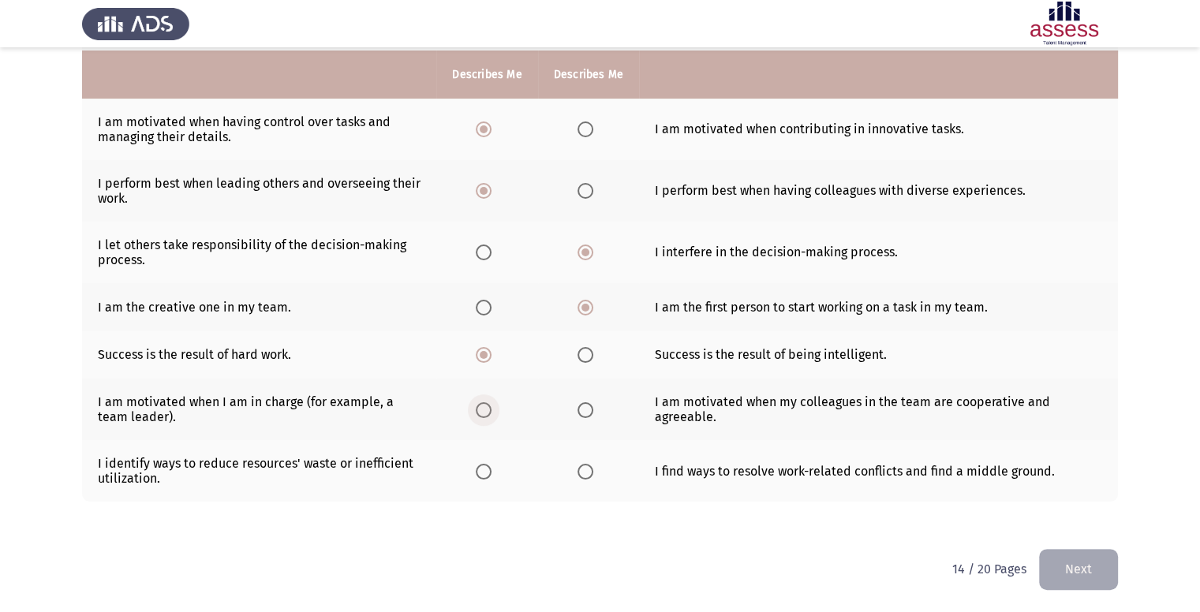
click at [485, 408] on input "Select an option" at bounding box center [484, 410] width 16 height 16
click at [580, 479] on span "Select an option" at bounding box center [585, 472] width 16 height 16
click at [580, 479] on input "Select an option" at bounding box center [585, 472] width 16 height 16
click at [1101, 556] on button "Next" at bounding box center [1078, 569] width 79 height 40
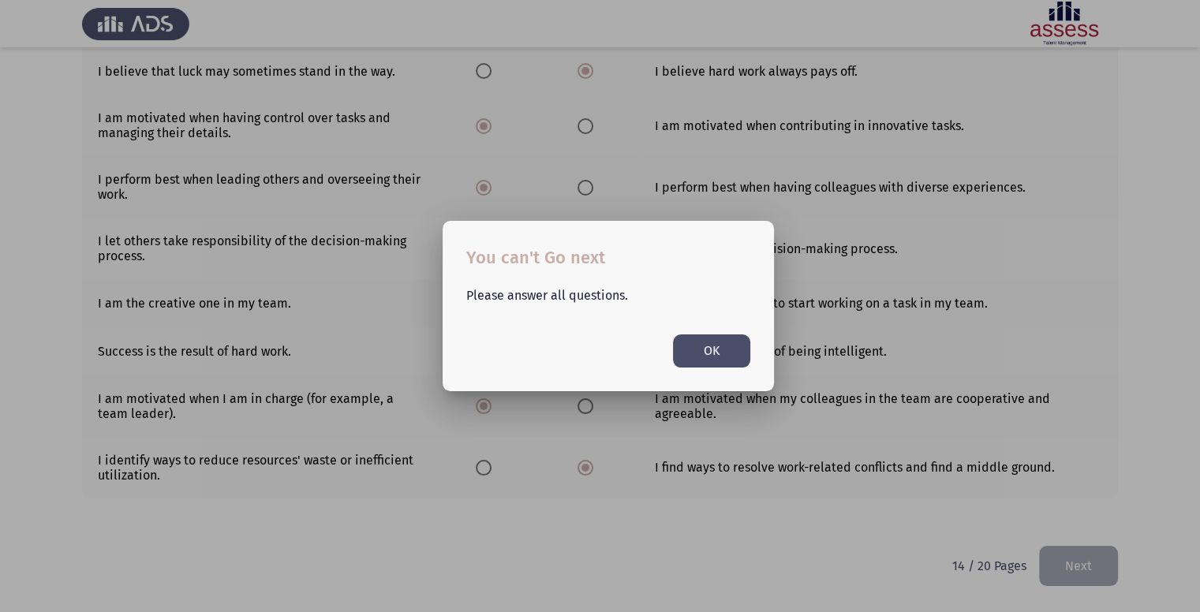
scroll to position [0, 0]
click at [700, 358] on button "OK" at bounding box center [711, 350] width 77 height 32
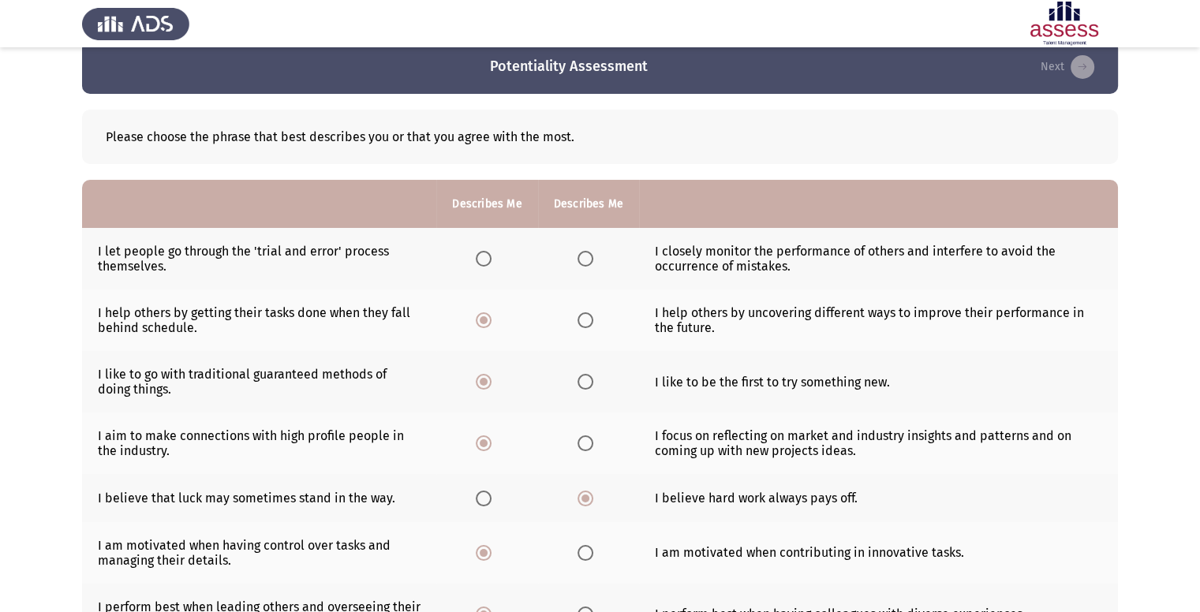
scroll to position [22, 0]
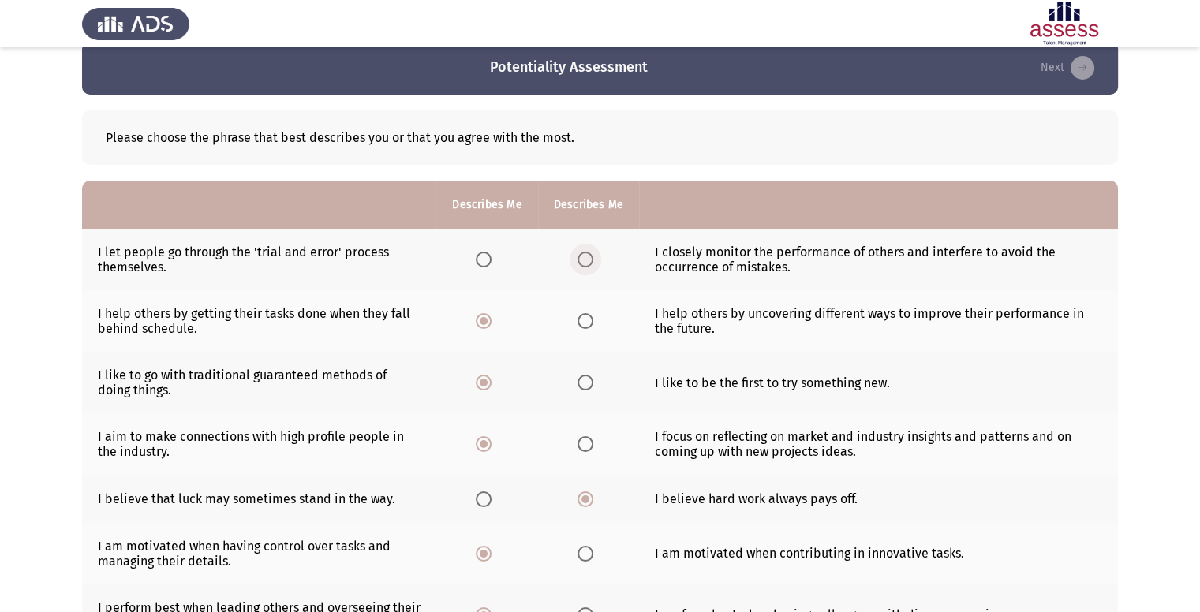
click at [587, 258] on span "Select an option" at bounding box center [585, 260] width 16 height 16
click at [587, 258] on input "Select an option" at bounding box center [585, 260] width 16 height 16
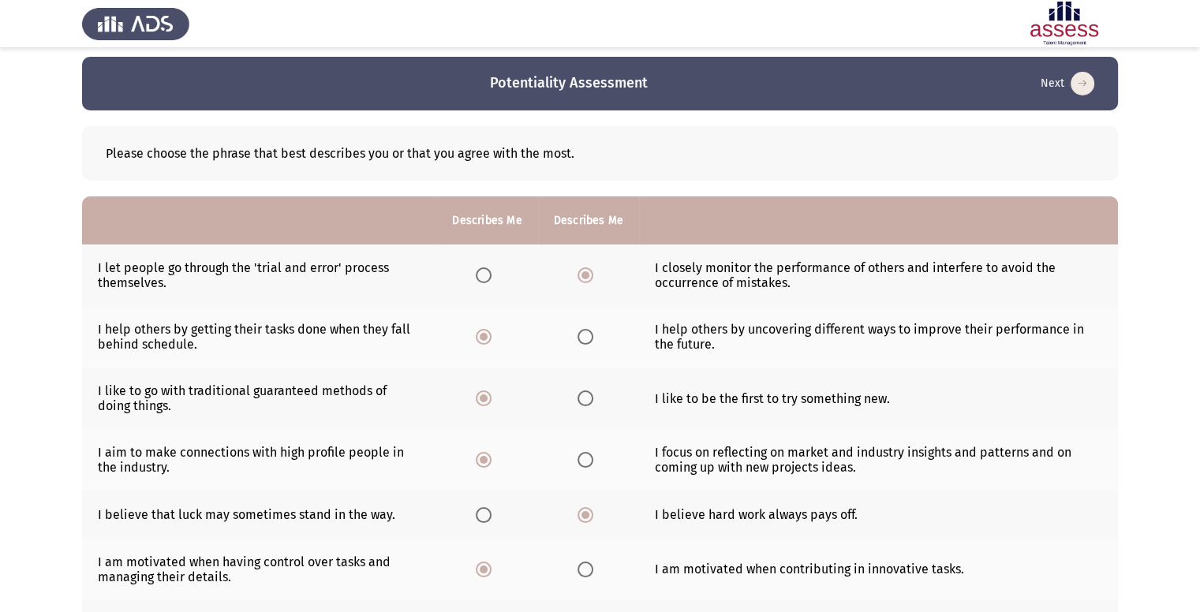
scroll to position [5, 0]
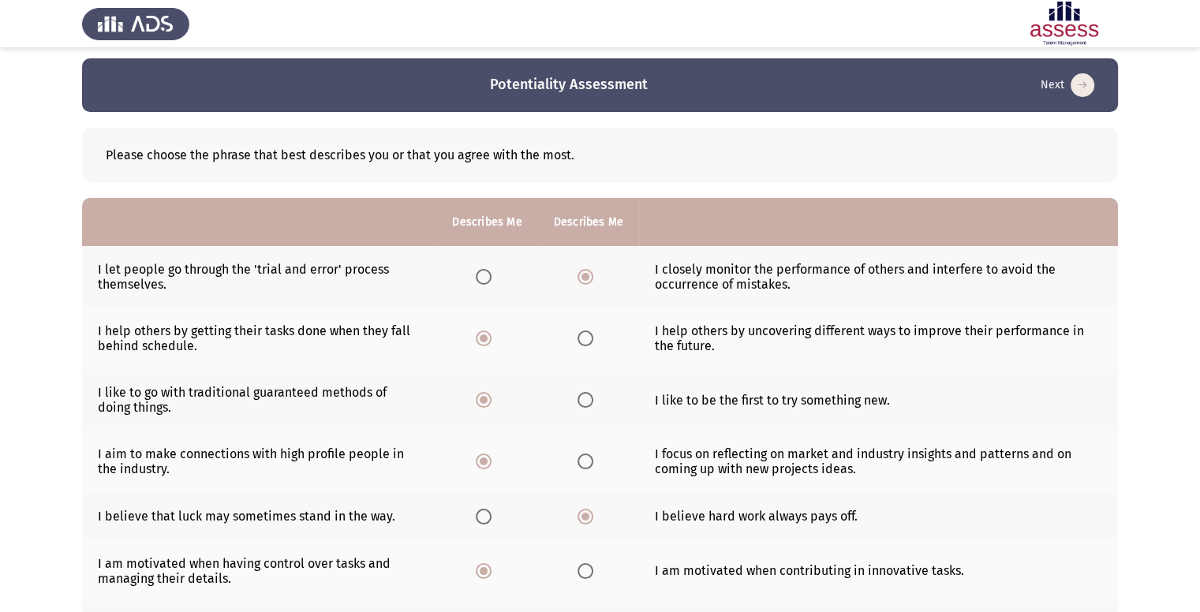
click at [470, 285] on th at bounding box center [486, 277] width 101 height 62
click at [499, 273] on th at bounding box center [486, 277] width 101 height 62
click at [460, 278] on th at bounding box center [486, 277] width 101 height 62
click at [481, 275] on span "Select an option" at bounding box center [484, 277] width 16 height 16
click at [481, 275] on input "Select an option" at bounding box center [484, 277] width 16 height 16
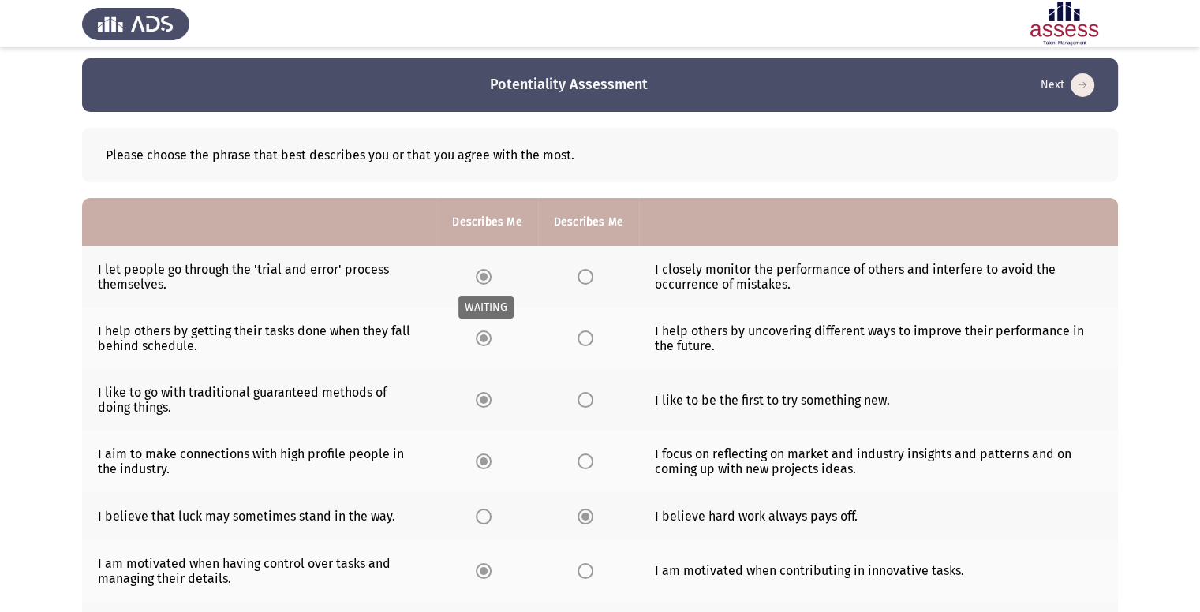
scroll to position [450, 0]
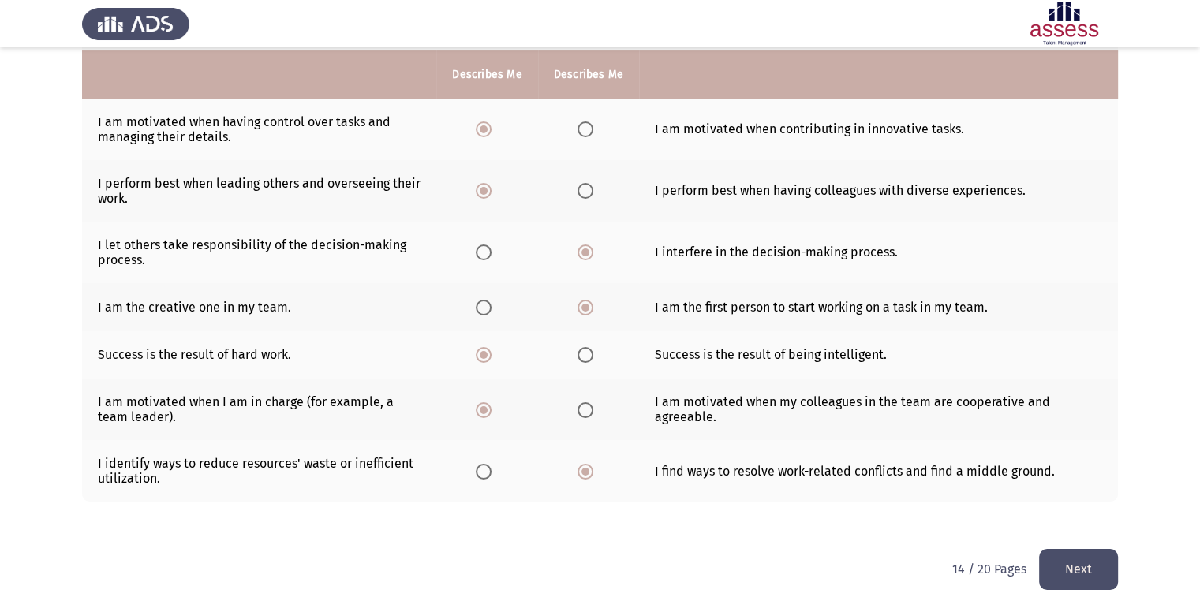
click at [1096, 568] on button "Next" at bounding box center [1078, 569] width 79 height 40
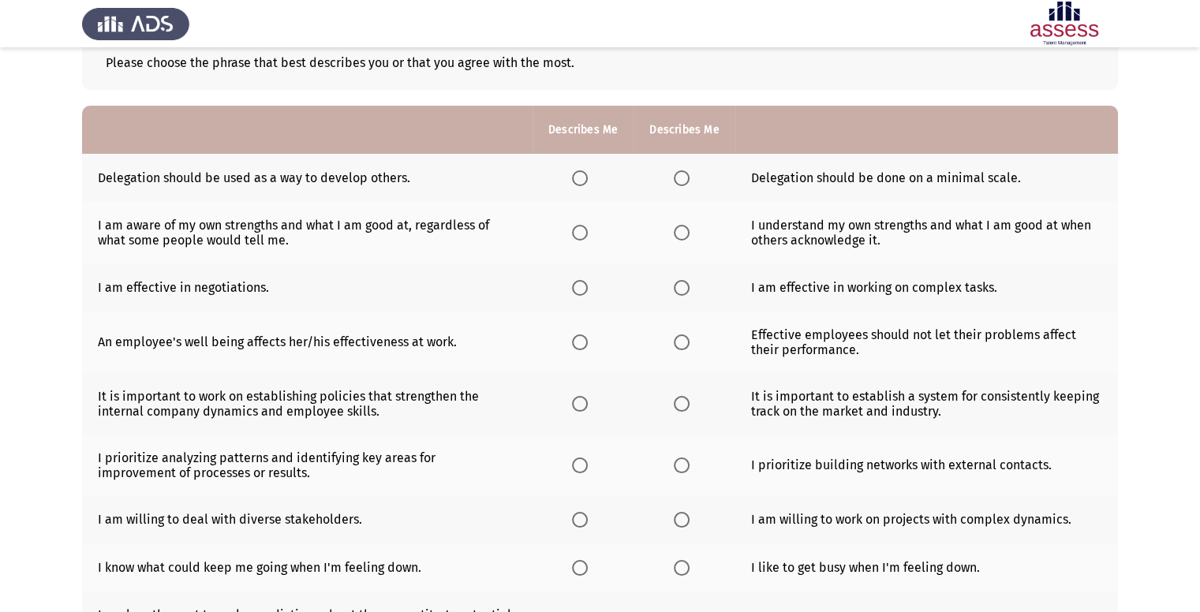
scroll to position [98, 0]
click at [580, 173] on span "Select an option" at bounding box center [580, 178] width 16 height 16
click at [580, 173] on input "Select an option" at bounding box center [580, 178] width 16 height 16
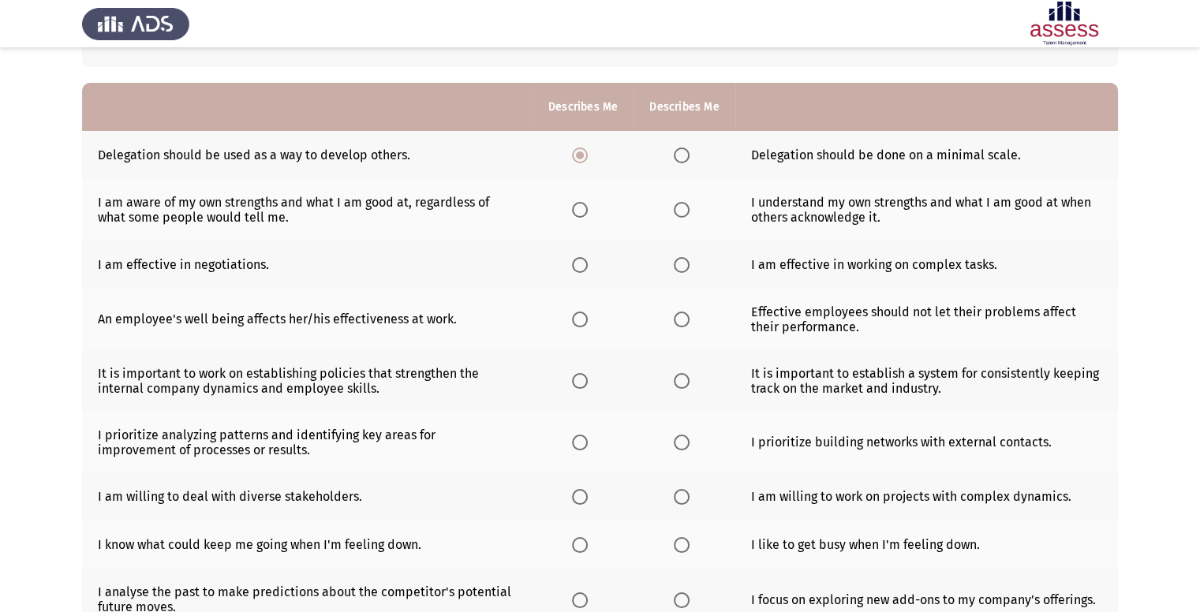
scroll to position [125, 0]
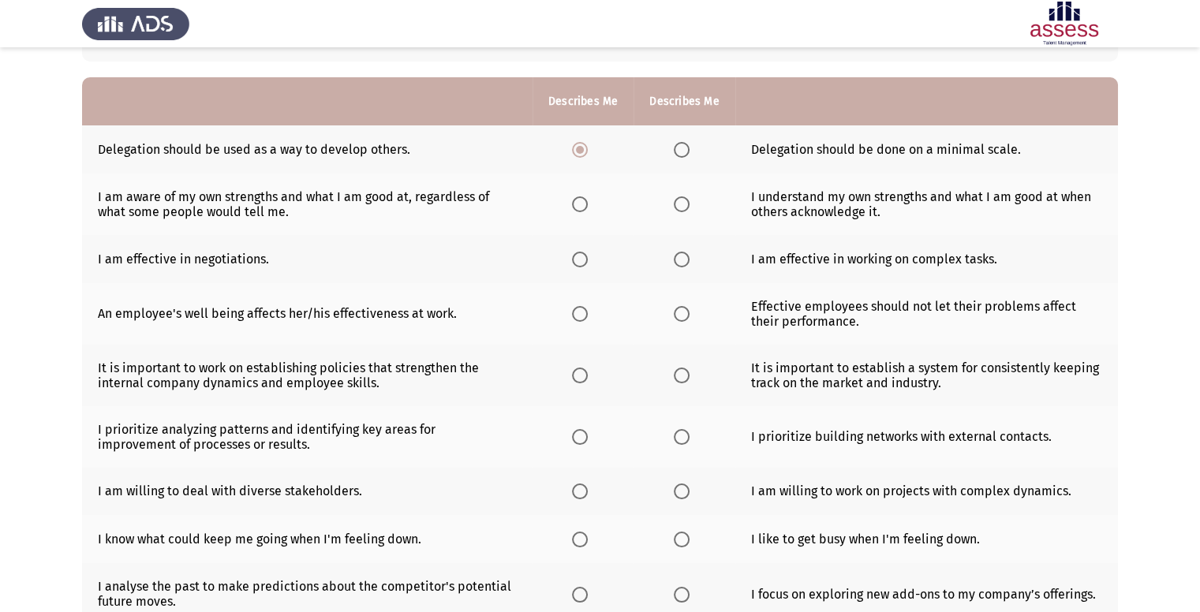
click at [562, 213] on th at bounding box center [583, 205] width 101 height 62
click at [589, 205] on label "Select an option" at bounding box center [583, 204] width 22 height 16
click at [588, 205] on input "Select an option" at bounding box center [580, 204] width 16 height 16
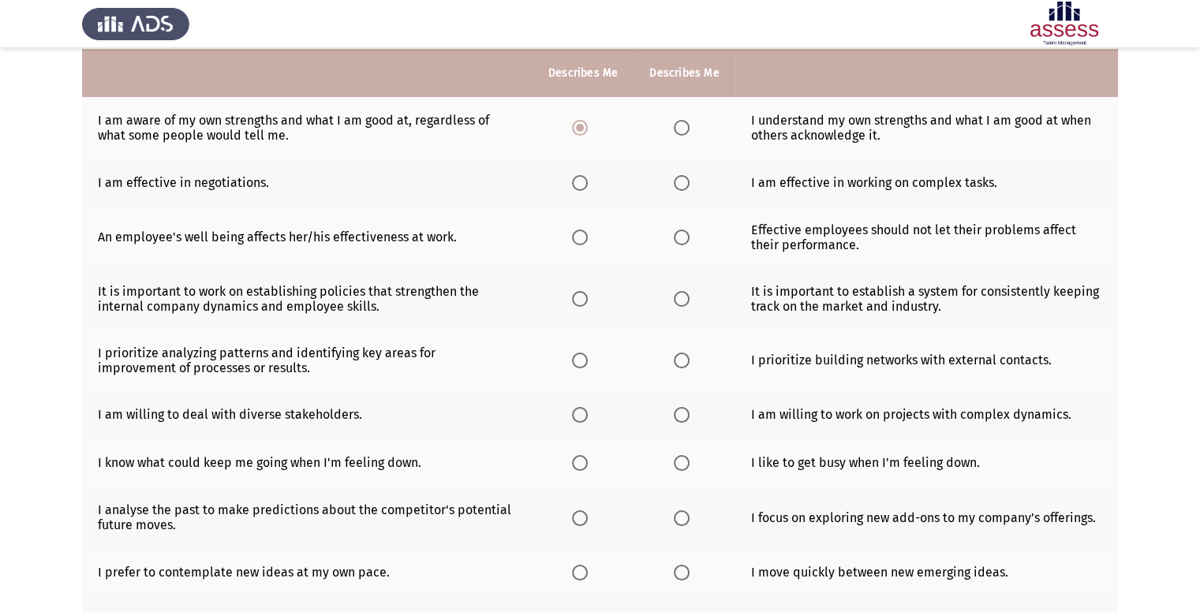
scroll to position [204, 0]
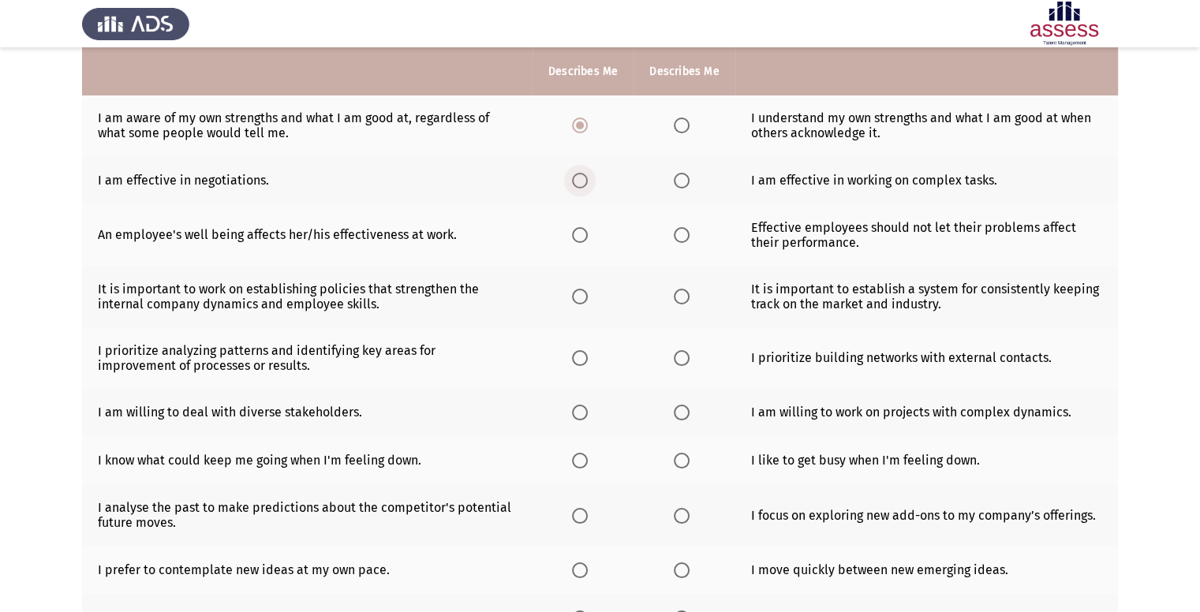
click at [579, 181] on span "Select an option" at bounding box center [580, 181] width 16 height 16
click at [579, 181] on input "Select an option" at bounding box center [580, 181] width 16 height 16
click at [681, 239] on span "Select an option" at bounding box center [682, 235] width 16 height 16
click at [681, 239] on input "Select an option" at bounding box center [682, 235] width 16 height 16
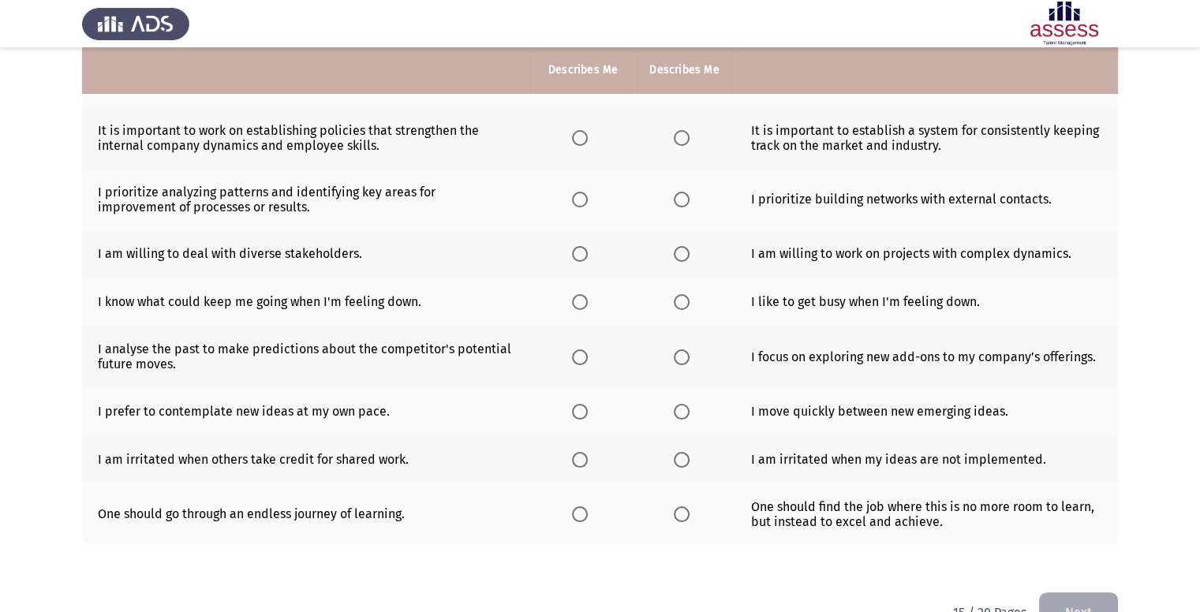
scroll to position [365, 0]
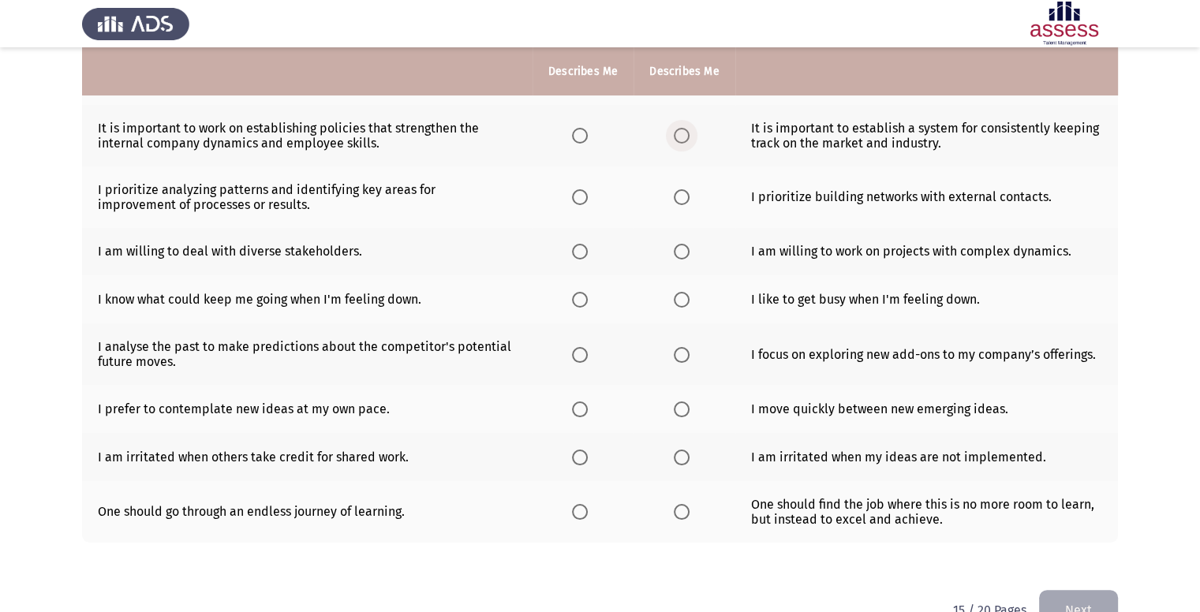
click at [678, 130] on span "Select an option" at bounding box center [682, 136] width 16 height 16
click at [678, 130] on input "Select an option" at bounding box center [682, 136] width 16 height 16
click at [676, 193] on span "Select an option" at bounding box center [682, 197] width 16 height 16
click at [676, 193] on input "Select an option" at bounding box center [682, 197] width 16 height 16
click at [573, 263] on th at bounding box center [583, 252] width 101 height 48
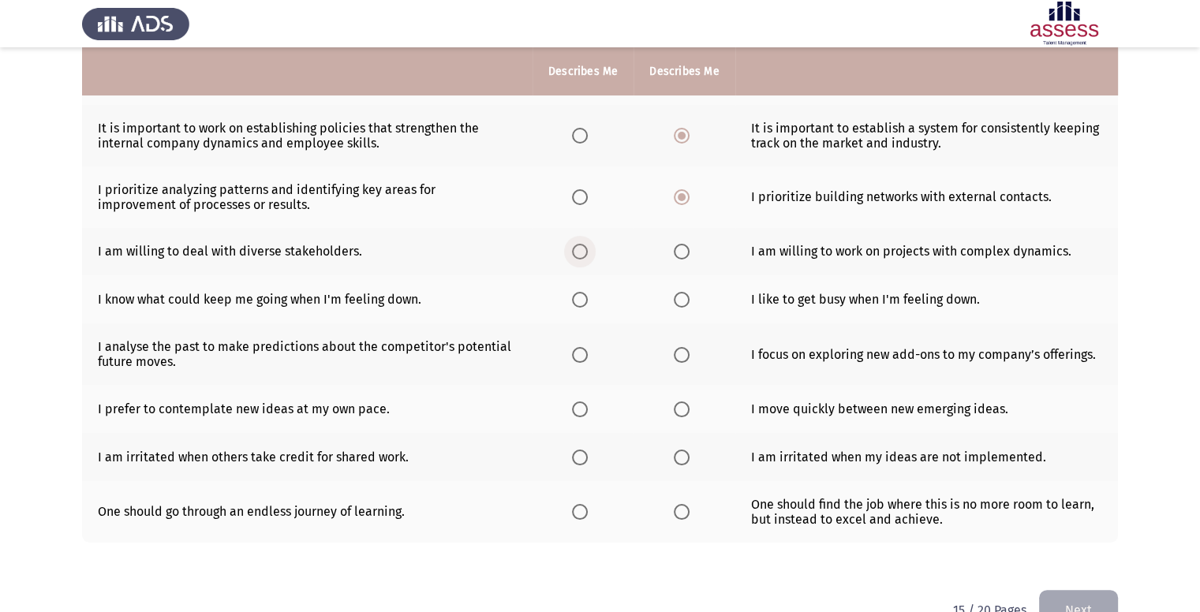
click at [577, 253] on span "Select an option" at bounding box center [580, 252] width 16 height 16
click at [577, 253] on input "Select an option" at bounding box center [580, 252] width 16 height 16
click at [578, 297] on span "Select an option" at bounding box center [580, 300] width 16 height 16
click at [578, 297] on input "Select an option" at bounding box center [580, 300] width 16 height 16
click at [581, 361] on span "Select an option" at bounding box center [580, 355] width 16 height 16
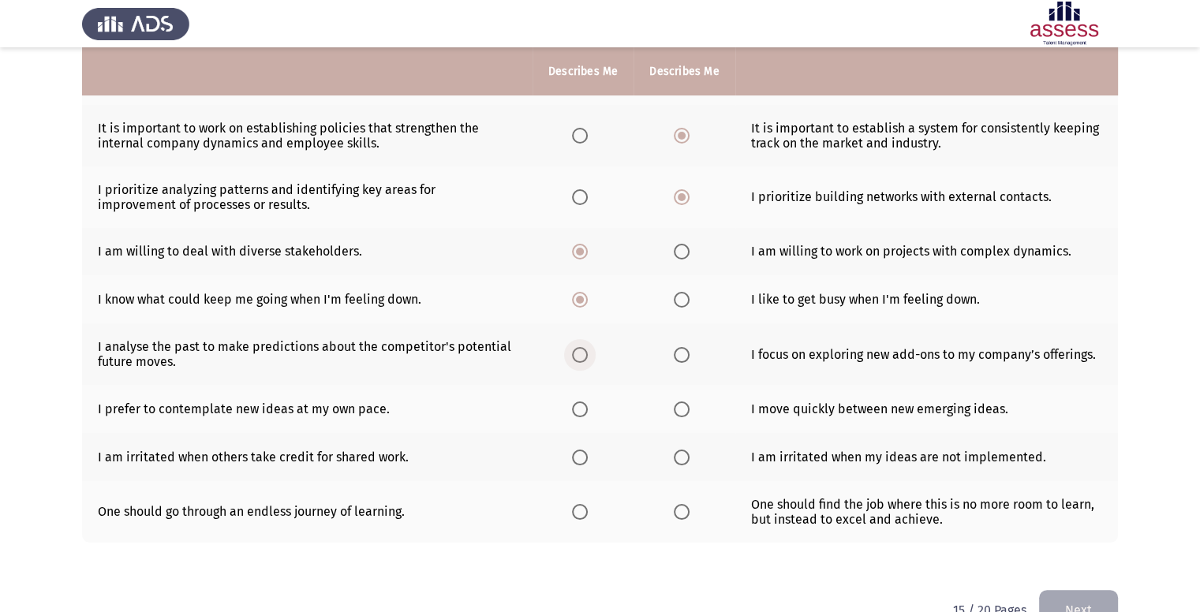
click at [581, 361] on input "Select an option" at bounding box center [580, 355] width 16 height 16
click at [666, 413] on th at bounding box center [683, 409] width 101 height 48
click at [685, 417] on span "Select an option" at bounding box center [682, 410] width 16 height 16
click at [685, 417] on input "Select an option" at bounding box center [682, 410] width 16 height 16
click at [664, 450] on th at bounding box center [683, 457] width 101 height 48
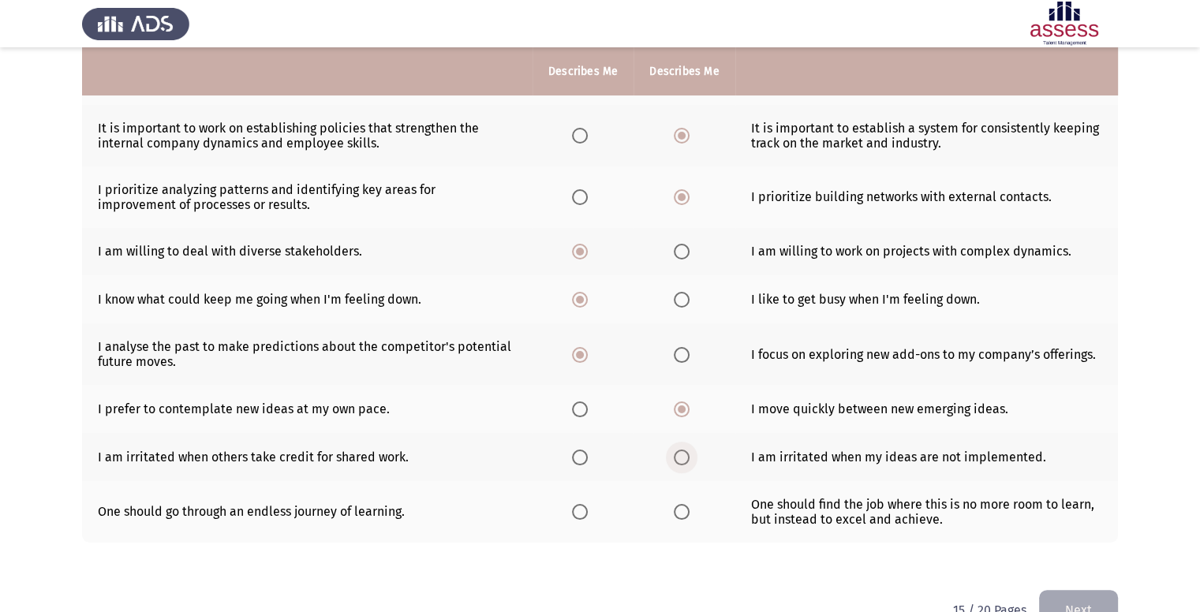
click at [675, 453] on span "Select an option" at bounding box center [682, 458] width 16 height 16
click at [675, 453] on input "Select an option" at bounding box center [682, 458] width 16 height 16
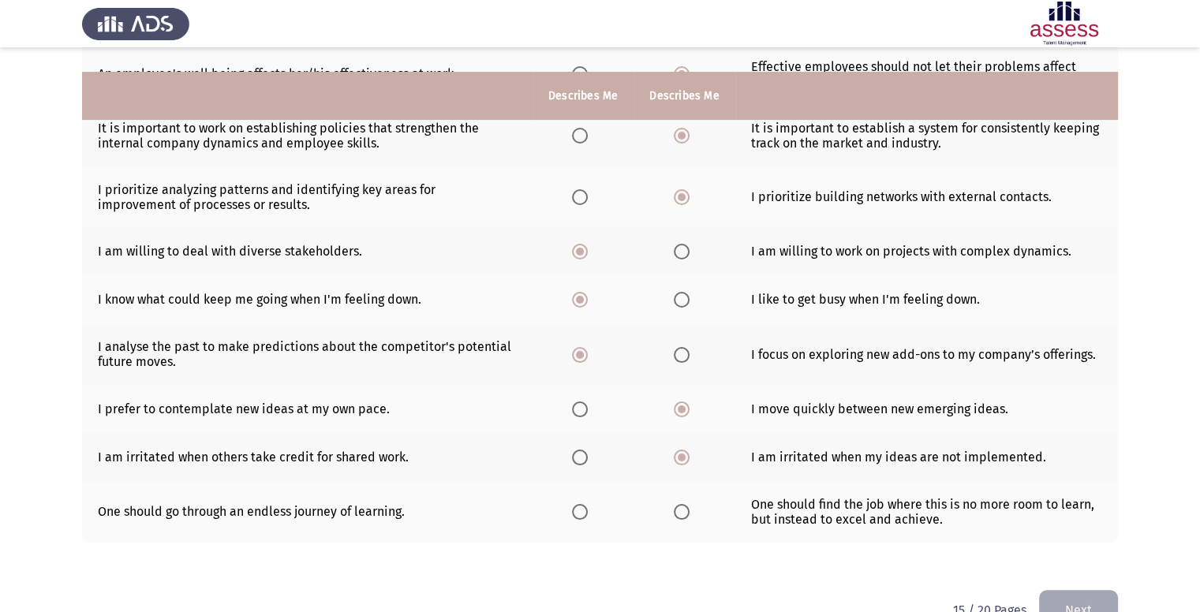
scroll to position [409, 0]
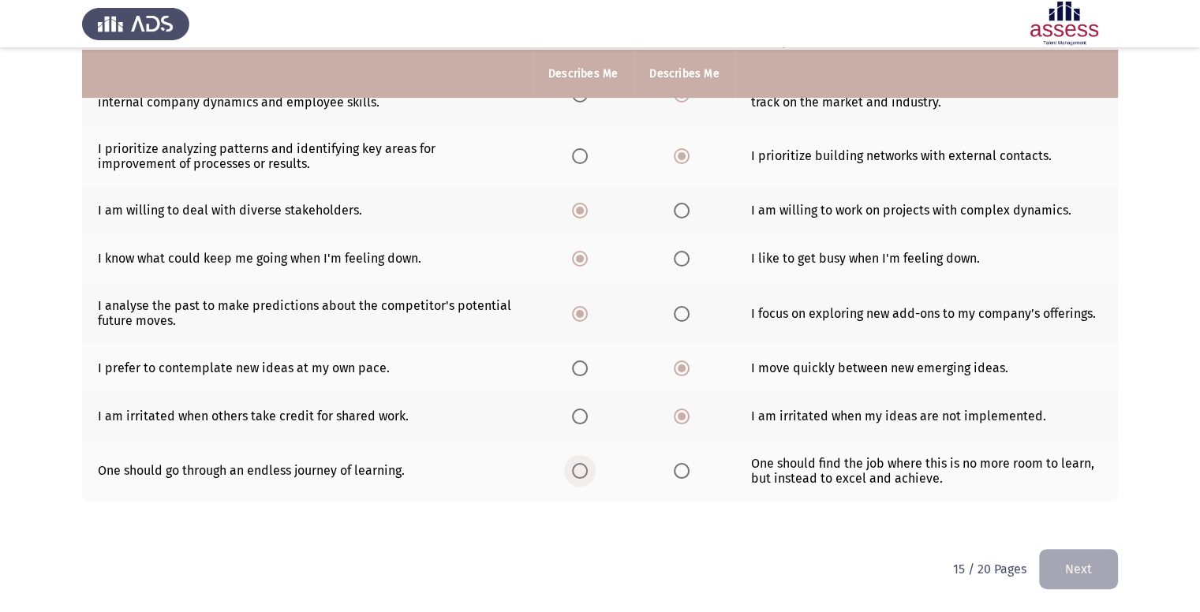
click at [574, 470] on span "Select an option" at bounding box center [580, 471] width 16 height 16
click at [574, 470] on input "Select an option" at bounding box center [580, 471] width 16 height 16
click at [1104, 565] on button "Next" at bounding box center [1078, 569] width 79 height 40
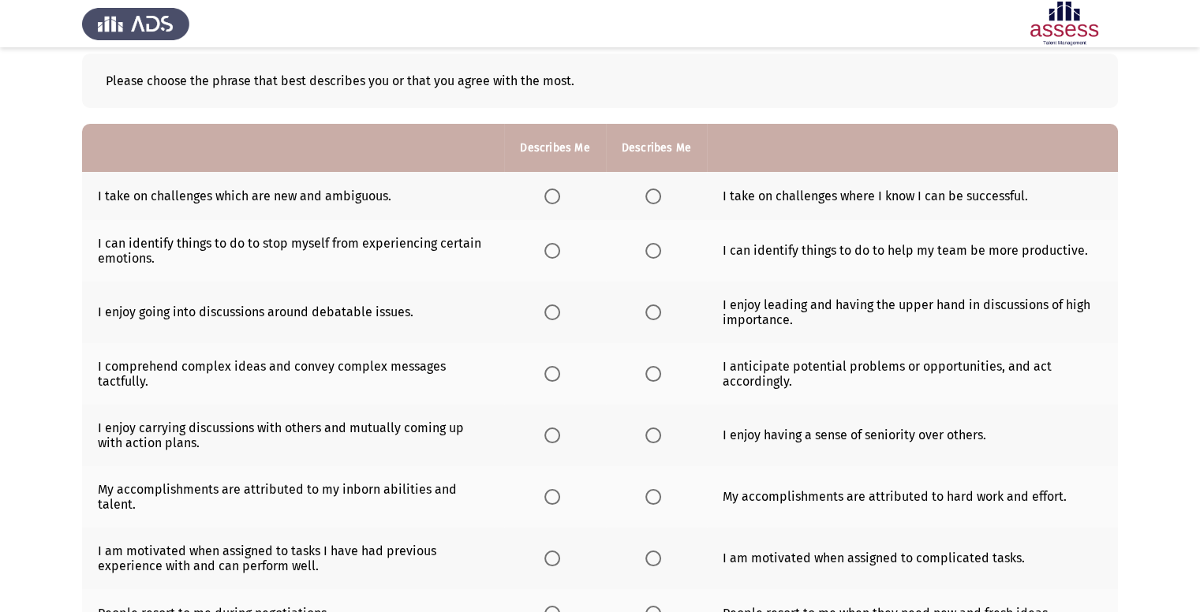
scroll to position [82, 0]
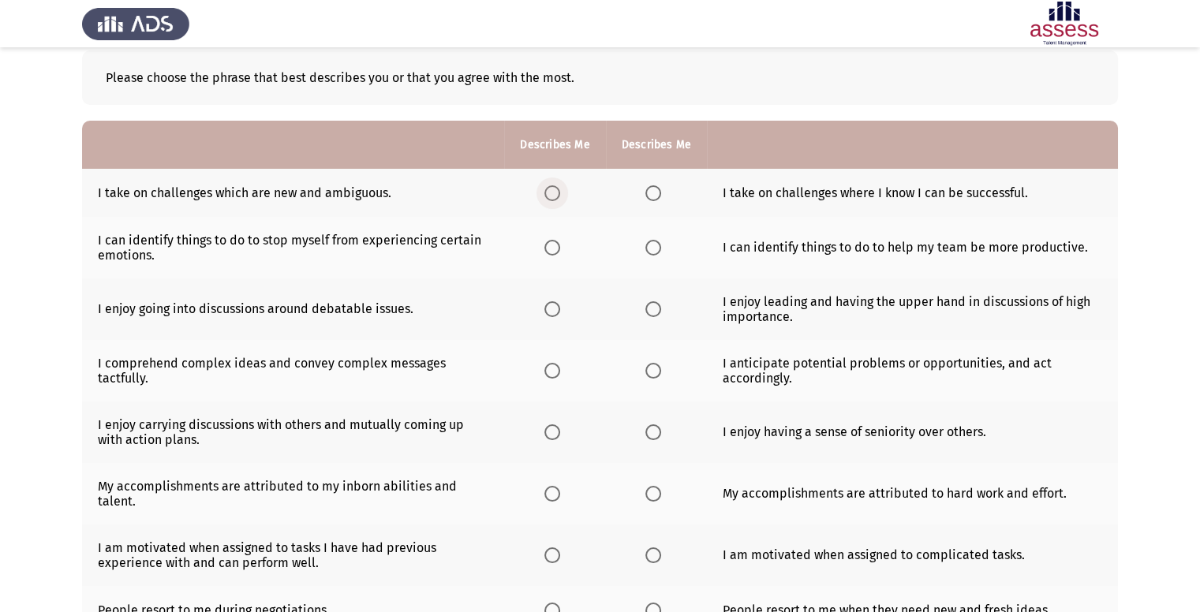
click at [549, 187] on span "Select an option" at bounding box center [552, 193] width 16 height 16
click at [549, 187] on input "Select an option" at bounding box center [552, 193] width 16 height 16
click at [659, 243] on span "Select an option" at bounding box center [653, 248] width 16 height 16
click at [659, 243] on input "Select an option" at bounding box center [653, 248] width 16 height 16
click at [660, 308] on label "Select an option" at bounding box center [656, 309] width 22 height 16
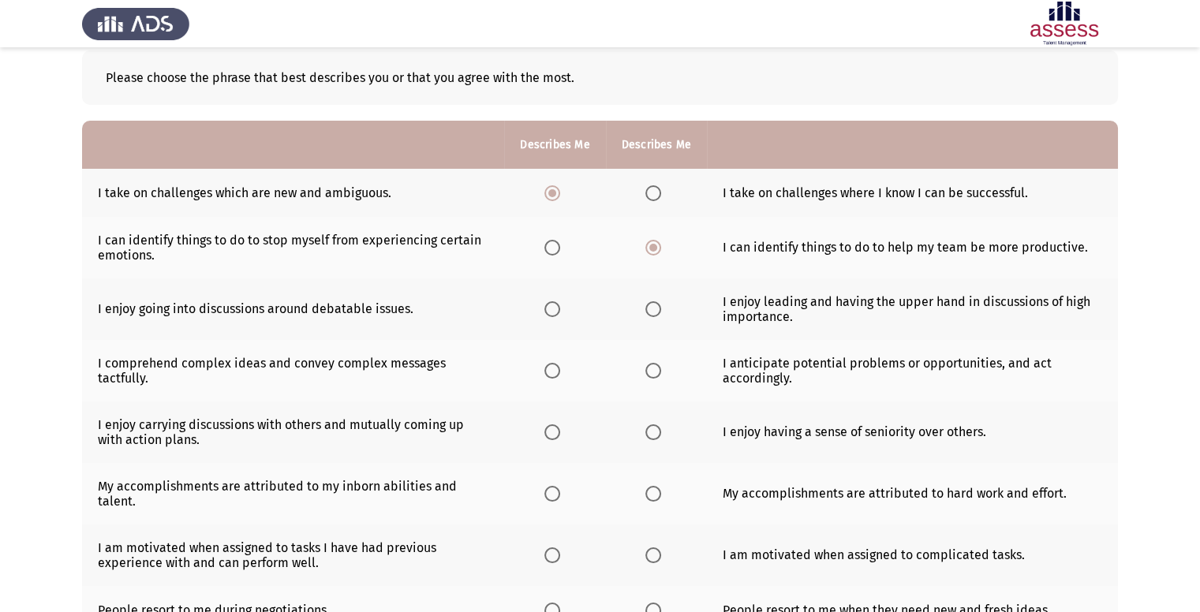
click at [660, 308] on input "Select an option" at bounding box center [653, 309] width 16 height 16
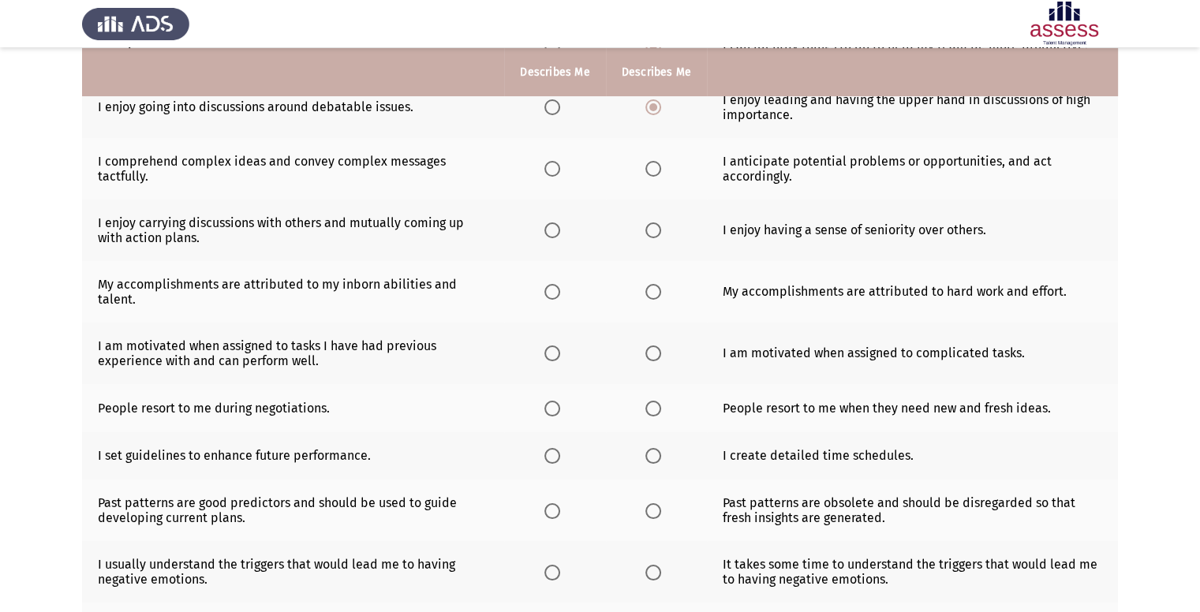
scroll to position [290, 0]
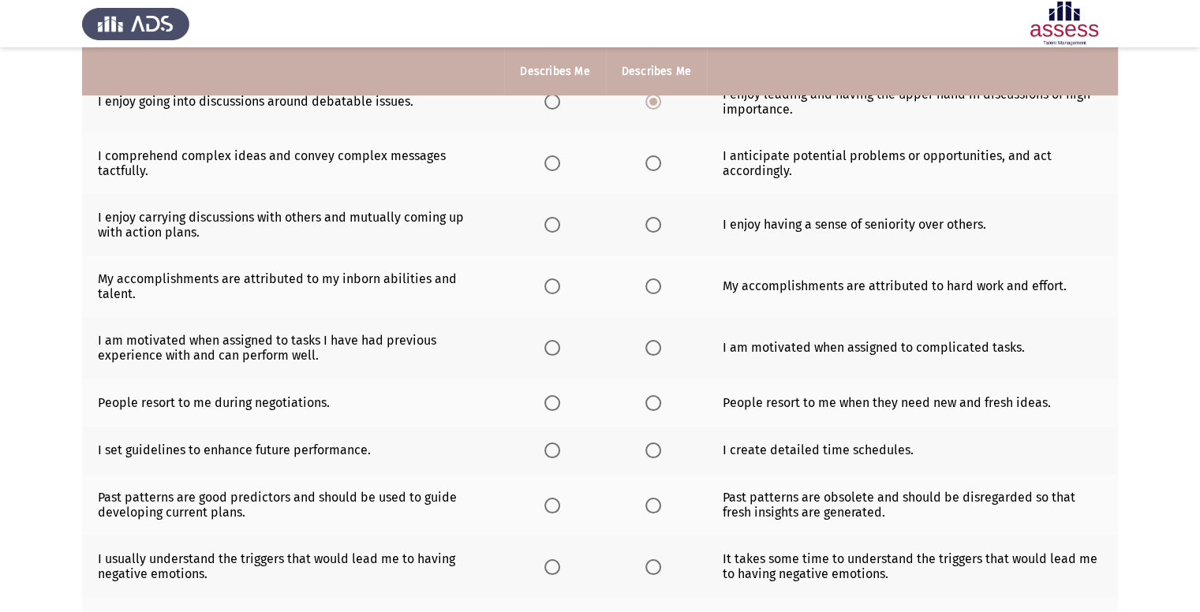
click at [645, 174] on th at bounding box center [656, 164] width 101 height 62
click at [646, 170] on span "Select an option" at bounding box center [653, 163] width 16 height 16
click at [646, 170] on input "Select an option" at bounding box center [653, 163] width 16 height 16
click at [562, 225] on label "Select an option" at bounding box center [555, 225] width 22 height 16
click at [560, 225] on input "Select an option" at bounding box center [552, 225] width 16 height 16
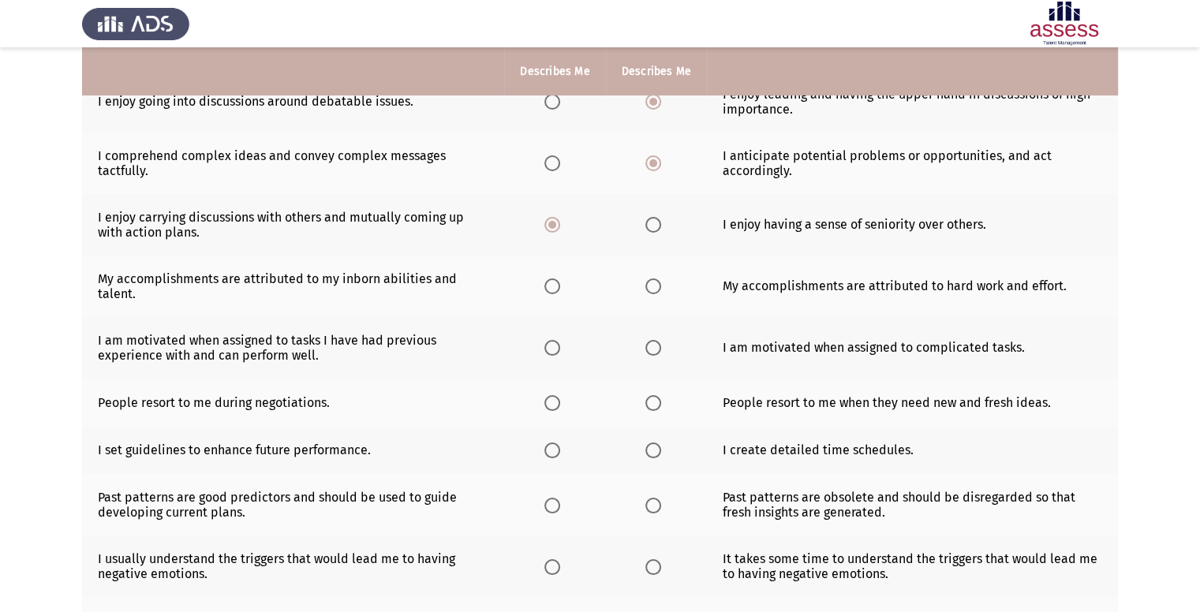
click at [146, 313] on td "My accomplishments are attributed to my inborn abilities and talent." at bounding box center [293, 287] width 422 height 62
click at [653, 279] on span "Select an option" at bounding box center [653, 286] width 16 height 16
click at [653, 279] on input "Select an option" at bounding box center [653, 286] width 16 height 16
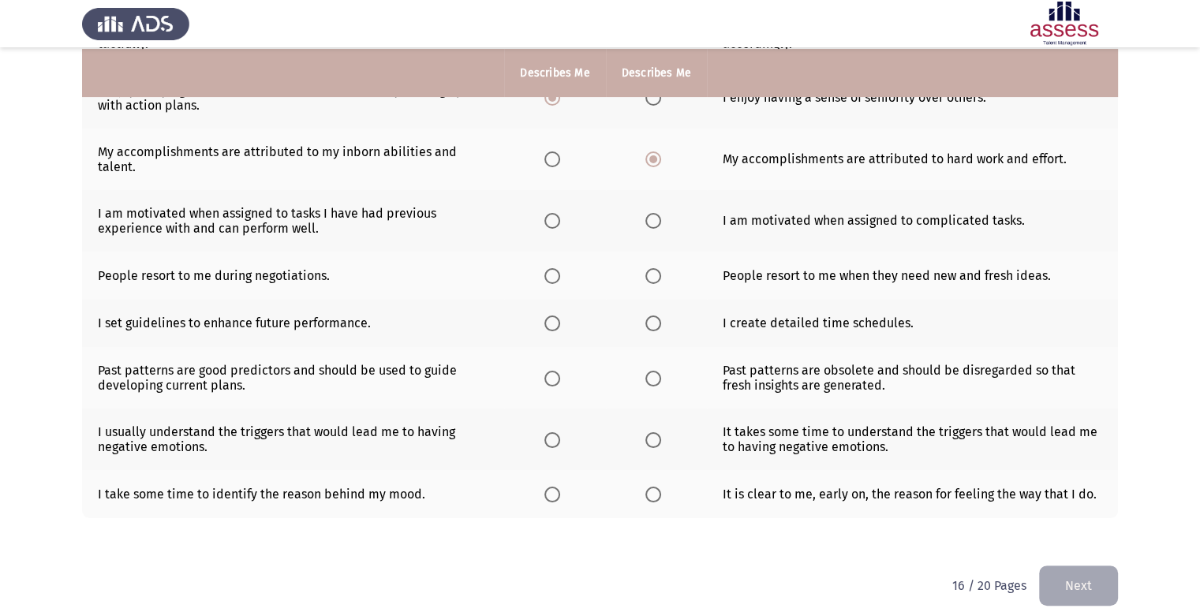
scroll to position [418, 0]
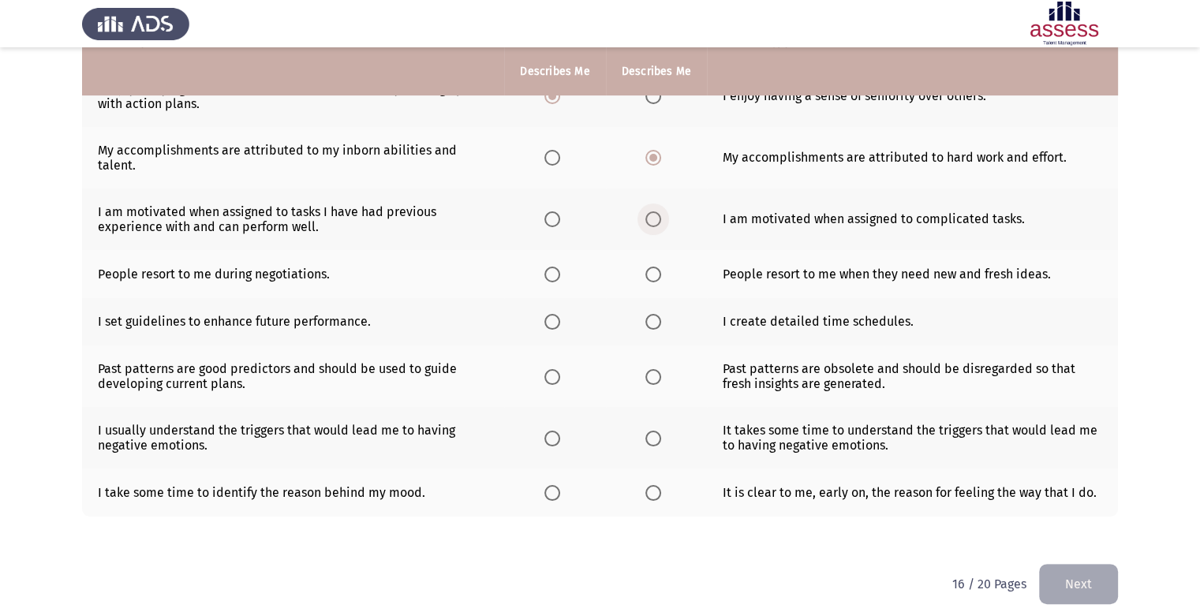
click at [653, 227] on span "Select an option" at bounding box center [653, 219] width 16 height 16
click at [653, 227] on input "Select an option" at bounding box center [653, 219] width 16 height 16
click at [538, 278] on th at bounding box center [554, 274] width 101 height 48
click at [550, 275] on span "Select an option" at bounding box center [552, 275] width 16 height 16
click at [550, 275] on input "Select an option" at bounding box center [552, 275] width 16 height 16
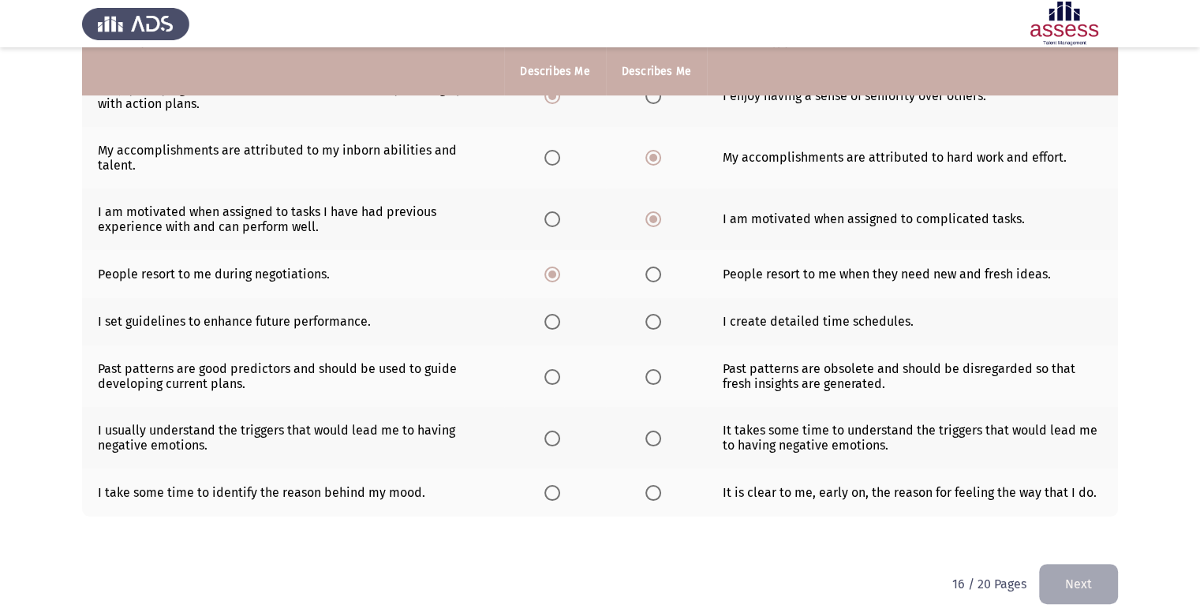
click at [523, 332] on th at bounding box center [554, 322] width 101 height 48
click at [570, 323] on th at bounding box center [554, 322] width 101 height 48
click at [551, 325] on span "Select an option" at bounding box center [552, 322] width 16 height 16
click at [551, 325] on input "Select an option" at bounding box center [552, 322] width 16 height 16
click at [548, 376] on span "Select an option" at bounding box center [552, 377] width 16 height 16
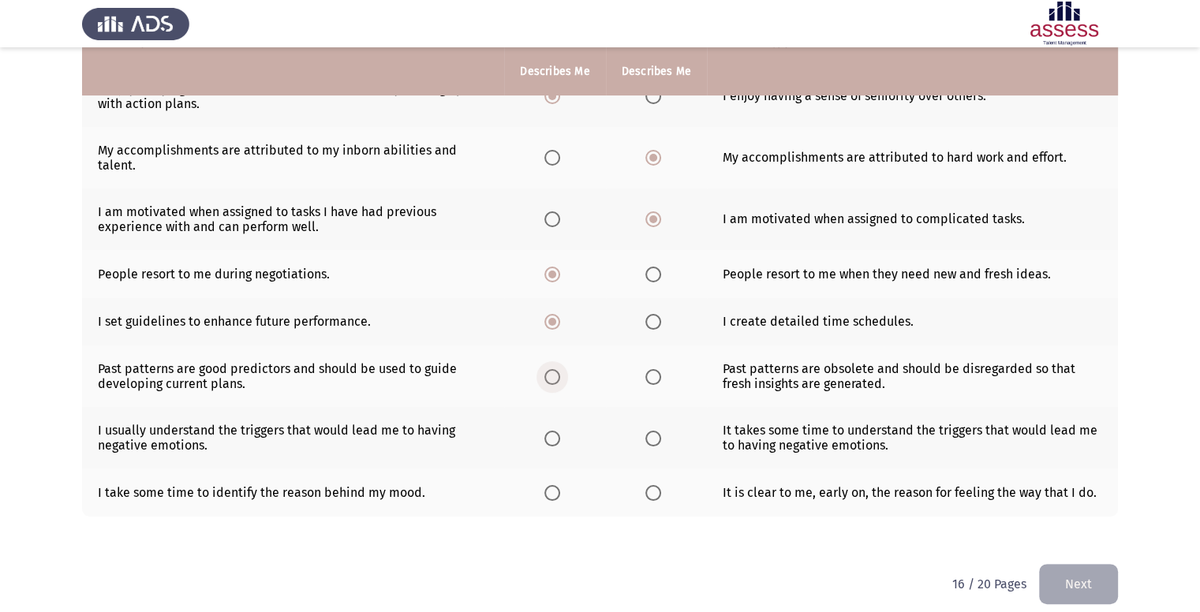
click at [548, 376] on input "Select an option" at bounding box center [552, 377] width 16 height 16
click at [656, 442] on span "Select an option" at bounding box center [653, 439] width 16 height 16
click at [656, 442] on input "Select an option" at bounding box center [653, 439] width 16 height 16
drag, startPoint x: 532, startPoint y: 433, endPoint x: 540, endPoint y: 436, distance: 8.5
click at [540, 436] on th at bounding box center [554, 438] width 101 height 62
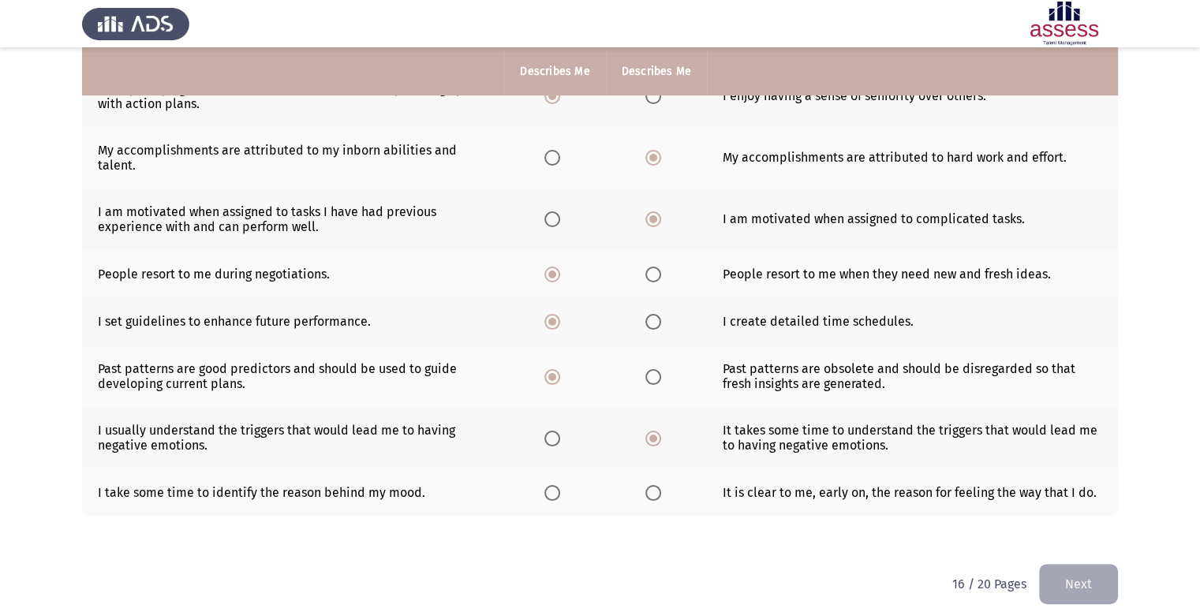
click at [540, 436] on th at bounding box center [554, 438] width 101 height 62
click at [556, 443] on span "Select an option" at bounding box center [552, 439] width 16 height 16
click at [556, 443] on input "Select an option" at bounding box center [552, 439] width 16 height 16
click at [636, 492] on th at bounding box center [656, 493] width 101 height 48
click at [650, 505] on th at bounding box center [656, 493] width 101 height 48
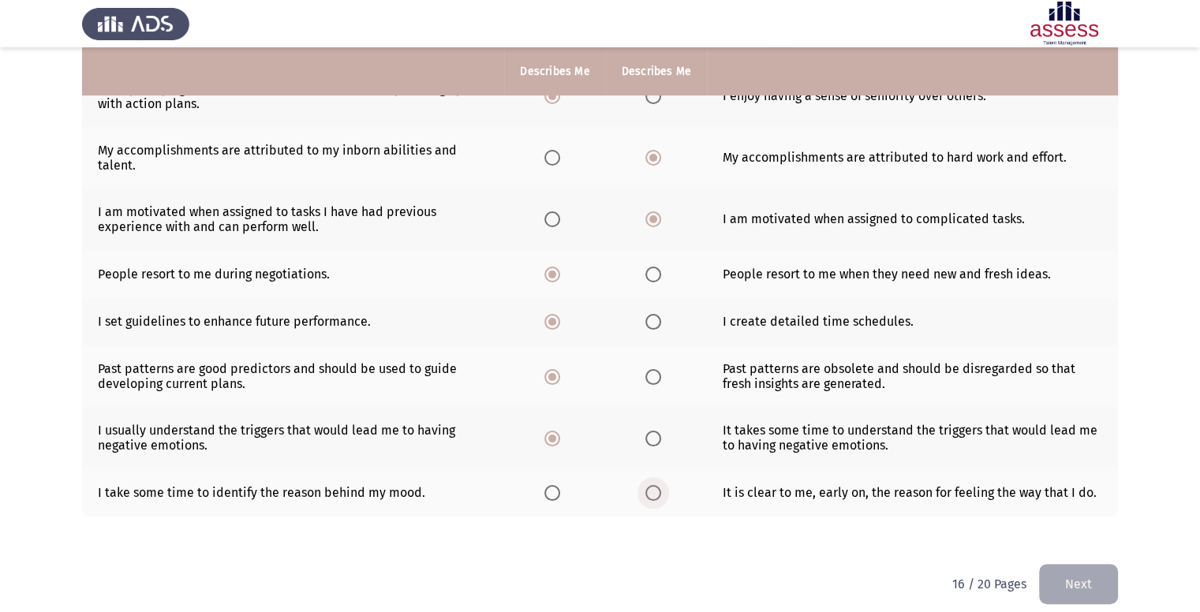
click at [653, 493] on span "Select an option" at bounding box center [653, 493] width 16 height 16
click at [653, 493] on input "Select an option" at bounding box center [653, 493] width 16 height 16
click at [1073, 584] on button "Next" at bounding box center [1078, 584] width 79 height 40
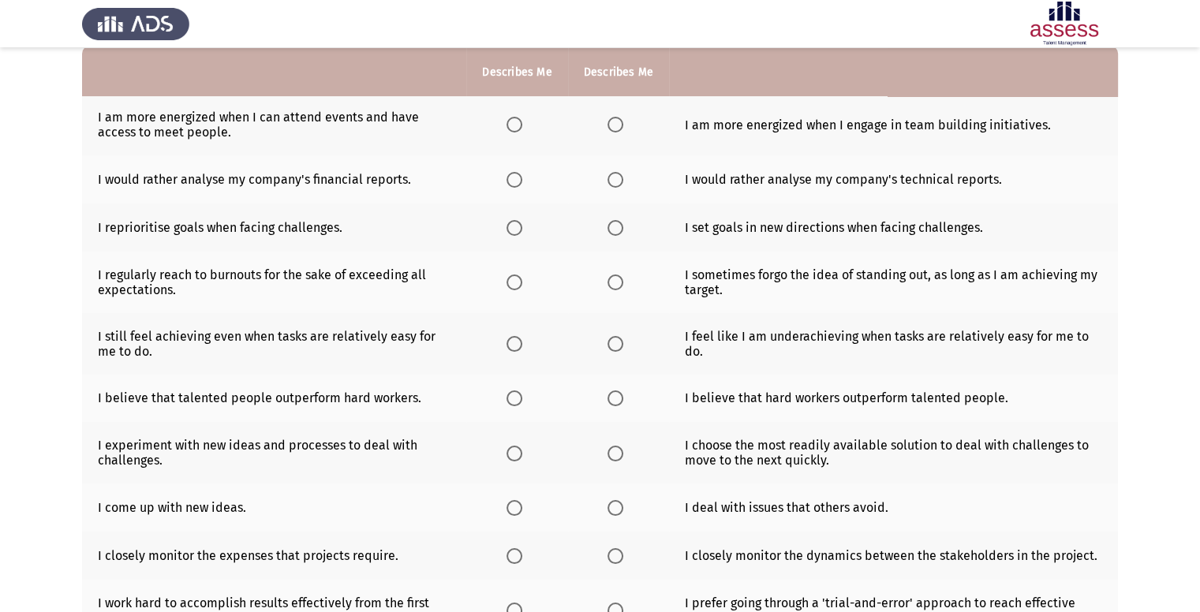
scroll to position [158, 0]
click at [521, 121] on span "Select an option" at bounding box center [514, 124] width 16 height 16
click at [521, 121] on input "Select an option" at bounding box center [514, 124] width 16 height 16
click at [506, 178] on span "Select an option" at bounding box center [514, 179] width 16 height 16
click at [506, 178] on input "Select an option" at bounding box center [514, 179] width 16 height 16
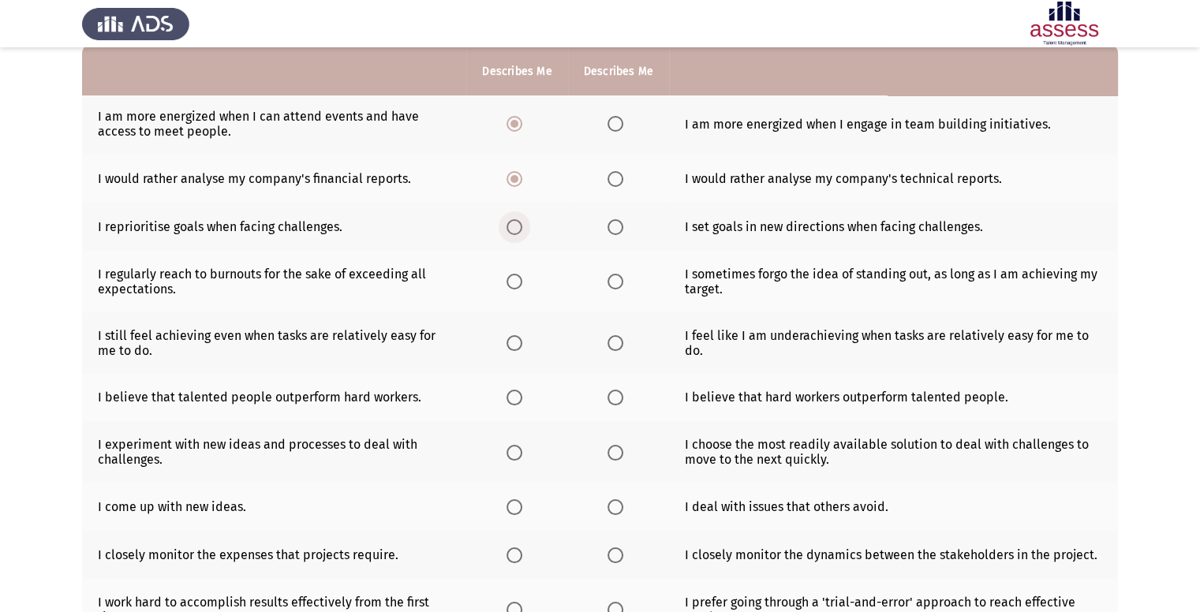
click at [519, 228] on span "Select an option" at bounding box center [514, 227] width 16 height 16
click at [519, 228] on input "Select an option" at bounding box center [514, 227] width 16 height 16
click at [621, 285] on span "Select an option" at bounding box center [615, 282] width 16 height 16
click at [621, 285] on input "Select an option" at bounding box center [615, 282] width 16 height 16
click at [513, 338] on span "Select an option" at bounding box center [514, 343] width 16 height 16
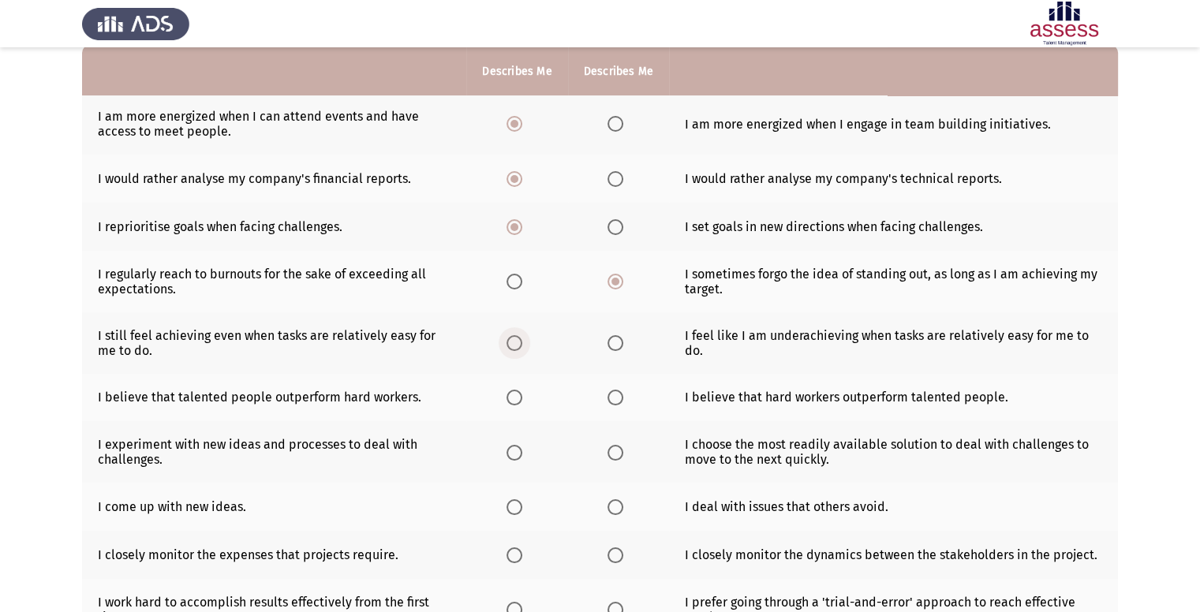
click at [513, 338] on input "Select an option" at bounding box center [514, 343] width 16 height 16
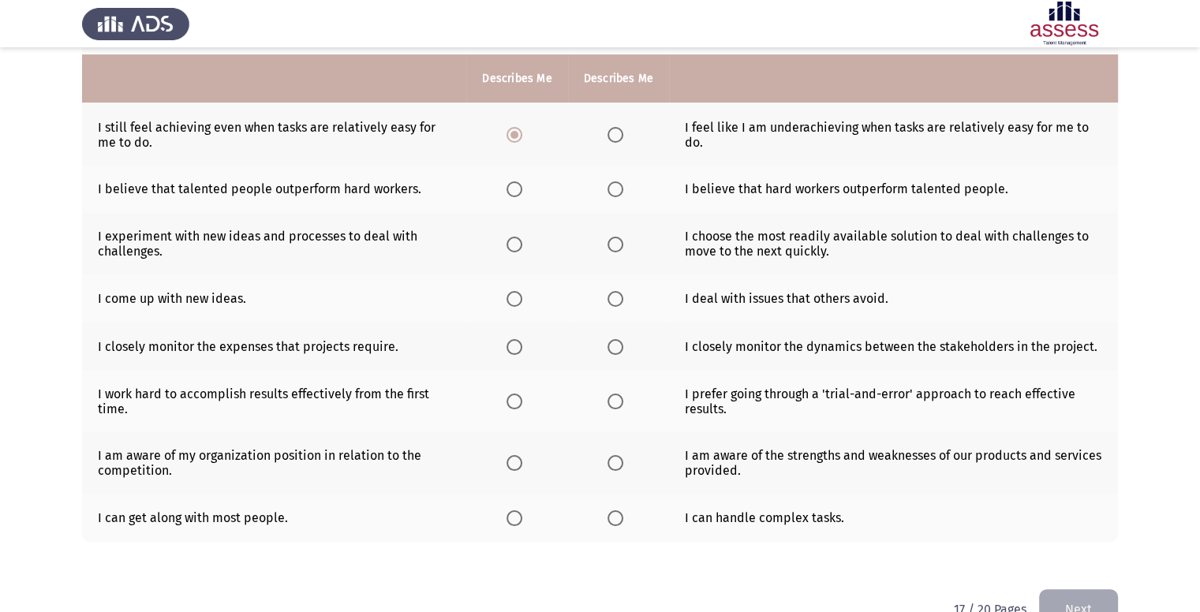
scroll to position [409, 0]
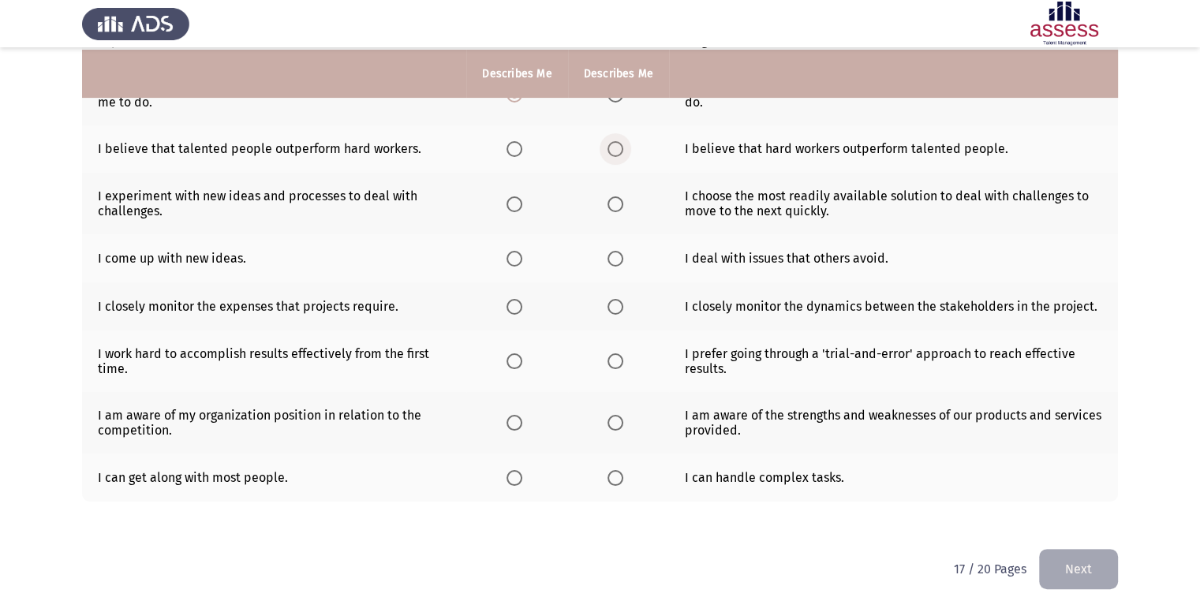
click at [613, 141] on span "Select an option" at bounding box center [615, 149] width 16 height 16
click at [613, 141] on input "Select an option" at bounding box center [615, 149] width 16 height 16
click at [603, 202] on th at bounding box center [618, 204] width 101 height 62
click at [622, 203] on span "Select an option" at bounding box center [615, 204] width 16 height 16
click at [622, 203] on input "Select an option" at bounding box center [615, 204] width 16 height 16
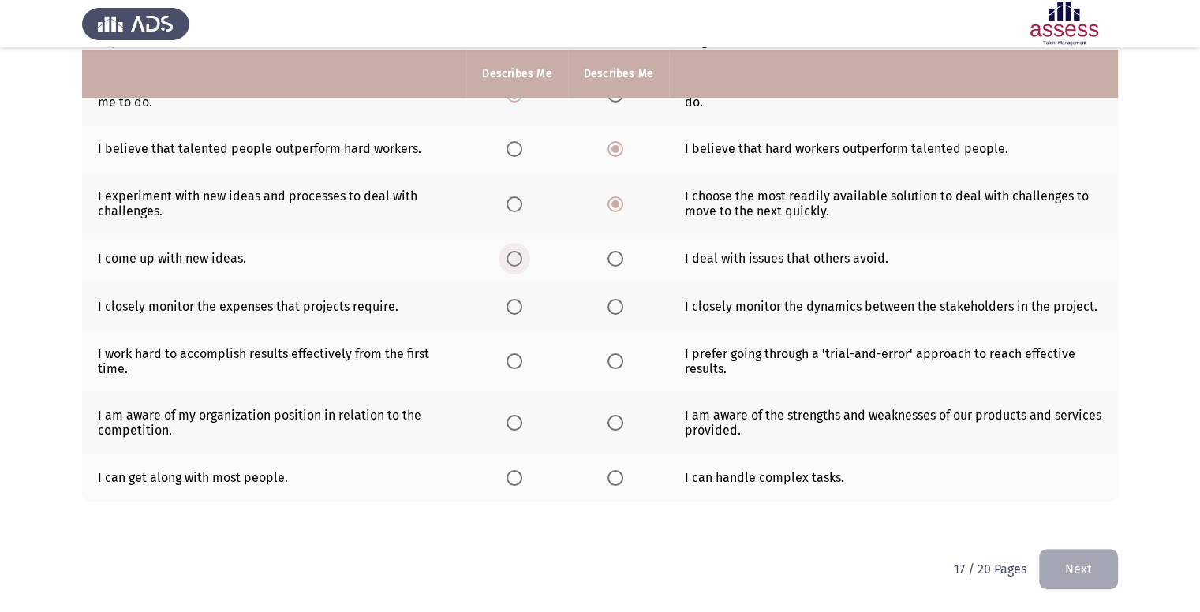
click at [508, 261] on span "Select an option" at bounding box center [514, 259] width 16 height 16
click at [508, 261] on input "Select an option" at bounding box center [514, 259] width 16 height 16
click at [609, 311] on span "Select an option" at bounding box center [615, 307] width 16 height 16
click at [609, 311] on input "Select an option" at bounding box center [615, 307] width 16 height 16
click at [511, 362] on span "Select an option" at bounding box center [514, 361] width 16 height 16
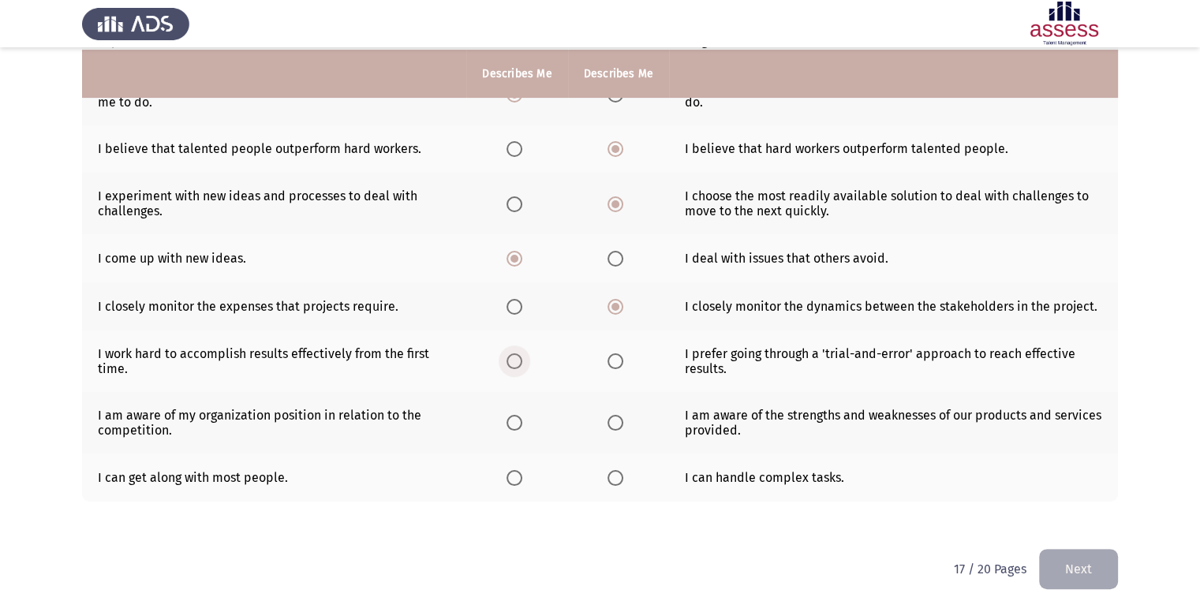
click at [511, 362] on input "Select an option" at bounding box center [514, 361] width 16 height 16
click at [511, 362] on span "Select an option" at bounding box center [514, 361] width 8 height 8
click at [615, 426] on span "Select an option" at bounding box center [615, 423] width 16 height 16
click at [615, 426] on input "Select an option" at bounding box center [615, 423] width 16 height 16
click at [502, 413] on th at bounding box center [516, 423] width 101 height 62
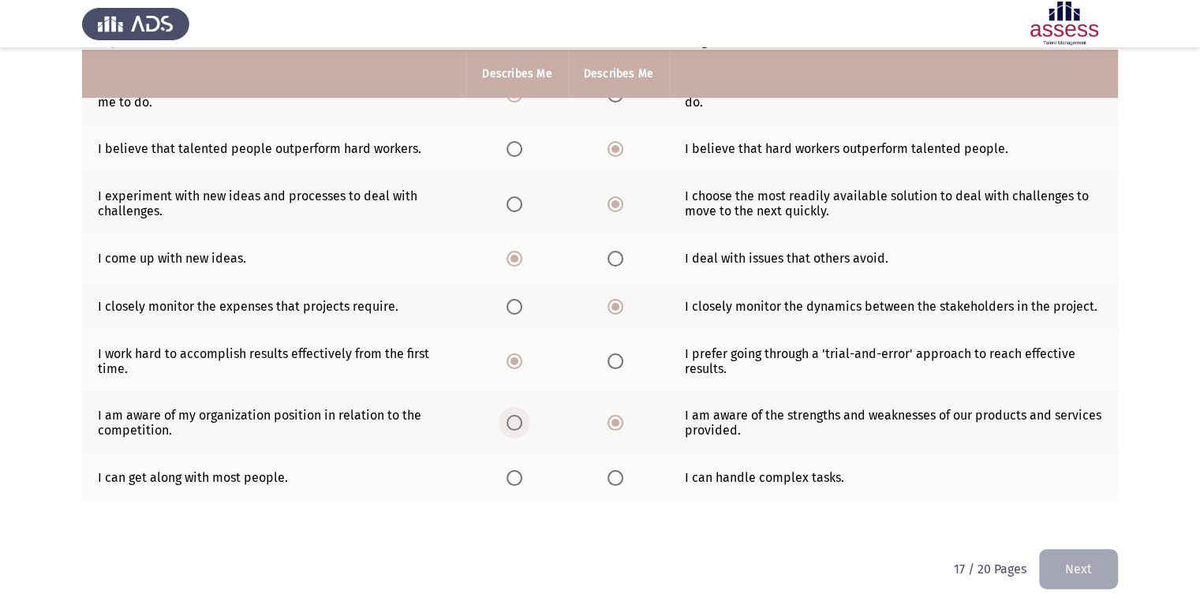
click at [515, 426] on span "Select an option" at bounding box center [514, 423] width 16 height 16
click at [515, 426] on input "Select an option" at bounding box center [514, 423] width 16 height 16
click at [613, 428] on span "Select an option" at bounding box center [615, 423] width 16 height 16
click at [613, 428] on input "Select an option" at bounding box center [615, 423] width 16 height 16
click at [518, 424] on span "Select an option" at bounding box center [514, 423] width 16 height 16
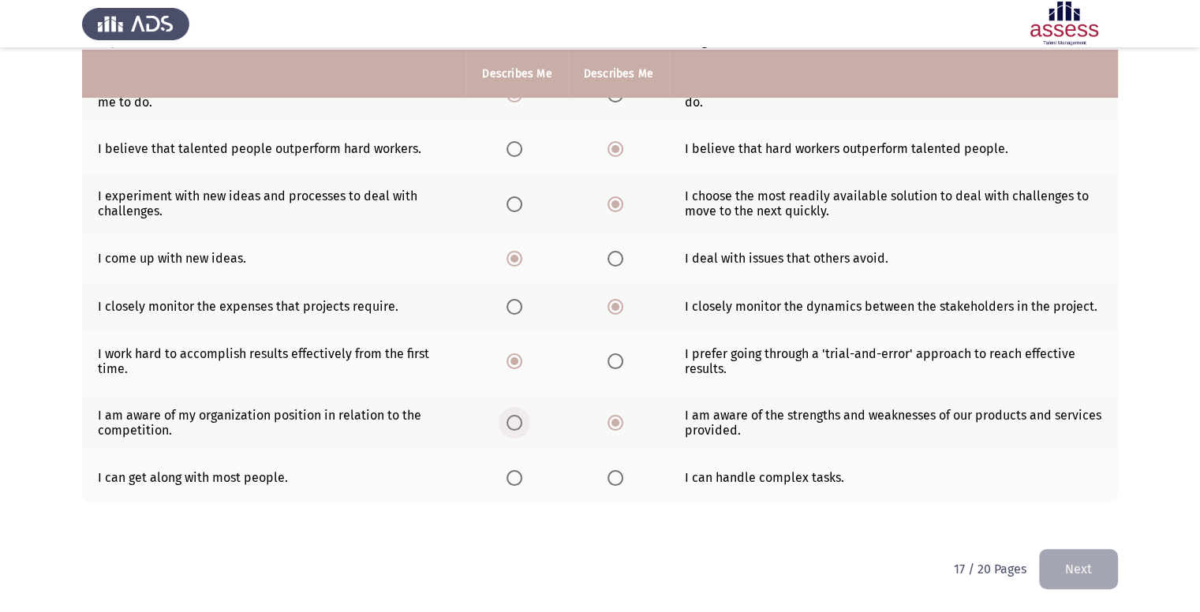
click at [518, 424] on input "Select an option" at bounding box center [514, 423] width 16 height 16
click at [604, 420] on th at bounding box center [618, 423] width 101 height 62
click at [524, 471] on label "Select an option" at bounding box center [517, 478] width 22 height 16
click at [522, 471] on input "Select an option" at bounding box center [514, 478] width 16 height 16
click at [1101, 557] on button "Next" at bounding box center [1078, 569] width 79 height 40
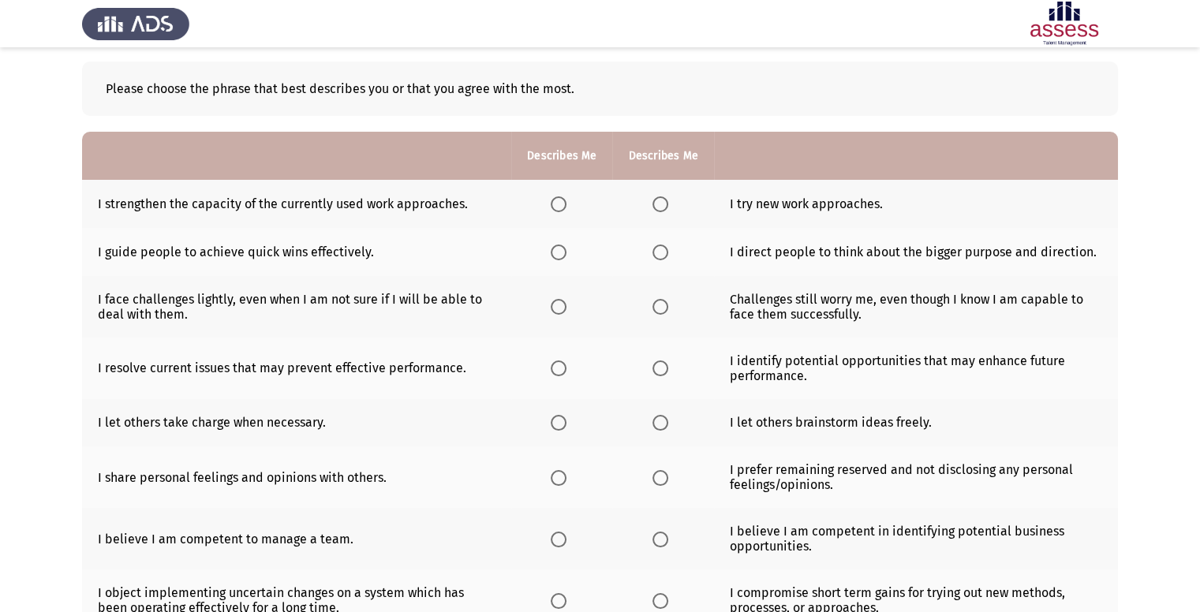
scroll to position [73, 0]
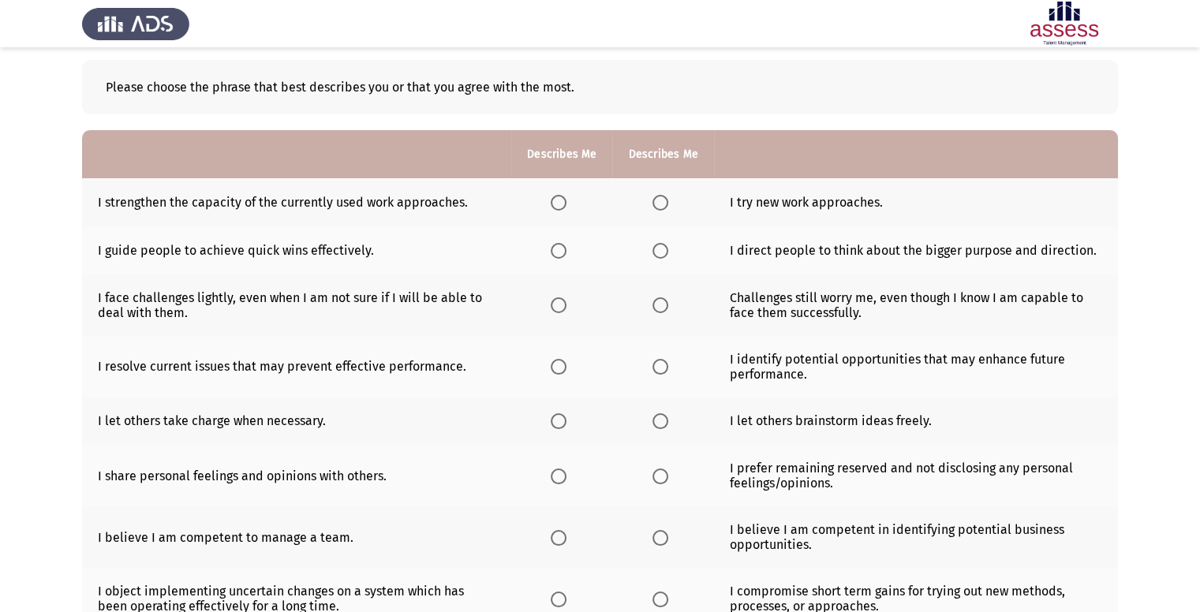
click at [577, 215] on th at bounding box center [561, 202] width 101 height 48
click at [572, 212] on th at bounding box center [561, 202] width 101 height 48
click at [566, 207] on span "Select an option" at bounding box center [559, 203] width 16 height 16
click at [566, 207] on input "Select an option" at bounding box center [559, 203] width 16 height 16
click at [660, 253] on span "Select an option" at bounding box center [660, 251] width 16 height 16
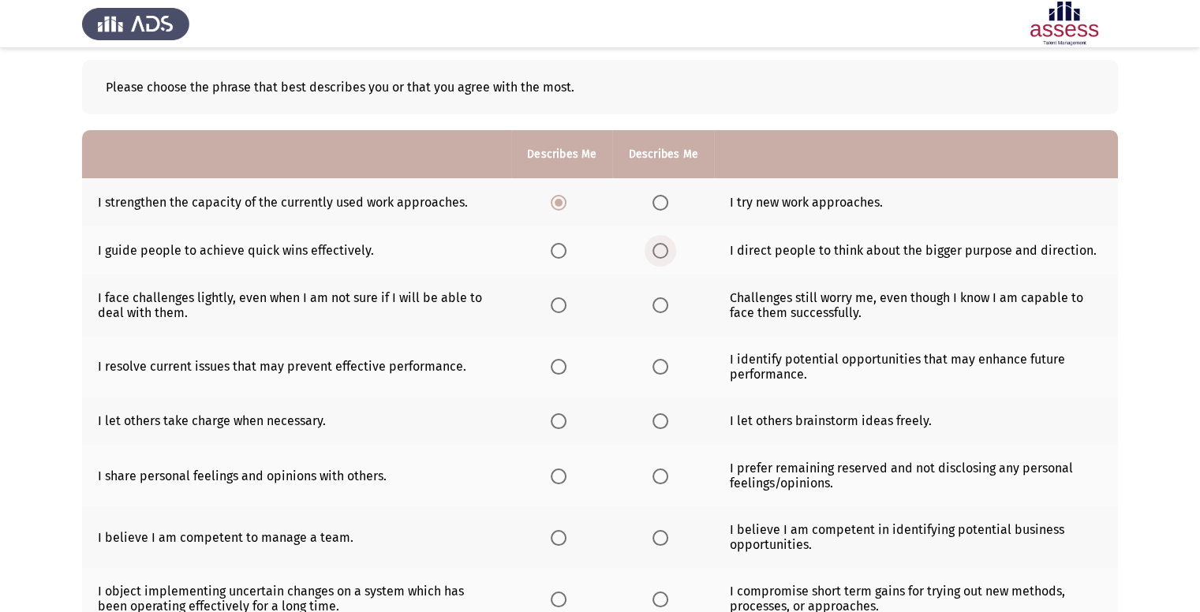
click at [660, 253] on input "Select an option" at bounding box center [660, 251] width 16 height 16
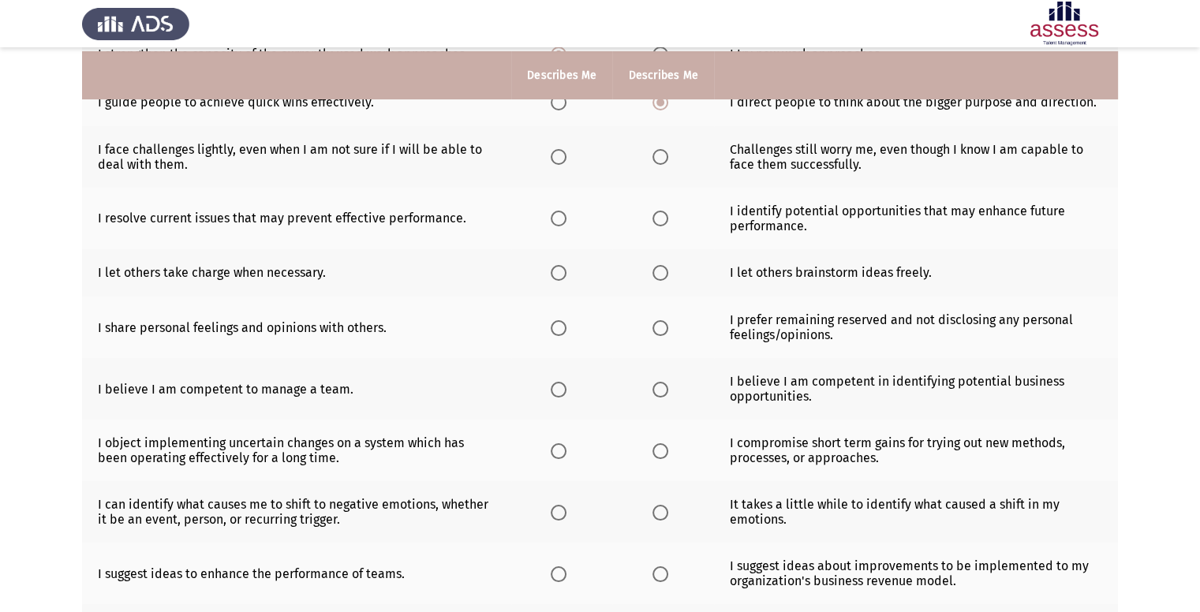
scroll to position [226, 0]
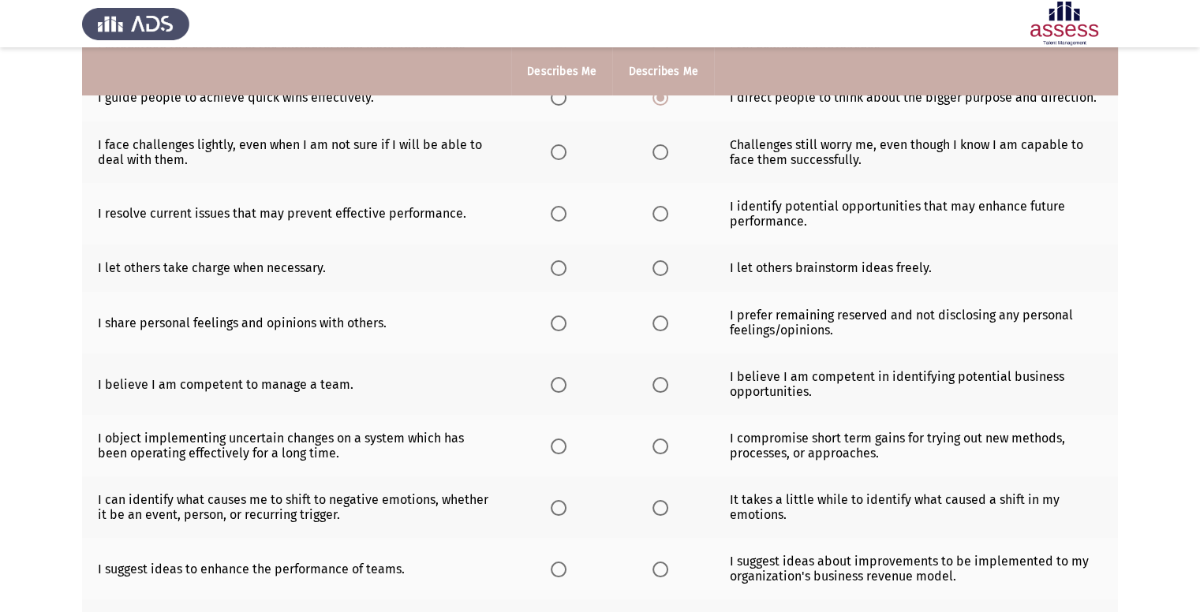
drag, startPoint x: 186, startPoint y: 147, endPoint x: 233, endPoint y: 163, distance: 49.4
click at [233, 163] on td "I face challenges lightly, even when I am not sure if I will be able to deal wi…" at bounding box center [296, 152] width 429 height 62
click at [554, 165] on th at bounding box center [561, 152] width 101 height 62
click at [554, 163] on th at bounding box center [561, 152] width 101 height 62
click at [561, 146] on span "Select an option" at bounding box center [559, 152] width 16 height 16
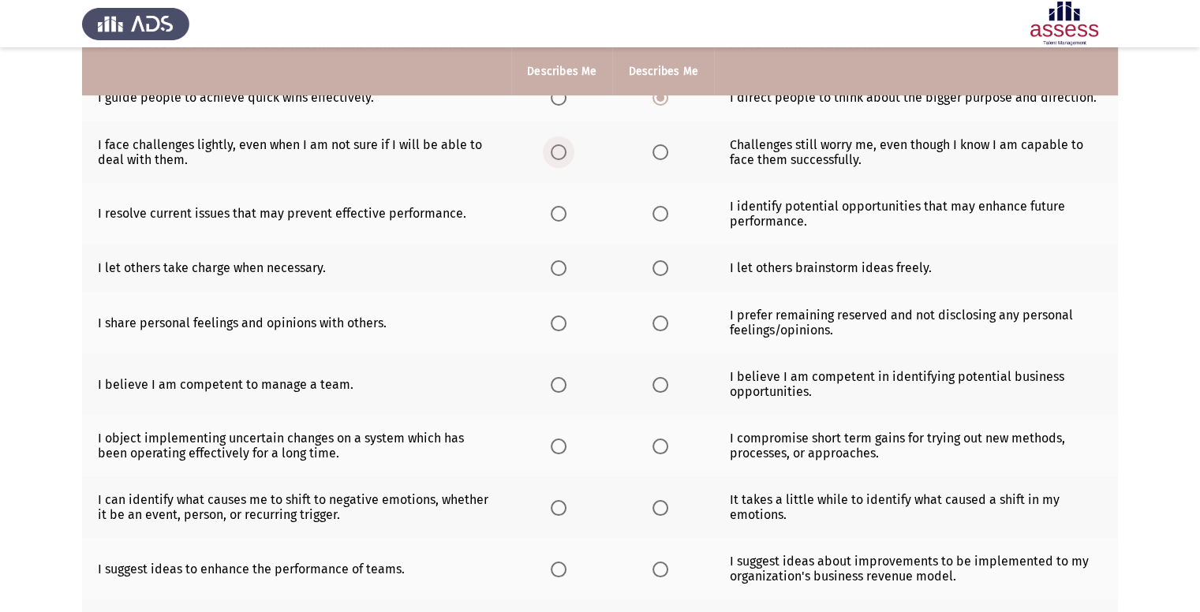
click at [561, 146] on input "Select an option" at bounding box center [559, 152] width 16 height 16
click at [656, 219] on span "Select an option" at bounding box center [660, 214] width 16 height 16
click at [656, 219] on input "Select an option" at bounding box center [660, 214] width 16 height 16
click at [668, 271] on span "Select an option" at bounding box center [660, 268] width 16 height 16
click at [668, 271] on input "Select an option" at bounding box center [660, 268] width 16 height 16
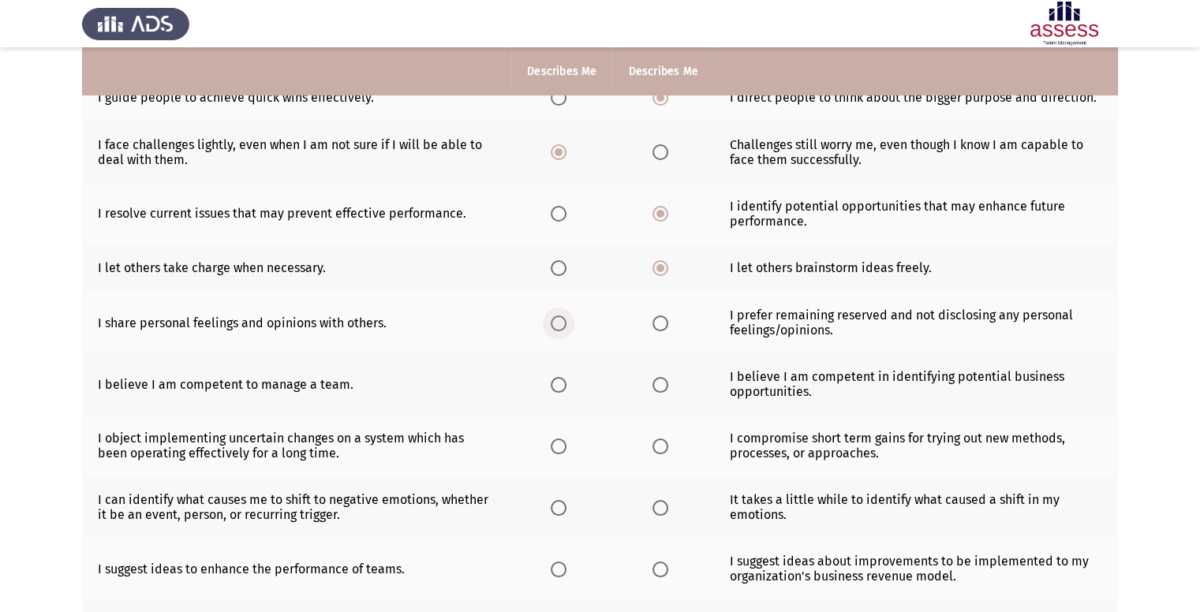
click at [562, 326] on span "Select an option" at bounding box center [559, 324] width 16 height 16
click at [562, 326] on input "Select an option" at bounding box center [559, 324] width 16 height 16
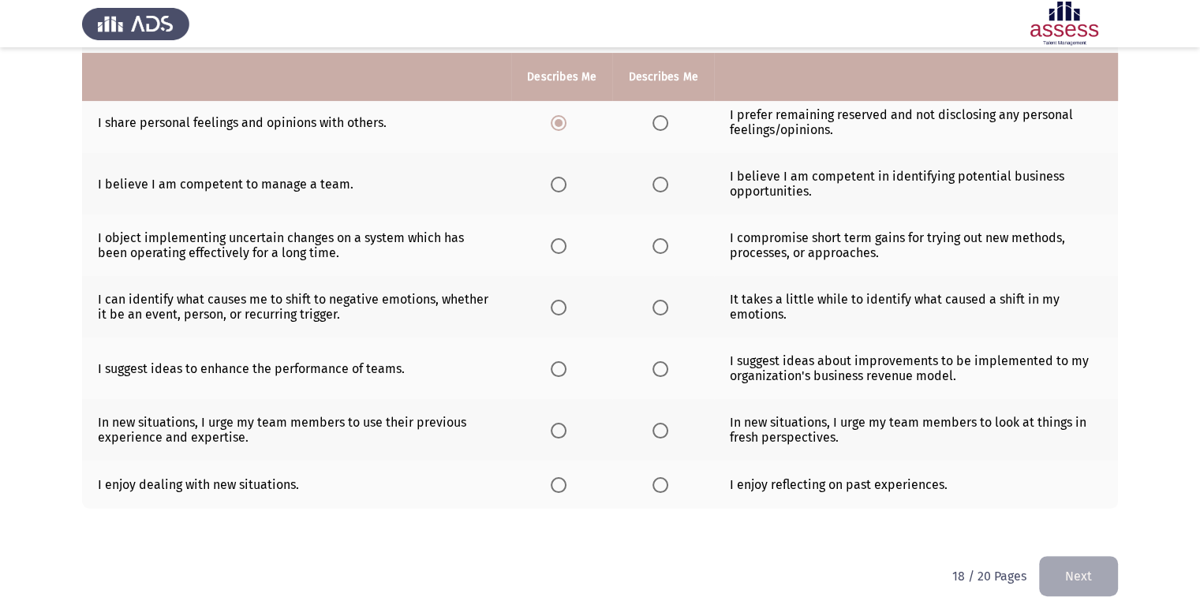
scroll to position [436, 0]
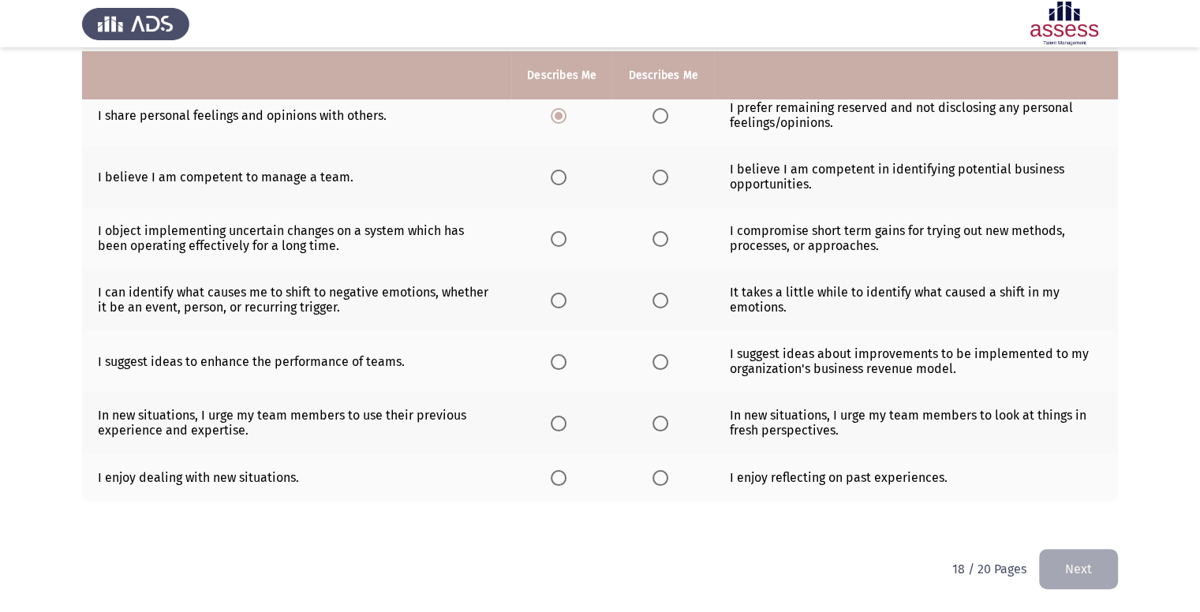
drag, startPoint x: 574, startPoint y: 166, endPoint x: 562, endPoint y: 174, distance: 14.9
click at [562, 174] on mat-radio-button "Select an option" at bounding box center [562, 177] width 22 height 17
click at [562, 174] on span "Select an option" at bounding box center [559, 178] width 16 height 16
click at [562, 174] on input "Select an option" at bounding box center [559, 178] width 16 height 16
drag, startPoint x: 650, startPoint y: 236, endPoint x: 672, endPoint y: 241, distance: 22.6
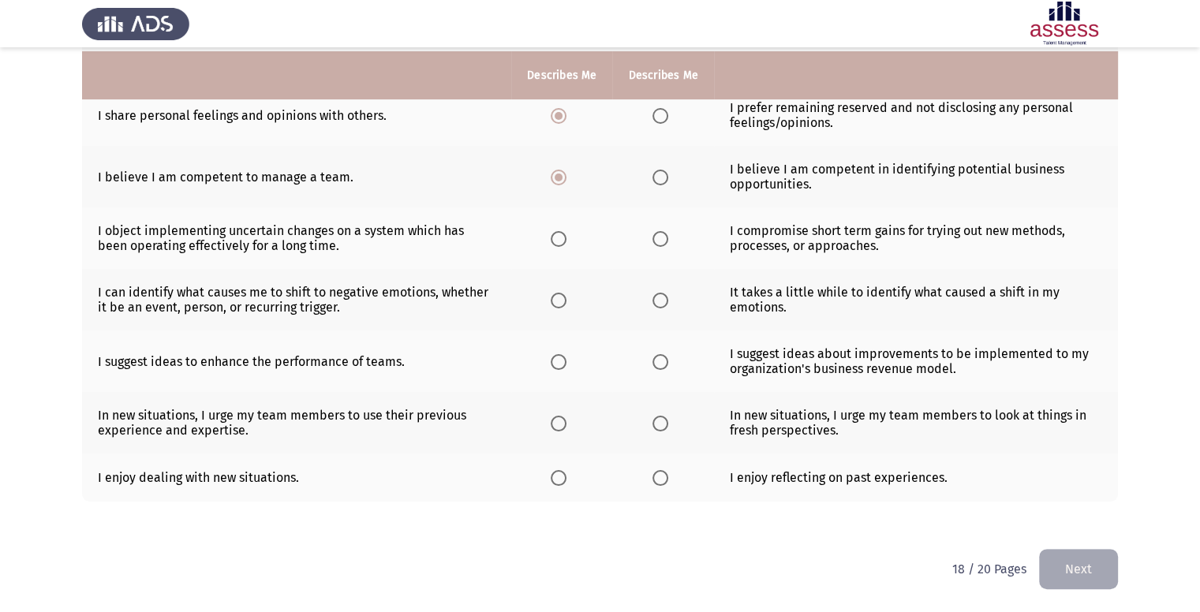
click at [672, 241] on th at bounding box center [662, 238] width 101 height 62
click at [672, 241] on label "Select an option" at bounding box center [663, 239] width 22 height 16
click at [668, 241] on input "Select an option" at bounding box center [660, 239] width 16 height 16
click at [549, 295] on th at bounding box center [561, 300] width 101 height 62
click at [555, 297] on span "Select an option" at bounding box center [559, 301] width 16 height 16
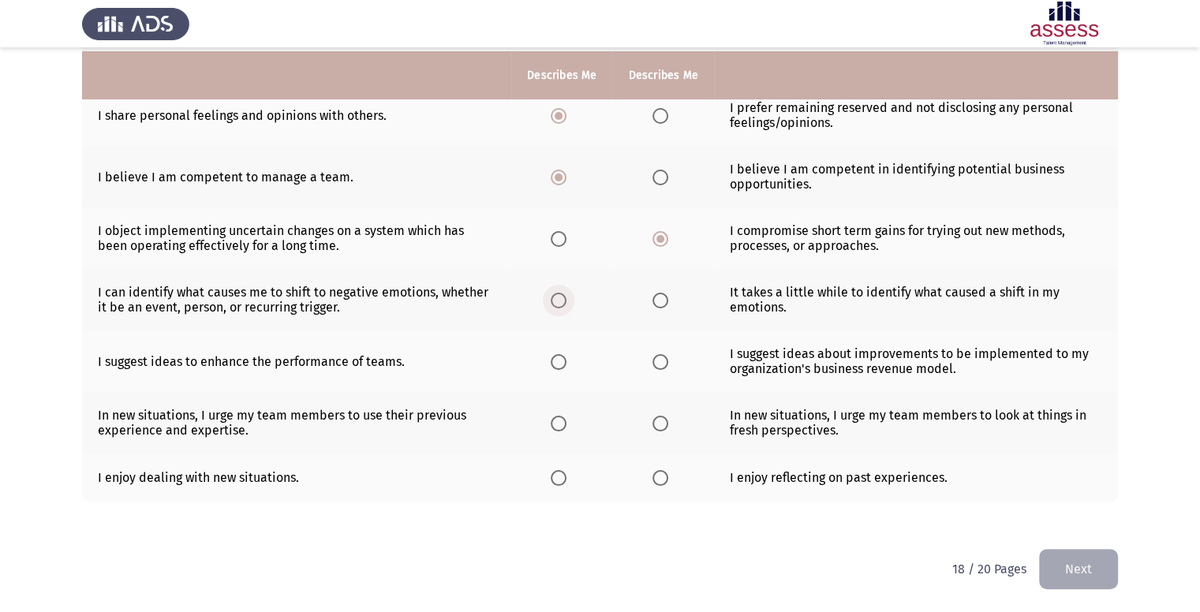
click at [555, 297] on input "Select an option" at bounding box center [559, 301] width 16 height 16
click at [664, 359] on span "Select an option" at bounding box center [660, 362] width 16 height 16
click at [664, 359] on input "Select an option" at bounding box center [660, 362] width 16 height 16
click at [565, 373] on th at bounding box center [561, 362] width 101 height 62
click at [565, 365] on span "Select an option" at bounding box center [559, 362] width 16 height 16
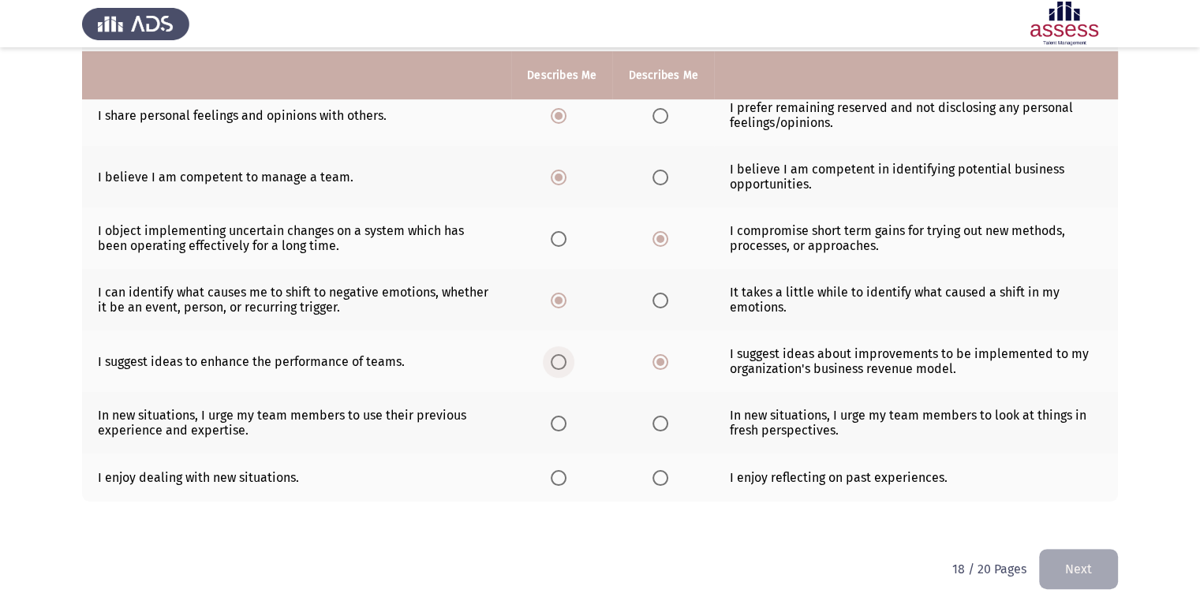
click at [565, 365] on input "Select an option" at bounding box center [559, 362] width 16 height 16
click at [559, 424] on span "Select an option" at bounding box center [559, 424] width 0 height 0
click at [560, 423] on input "Select an option" at bounding box center [559, 424] width 16 height 16
click at [660, 420] on span "Select an option" at bounding box center [660, 424] width 16 height 16
click at [660, 420] on input "Select an option" at bounding box center [660, 424] width 16 height 16
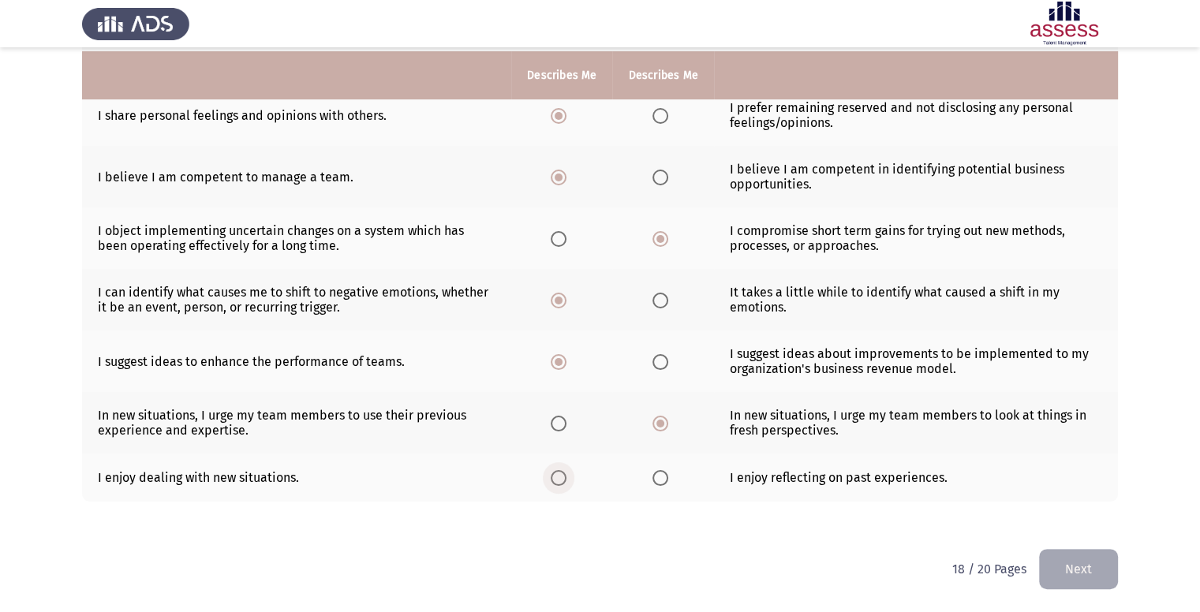
click at [565, 484] on span "Select an option" at bounding box center [559, 478] width 16 height 16
click at [565, 484] on input "Select an option" at bounding box center [559, 478] width 16 height 16
click at [1083, 564] on button "Next" at bounding box center [1078, 569] width 79 height 40
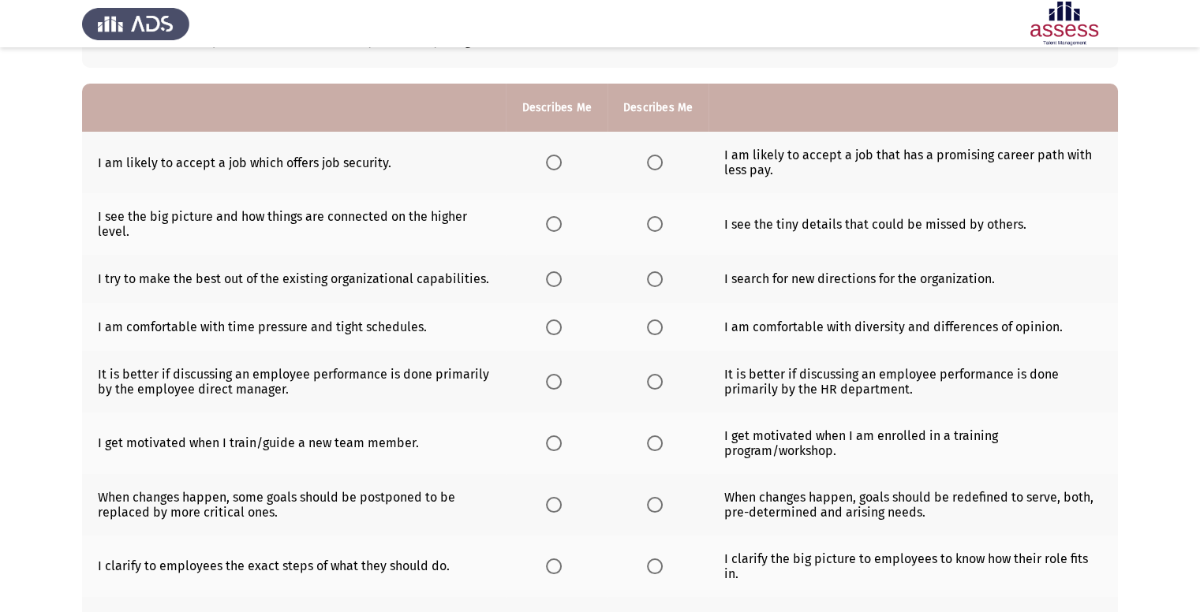
scroll to position [120, 0]
click at [654, 160] on span "Select an option" at bounding box center [655, 162] width 16 height 16
click at [654, 160] on input "Select an option" at bounding box center [655, 162] width 16 height 16
click at [535, 231] on th at bounding box center [556, 223] width 101 height 62
click at [552, 225] on span "Select an option" at bounding box center [554, 223] width 16 height 16
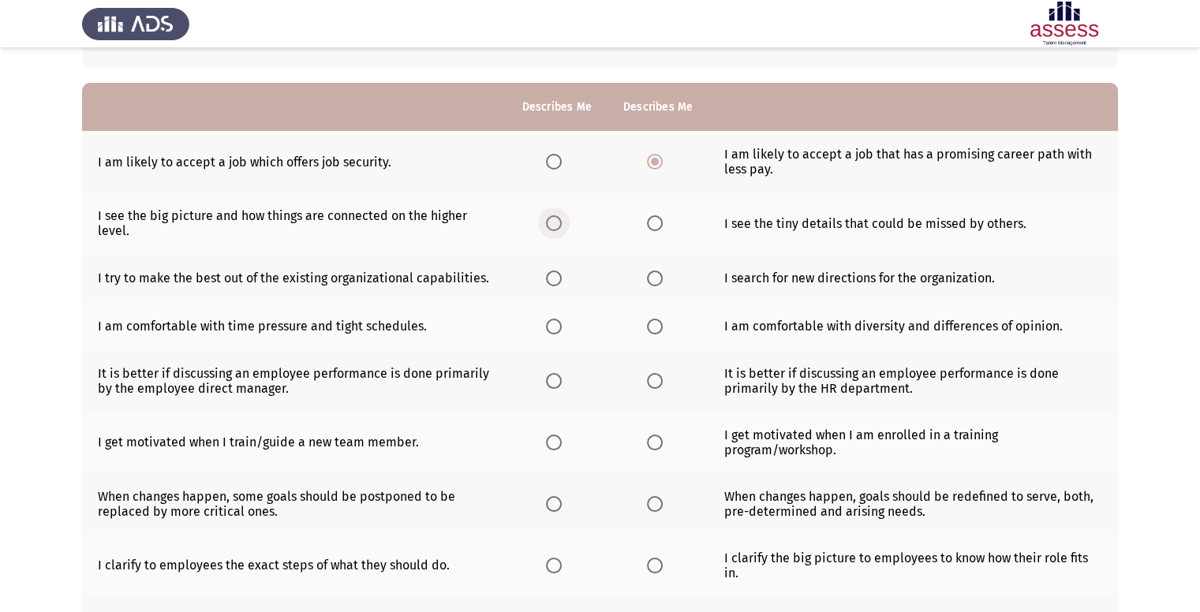
click at [552, 225] on input "Select an option" at bounding box center [554, 223] width 16 height 16
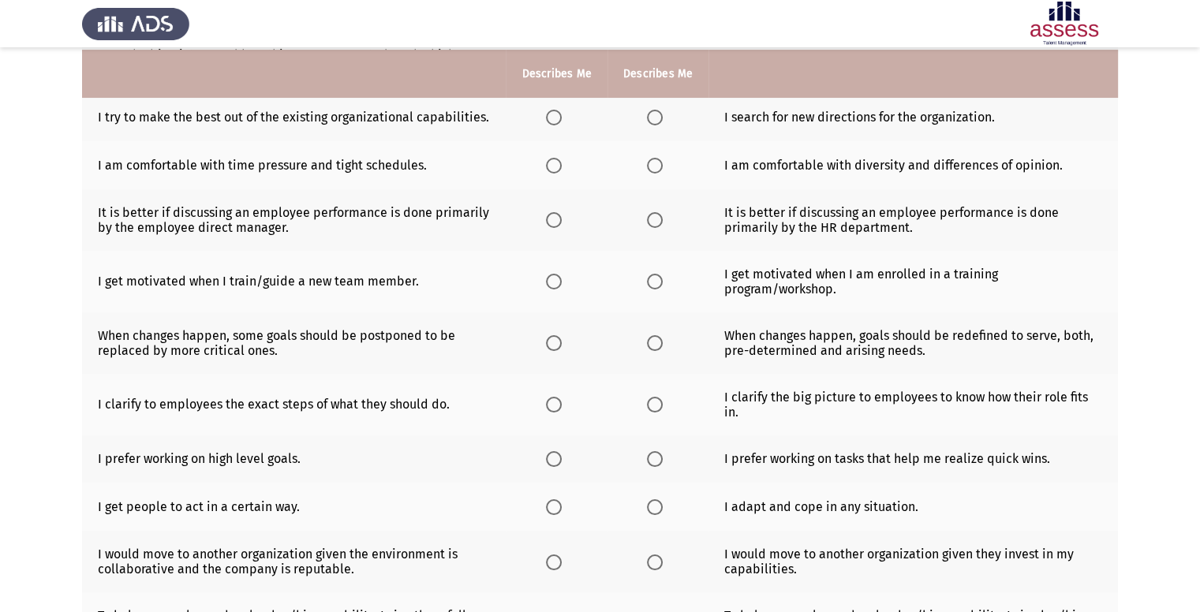
scroll to position [284, 0]
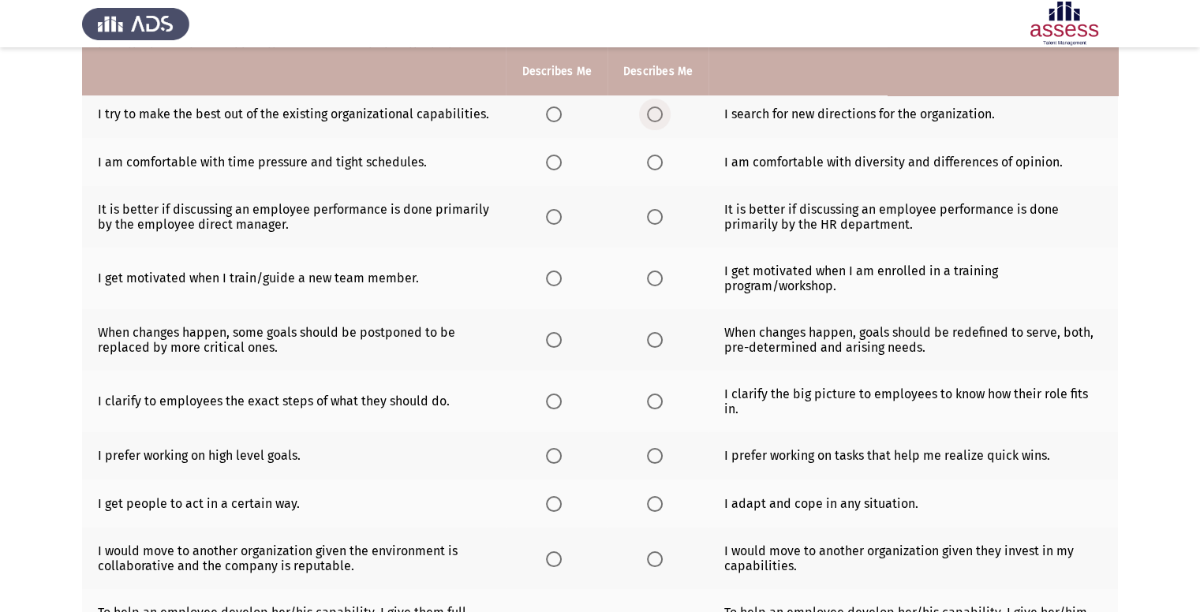
click at [663, 116] on label "Select an option" at bounding box center [658, 115] width 22 height 16
click at [663, 116] on input "Select an option" at bounding box center [655, 115] width 16 height 16
click at [551, 169] on span "Select an option" at bounding box center [554, 163] width 16 height 16
click at [551, 169] on input "Select an option" at bounding box center [554, 163] width 16 height 16
click at [551, 211] on span "Select an option" at bounding box center [554, 217] width 16 height 16
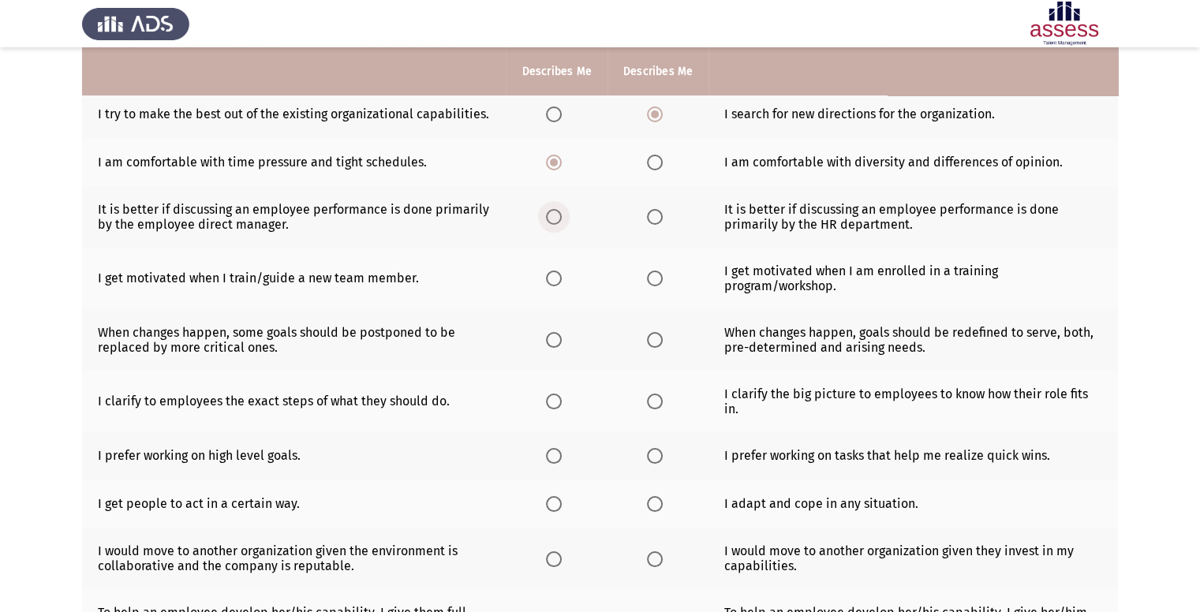
click at [551, 211] on input "Select an option" at bounding box center [554, 217] width 16 height 16
click at [668, 279] on th at bounding box center [657, 279] width 101 height 62
click at [648, 275] on span "Select an option" at bounding box center [655, 279] width 16 height 16
click at [648, 275] on input "Select an option" at bounding box center [655, 279] width 16 height 16
click at [554, 276] on span "Select an option" at bounding box center [554, 279] width 16 height 16
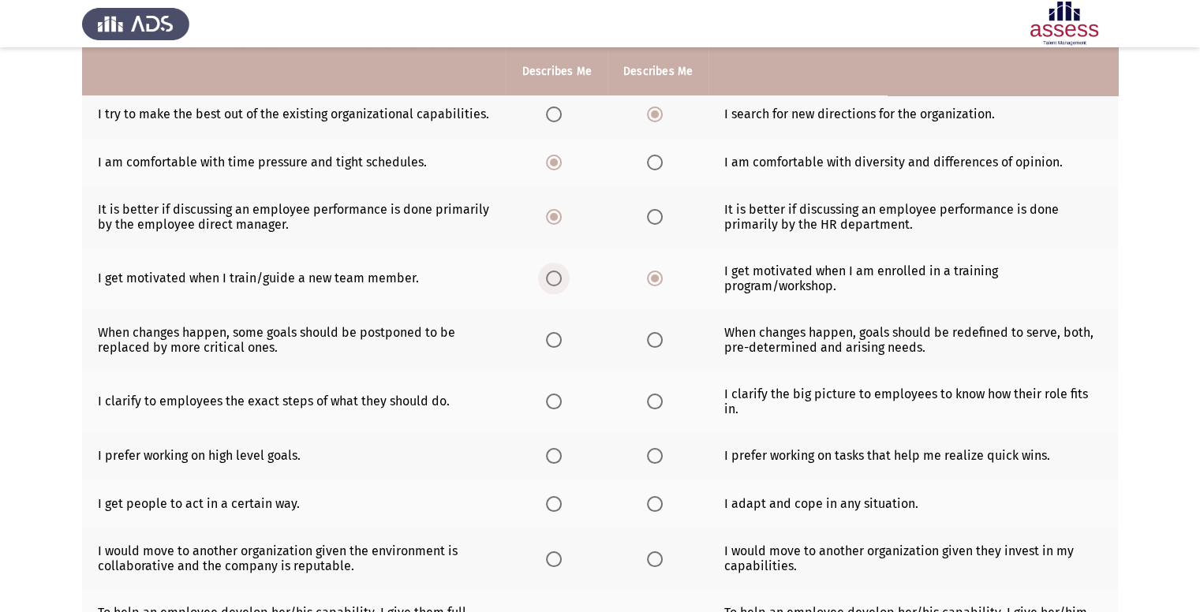
click at [554, 276] on input "Select an option" at bounding box center [554, 279] width 16 height 16
click at [558, 348] on span "Select an option" at bounding box center [554, 340] width 16 height 16
click at [558, 348] on input "Select an option" at bounding box center [554, 340] width 16 height 16
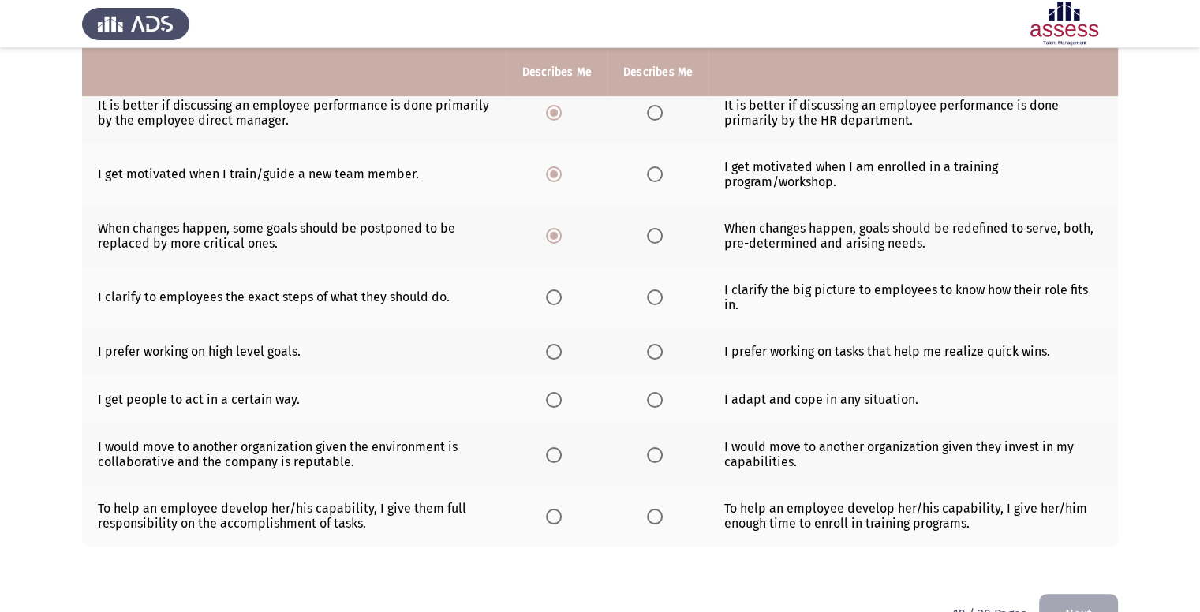
scroll to position [391, 0]
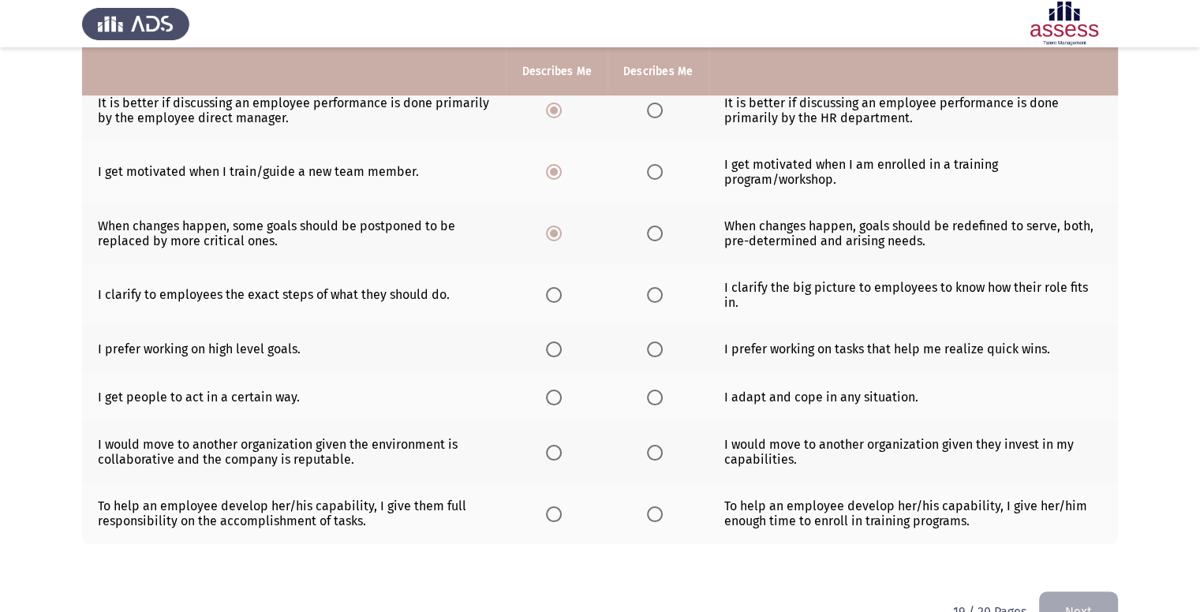
click at [671, 299] on th at bounding box center [657, 295] width 101 height 62
click at [661, 294] on label "Select an option" at bounding box center [658, 295] width 22 height 16
click at [661, 294] on input "Select an option" at bounding box center [655, 295] width 16 height 16
click at [561, 357] on span "Select an option" at bounding box center [554, 350] width 16 height 16
click at [561, 357] on input "Select an option" at bounding box center [554, 350] width 16 height 16
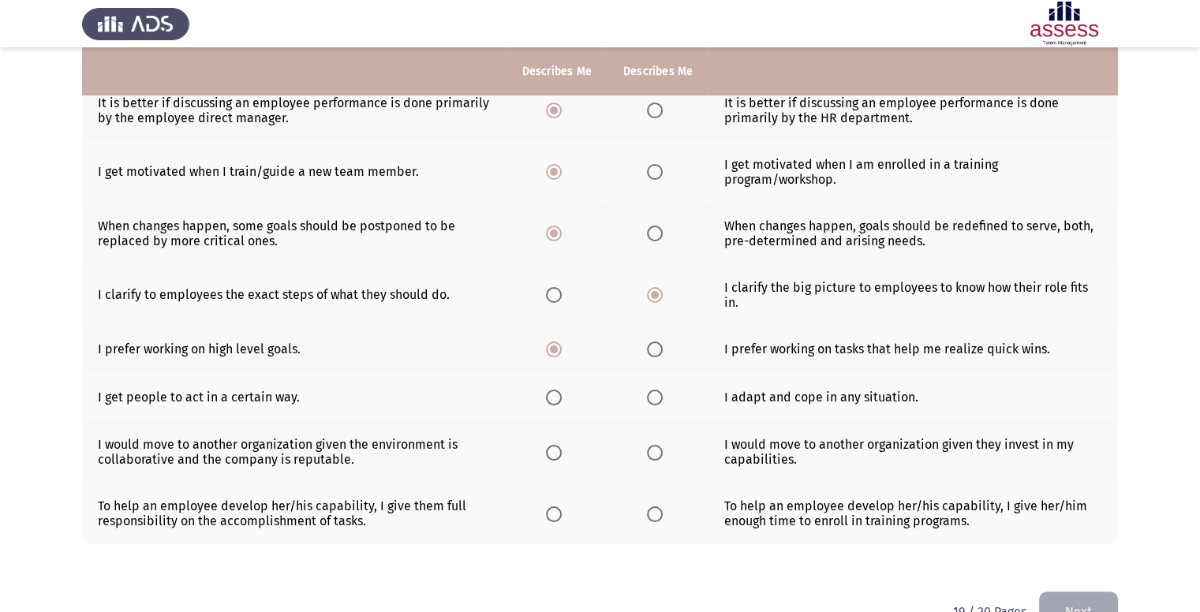
click at [667, 402] on th at bounding box center [657, 397] width 101 height 48
click at [655, 398] on span "Select an option" at bounding box center [655, 398] width 0 height 0
click at [653, 400] on input "Select an option" at bounding box center [655, 398] width 16 height 16
click at [559, 458] on span "Select an option" at bounding box center [554, 453] width 16 height 16
click at [559, 458] on input "Select an option" at bounding box center [554, 453] width 16 height 16
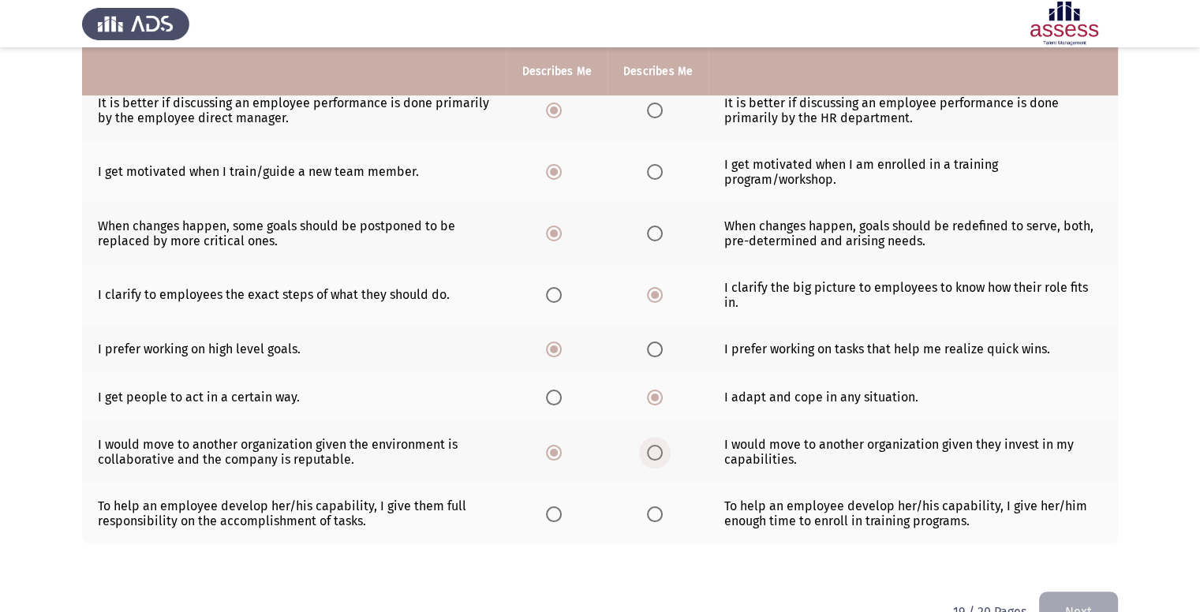
click at [666, 461] on label "Select an option" at bounding box center [658, 453] width 22 height 16
click at [663, 461] on input "Select an option" at bounding box center [655, 453] width 16 height 16
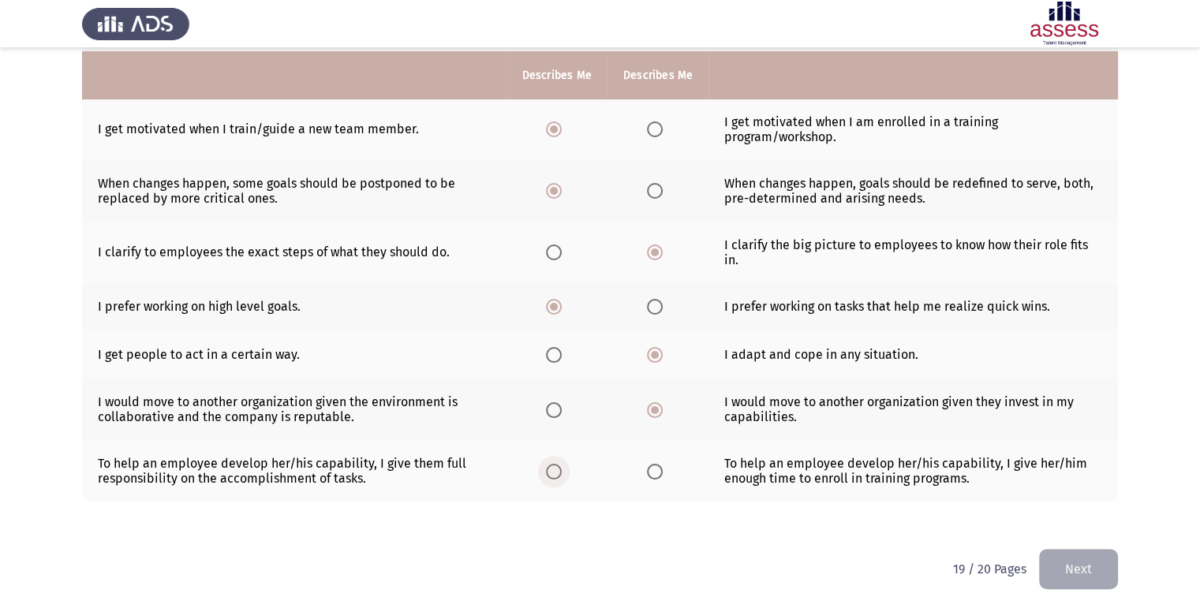
click at [553, 472] on span "Select an option" at bounding box center [554, 472] width 16 height 16
click at [553, 472] on input "Select an option" at bounding box center [554, 472] width 16 height 16
click at [1092, 563] on button "Next" at bounding box center [1078, 569] width 79 height 40
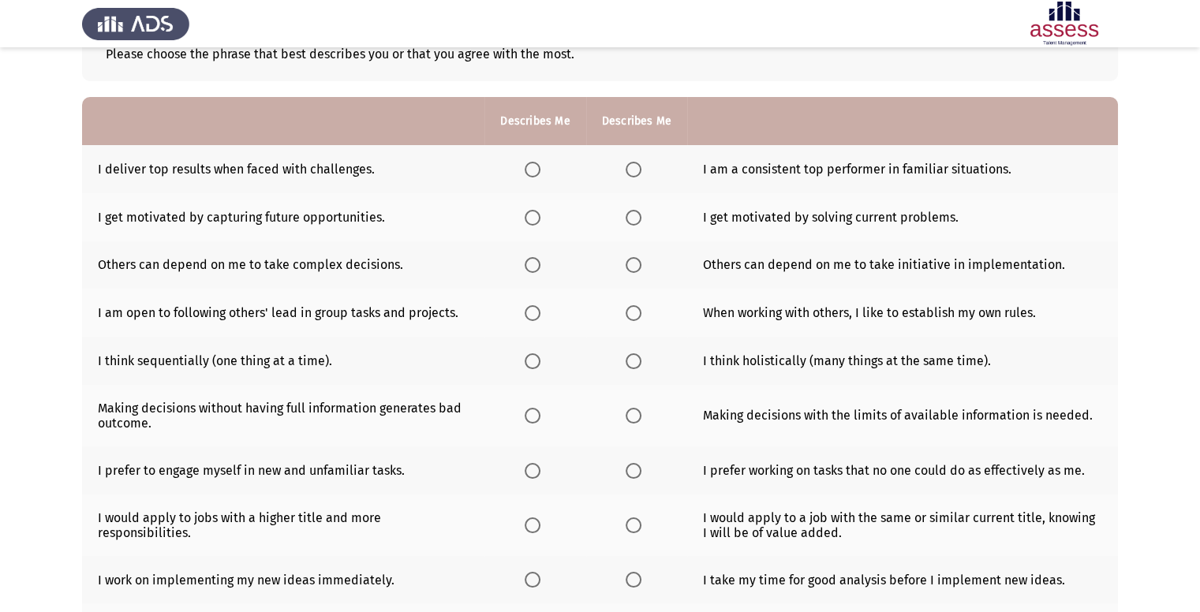
scroll to position [117, 0]
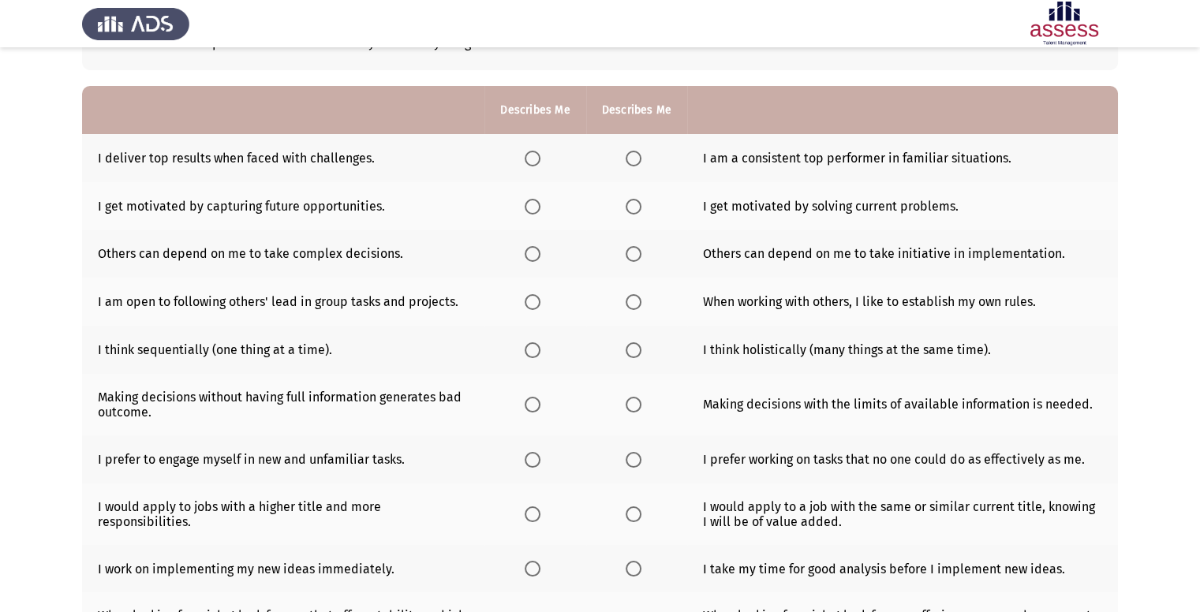
drag, startPoint x: 553, startPoint y: 155, endPoint x: 533, endPoint y: 155, distance: 19.7
click at [533, 155] on th at bounding box center [534, 158] width 101 height 48
click at [533, 155] on span "Select an option" at bounding box center [533, 159] width 16 height 16
click at [533, 155] on input "Select an option" at bounding box center [533, 159] width 16 height 16
click at [628, 212] on span "Select an option" at bounding box center [634, 207] width 16 height 16
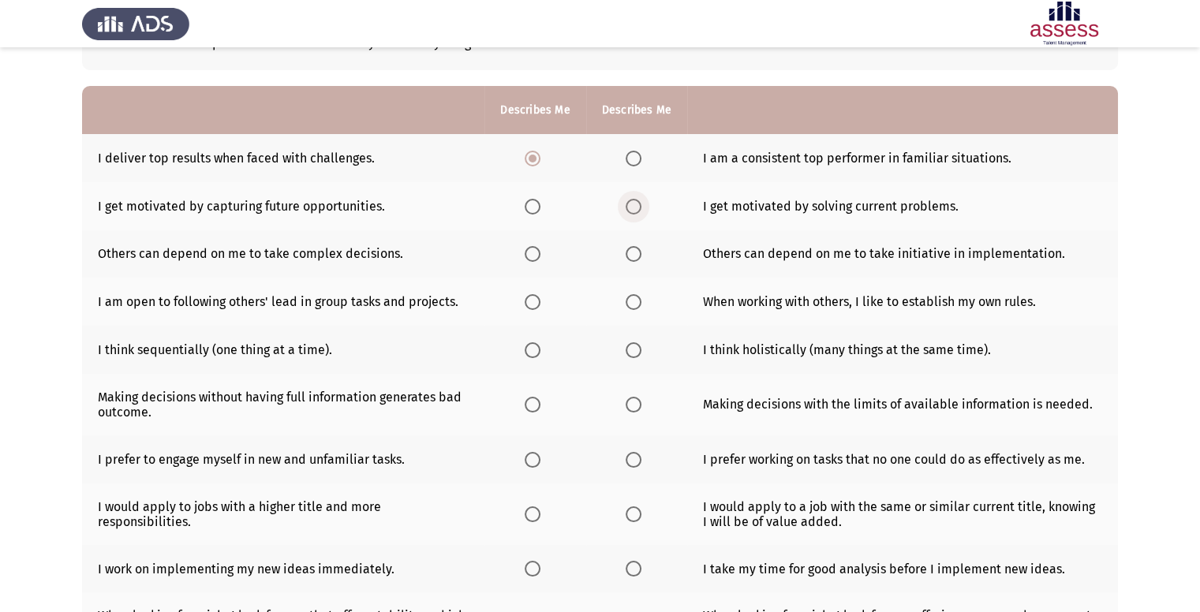
click at [628, 212] on input "Select an option" at bounding box center [634, 207] width 16 height 16
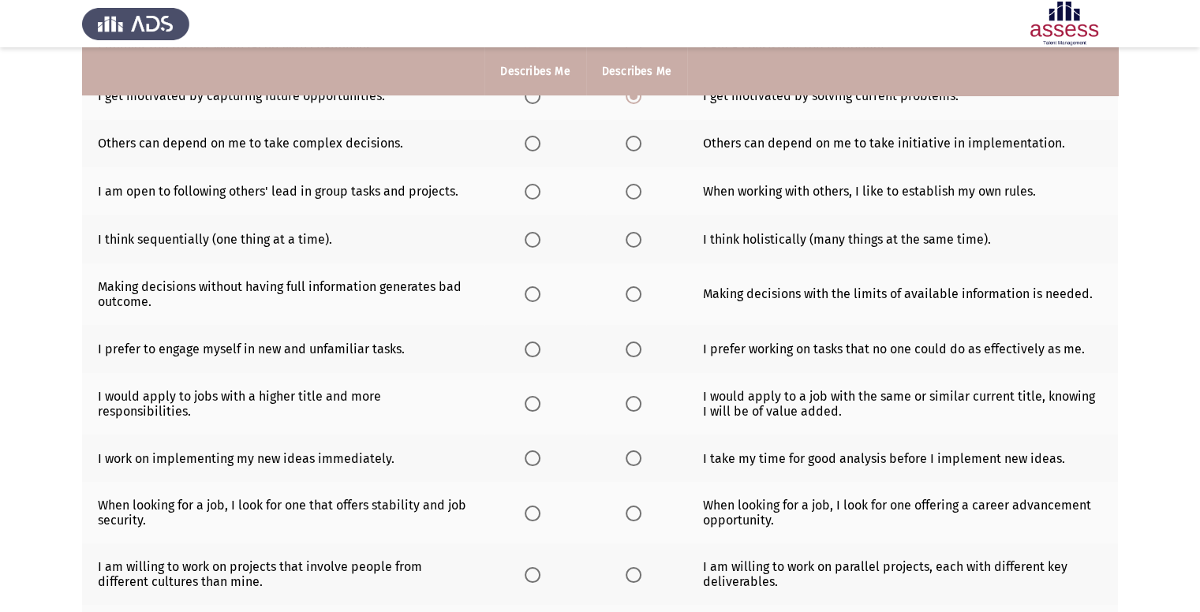
scroll to position [234, 0]
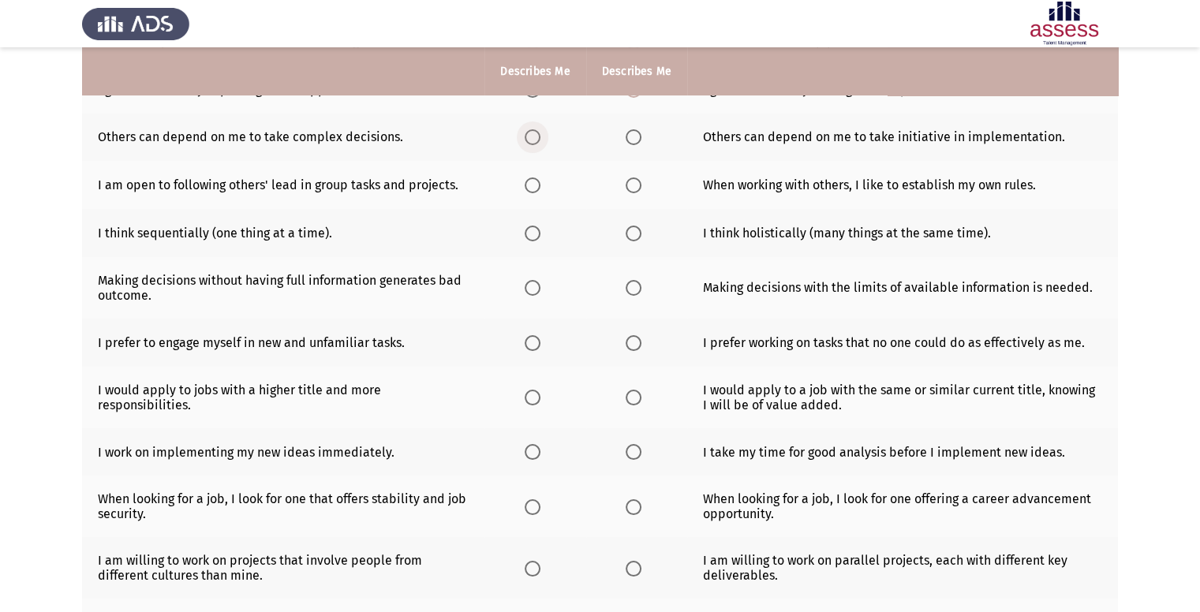
click at [544, 137] on label "Select an option" at bounding box center [536, 137] width 22 height 16
click at [540, 137] on input "Select an option" at bounding box center [533, 137] width 16 height 16
click at [531, 184] on span "Select an option" at bounding box center [533, 186] width 16 height 16
click at [531, 184] on input "Select an option" at bounding box center [533, 186] width 16 height 16
click at [641, 230] on span "Select an option" at bounding box center [634, 234] width 16 height 16
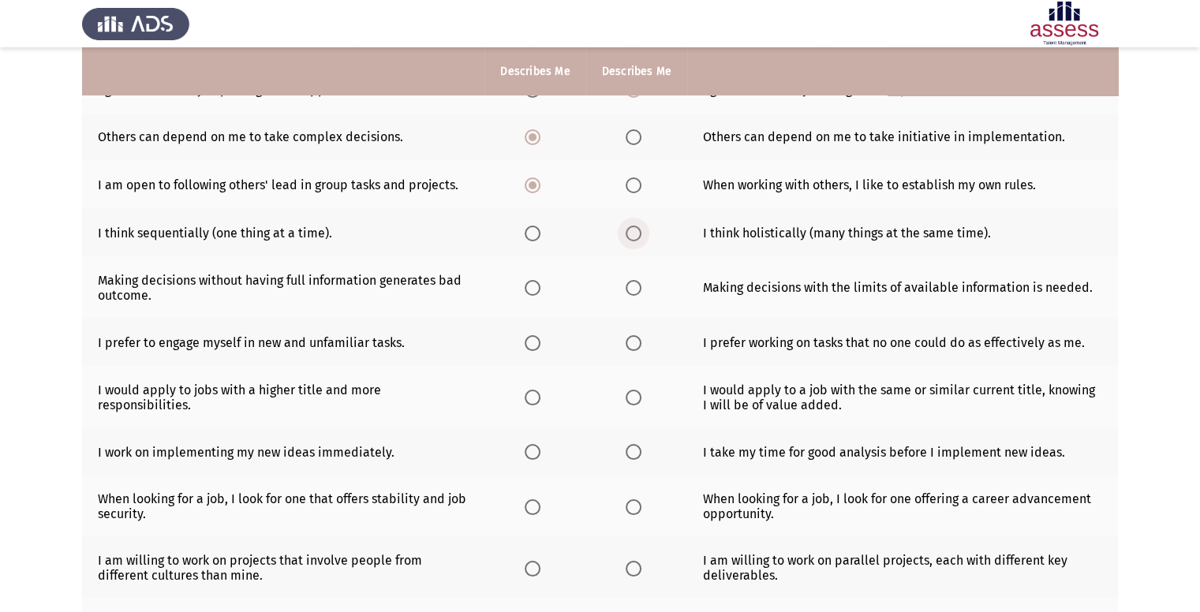
click at [641, 230] on input "Select an option" at bounding box center [634, 234] width 16 height 16
click at [634, 288] on span "Select an option" at bounding box center [634, 288] width 16 height 16
click at [634, 288] on input "Select an option" at bounding box center [634, 288] width 16 height 16
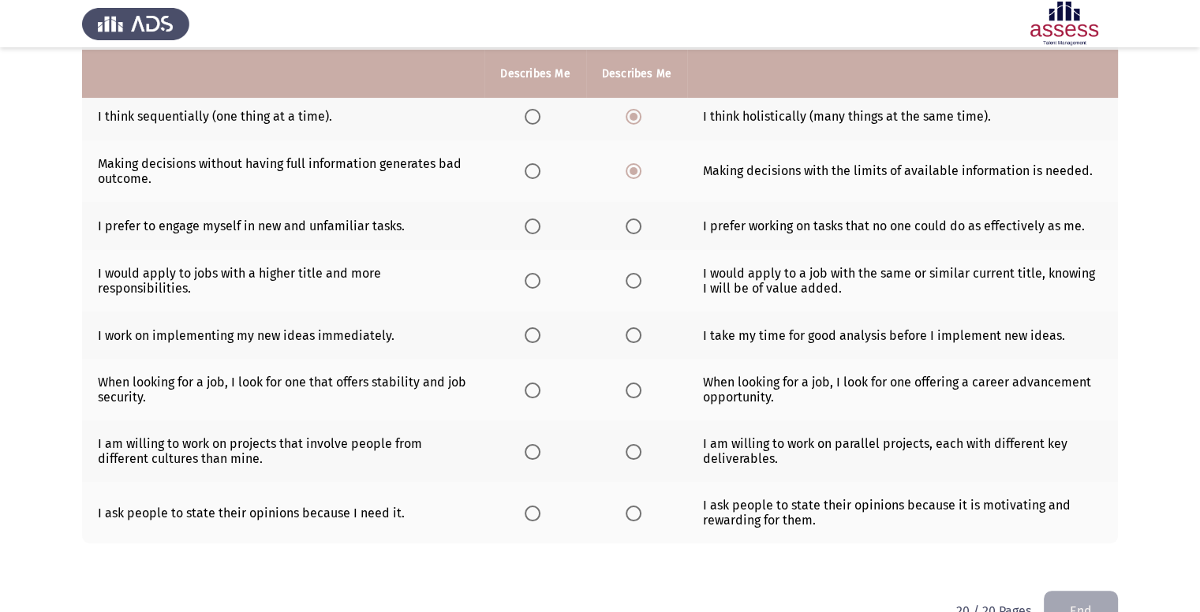
scroll to position [353, 0]
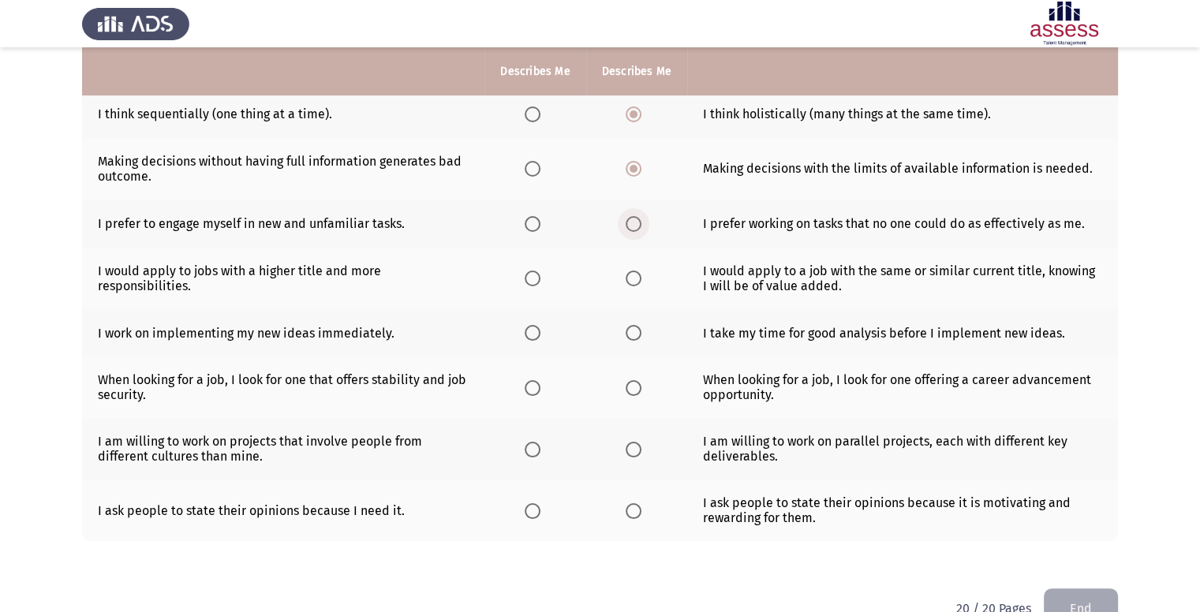
click at [634, 228] on span "Select an option" at bounding box center [634, 224] width 16 height 16
click at [634, 228] on input "Select an option" at bounding box center [634, 224] width 16 height 16
click at [530, 286] on span "Select an option" at bounding box center [533, 279] width 16 height 16
click at [530, 286] on input "Select an option" at bounding box center [533, 279] width 16 height 16
click at [634, 339] on span "Select an option" at bounding box center [634, 333] width 16 height 16
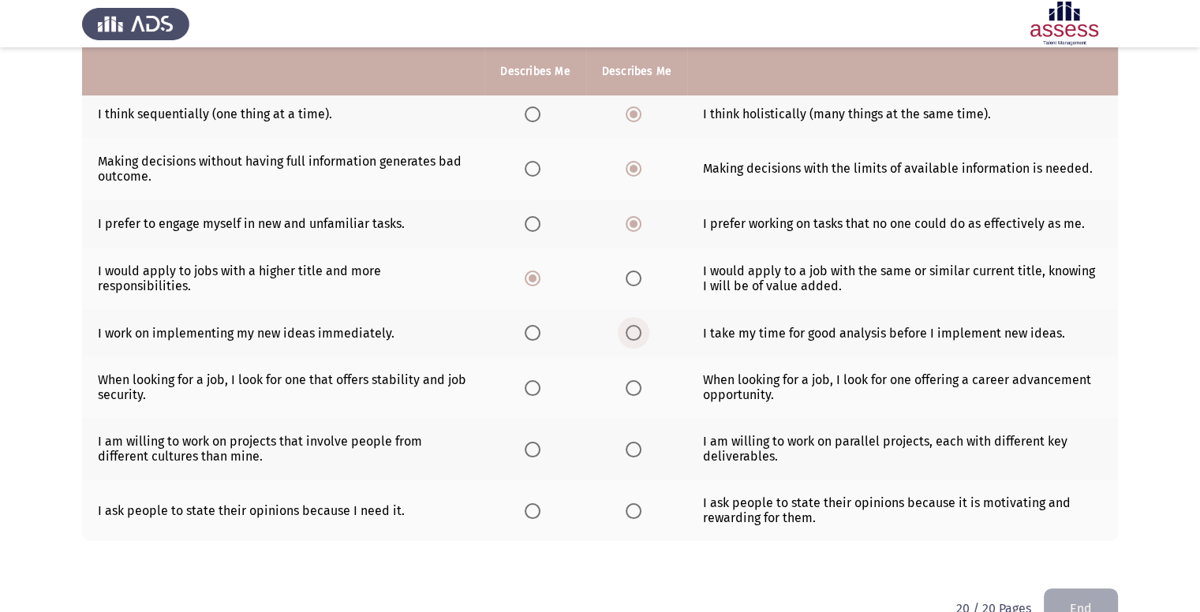
click at [634, 339] on input "Select an option" at bounding box center [634, 333] width 16 height 16
click at [636, 384] on span "Select an option" at bounding box center [634, 388] width 16 height 16
click at [636, 384] on input "Select an option" at bounding box center [634, 388] width 16 height 16
click at [630, 461] on th at bounding box center [636, 449] width 101 height 62
click at [630, 450] on span "Select an option" at bounding box center [634, 450] width 16 height 16
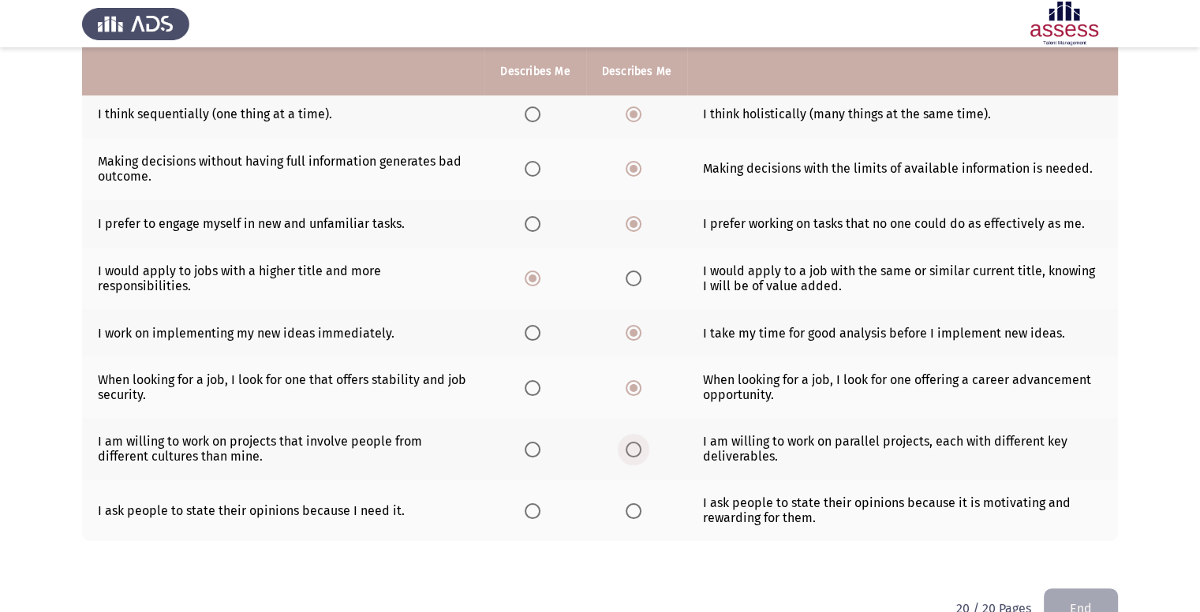
click at [630, 450] on input "Select an option" at bounding box center [634, 450] width 16 height 16
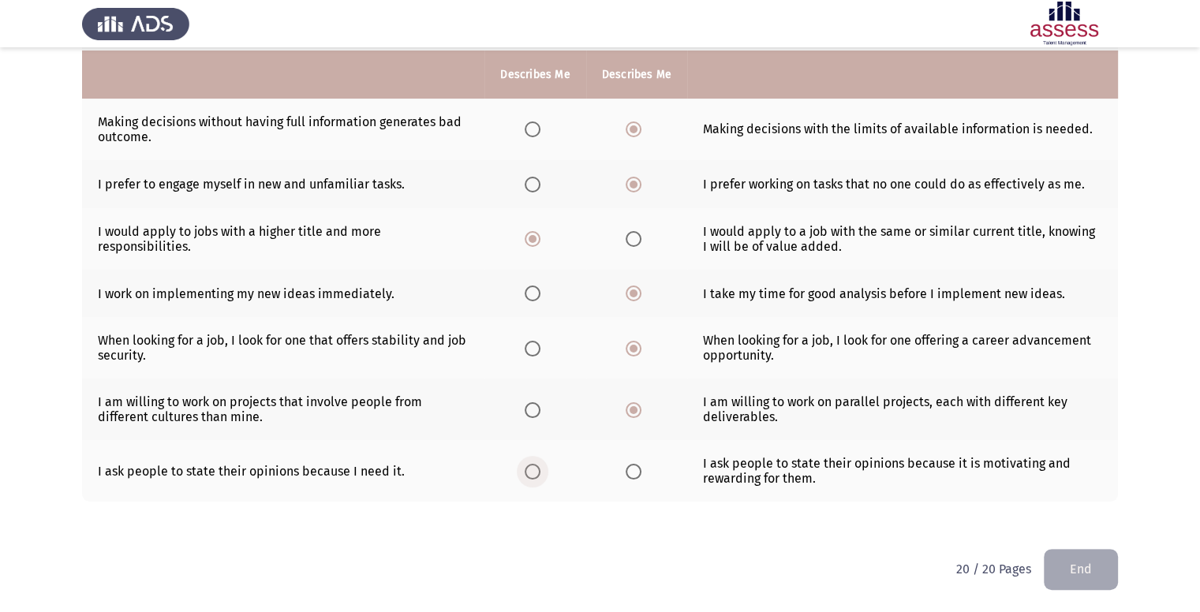
click at [529, 474] on span "Select an option" at bounding box center [533, 472] width 16 height 16
click at [529, 474] on input "Select an option" at bounding box center [533, 472] width 16 height 16
click at [1093, 566] on button "End" at bounding box center [1081, 569] width 74 height 40
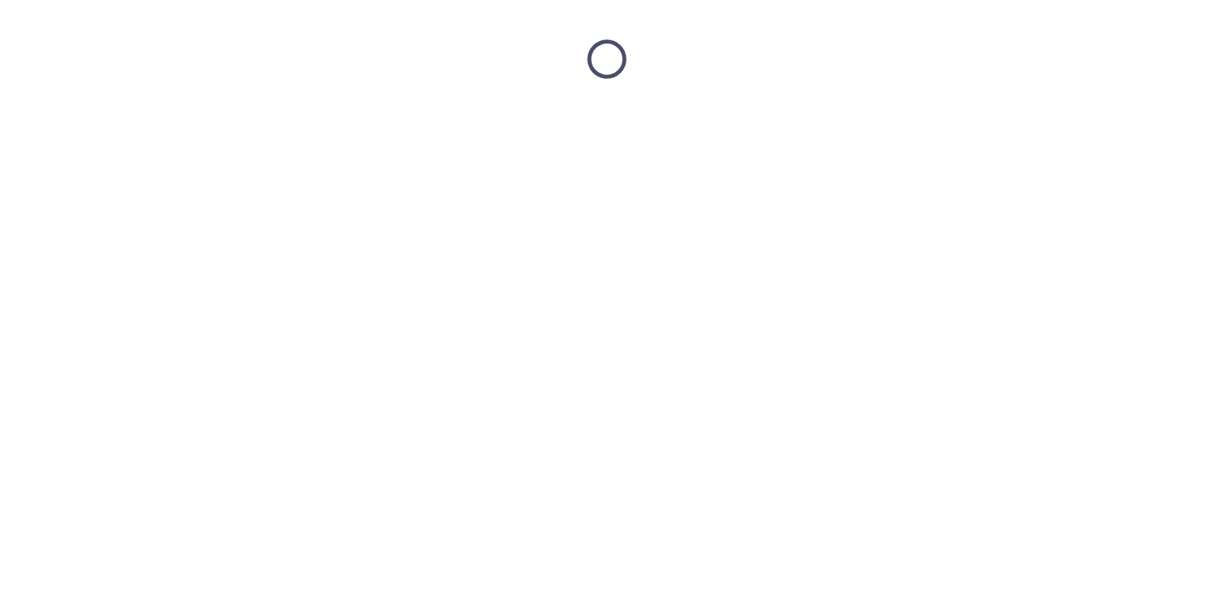
scroll to position [0, 0]
